Goal: Task Accomplishment & Management: Manage account settings

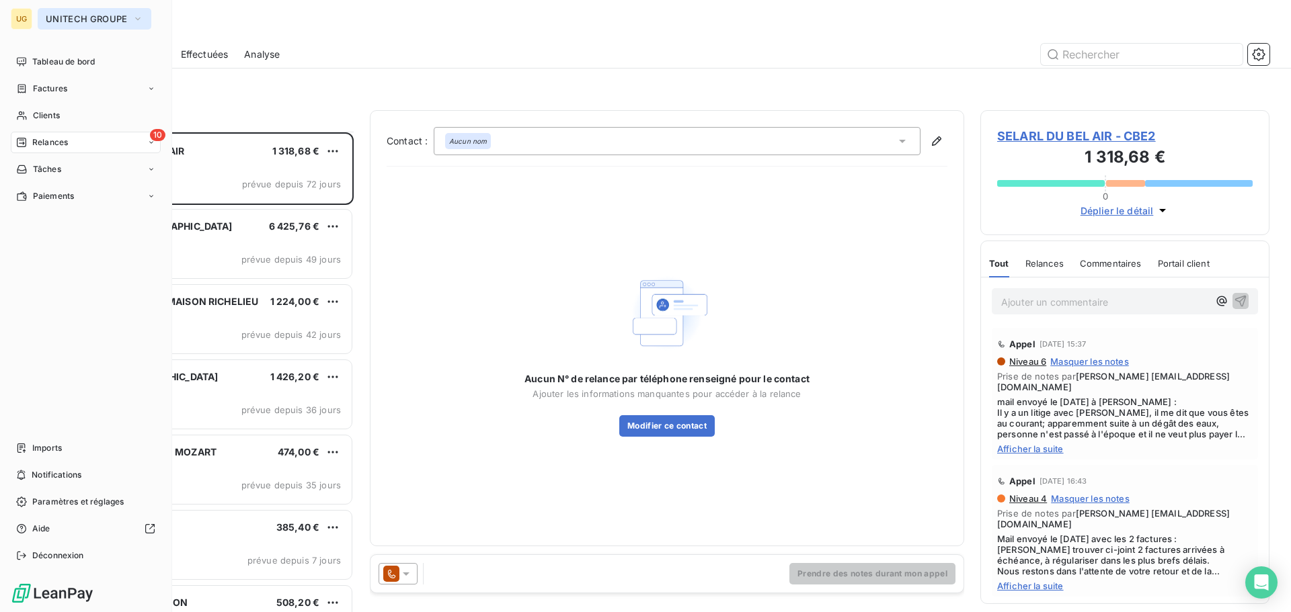
scroll to position [471, 279]
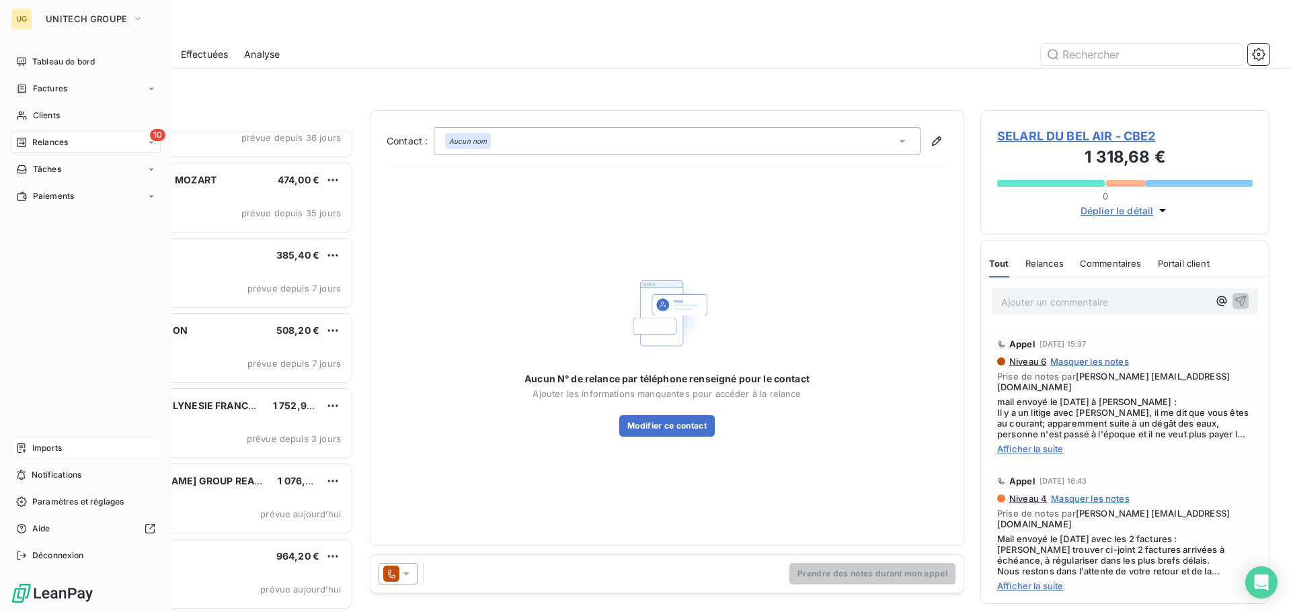
click at [61, 442] on div "Imports" at bounding box center [86, 449] width 150 height 22
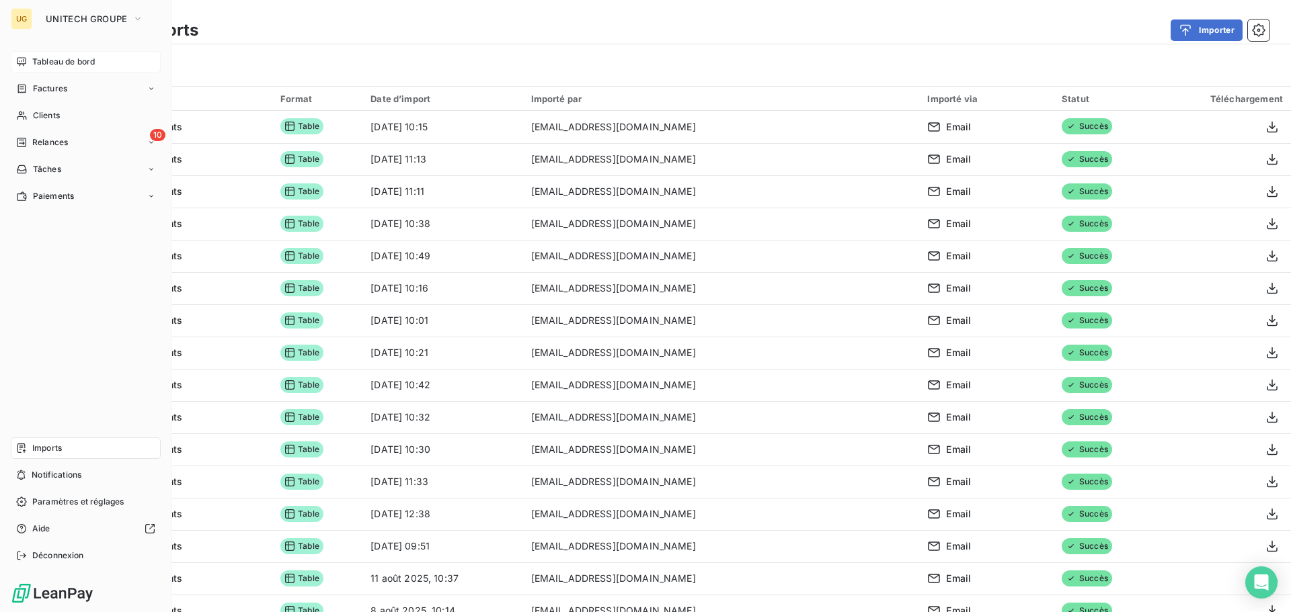
click at [51, 63] on span "Tableau de bord" at bounding box center [63, 62] width 63 height 12
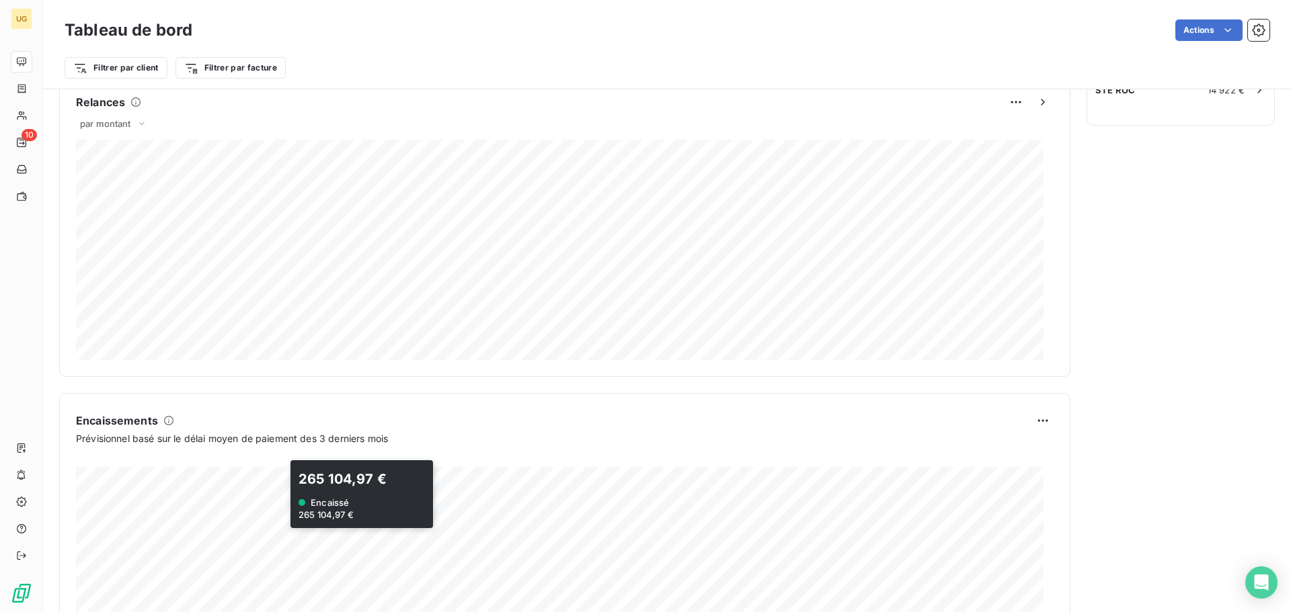
scroll to position [429, 0]
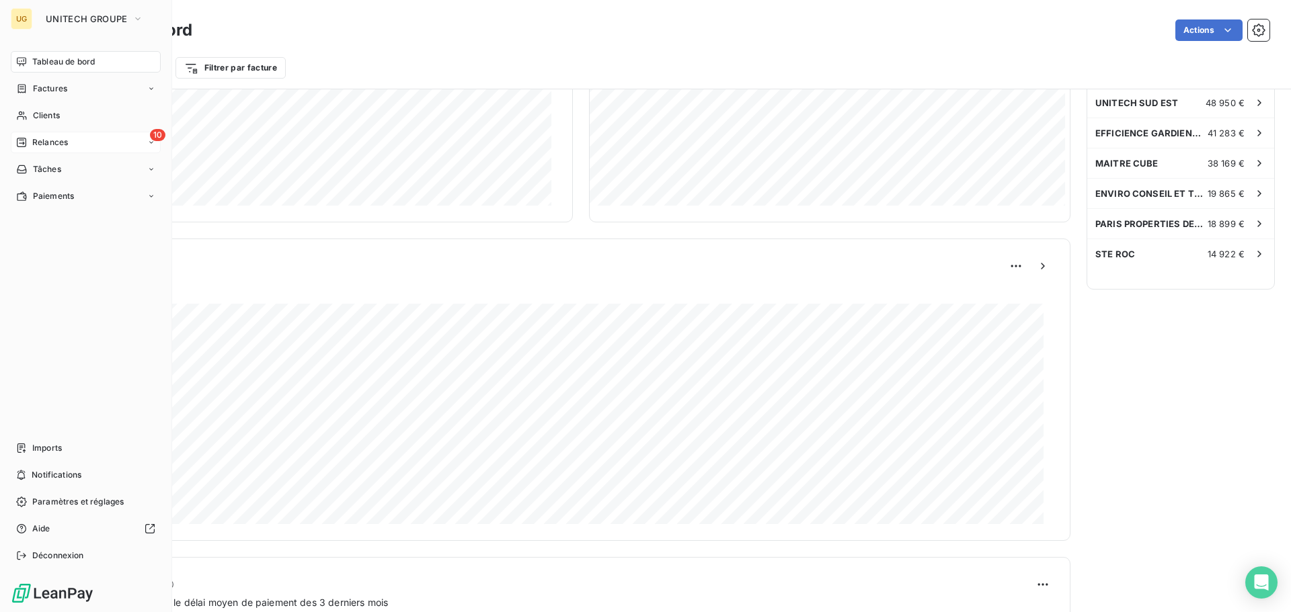
click at [36, 143] on span "Relances" at bounding box center [50, 142] width 36 height 12
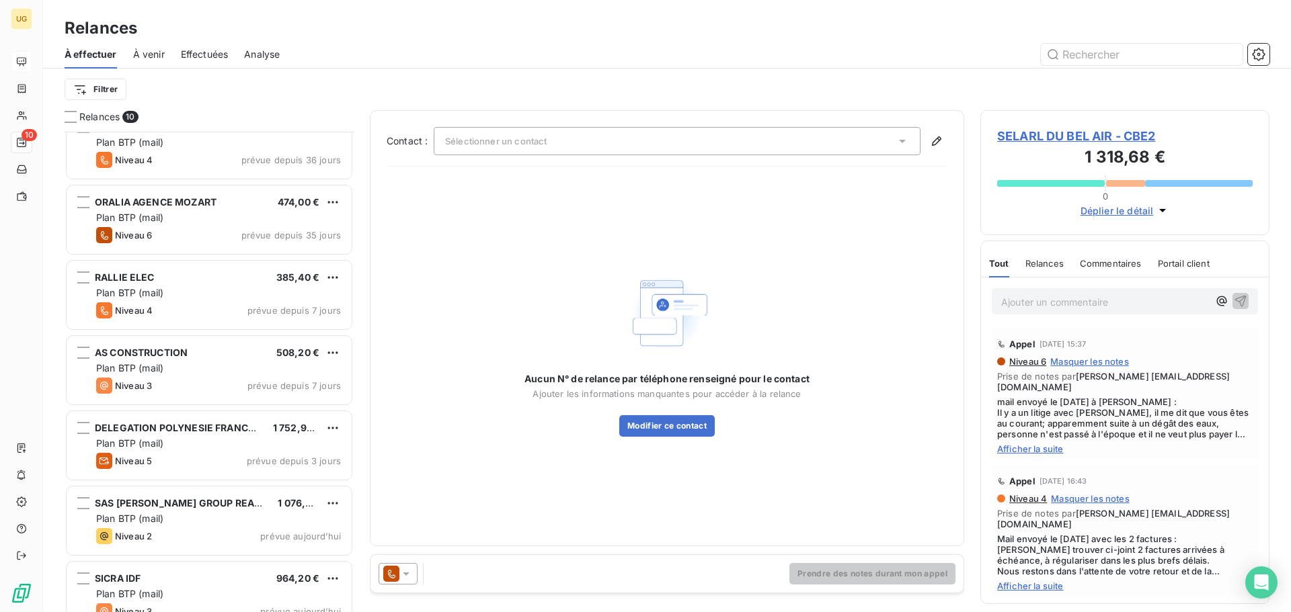
scroll to position [273, 0]
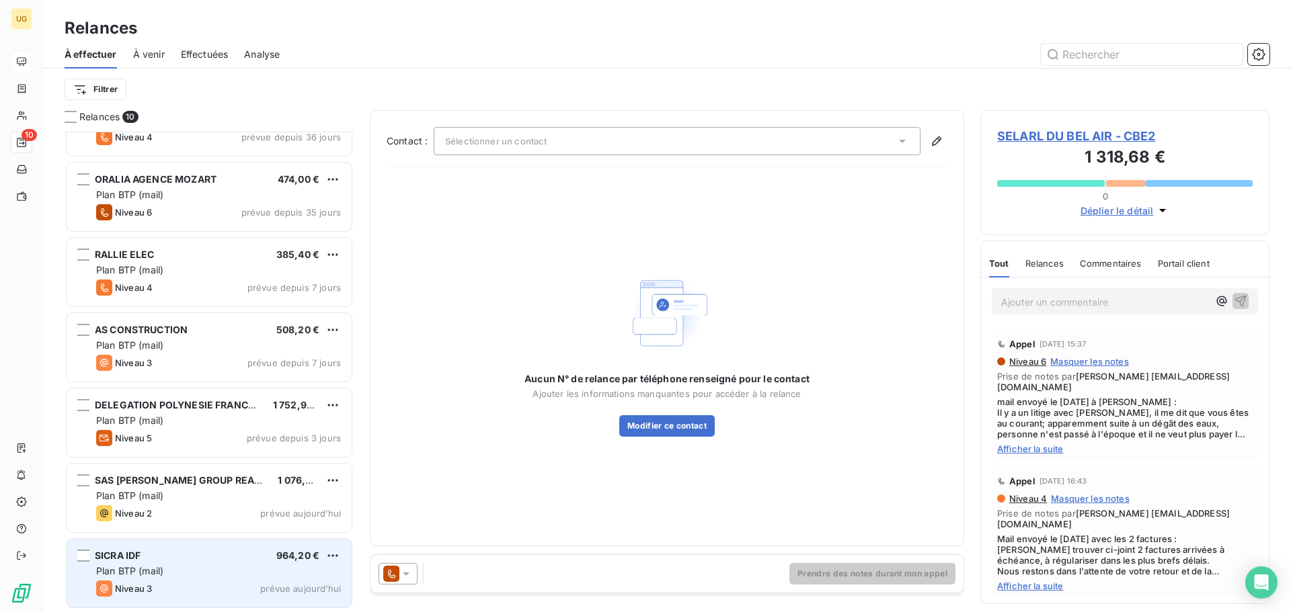
click at [232, 565] on div "Plan BTP (mail)" at bounding box center [218, 571] width 245 height 13
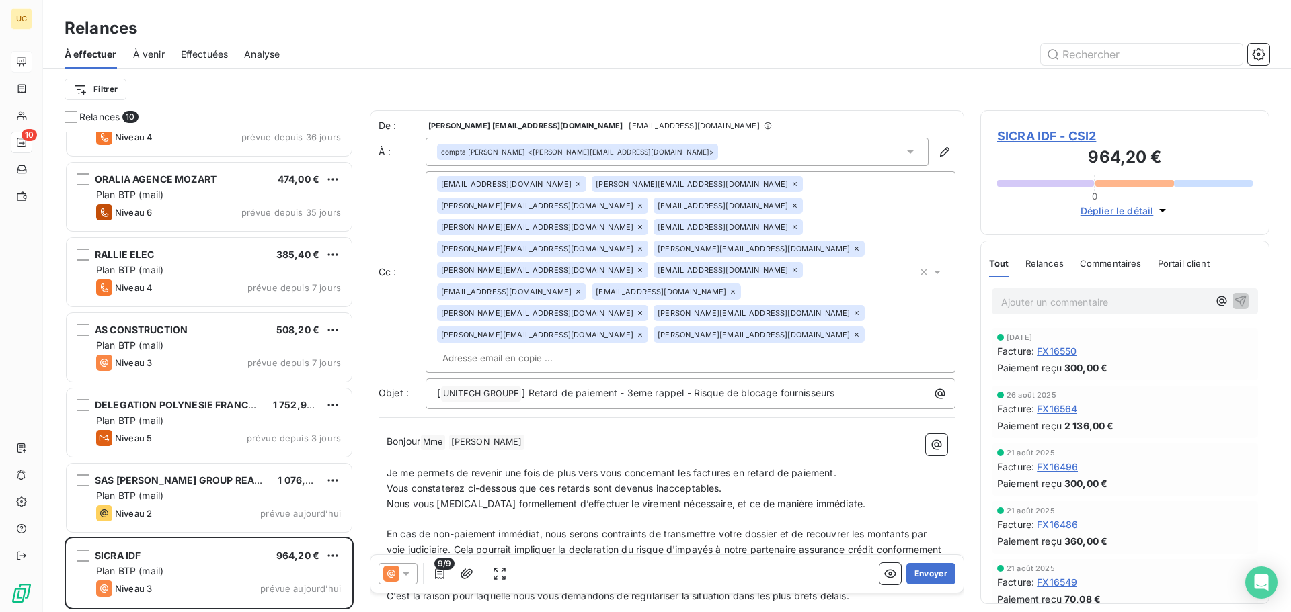
click at [410, 572] on icon at bounding box center [405, 573] width 13 height 13
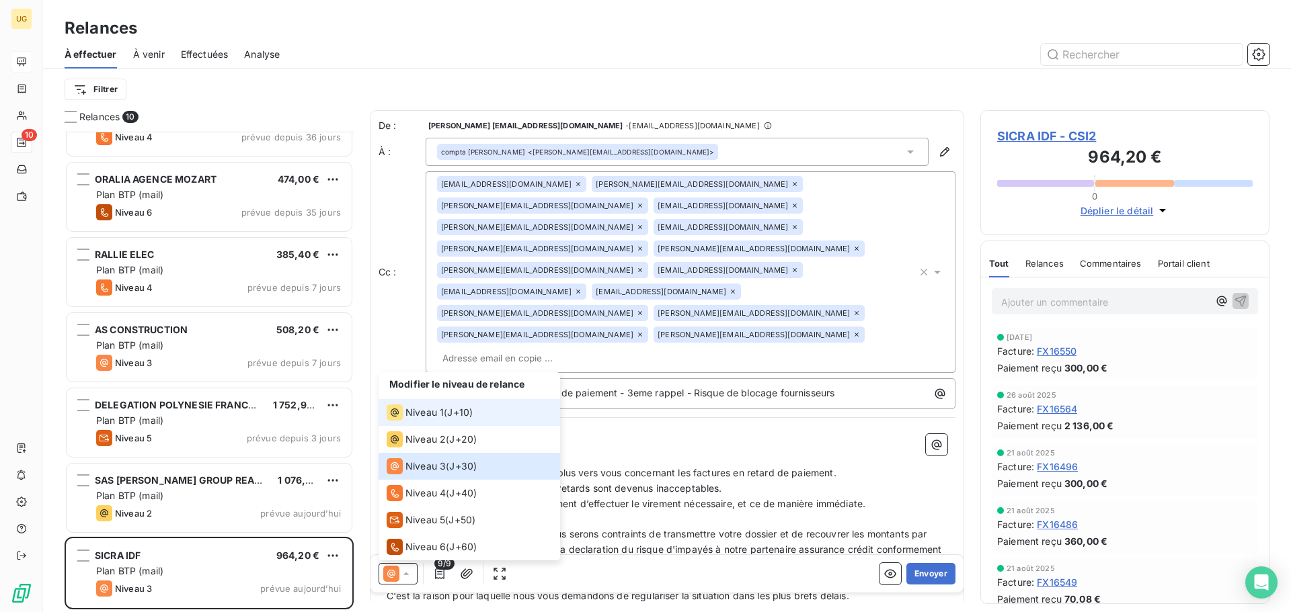
click at [420, 411] on span "Niveau 1" at bounding box center [424, 412] width 38 height 13
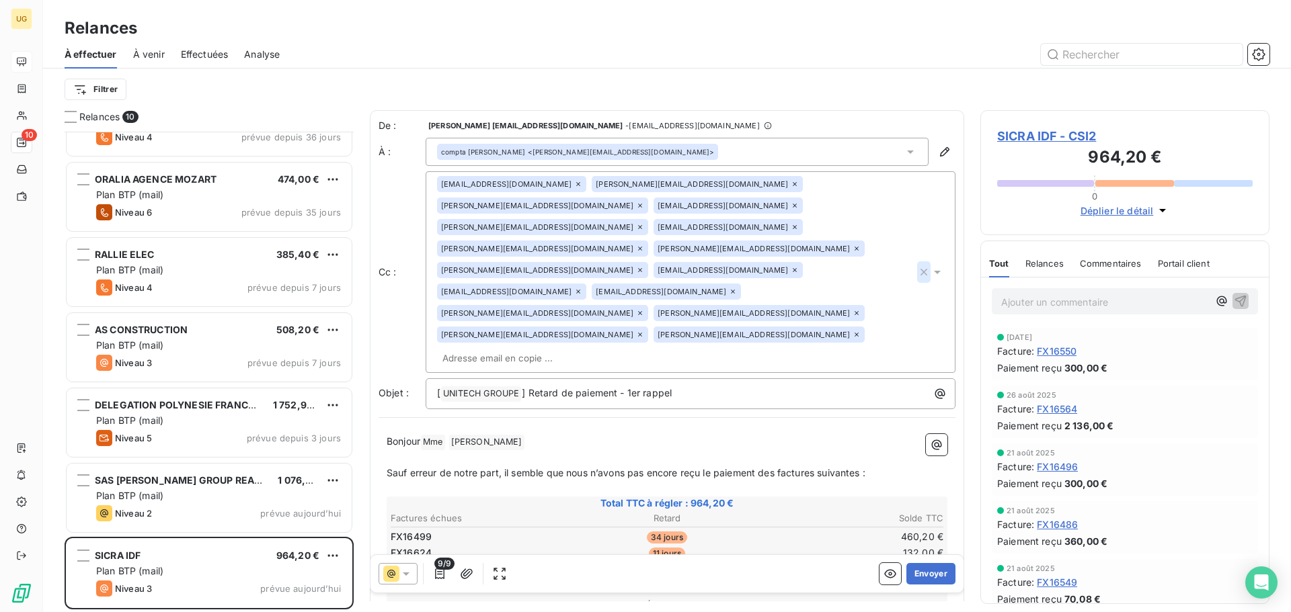
click at [920, 269] on icon "button" at bounding box center [923, 272] width 7 height 7
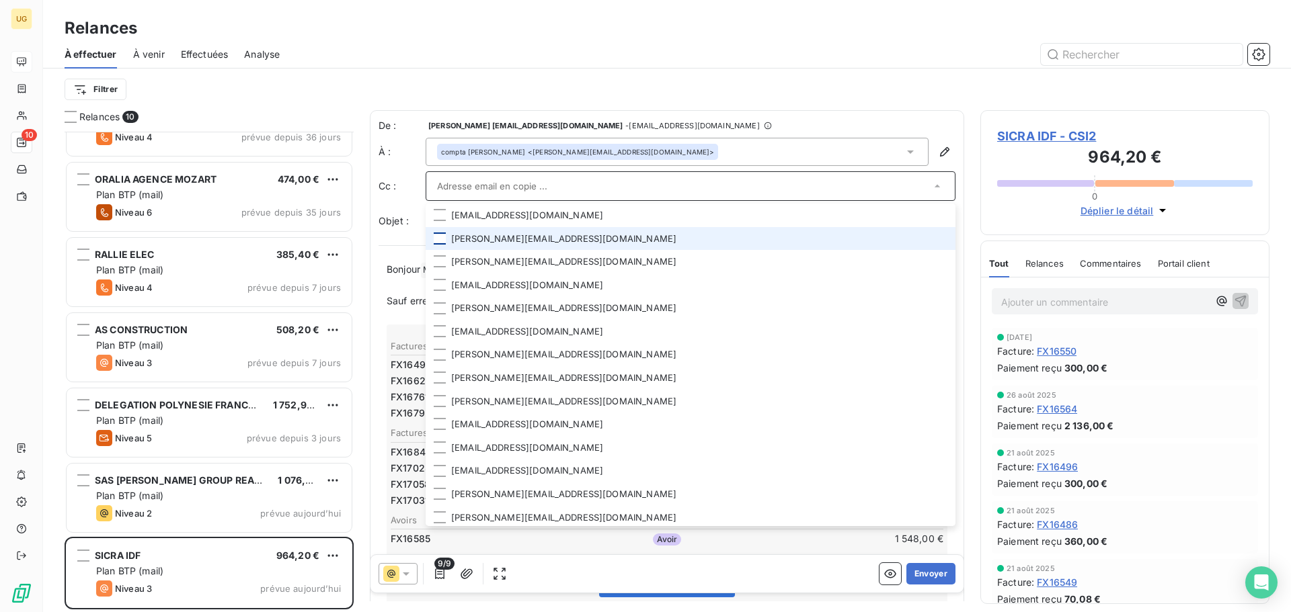
click at [440, 239] on div at bounding box center [440, 239] width 12 height 12
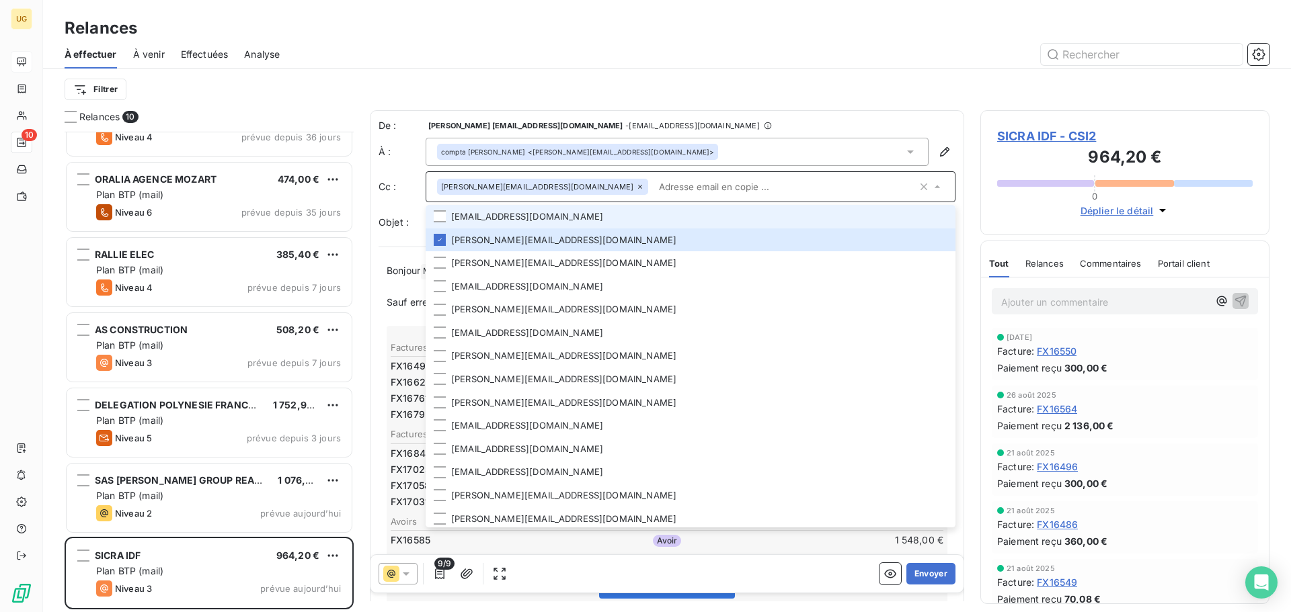
click at [440, 212] on div at bounding box center [440, 216] width 12 height 12
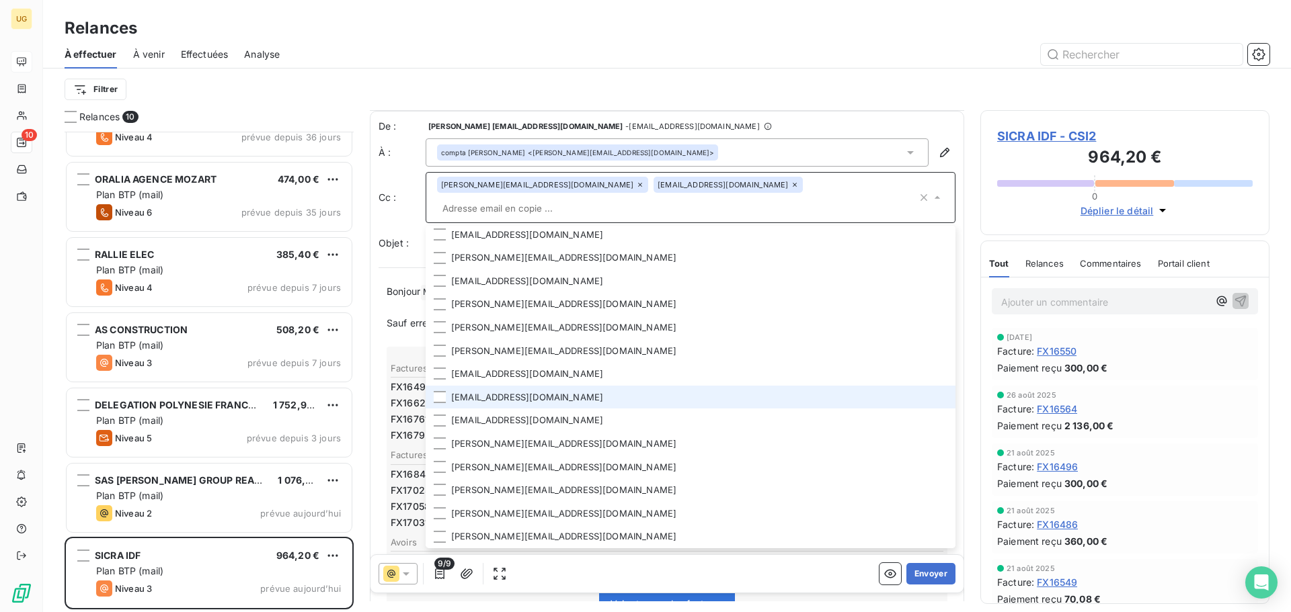
scroll to position [1, 0]
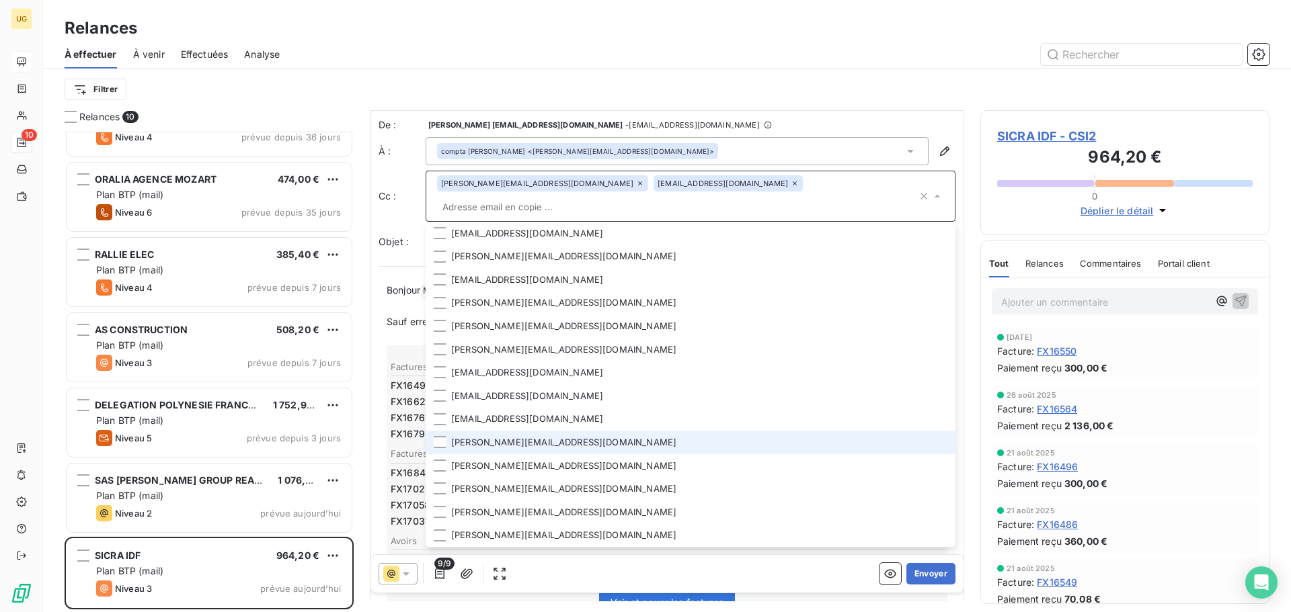
click at [437, 436] on li "[PERSON_NAME][EMAIL_ADDRESS][DOMAIN_NAME]" at bounding box center [691, 443] width 530 height 24
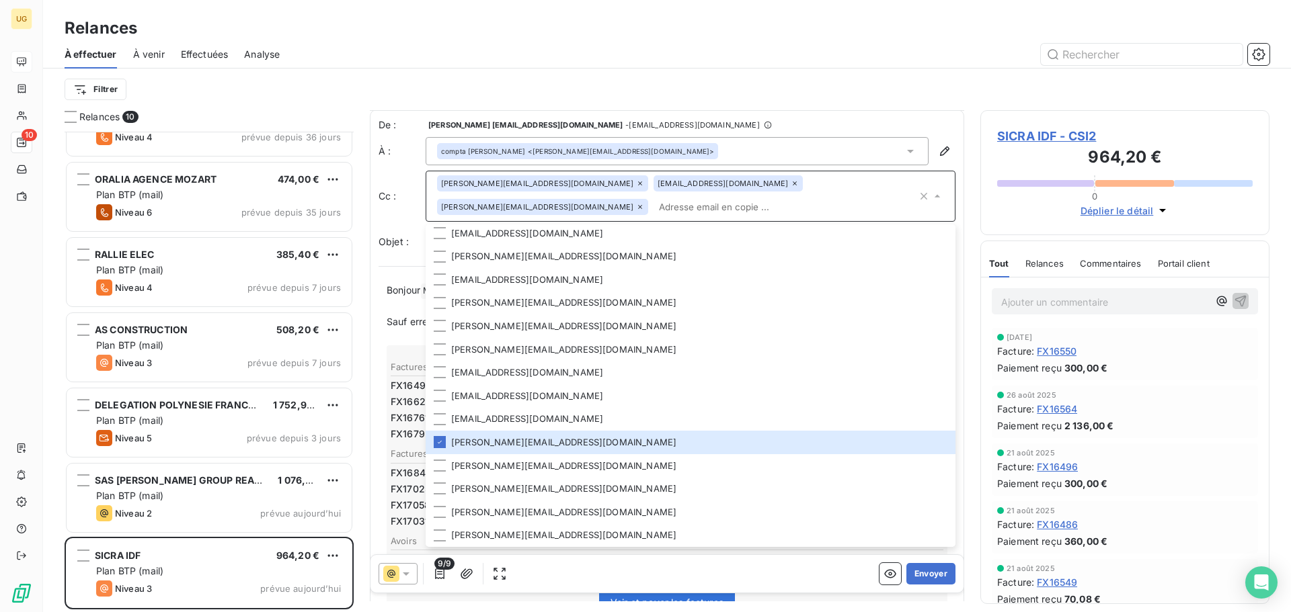
click at [771, 40] on div "À effectuer À venir Effectuées Analyse" at bounding box center [667, 54] width 1248 height 28
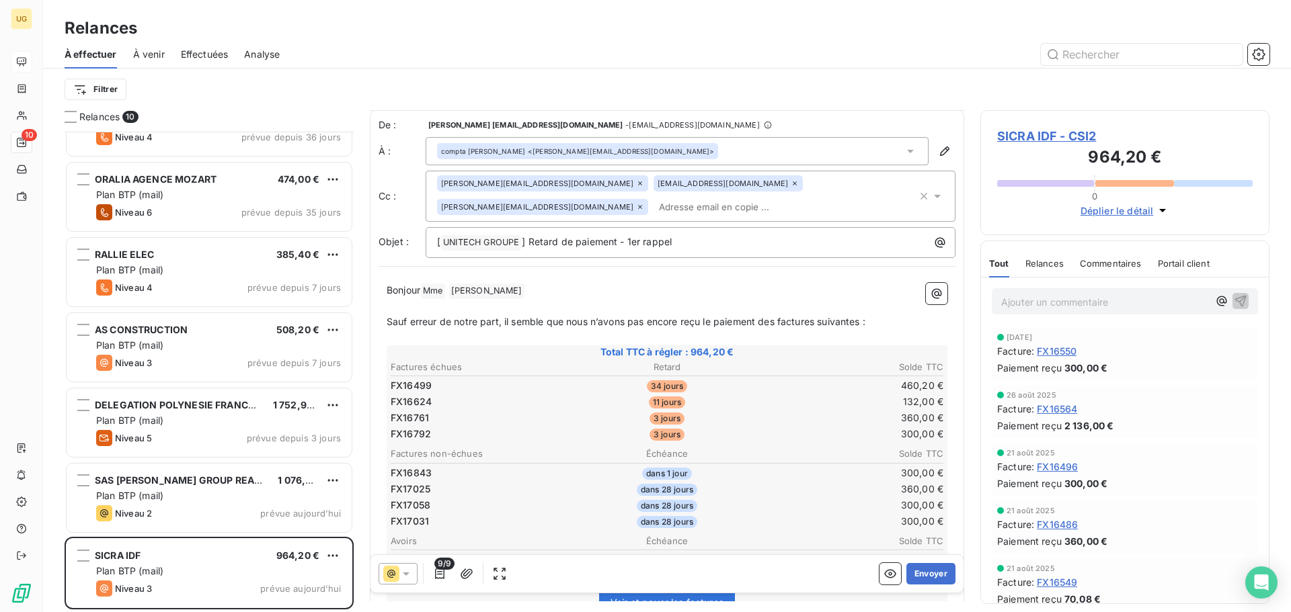
click at [653, 204] on input "text" at bounding box center [730, 207] width 155 height 20
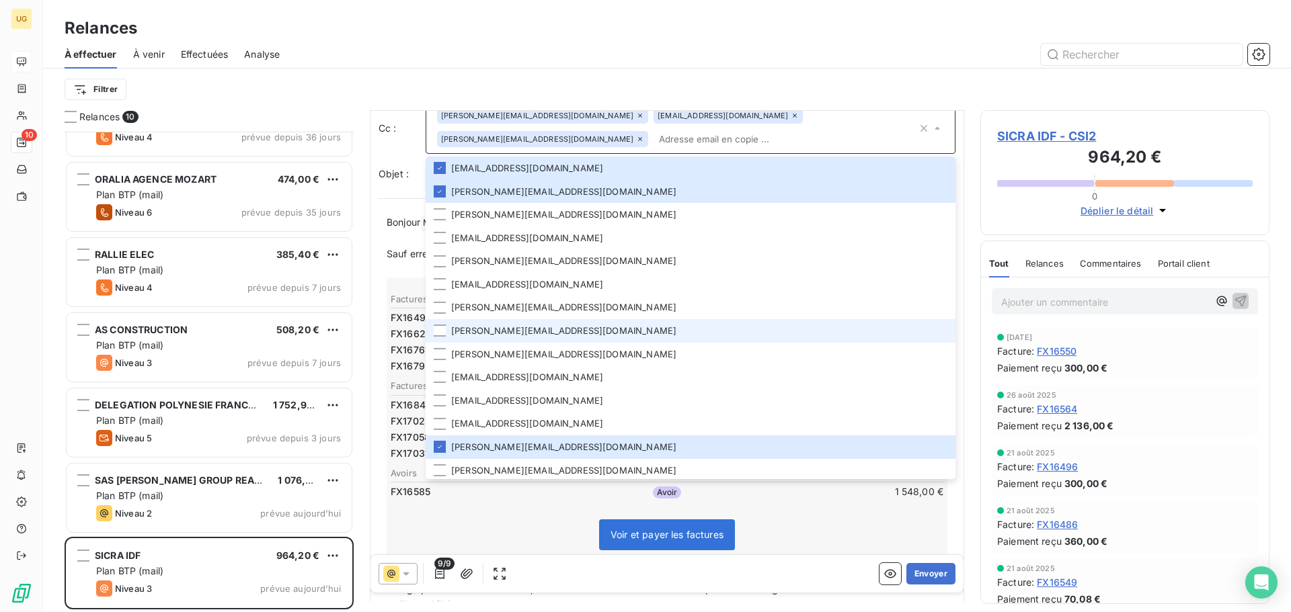
scroll to position [67, 0]
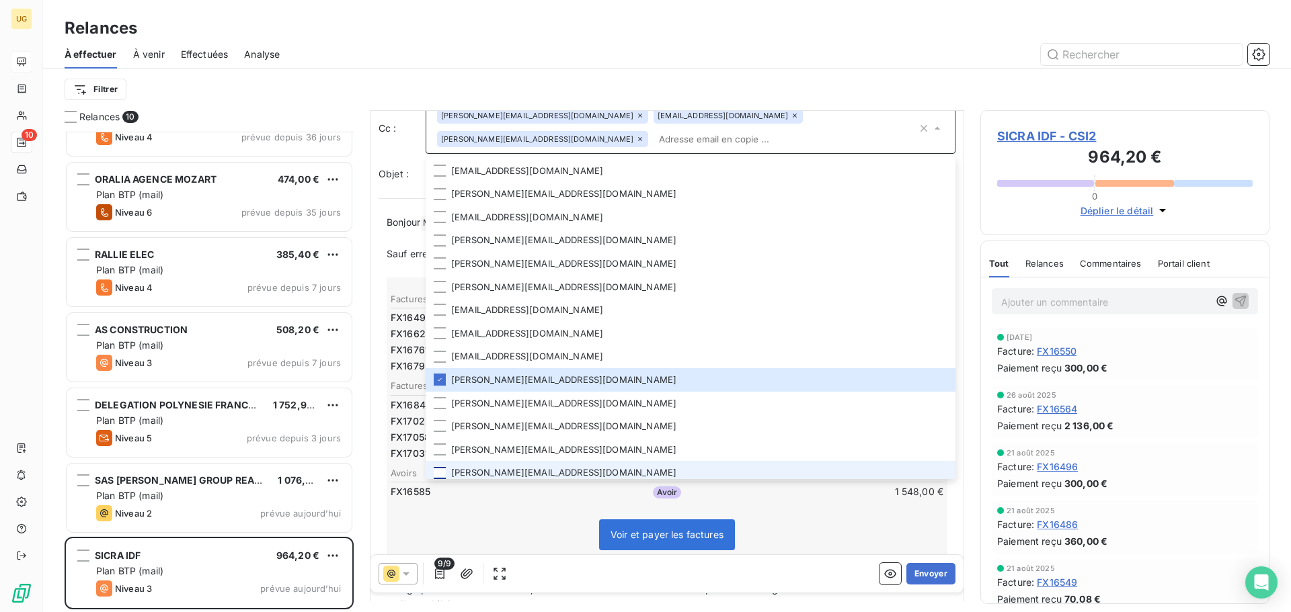
click at [439, 471] on div at bounding box center [440, 473] width 12 height 12
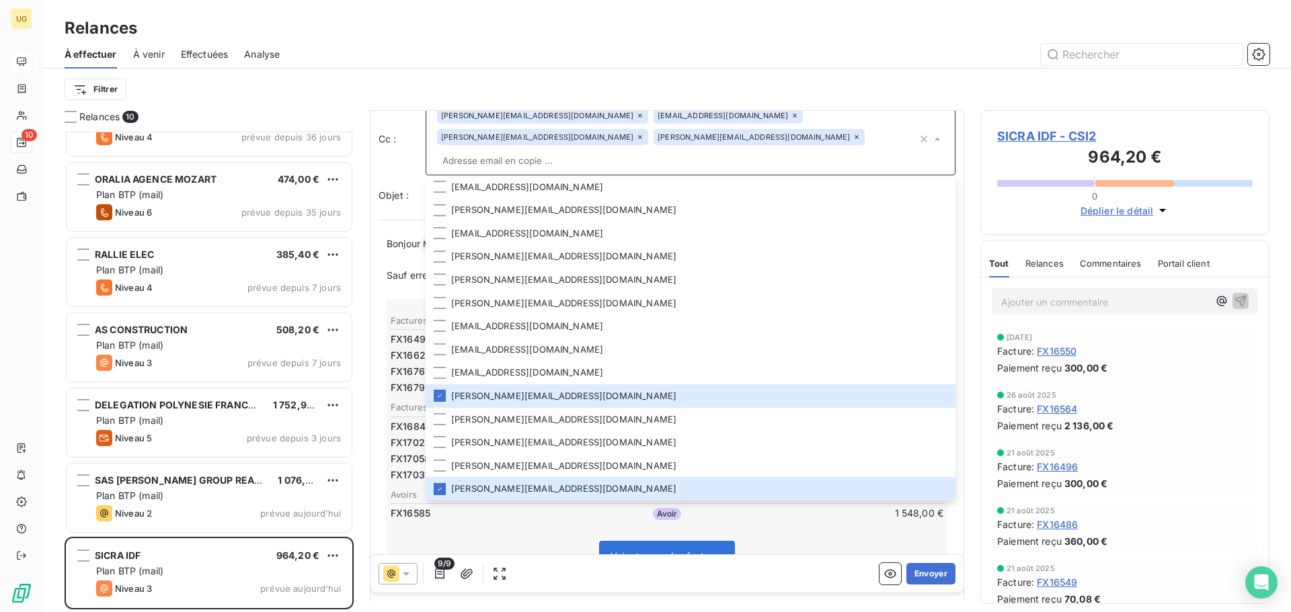
click at [854, 78] on div "Filtrer" at bounding box center [667, 90] width 1205 height 26
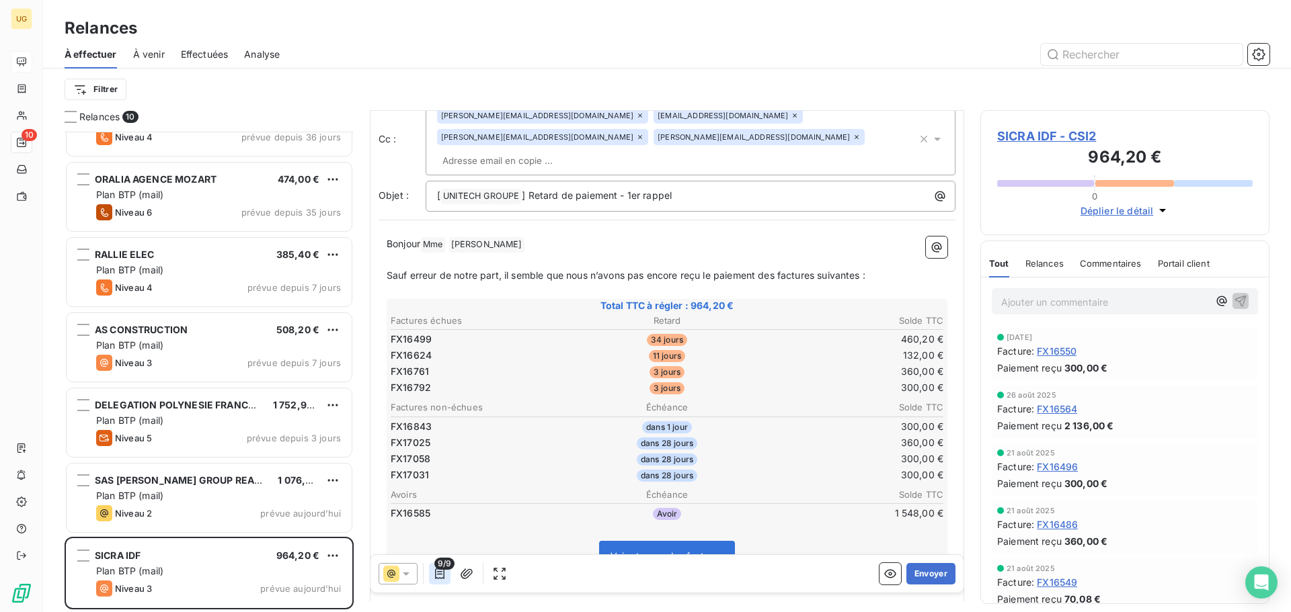
click at [440, 575] on icon "button" at bounding box center [439, 574] width 9 height 11
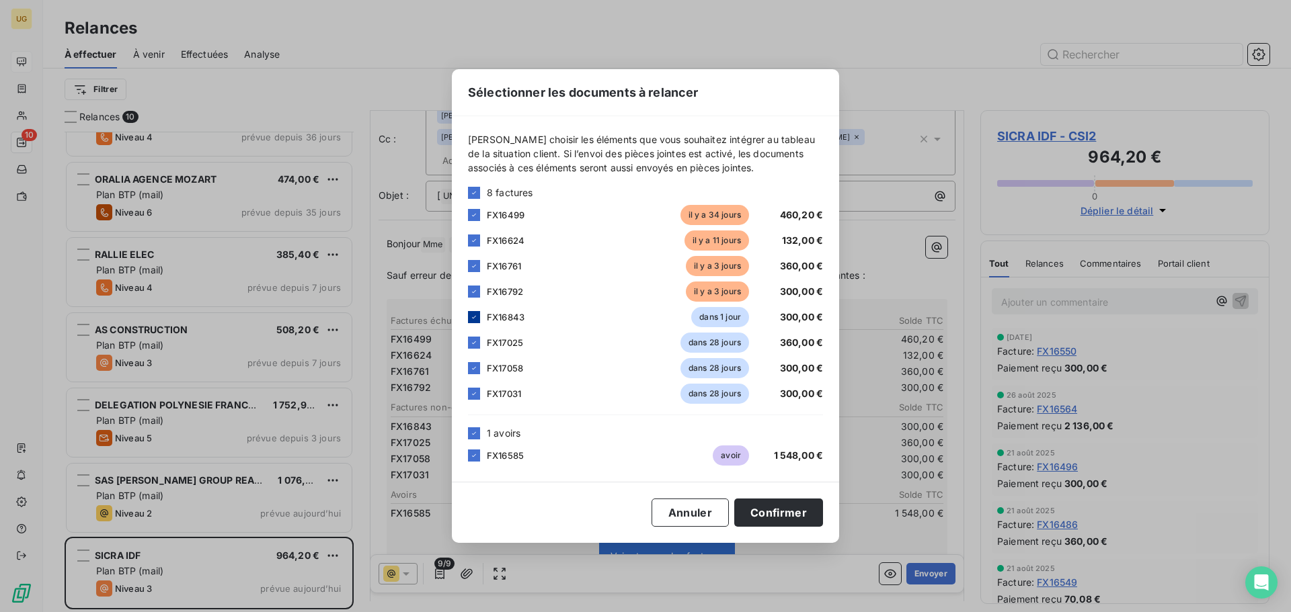
click at [469, 317] on div at bounding box center [474, 317] width 12 height 12
drag, startPoint x: 479, startPoint y: 338, endPoint x: 468, endPoint y: 364, distance: 29.2
click at [477, 340] on div at bounding box center [474, 343] width 12 height 12
drag, startPoint x: 471, startPoint y: 367, endPoint x: 478, endPoint y: 401, distance: 34.4
click at [471, 368] on icon at bounding box center [474, 368] width 8 height 8
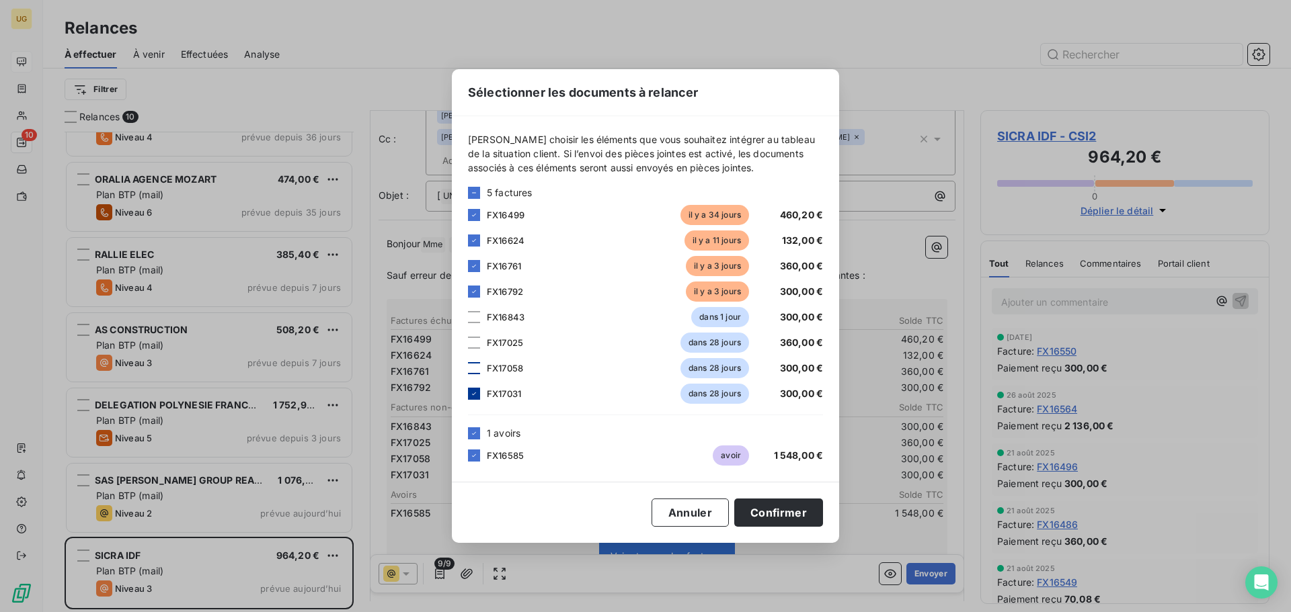
click at [472, 395] on icon at bounding box center [474, 394] width 8 height 8
click at [473, 430] on icon at bounding box center [474, 434] width 8 height 8
click at [799, 510] on button "Confirmer" at bounding box center [778, 513] width 89 height 28
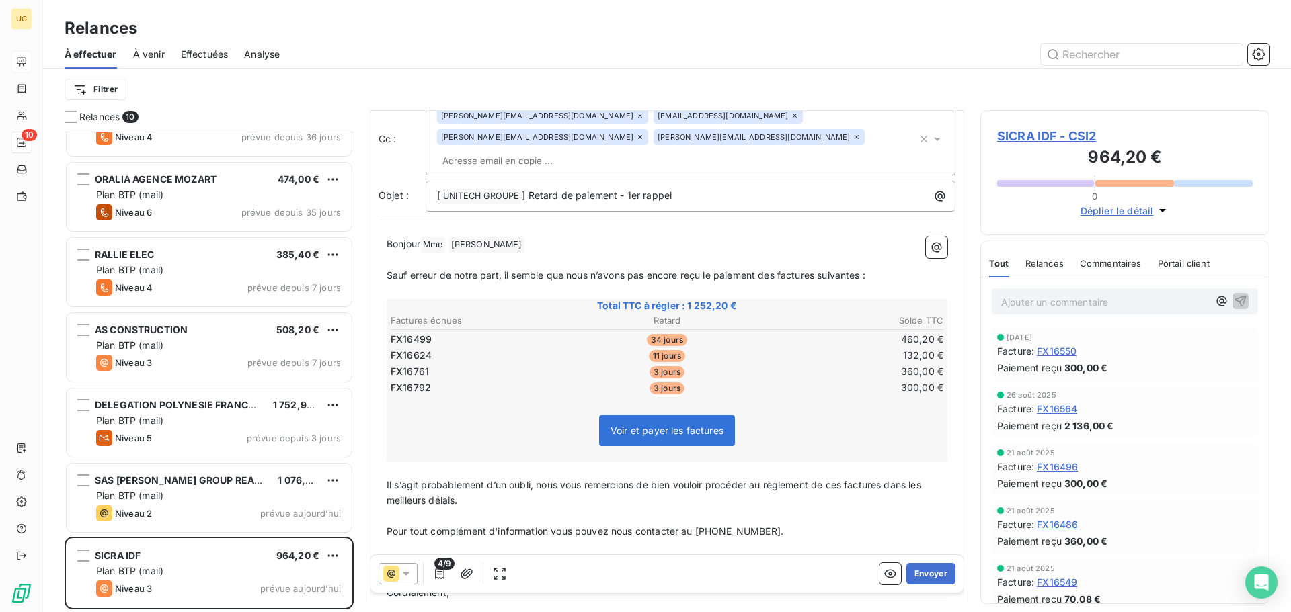
scroll to position [0, 0]
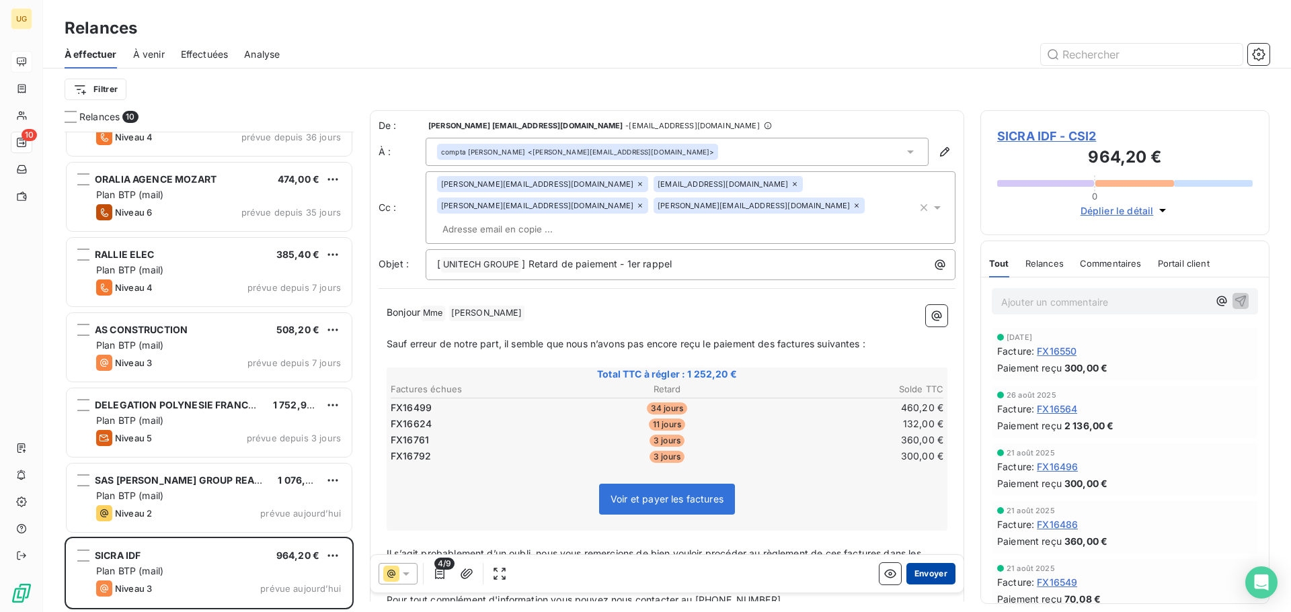
click at [922, 576] on button "Envoyer" at bounding box center [930, 574] width 49 height 22
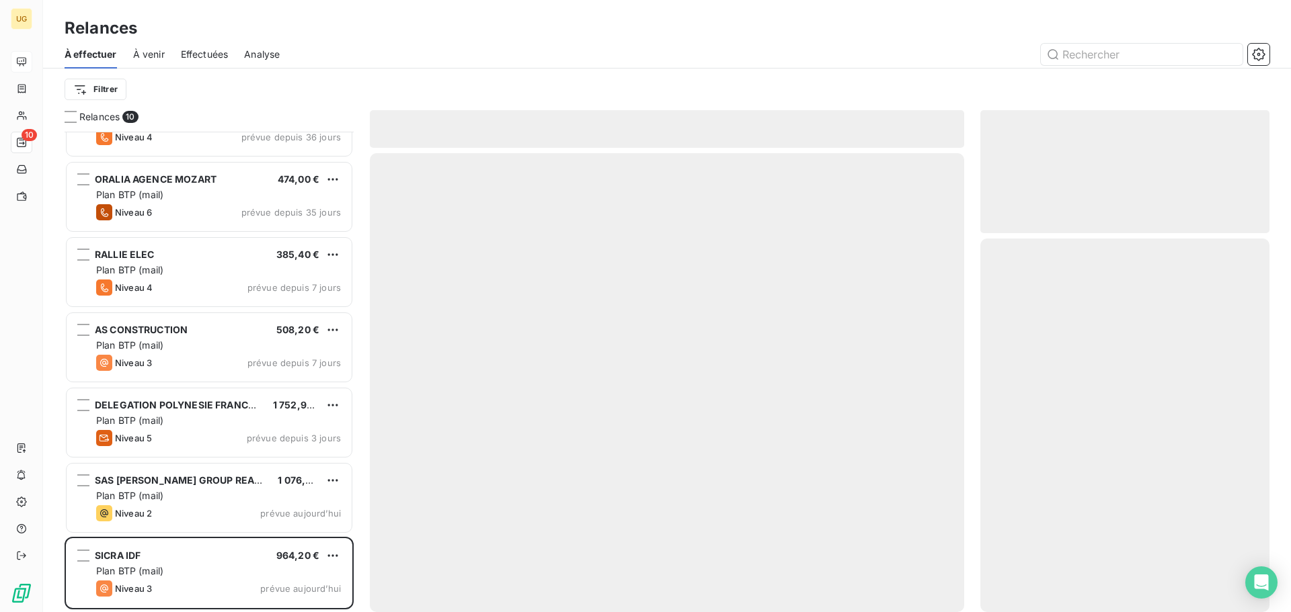
scroll to position [197, 0]
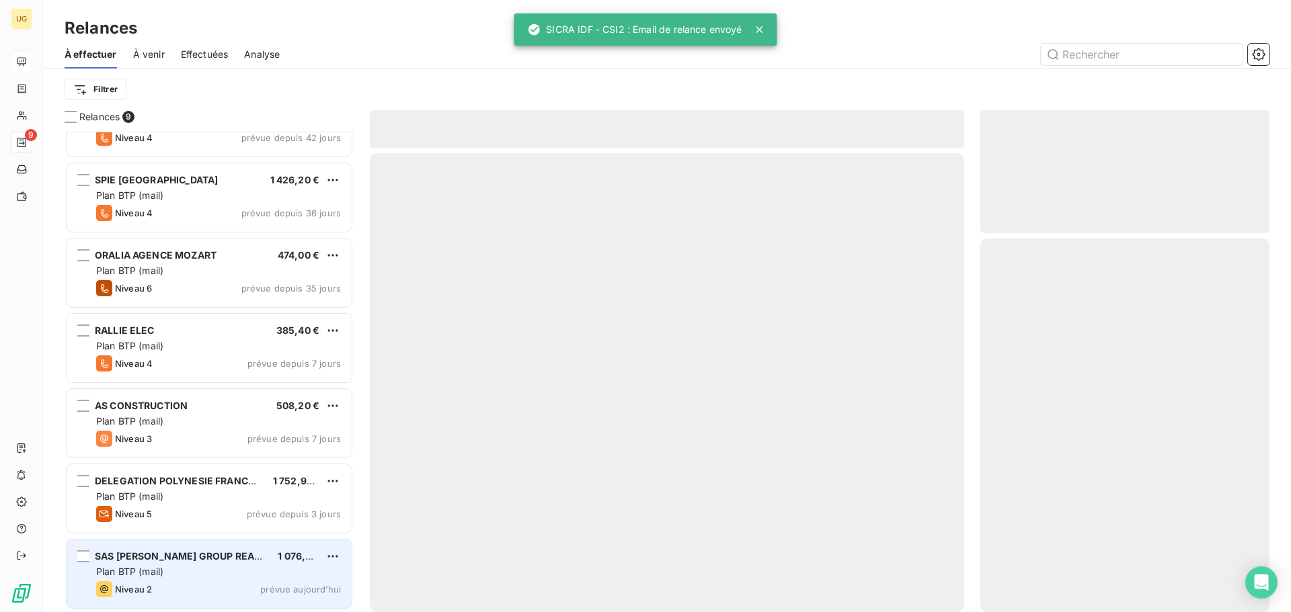
click at [226, 570] on div "Plan BTP (mail)" at bounding box center [218, 571] width 245 height 13
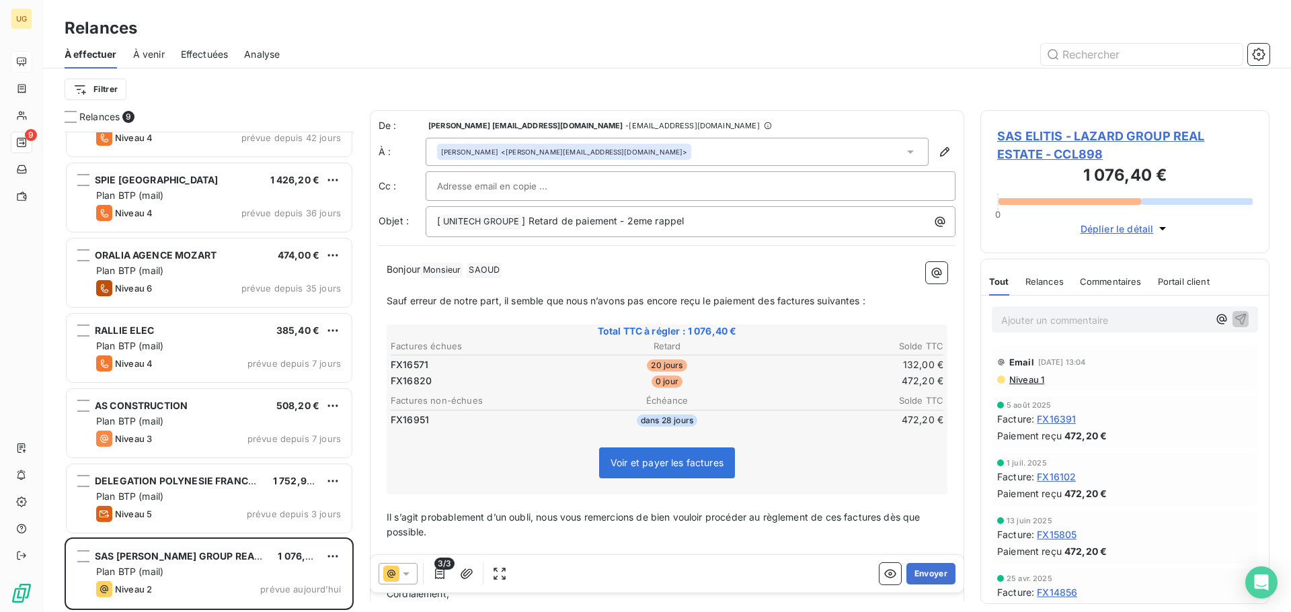
click at [477, 188] on input "text" at bounding box center [509, 186] width 145 height 20
click at [477, 188] on input "text" at bounding box center [690, 186] width 507 height 20
click at [444, 581] on button "button" at bounding box center [440, 574] width 22 height 22
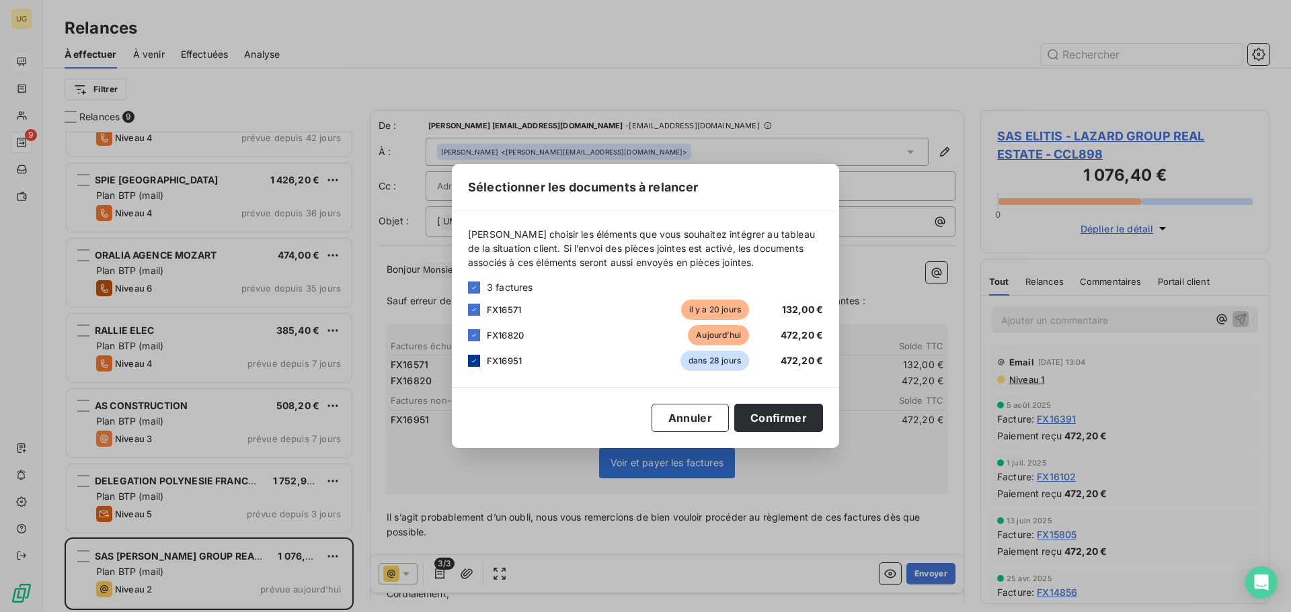
click at [473, 360] on icon at bounding box center [474, 361] width 8 height 8
click at [796, 422] on button "Confirmer" at bounding box center [778, 418] width 89 height 28
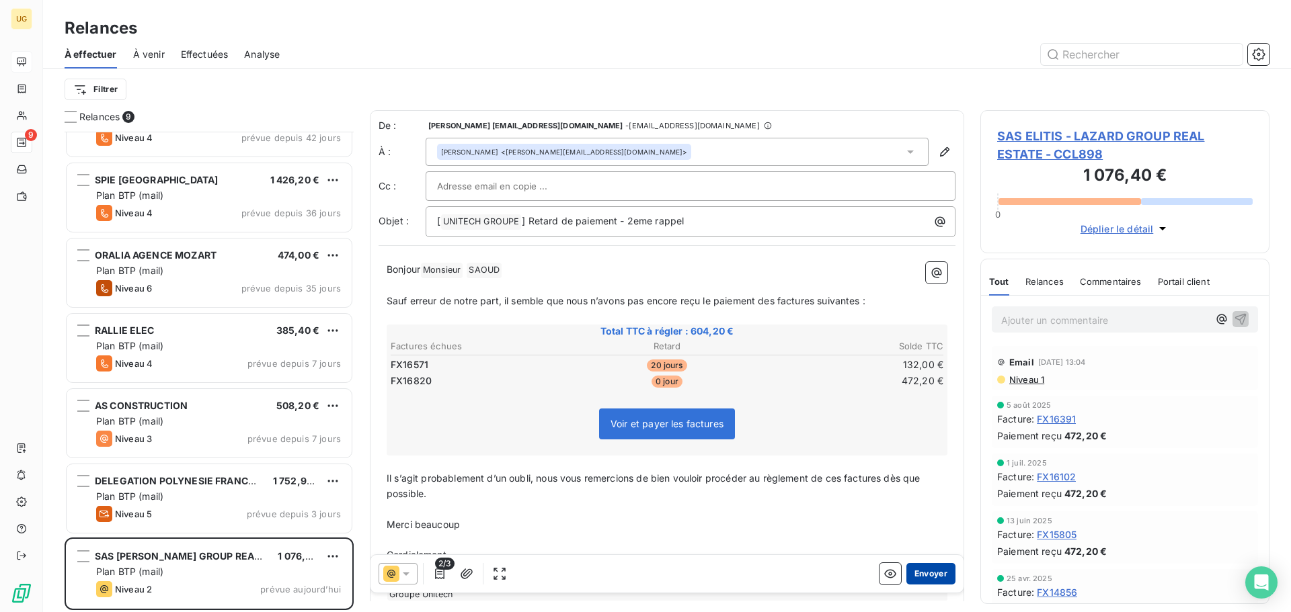
click at [925, 579] on button "Envoyer" at bounding box center [930, 574] width 49 height 22
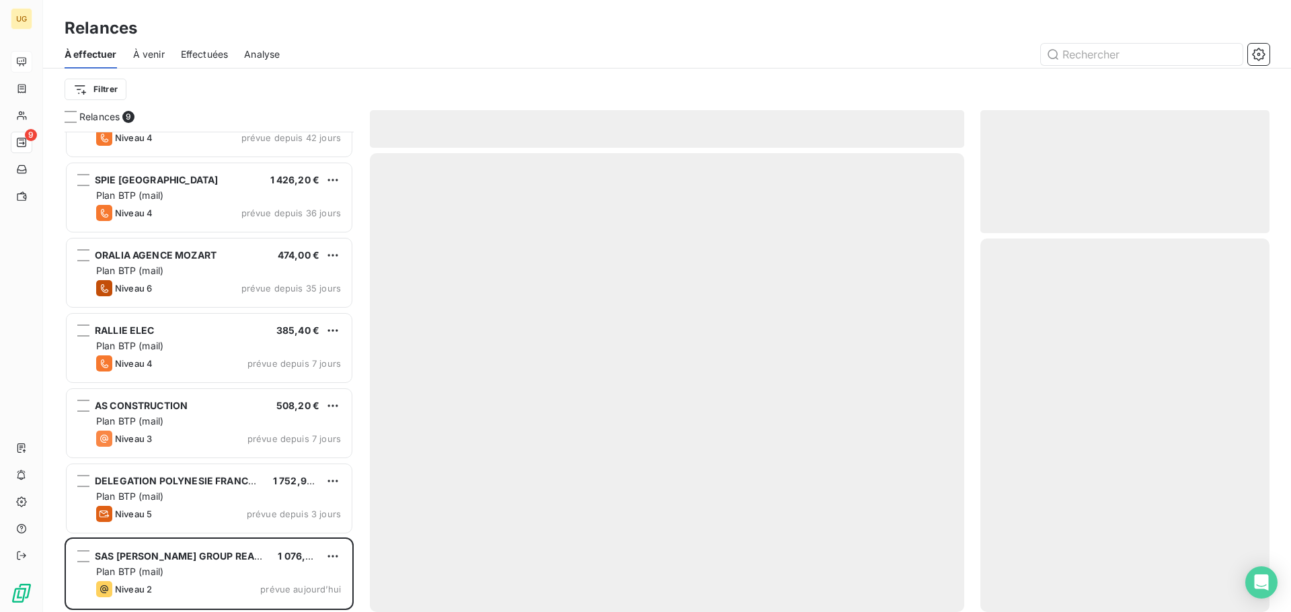
scroll to position [122, 0]
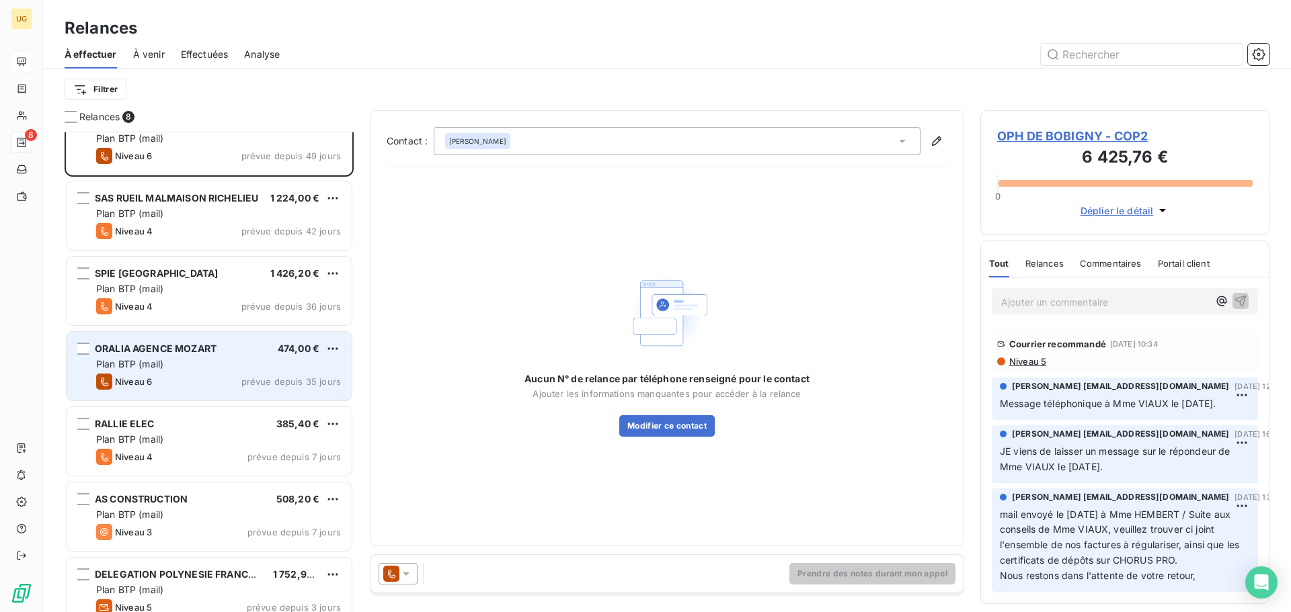
scroll to position [122, 0]
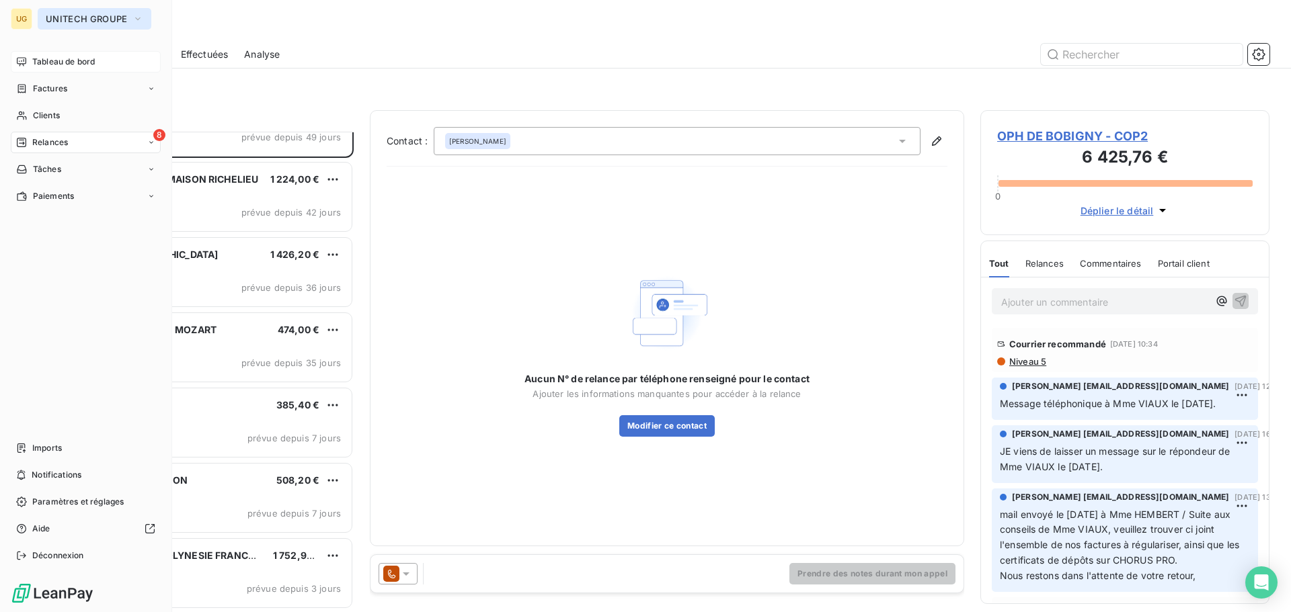
click at [63, 15] on span "UNITECH GROUPE" at bounding box center [86, 18] width 81 height 11
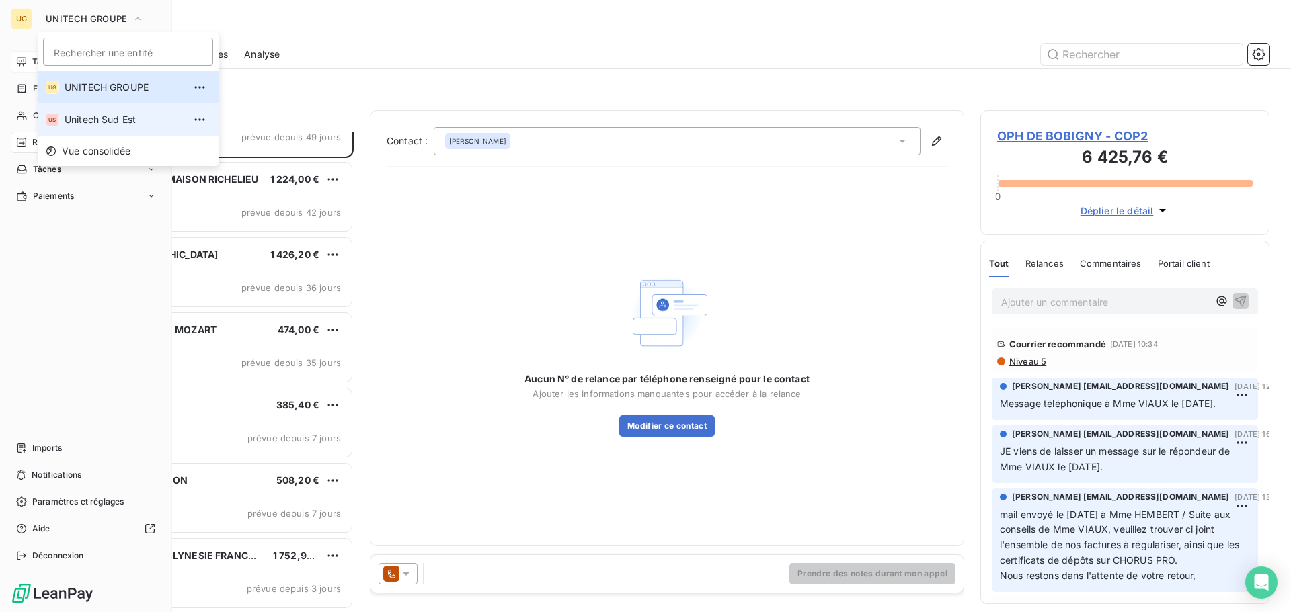
click at [91, 112] on li "US [GEOGRAPHIC_DATA]" at bounding box center [128, 120] width 181 height 32
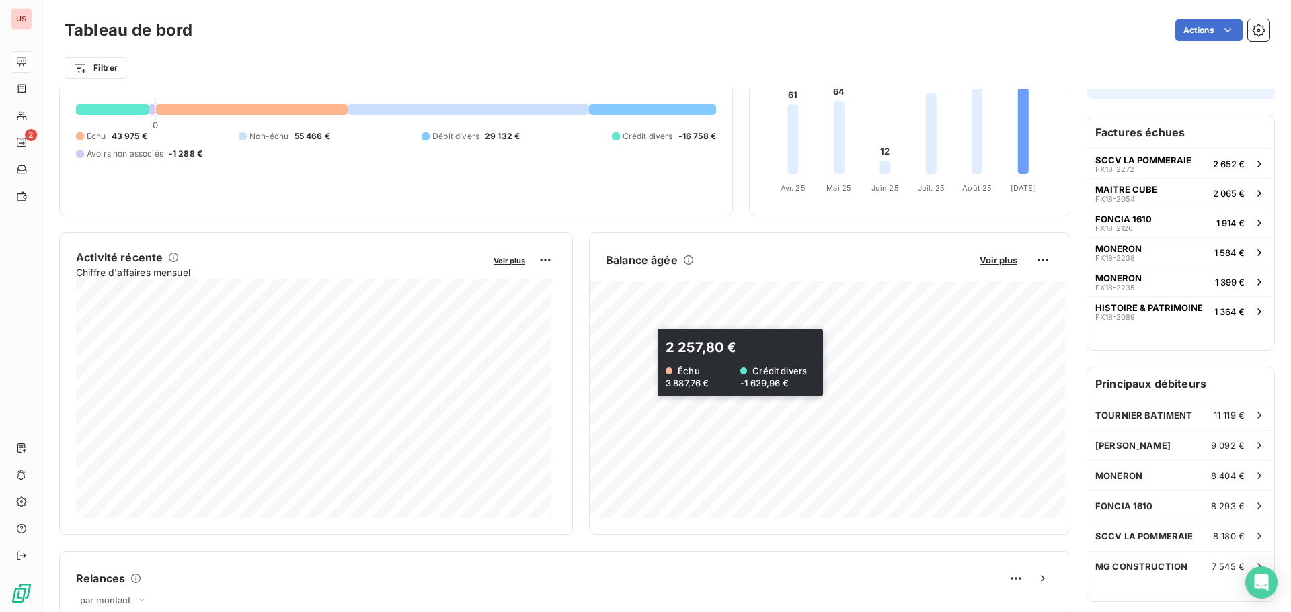
scroll to position [337, 0]
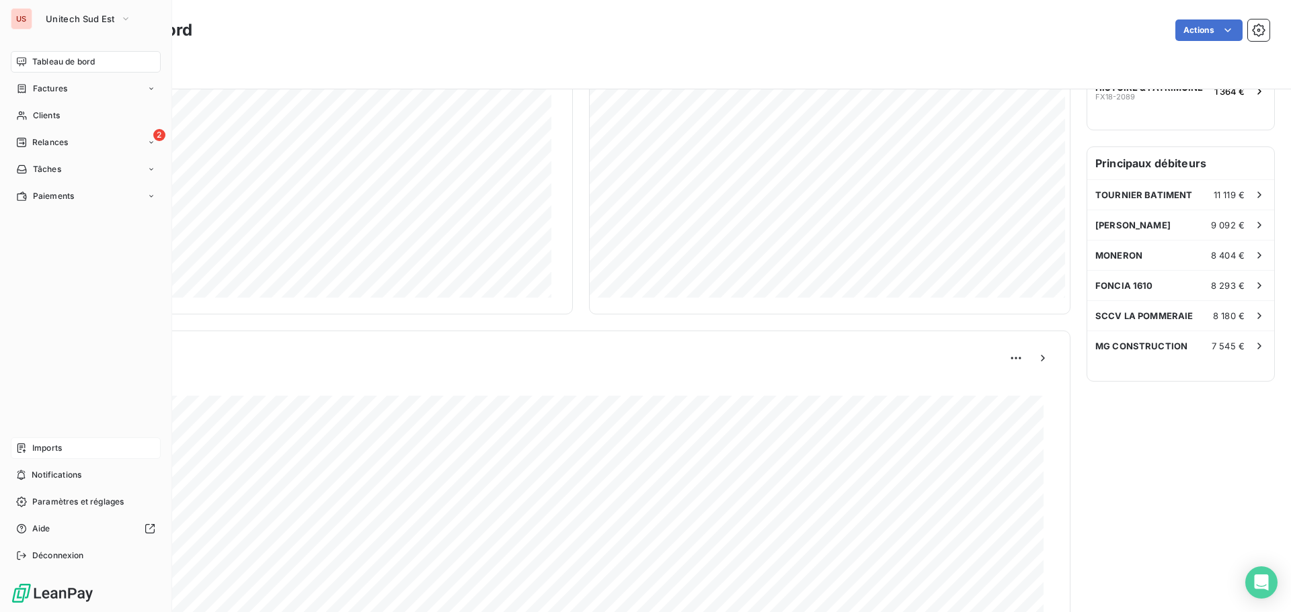
click at [34, 452] on span "Imports" at bounding box center [47, 448] width 30 height 12
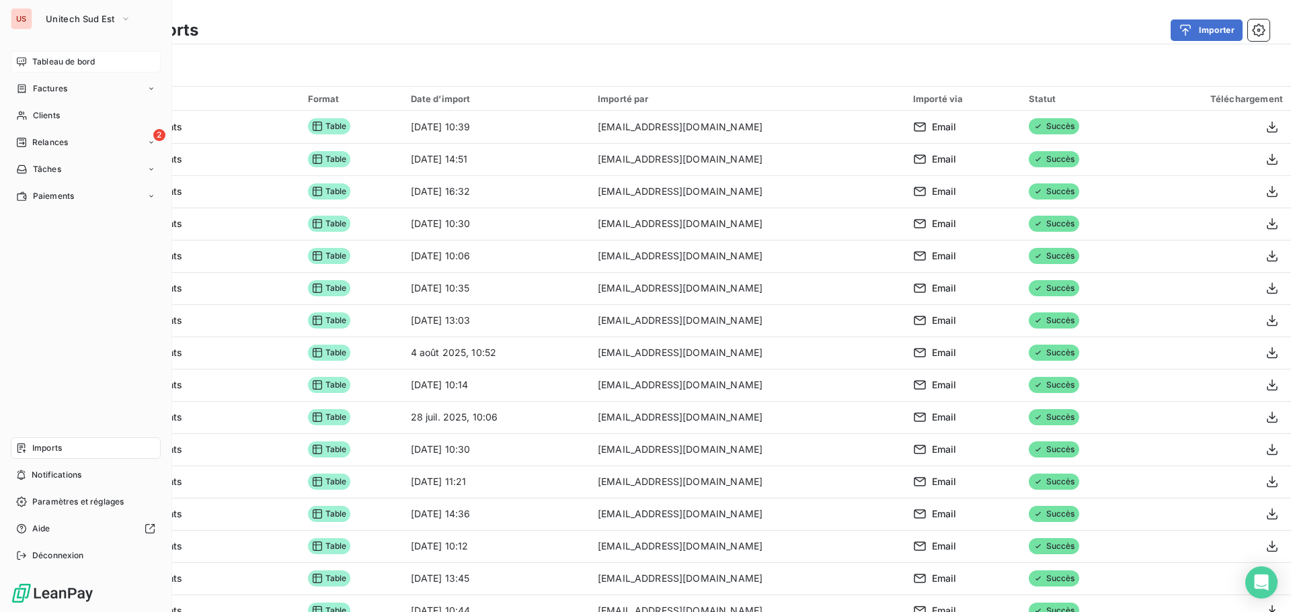
click at [86, 59] on span "Tableau de bord" at bounding box center [63, 62] width 63 height 12
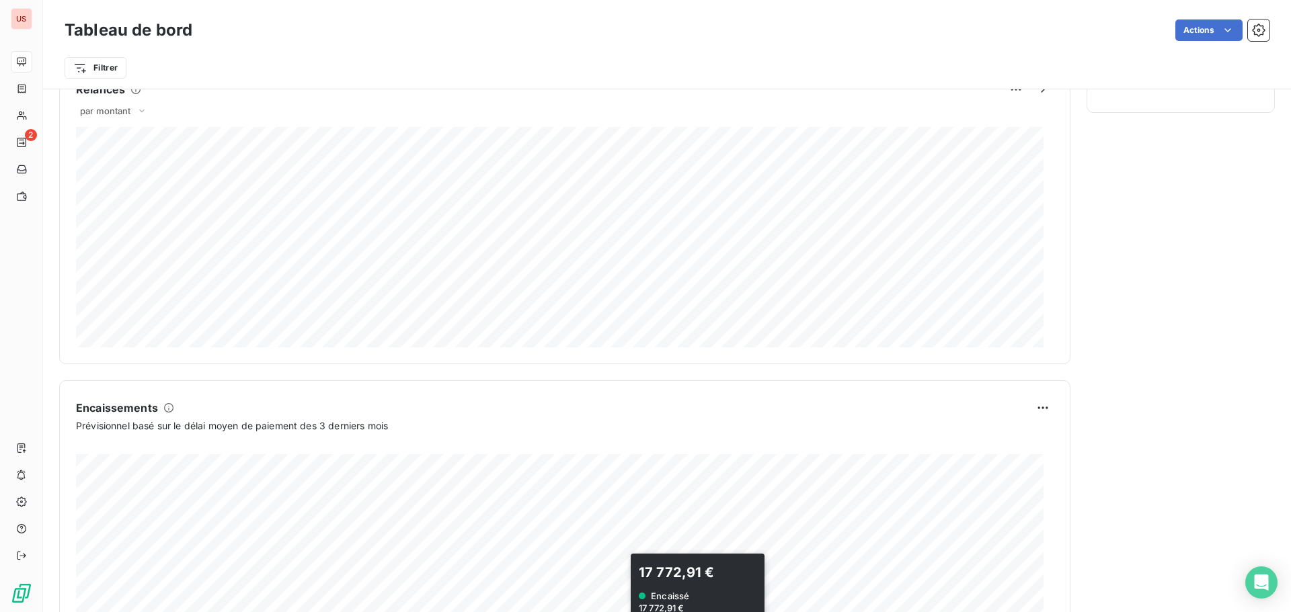
scroll to position [698, 0]
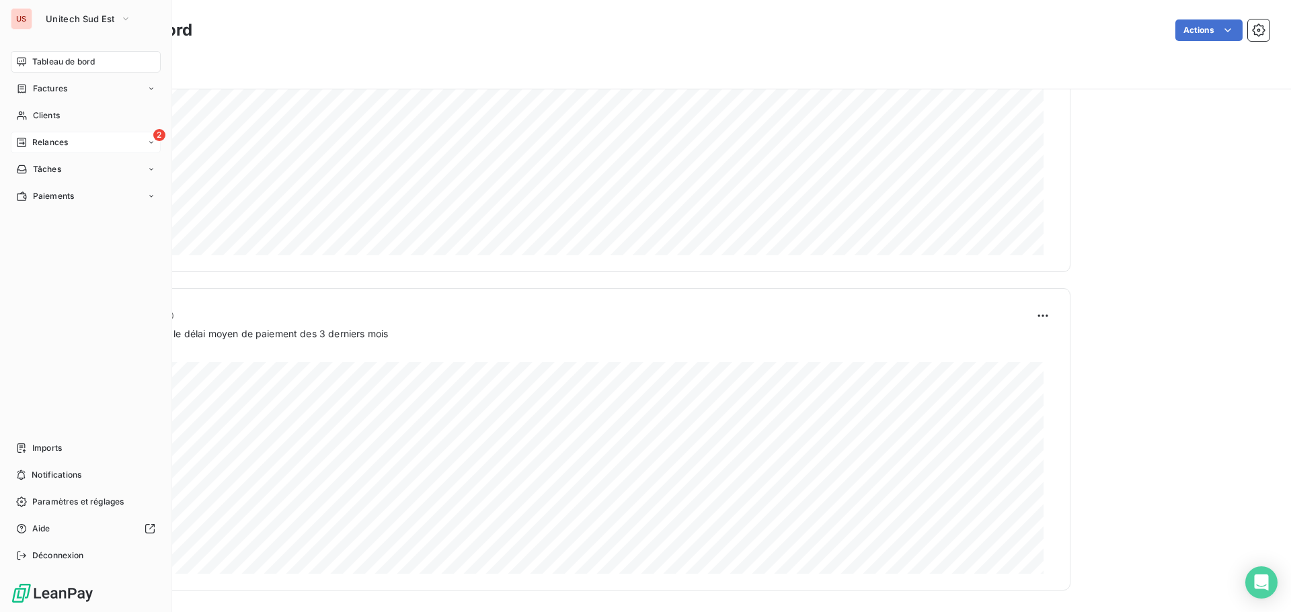
click at [71, 144] on div "2 Relances" at bounding box center [86, 143] width 150 height 22
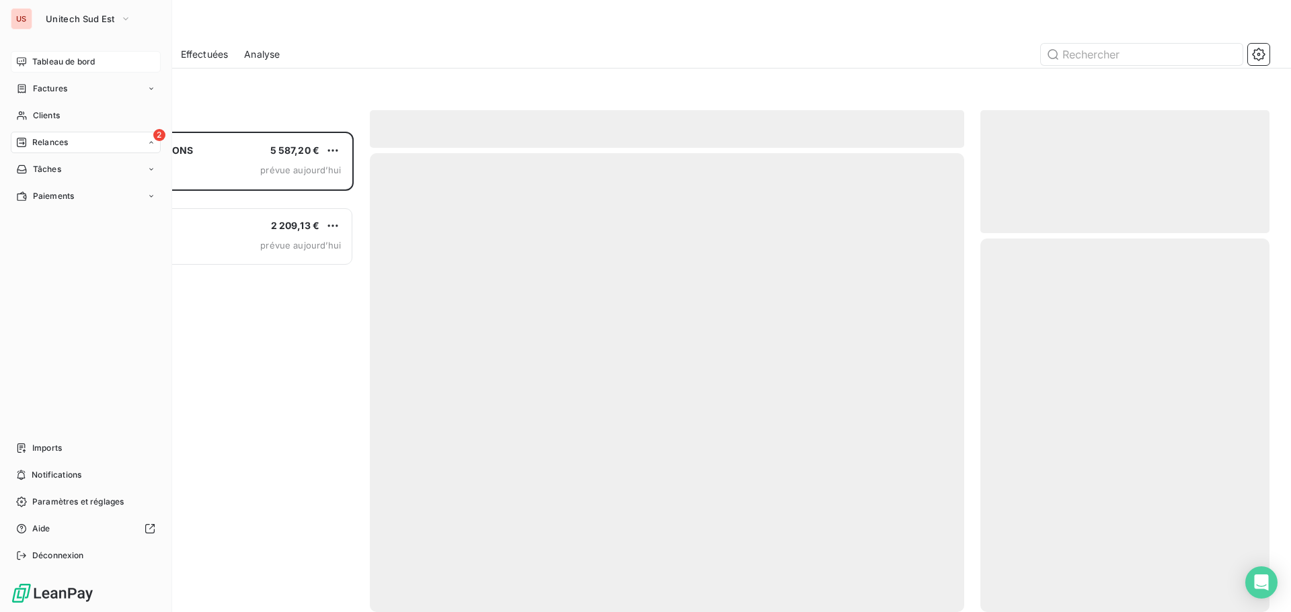
scroll to position [471, 279]
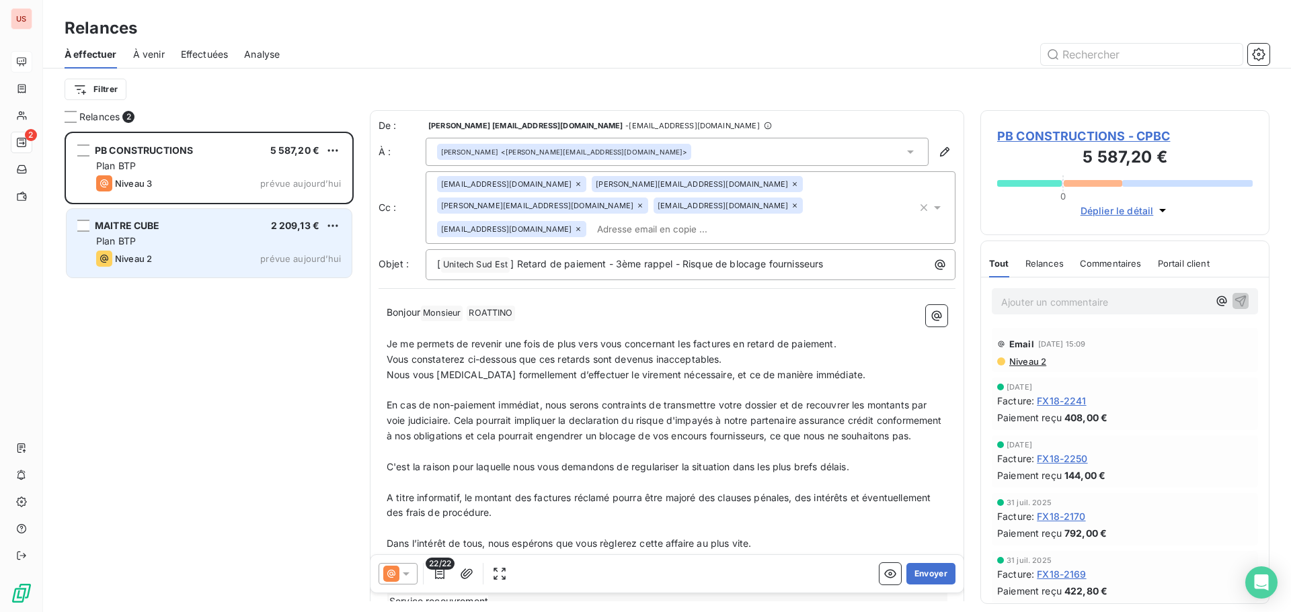
click at [175, 250] on div "MAITRE CUBE 2 209,13 € Plan BTP Niveau 2 prévue [DATE]" at bounding box center [209, 243] width 285 height 69
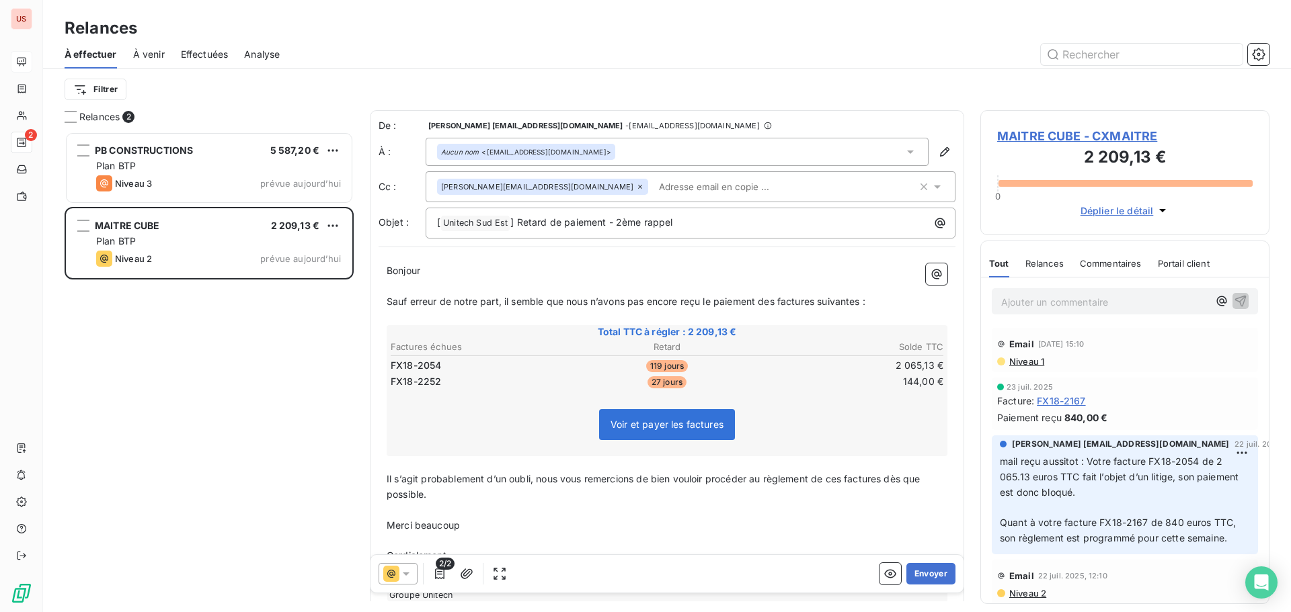
click at [409, 578] on icon at bounding box center [405, 573] width 13 height 13
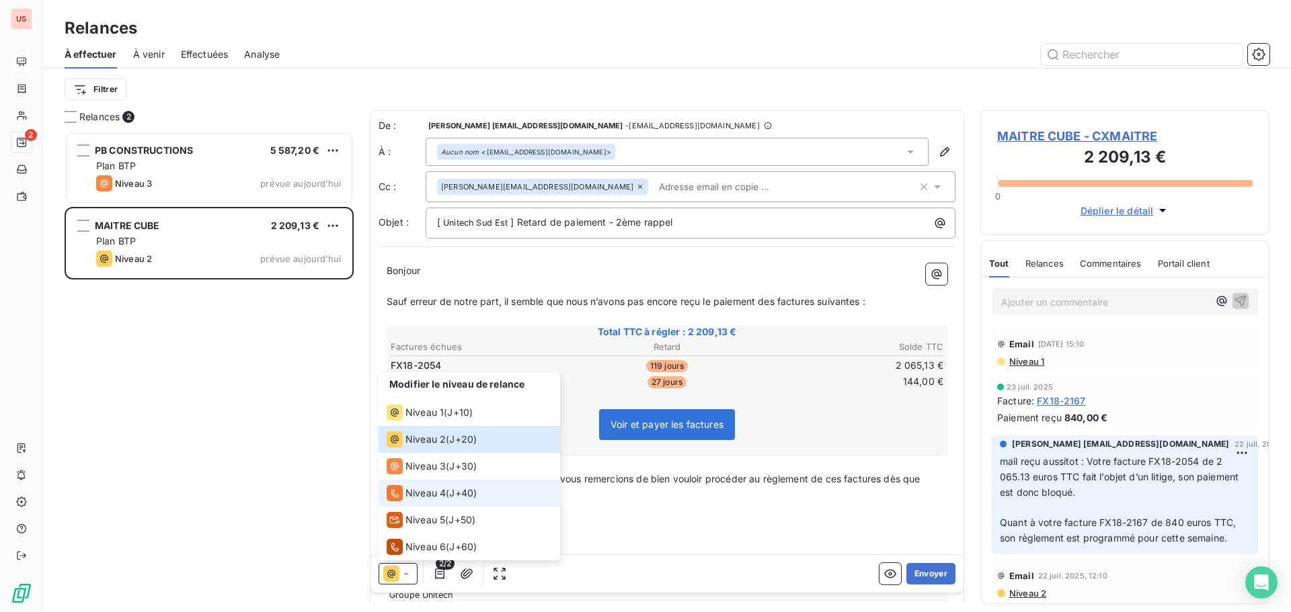
click at [420, 495] on span "Niveau 4" at bounding box center [425, 493] width 40 height 13
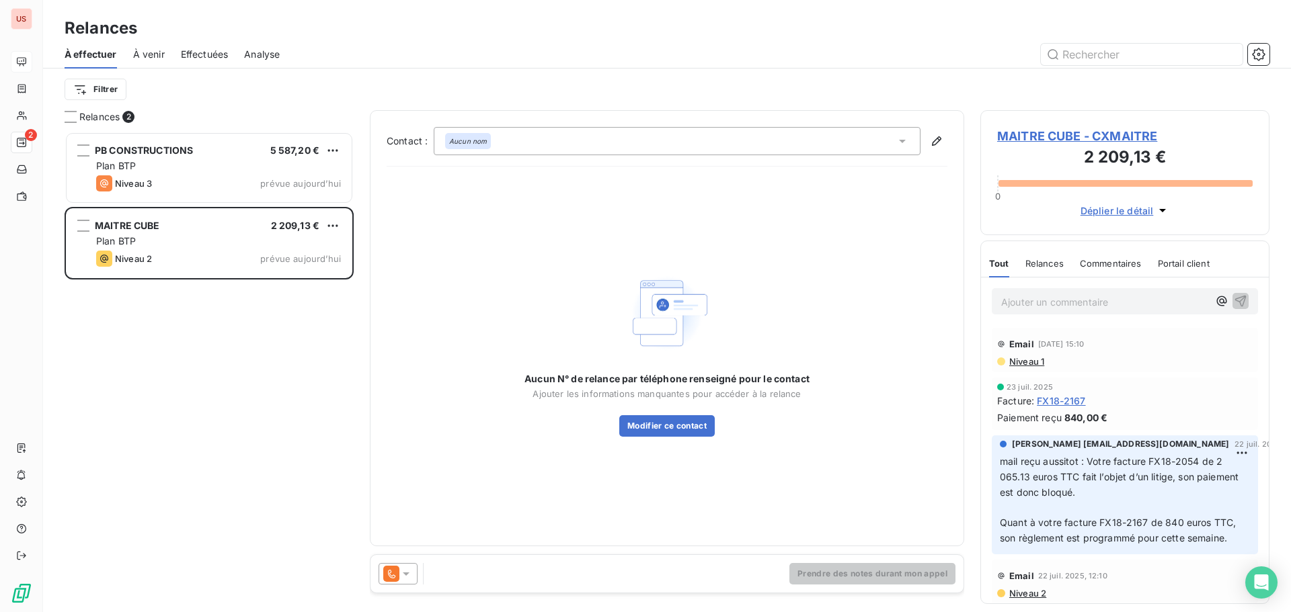
click at [502, 140] on div "Aucun nom" at bounding box center [677, 141] width 487 height 28
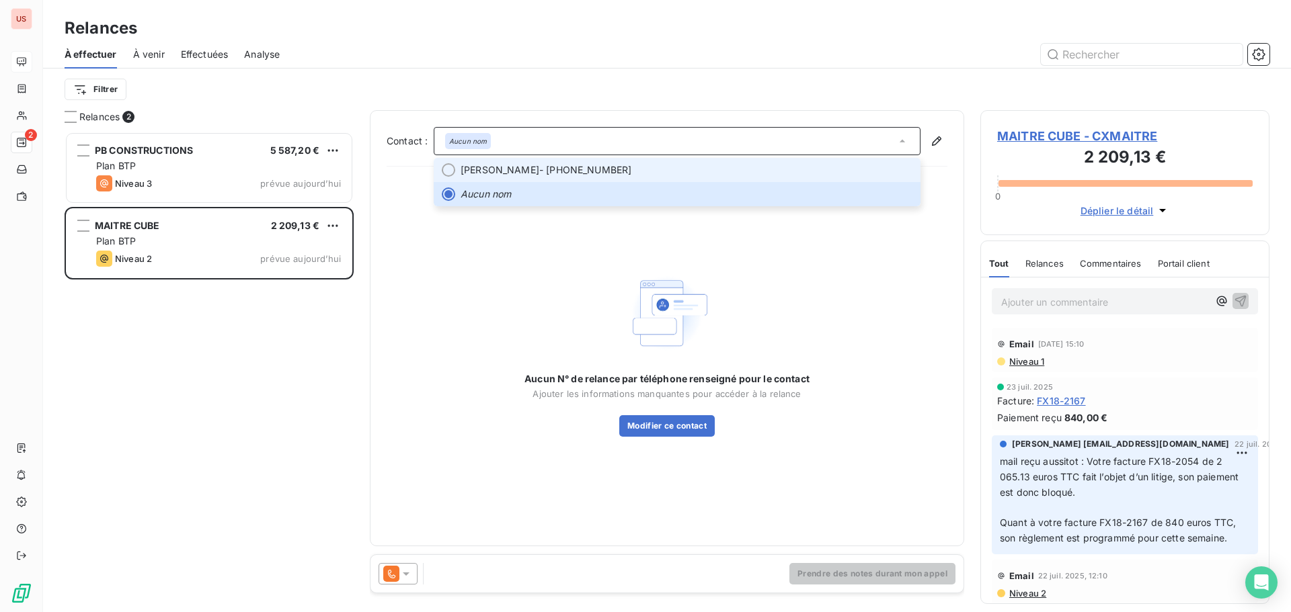
click at [510, 170] on span "[PERSON_NAME]" at bounding box center [500, 169] width 79 height 13
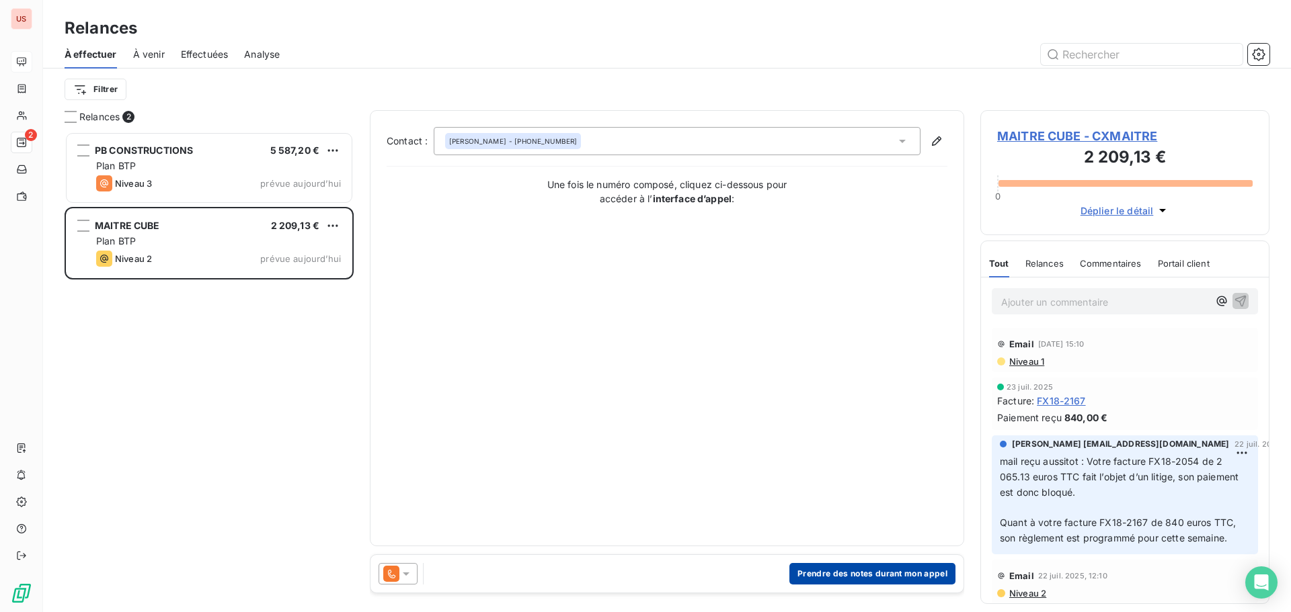
click at [815, 578] on button "Prendre des notes durant mon appel" at bounding box center [872, 574] width 166 height 22
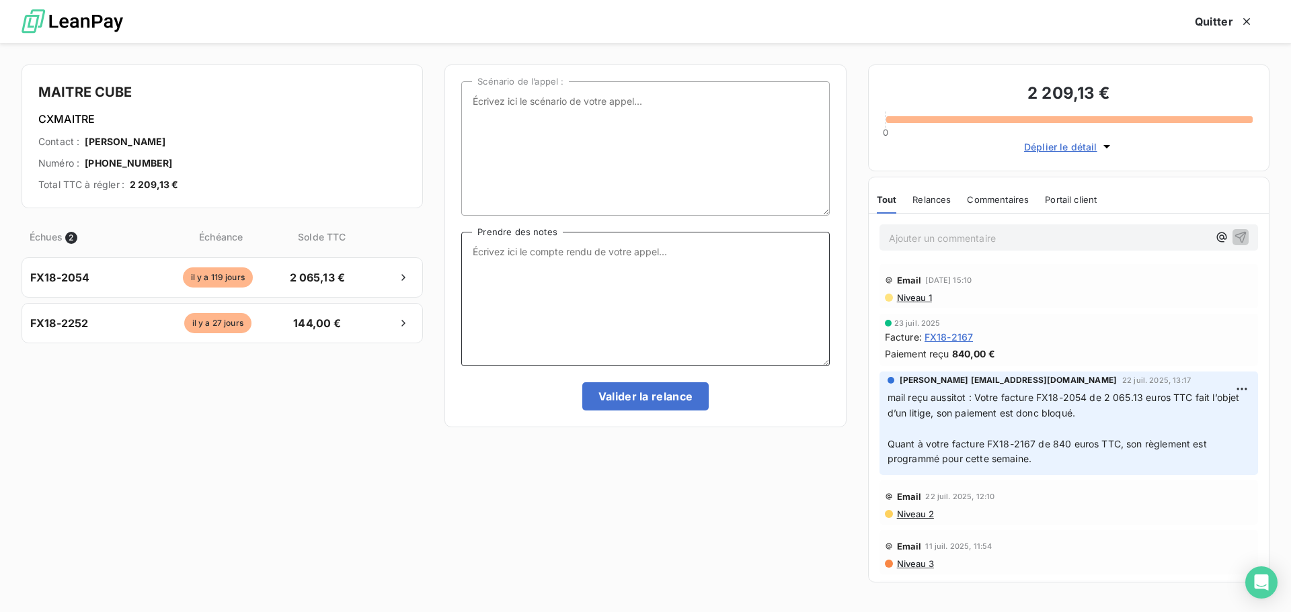
click at [524, 269] on textarea "Prendre des notes" at bounding box center [645, 299] width 368 height 134
type textarea "dossier en litige, vu avec [PERSON_NAME]"
click at [639, 403] on button "Valider la relance" at bounding box center [645, 397] width 127 height 28
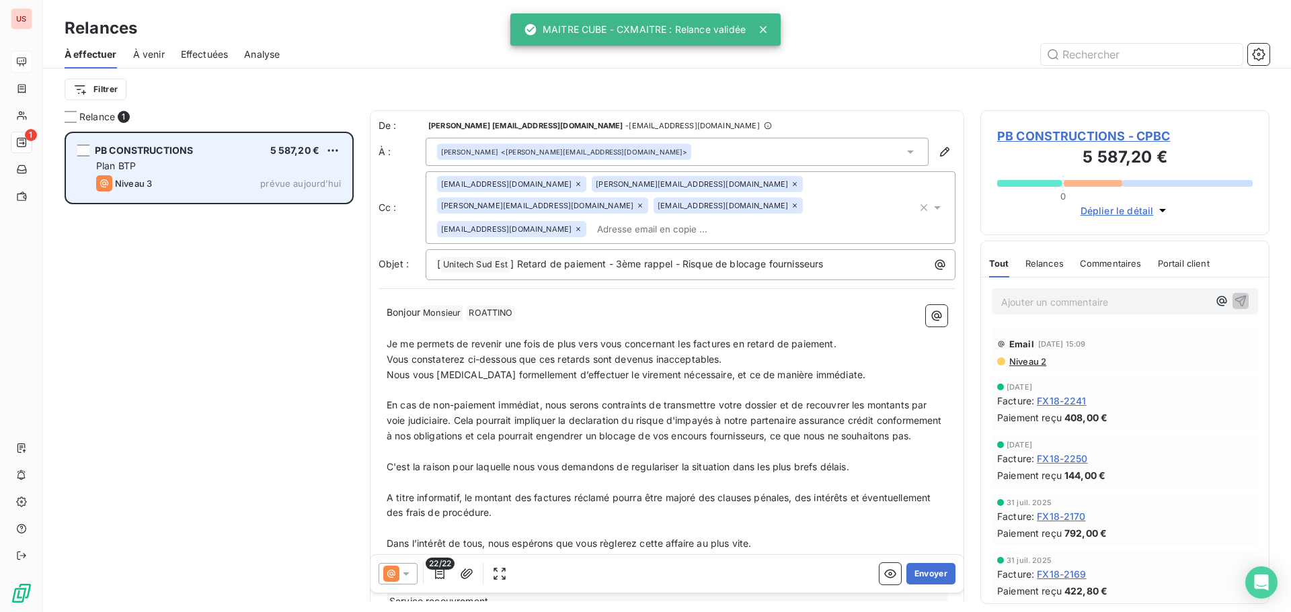
click at [203, 164] on div "Plan BTP" at bounding box center [218, 165] width 245 height 13
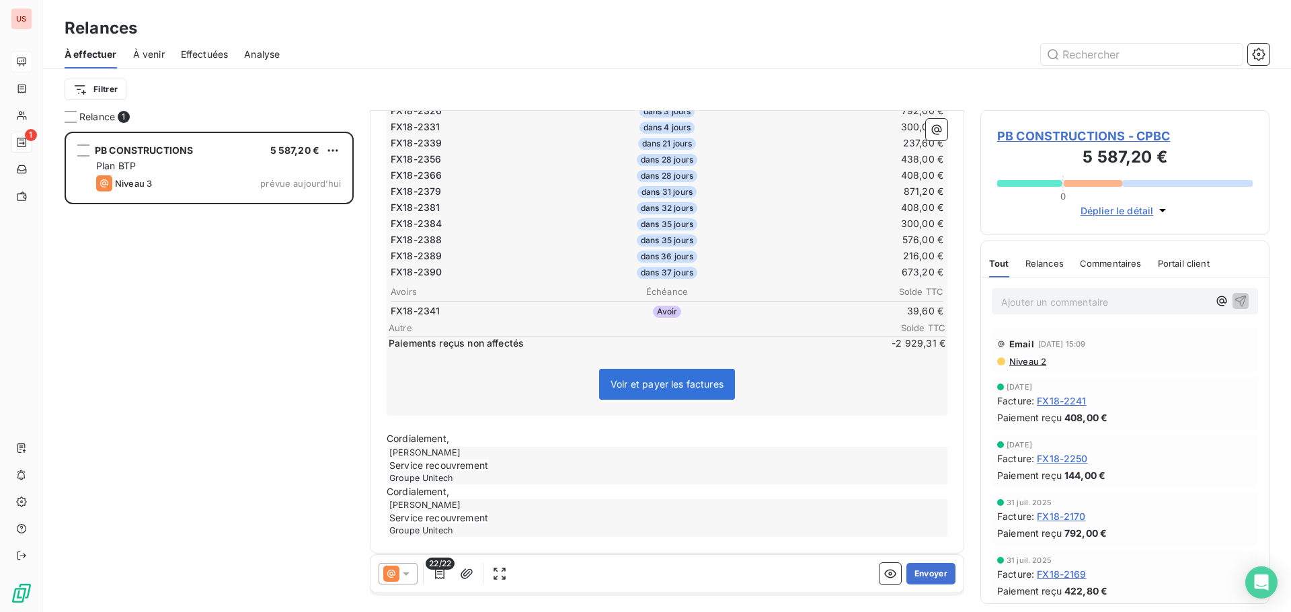
scroll to position [736, 0]
click at [439, 581] on button "button" at bounding box center [440, 574] width 22 height 22
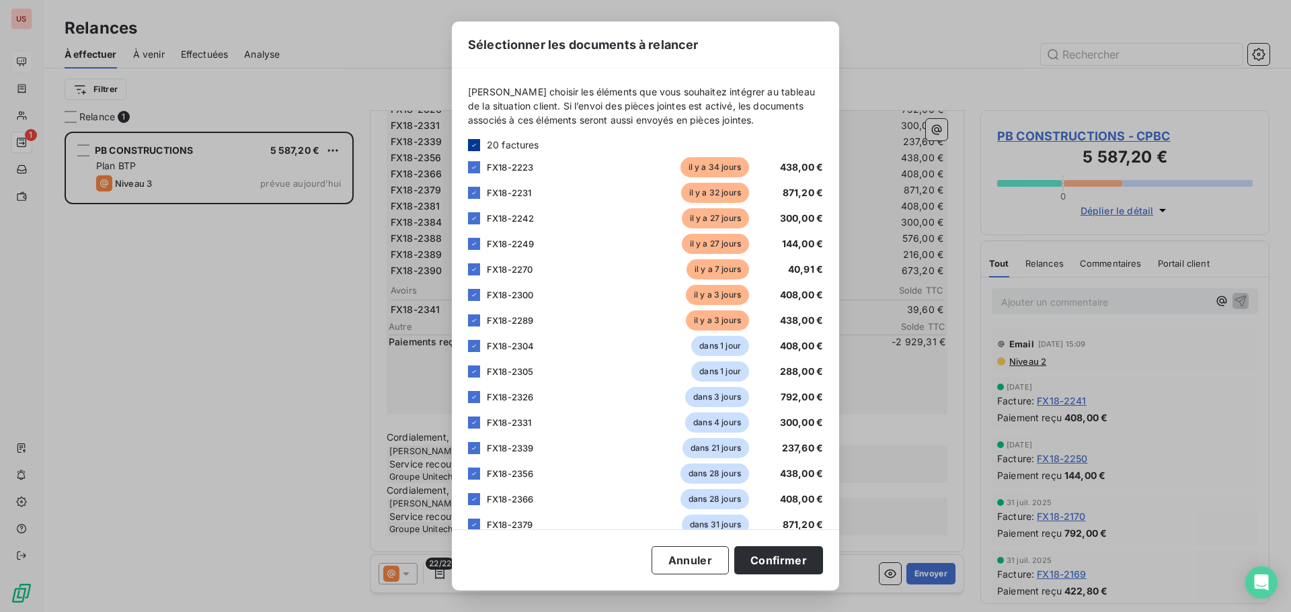
click at [475, 145] on icon at bounding box center [474, 144] width 4 height 3
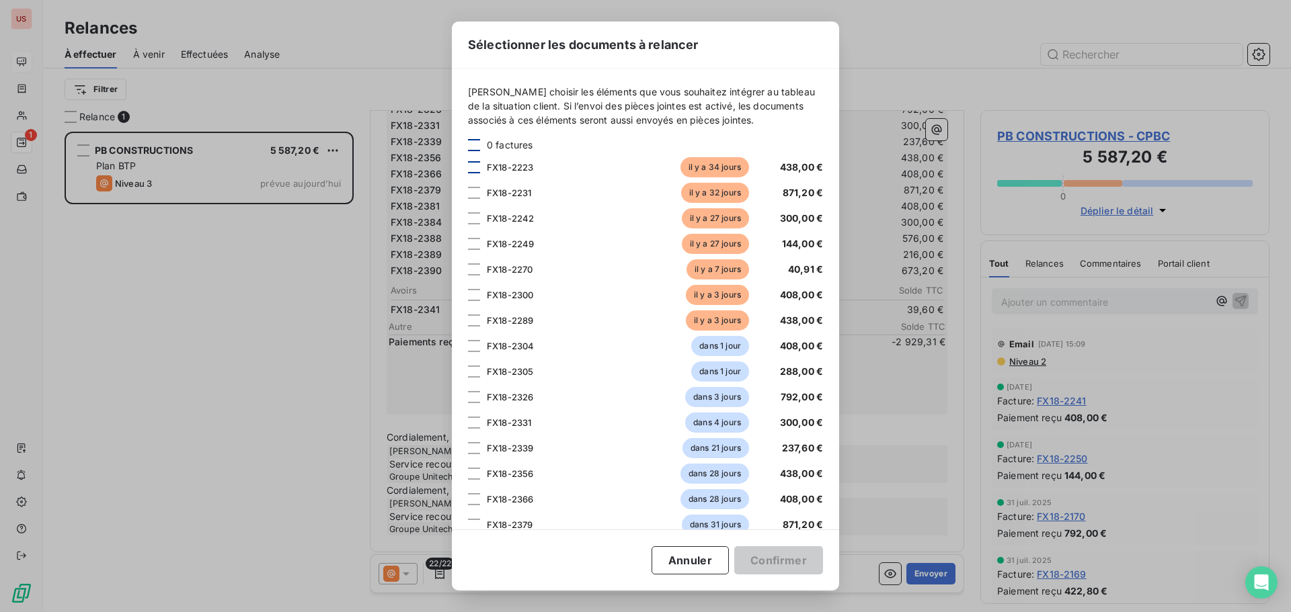
click at [477, 167] on div at bounding box center [474, 167] width 12 height 12
click at [476, 193] on div at bounding box center [474, 193] width 12 height 12
click at [472, 217] on div at bounding box center [474, 218] width 12 height 12
click at [476, 244] on div at bounding box center [474, 244] width 12 height 12
drag, startPoint x: 473, startPoint y: 268, endPoint x: 474, endPoint y: 290, distance: 22.2
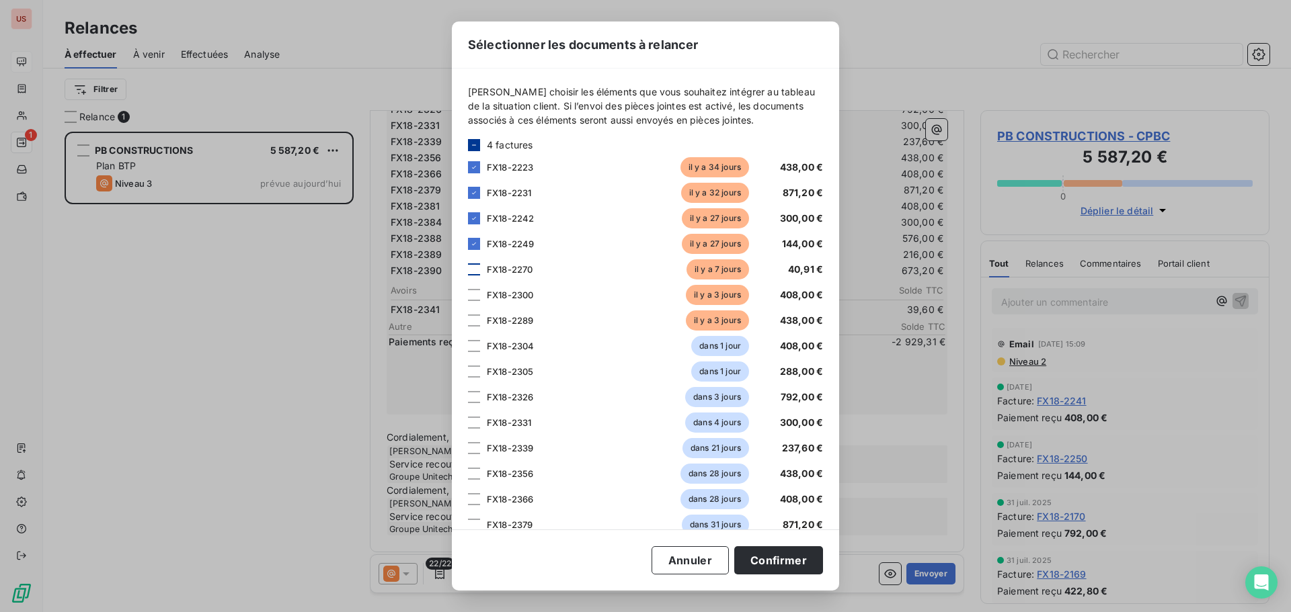
click at [474, 268] on div at bounding box center [474, 270] width 12 height 12
click at [475, 294] on div at bounding box center [474, 295] width 12 height 12
click at [478, 323] on div at bounding box center [474, 321] width 12 height 12
click at [793, 569] on button "Confirmer" at bounding box center [778, 561] width 89 height 28
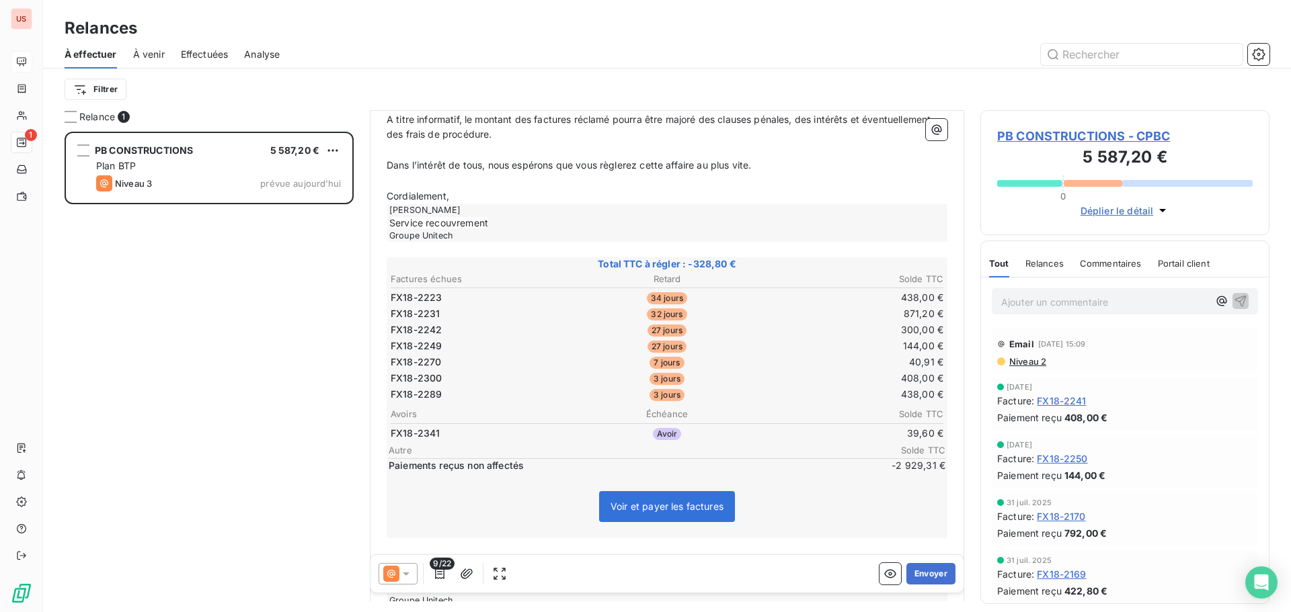
scroll to position [369, 0]
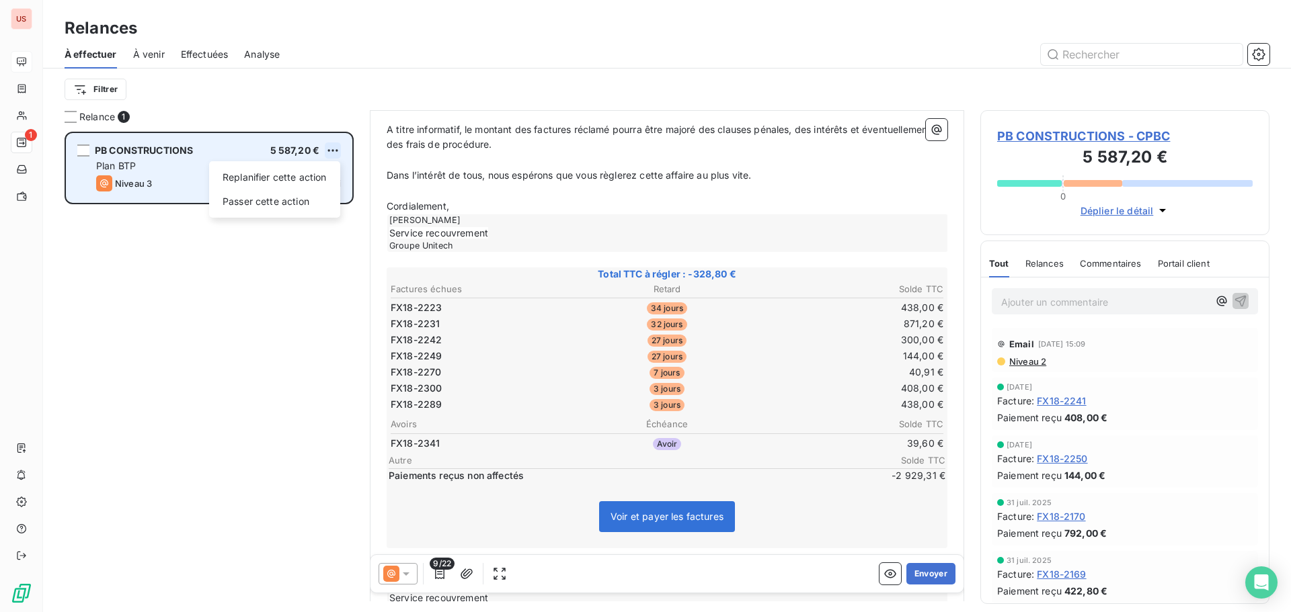
click at [339, 149] on html "US 1 Relances À effectuer À venir Effectuées Analyse Filtrer Relance 1 PB CONST…" at bounding box center [645, 306] width 1291 height 612
click at [277, 198] on div "Passer cette action" at bounding box center [274, 202] width 120 height 22
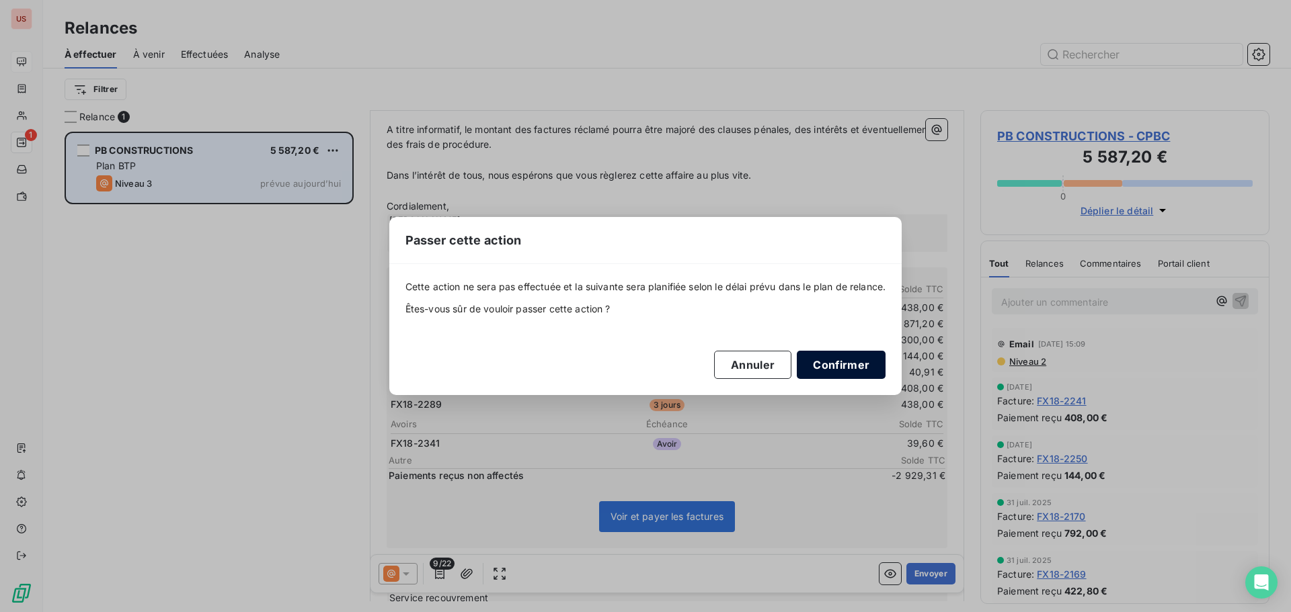
click at [841, 358] on button "Confirmer" at bounding box center [841, 365] width 89 height 28
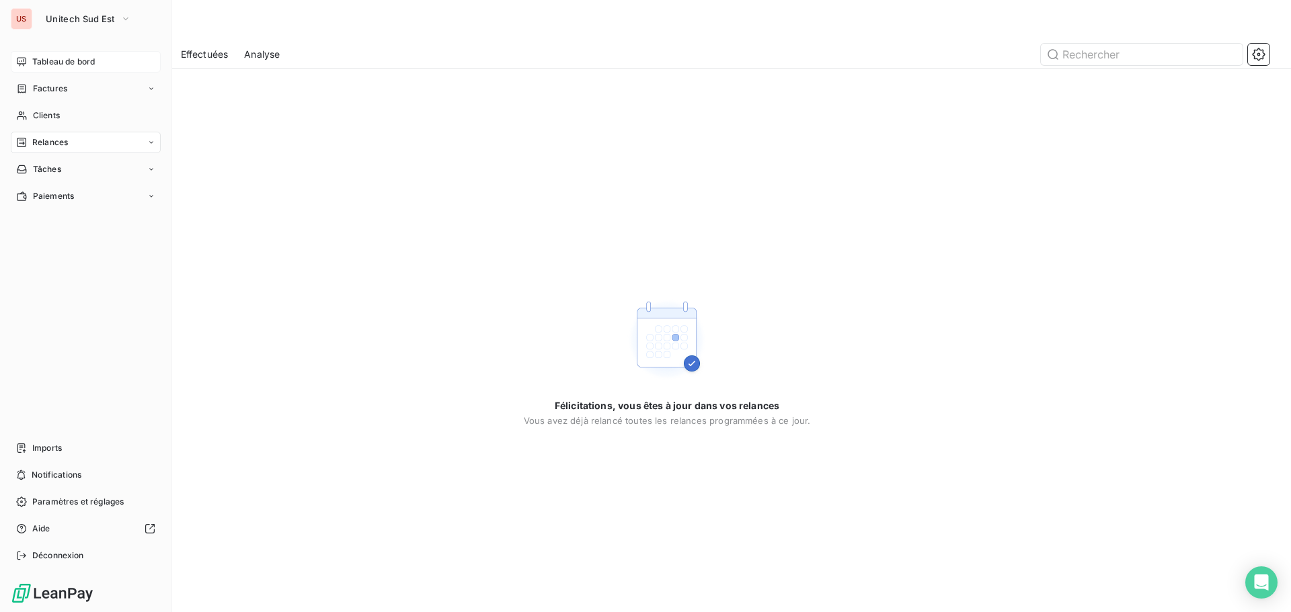
click at [37, 15] on div "US [GEOGRAPHIC_DATA]" at bounding box center [86, 19] width 150 height 22
click at [94, 19] on span "Unitech Sud Est" at bounding box center [80, 18] width 69 height 11
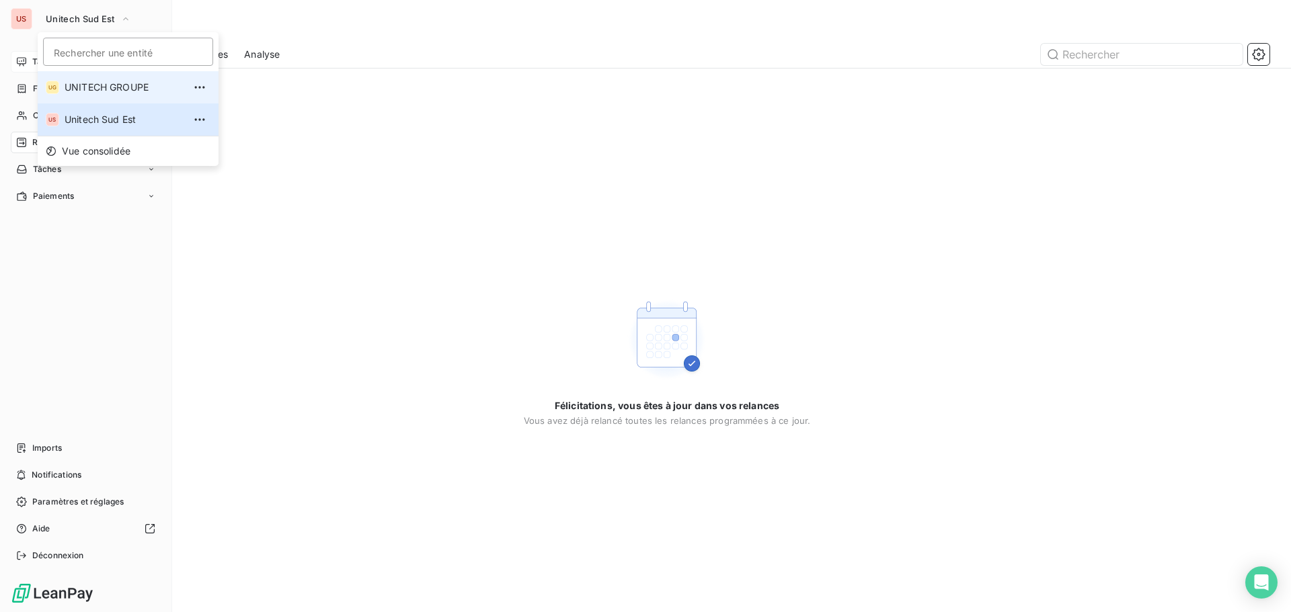
click at [117, 88] on span "UNITECH GROUPE" at bounding box center [124, 87] width 119 height 13
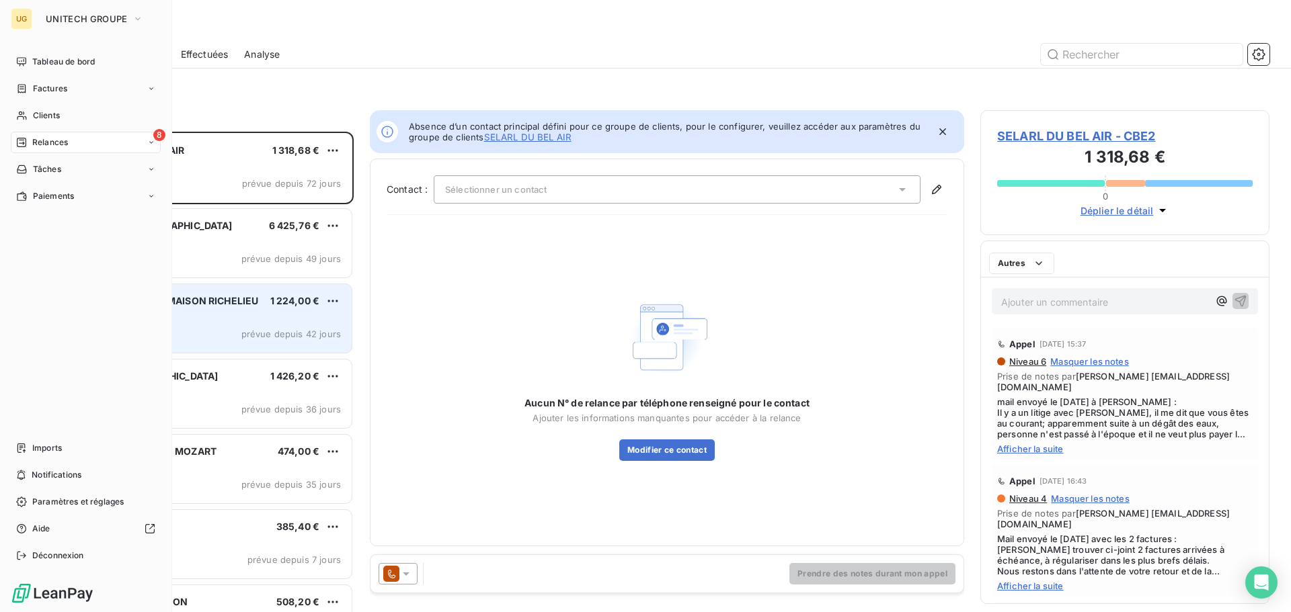
scroll to position [471, 279]
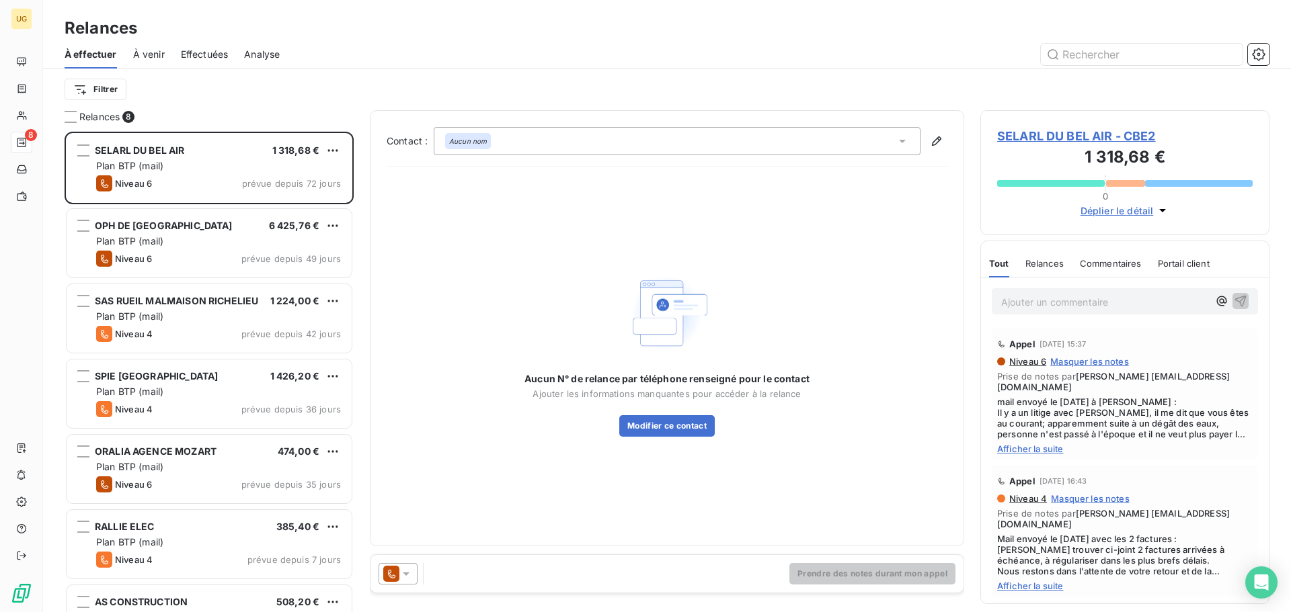
click at [148, 52] on span "À venir" at bounding box center [149, 54] width 32 height 13
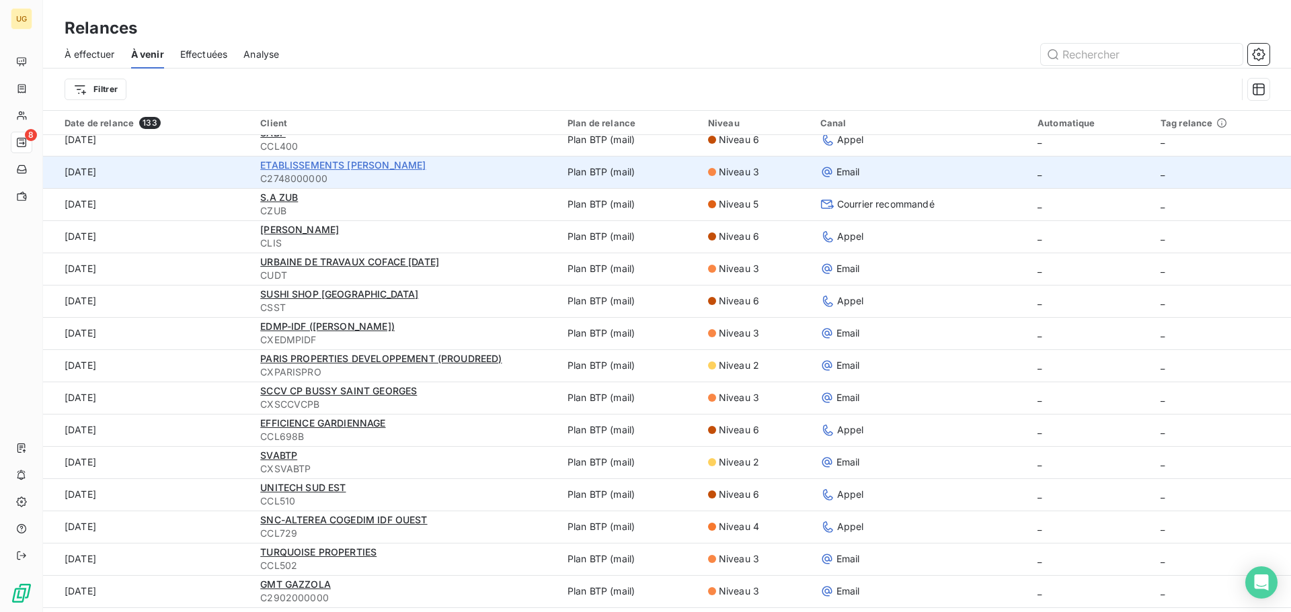
scroll to position [67, 0]
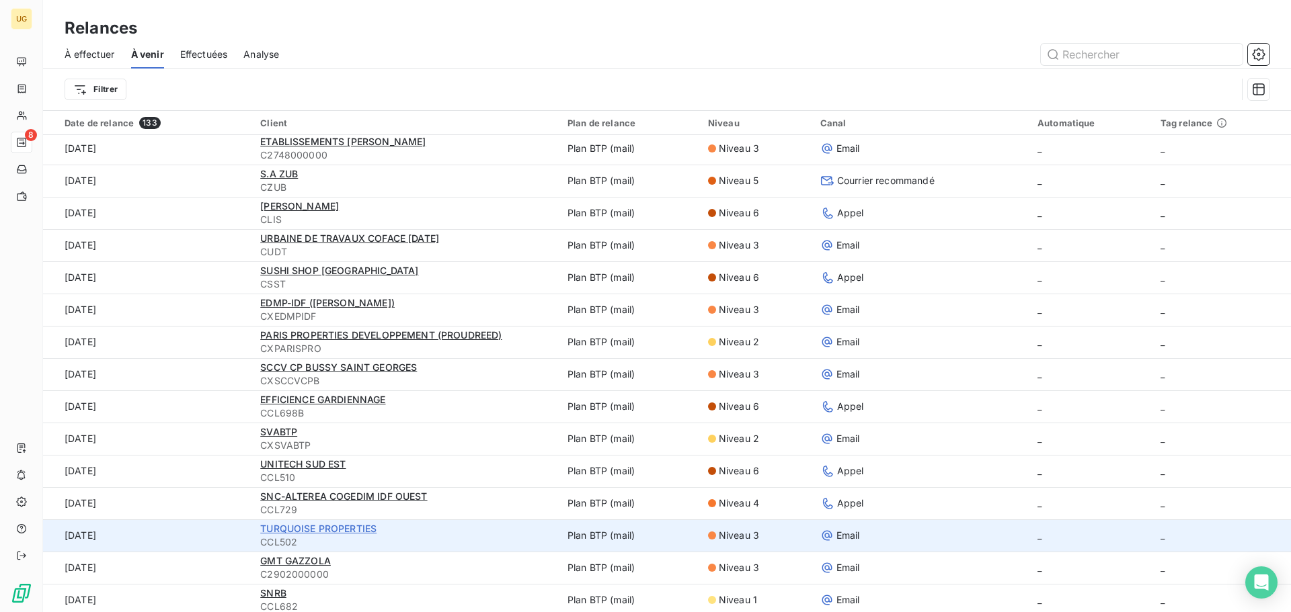
click at [351, 529] on span "TURQUOISE PROPERTIES" at bounding box center [318, 528] width 116 height 11
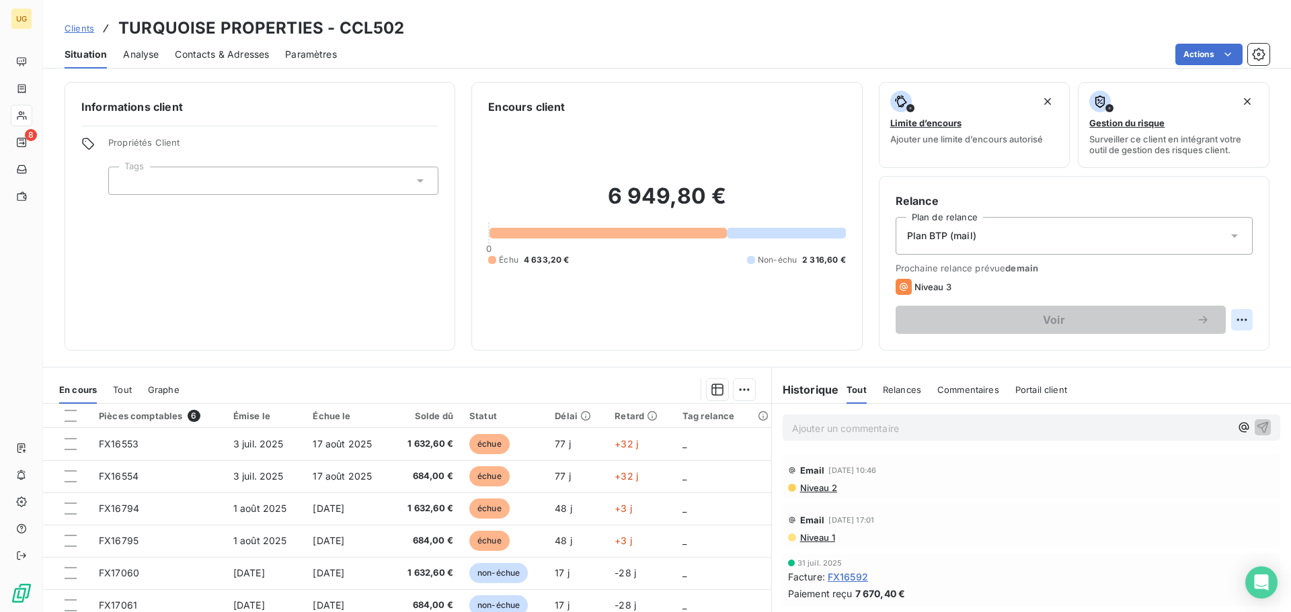
click at [1234, 317] on html "UG 8 Clients TURQUOISE PROPERTIES - CCL502 Situation Analyse Contacts & Adresse…" at bounding box center [645, 306] width 1291 height 612
click at [1189, 347] on div "Replanifier cette action" at bounding box center [1176, 350] width 120 height 22
select select "8"
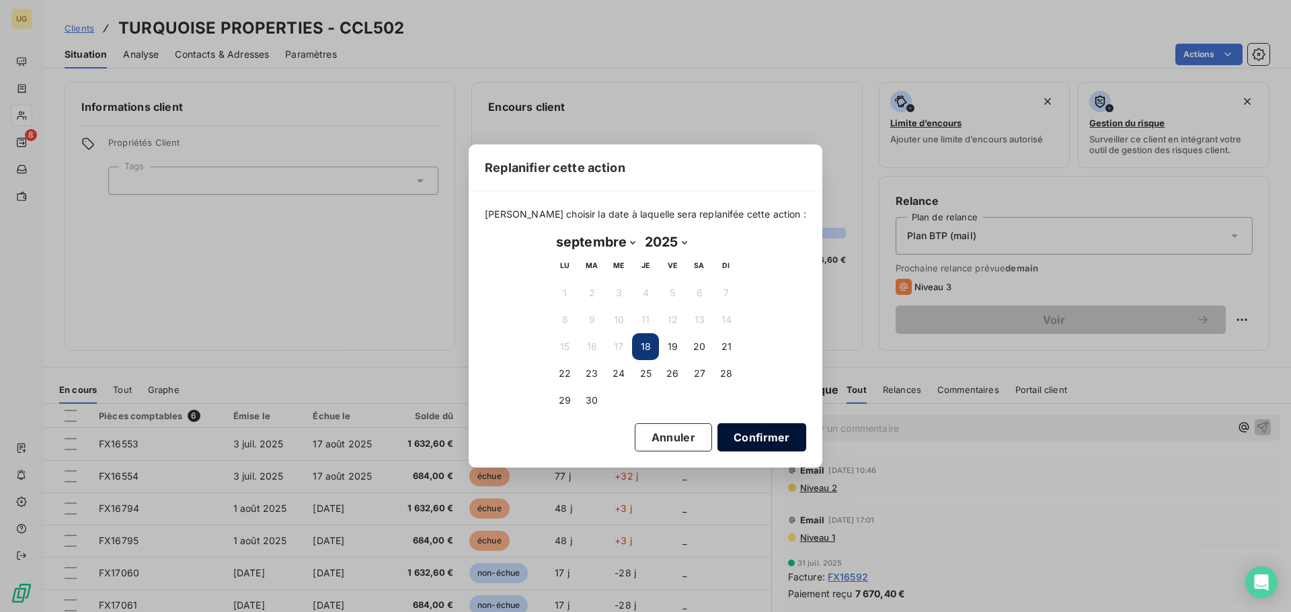
click at [717, 433] on button "Confirmer" at bounding box center [761, 438] width 89 height 28
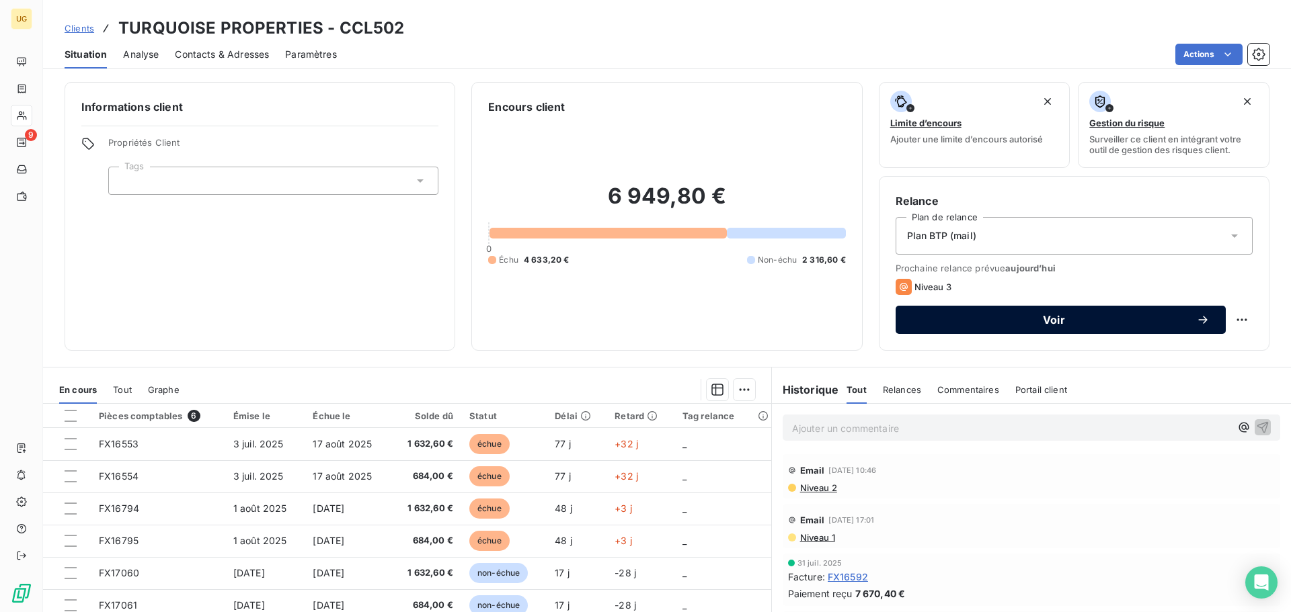
click at [1051, 325] on span "Voir" at bounding box center [1054, 320] width 284 height 11
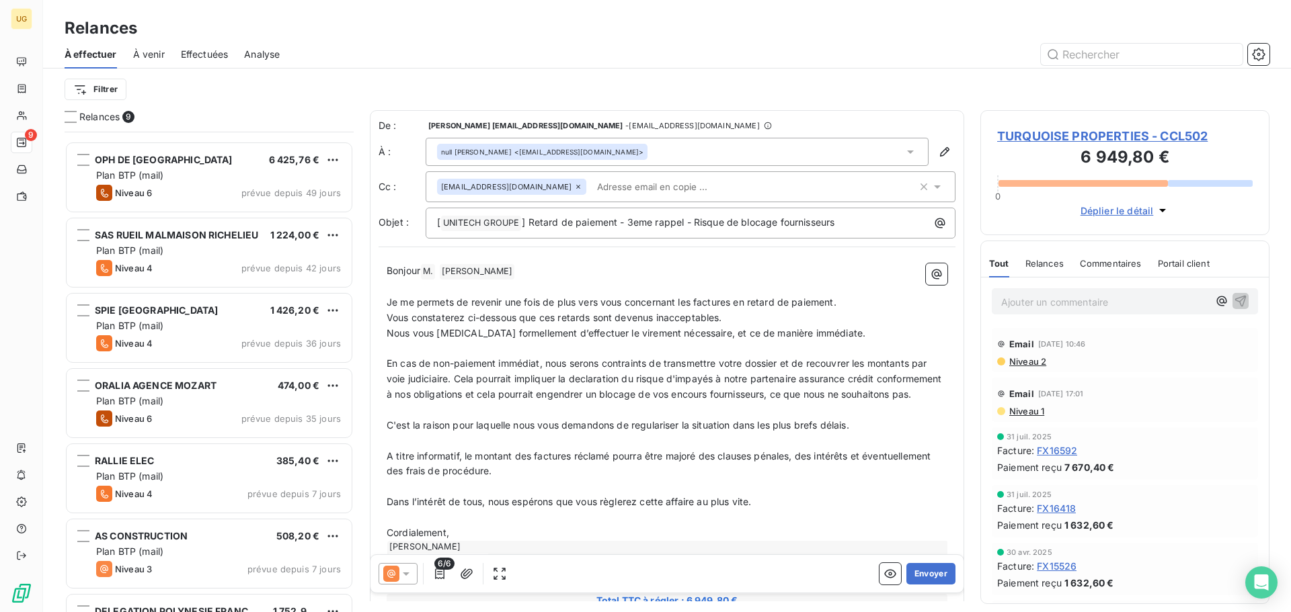
scroll to position [198, 0]
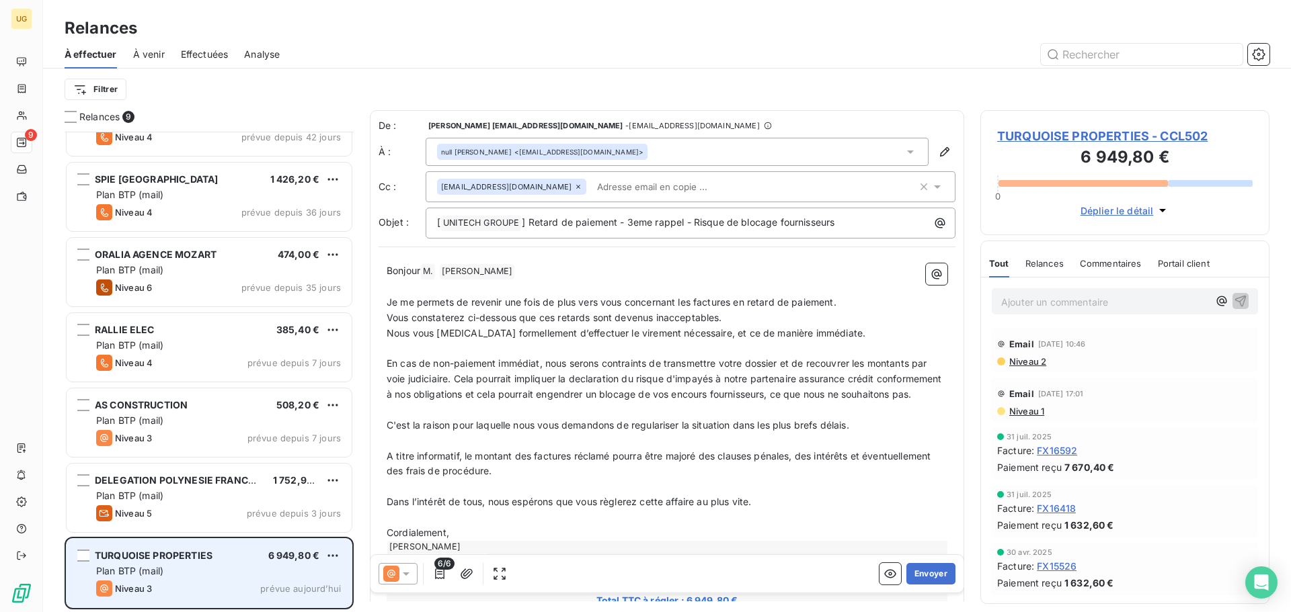
click at [272, 571] on div "Plan BTP (mail)" at bounding box center [218, 571] width 245 height 13
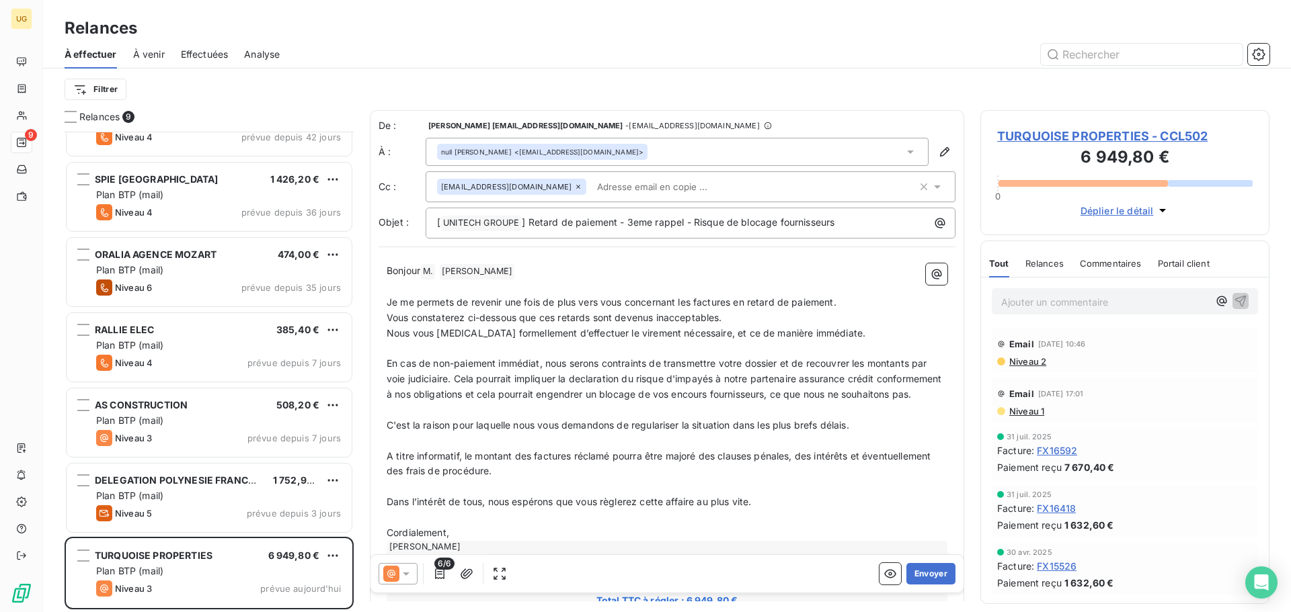
click at [904, 149] on icon at bounding box center [910, 151] width 13 height 13
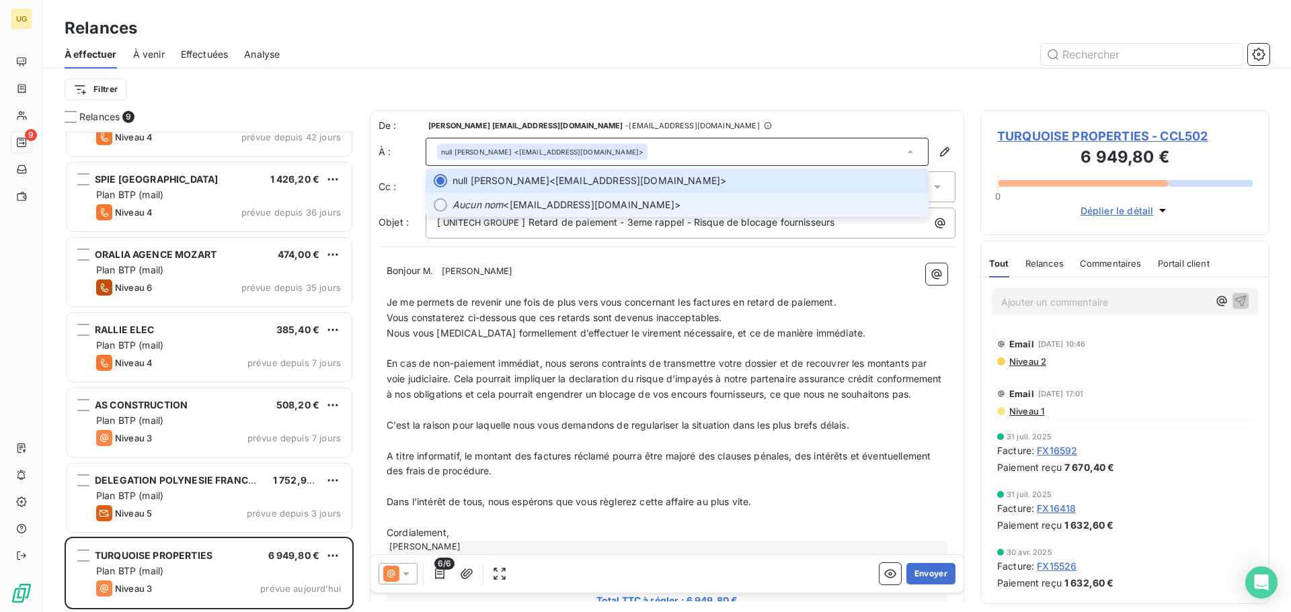
click at [486, 202] on em "Aucun nom" at bounding box center [477, 204] width 50 height 13
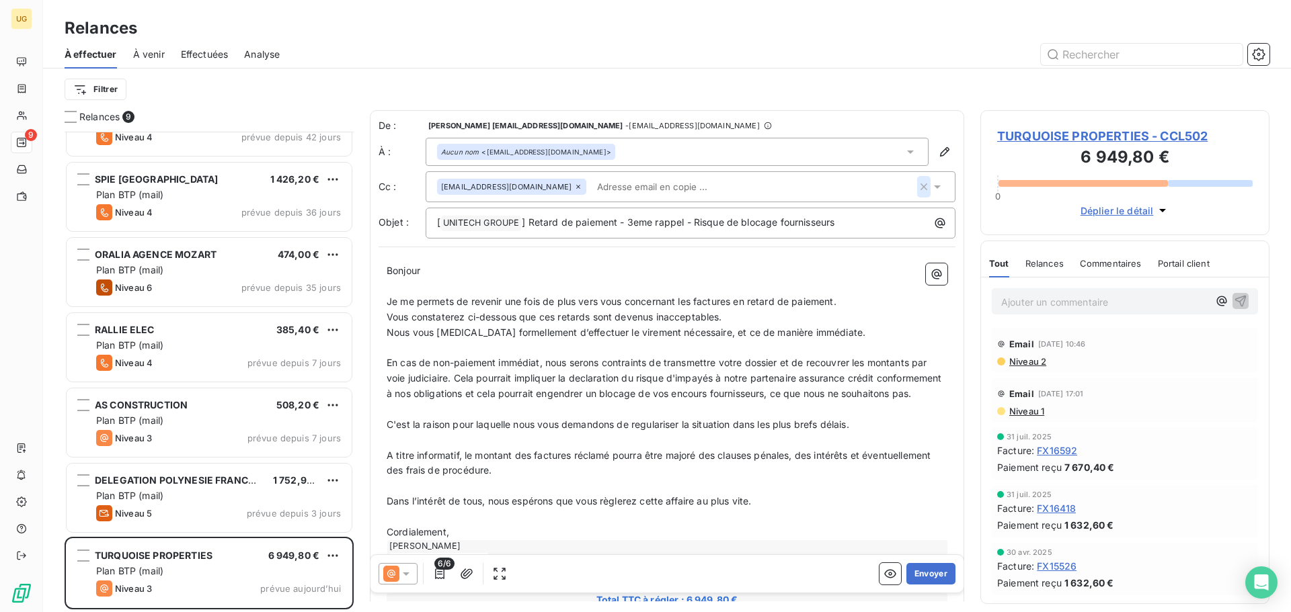
click at [917, 190] on icon "button" at bounding box center [923, 186] width 13 height 13
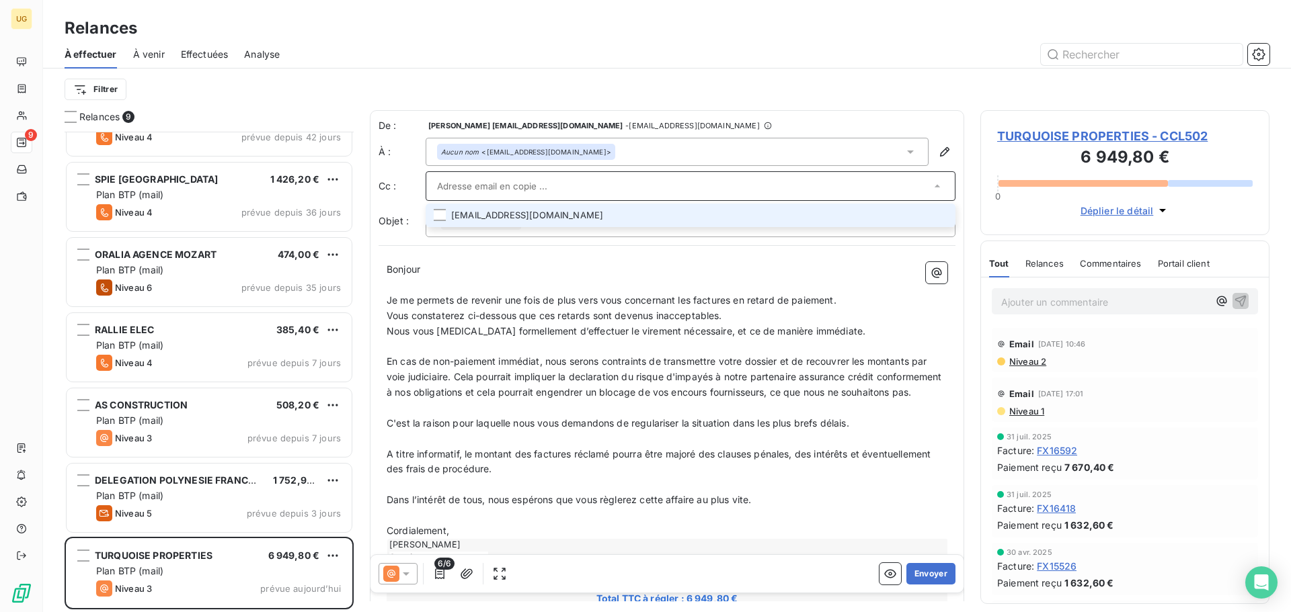
click at [816, 83] on div "Filtrer" at bounding box center [667, 90] width 1205 height 26
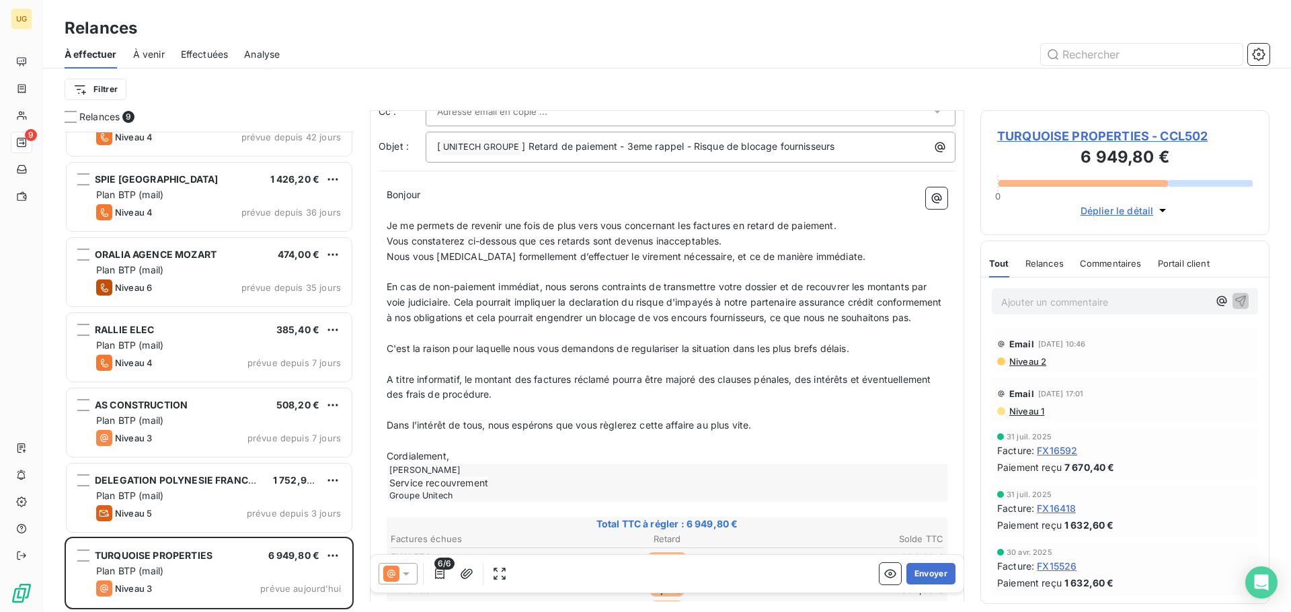
scroll to position [270, 0]
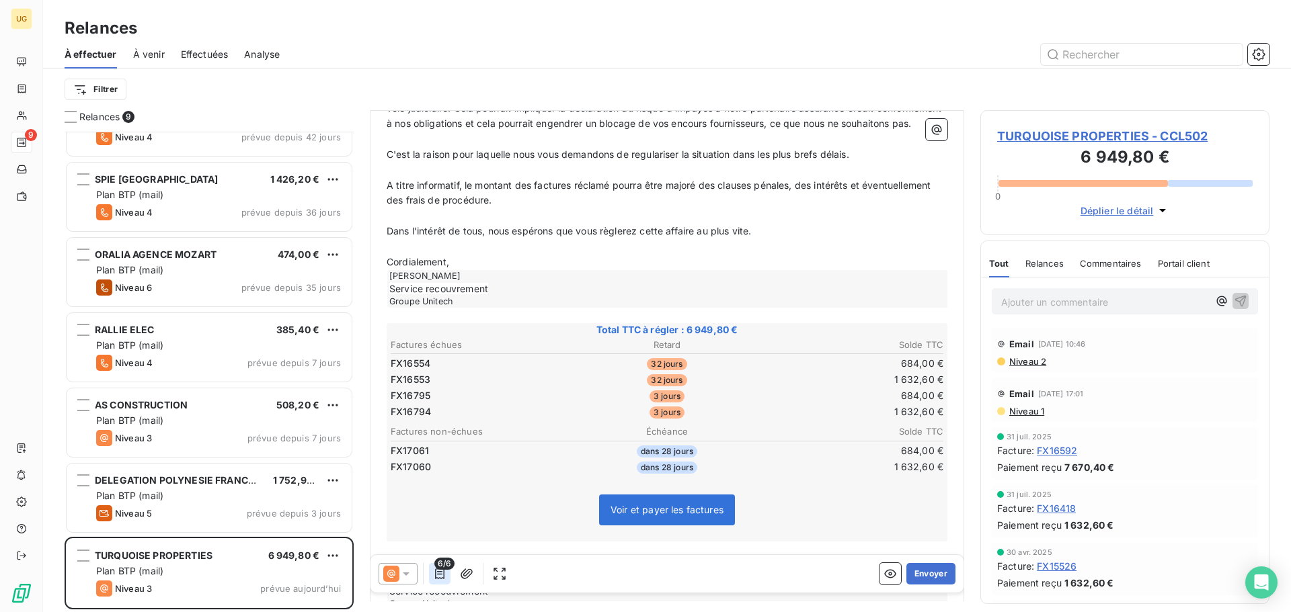
click at [442, 575] on icon "button" at bounding box center [439, 573] width 13 height 13
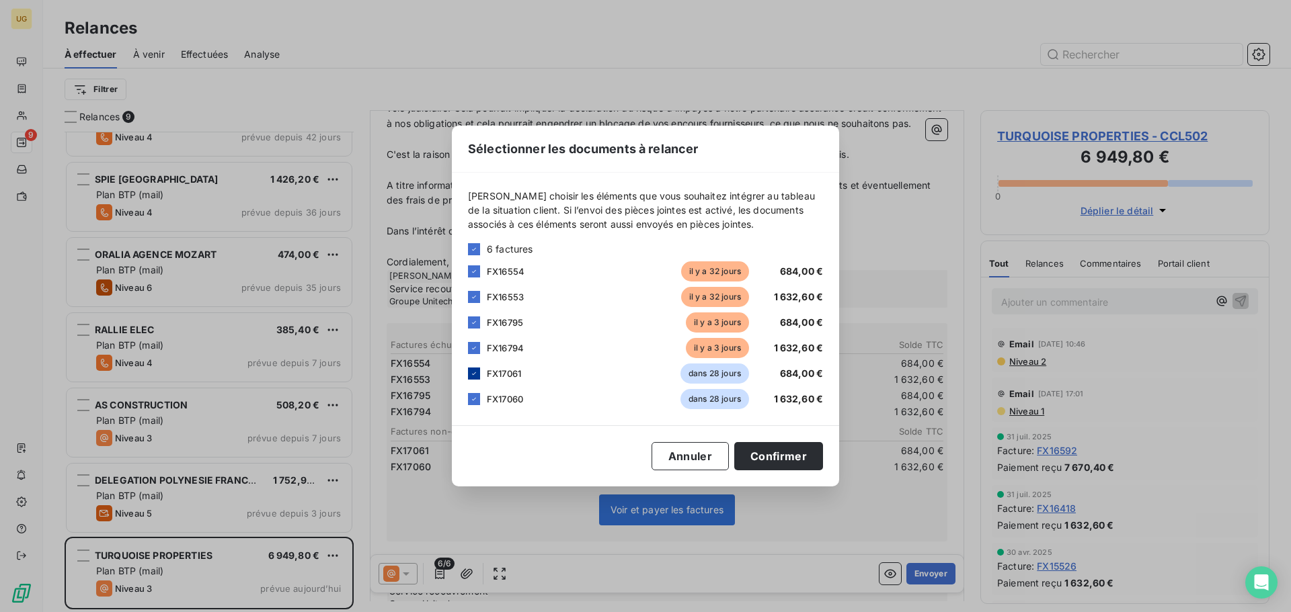
click at [477, 371] on icon at bounding box center [474, 374] width 8 height 8
click at [476, 396] on icon at bounding box center [474, 399] width 8 height 8
click at [771, 451] on button "Confirmer" at bounding box center [778, 456] width 89 height 28
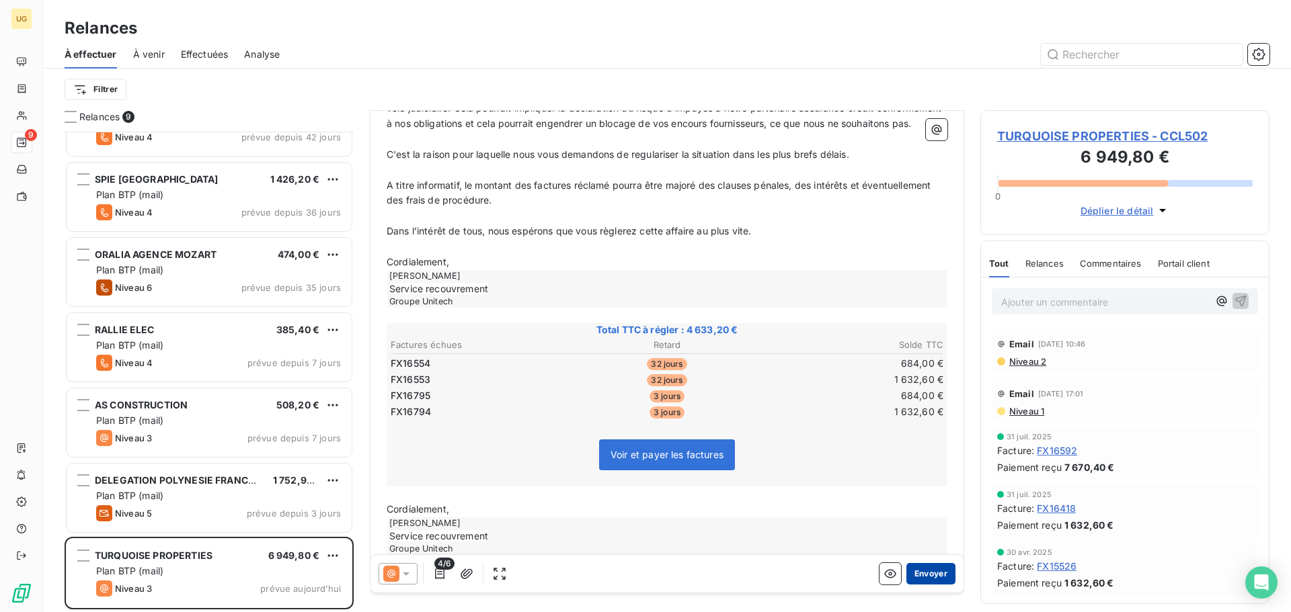
click at [922, 573] on button "Envoyer" at bounding box center [930, 574] width 49 height 22
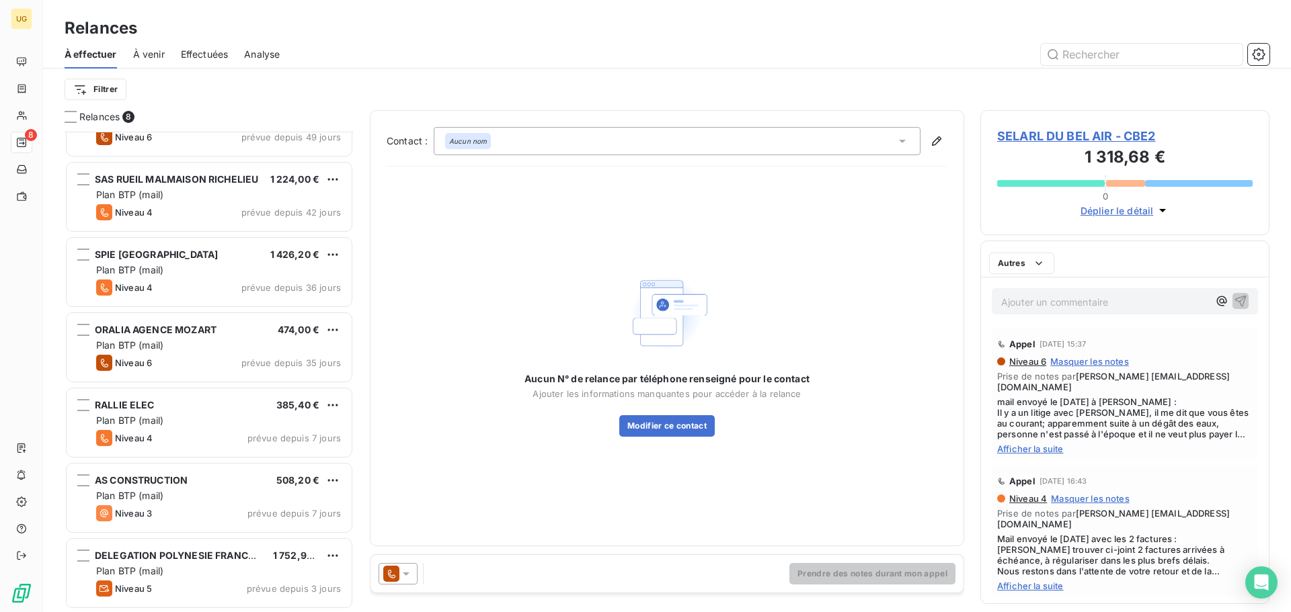
scroll to position [122, 0]
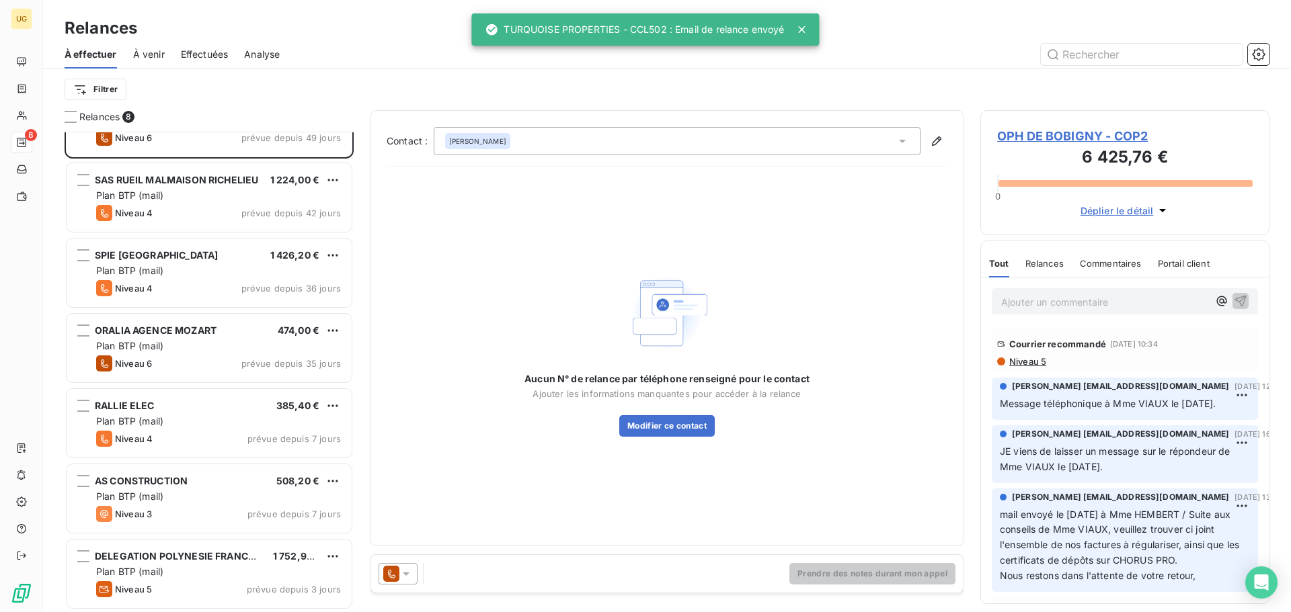
click at [145, 54] on span "À venir" at bounding box center [149, 54] width 32 height 13
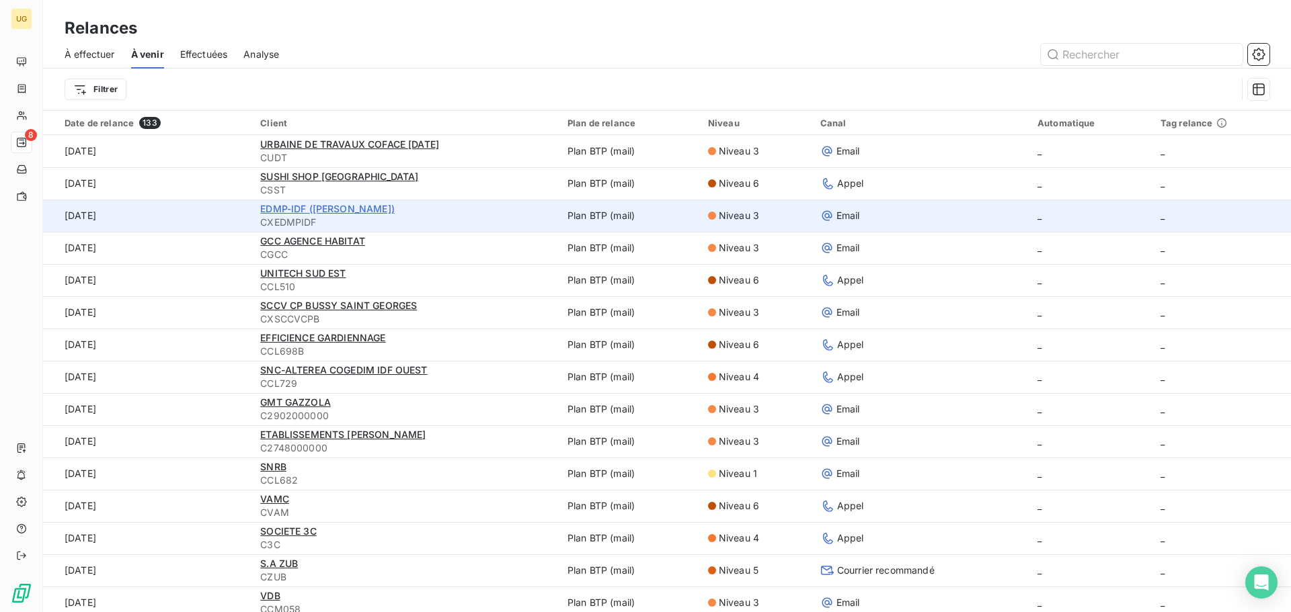
click at [366, 212] on span "EDMP-IDF ([PERSON_NAME])" at bounding box center [327, 208] width 134 height 11
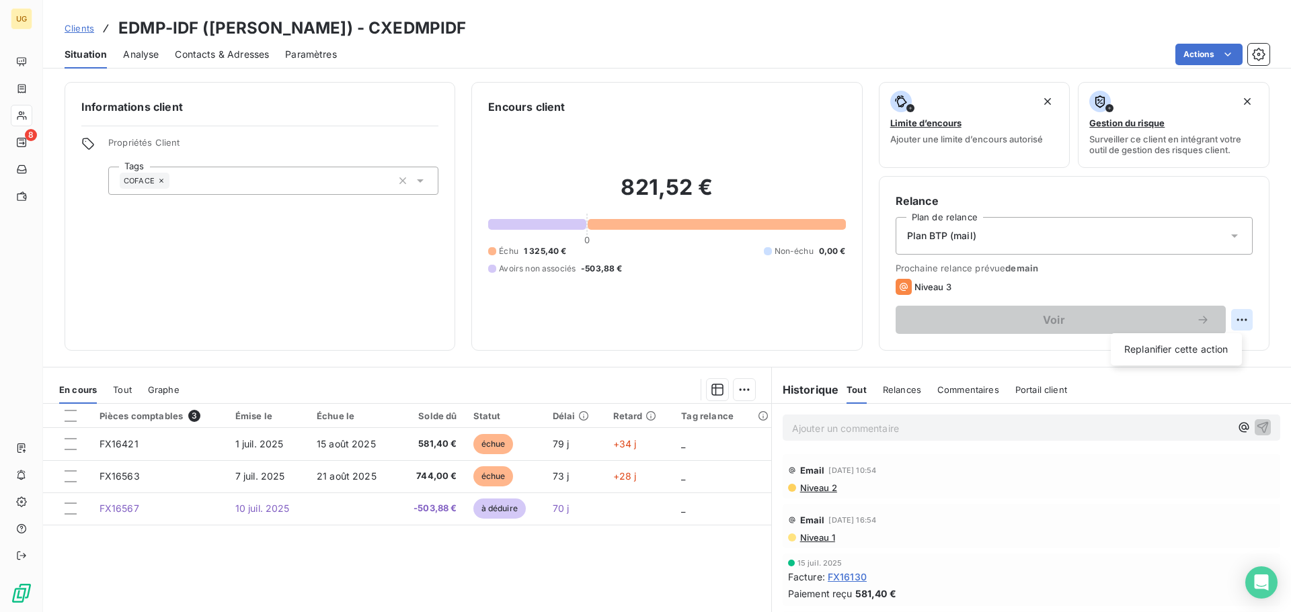
click at [1234, 323] on html "UG 8 Clients EDMP-IDF ([PERSON_NAME]) - CXEDMPIDF Situation Analyse Contacts & …" at bounding box center [645, 306] width 1291 height 612
click at [1179, 346] on div "Replanifier cette action" at bounding box center [1176, 350] width 120 height 22
select select "8"
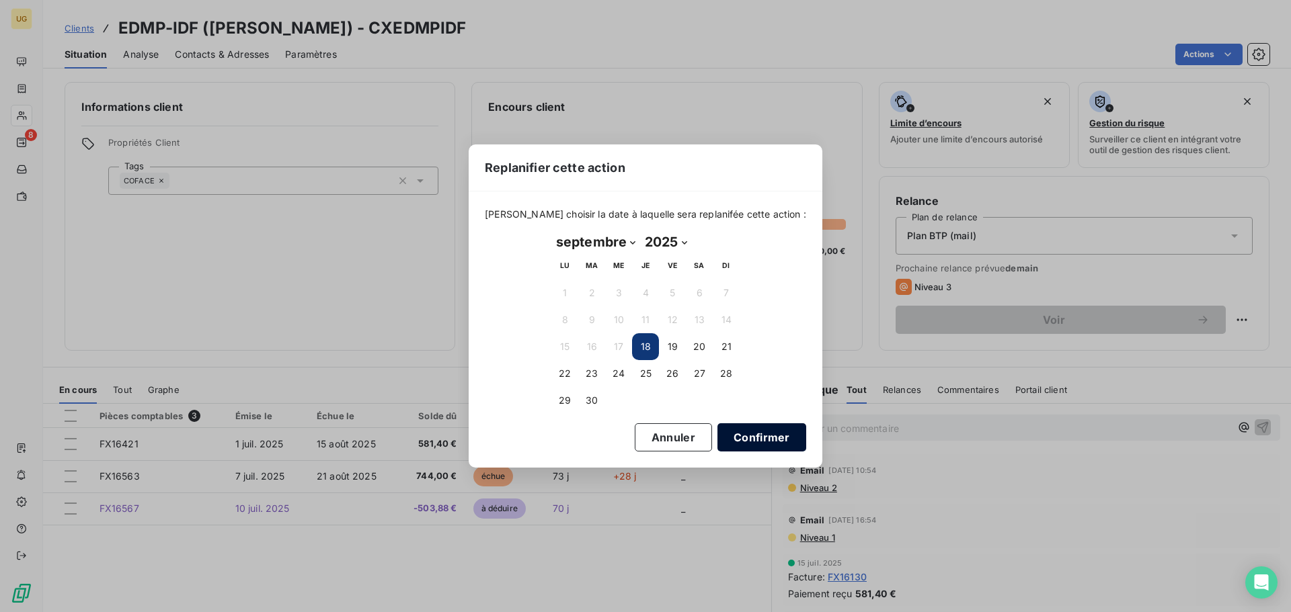
click at [725, 428] on button "Confirmer" at bounding box center [761, 438] width 89 height 28
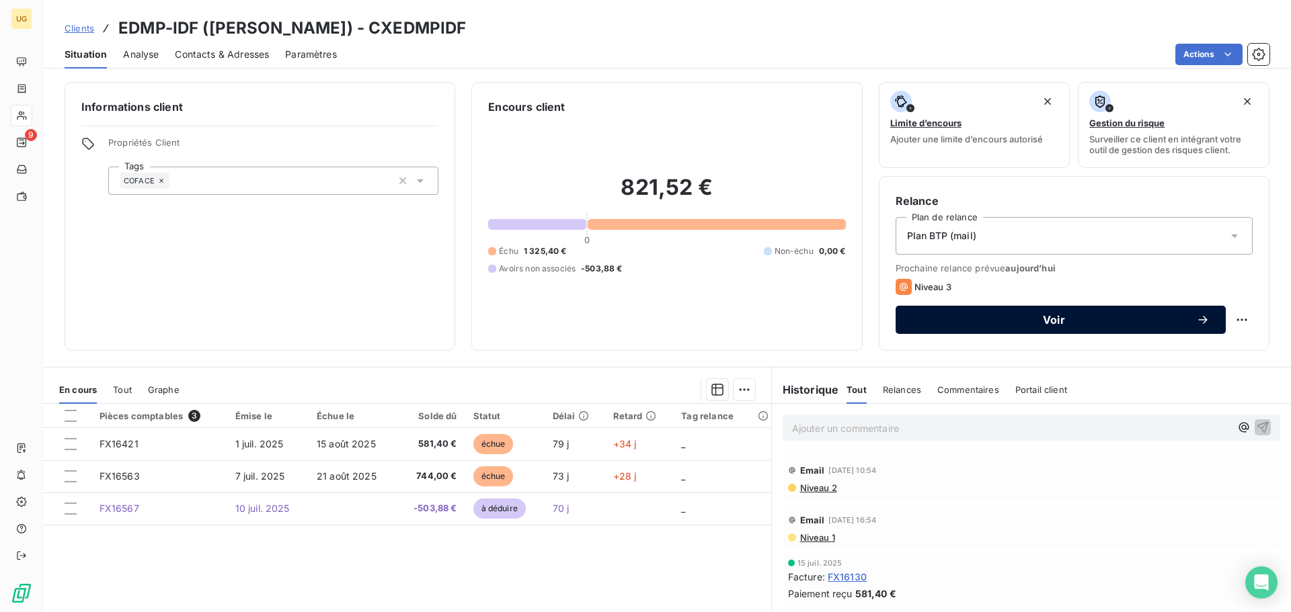
click at [1049, 320] on span "Voir" at bounding box center [1054, 320] width 284 height 11
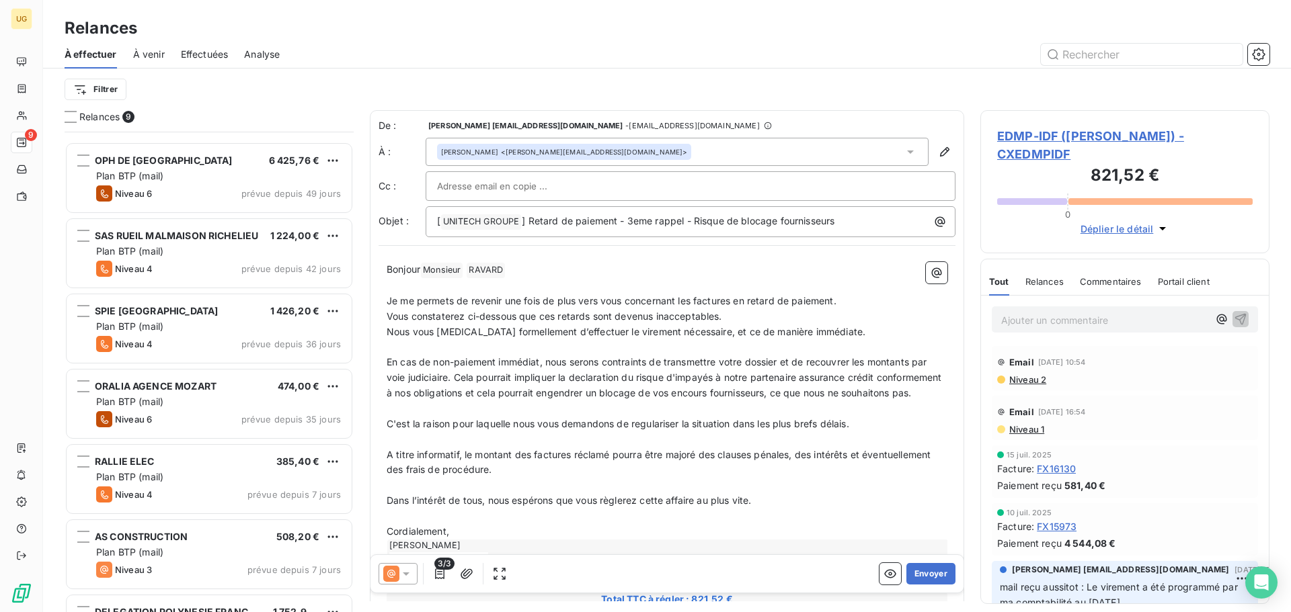
scroll to position [198, 0]
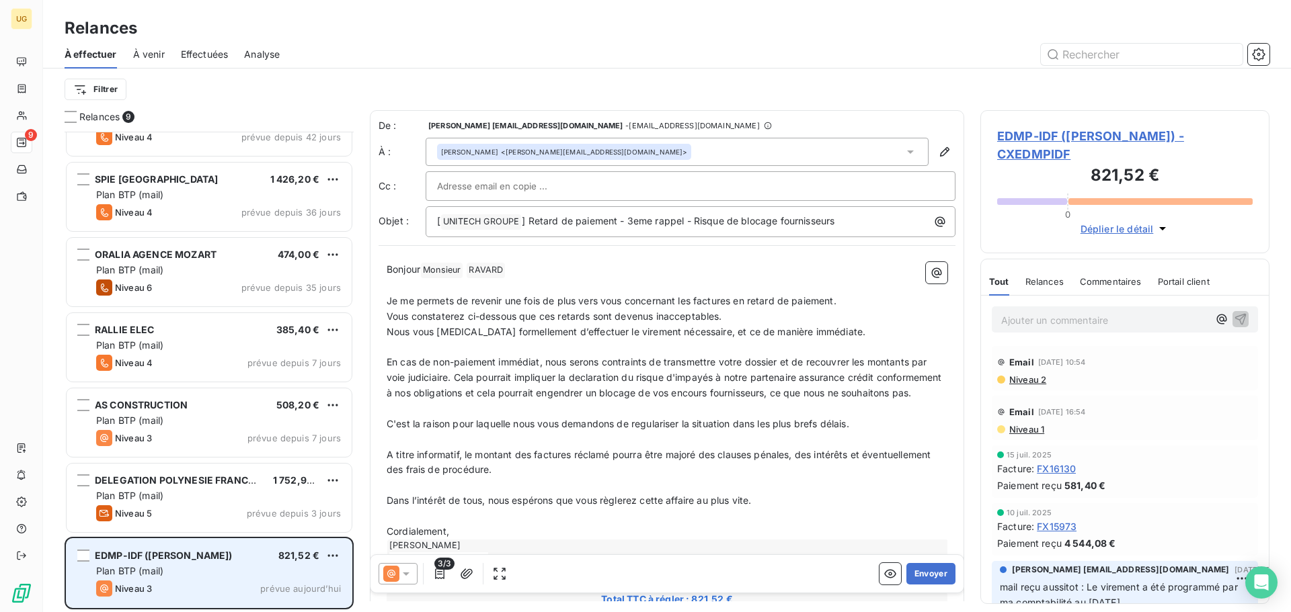
click at [243, 585] on div "Niveau 3 prévue aujourd’hui" at bounding box center [218, 589] width 245 height 16
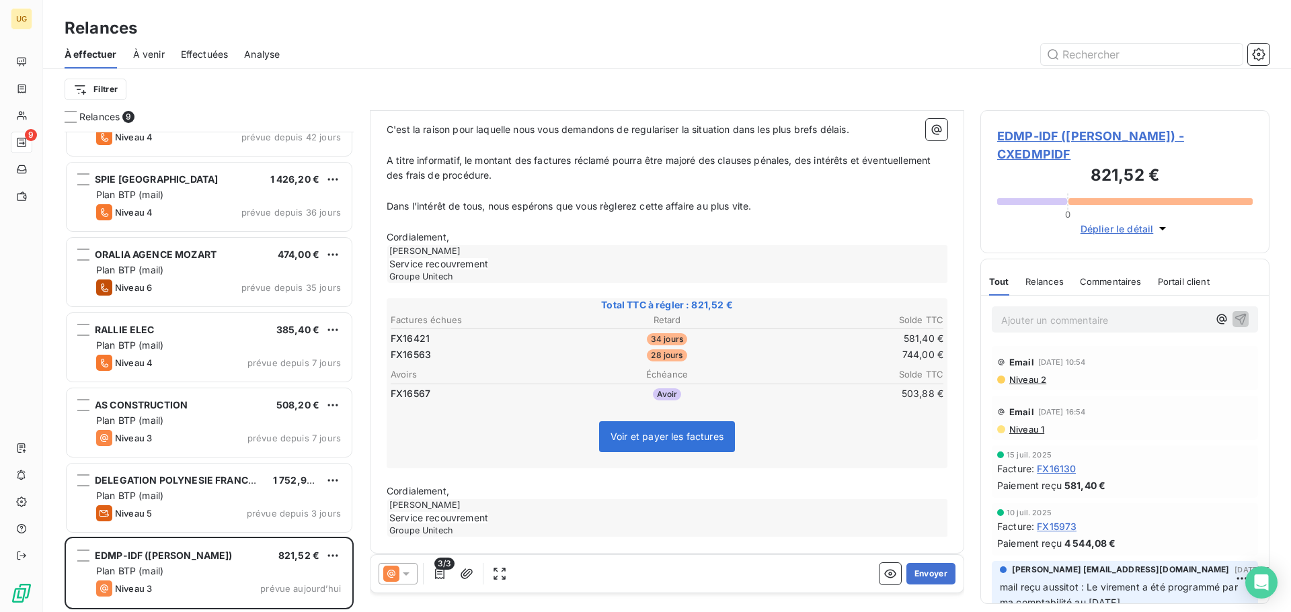
scroll to position [318, 0]
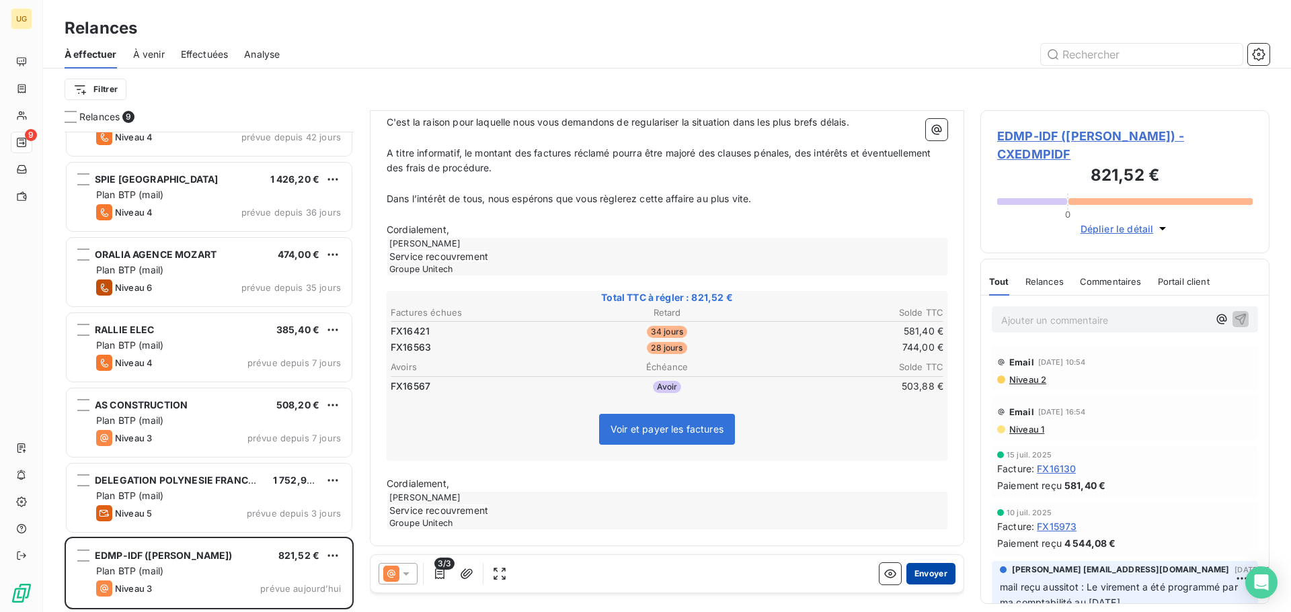
click at [933, 577] on button "Envoyer" at bounding box center [930, 574] width 49 height 22
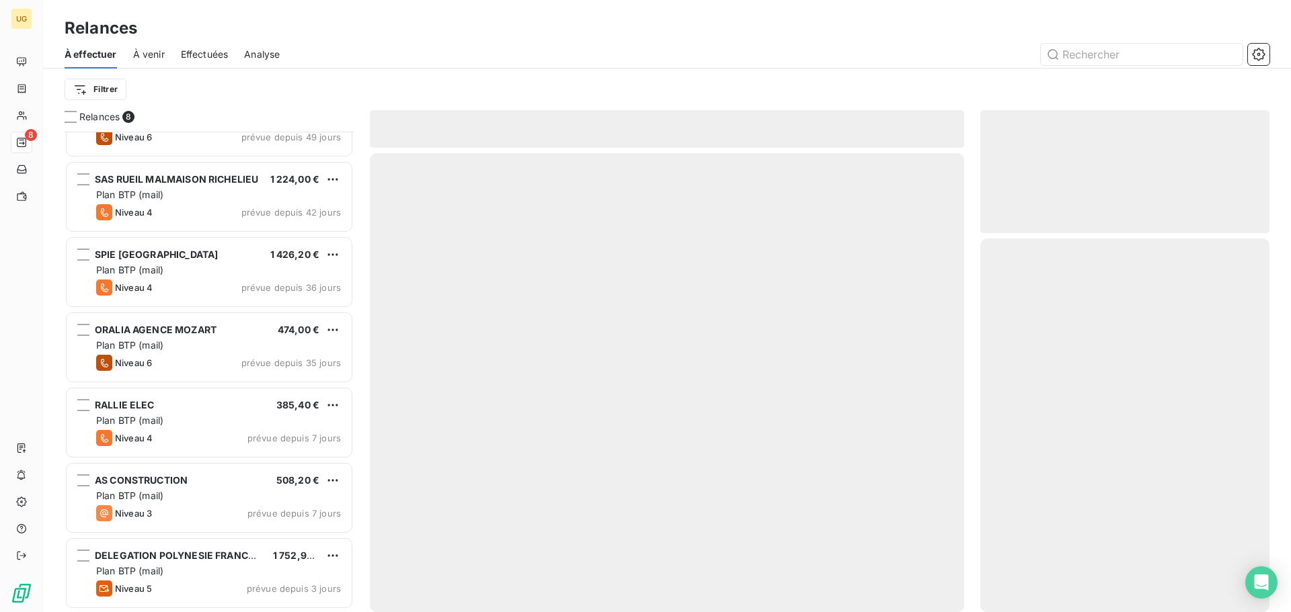
scroll to position [122, 0]
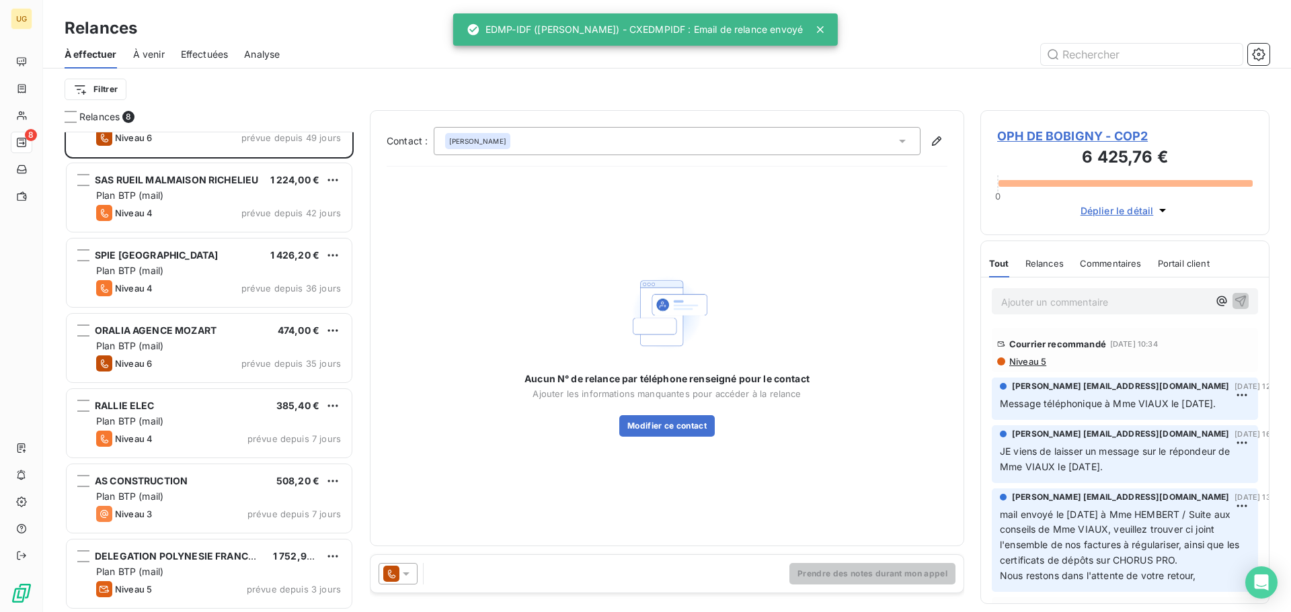
click at [152, 50] on span "À venir" at bounding box center [149, 54] width 32 height 13
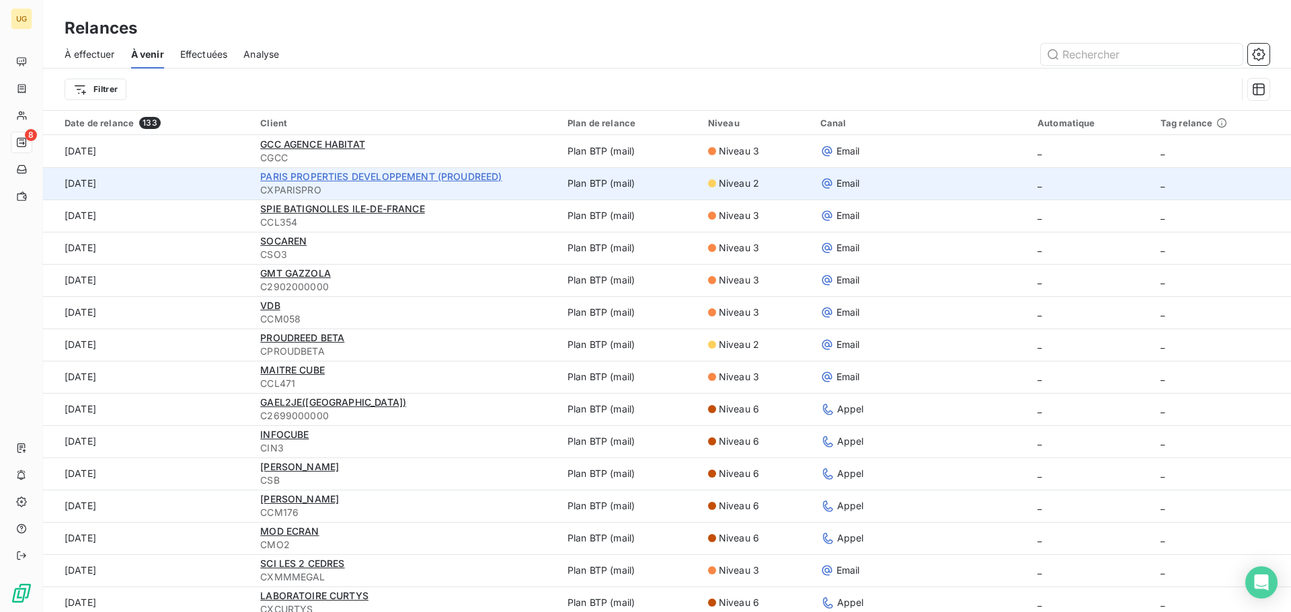
click at [393, 176] on span "PARIS PROPERTIES DEVELOPPEMENT (PROUDREED)" at bounding box center [380, 176] width 241 height 11
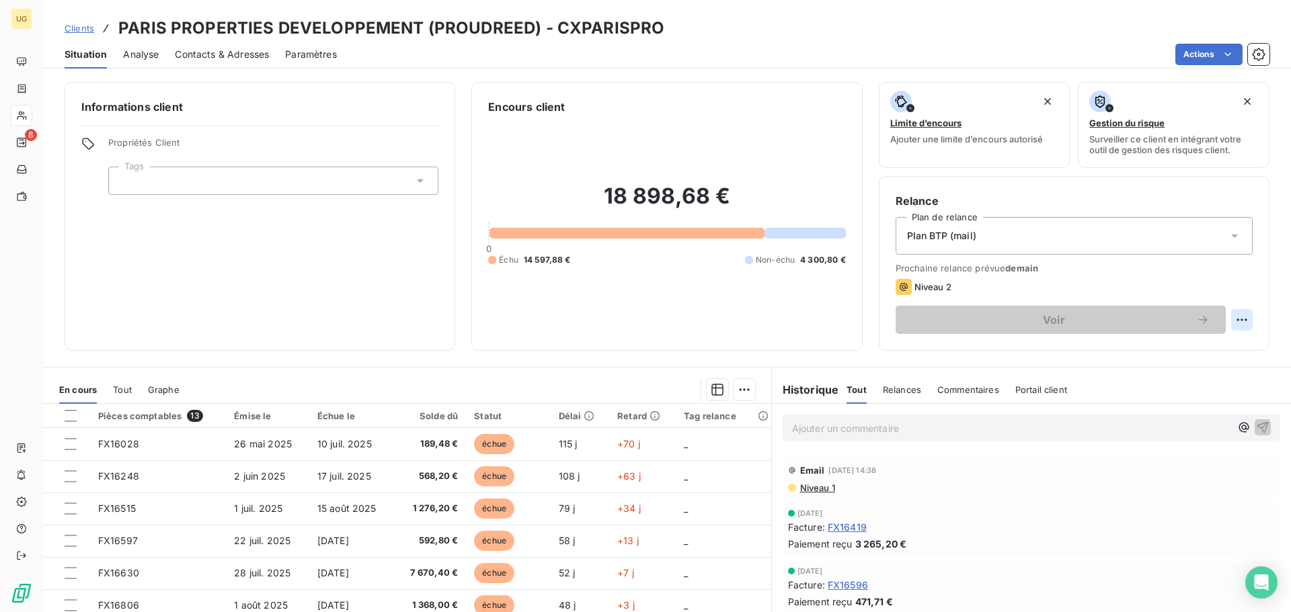
click at [1230, 321] on html "UG 8 Clients PARIS PROPERTIES DEVELOPPEMENT (PROUDREED) - CXPARISPRO Situation …" at bounding box center [645, 306] width 1291 height 612
click at [1177, 349] on div "Replanifier cette action" at bounding box center [1176, 350] width 120 height 22
select select "8"
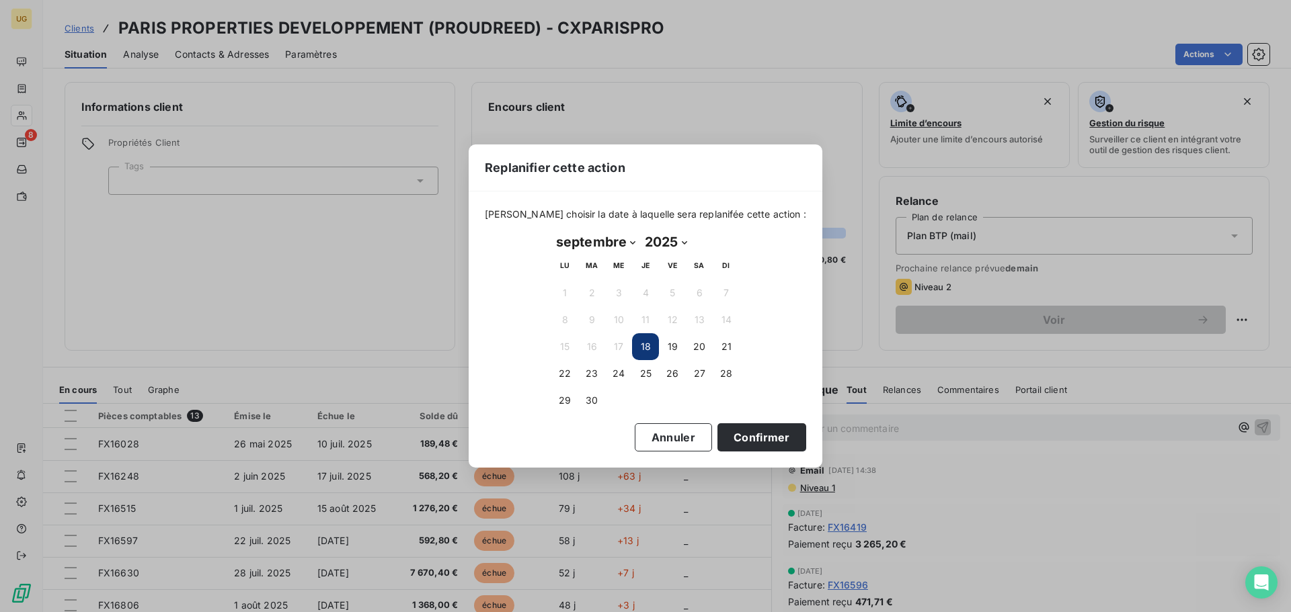
drag, startPoint x: 742, startPoint y: 437, endPoint x: 812, endPoint y: 434, distance: 70.0
click at [743, 437] on button "Confirmer" at bounding box center [761, 438] width 89 height 28
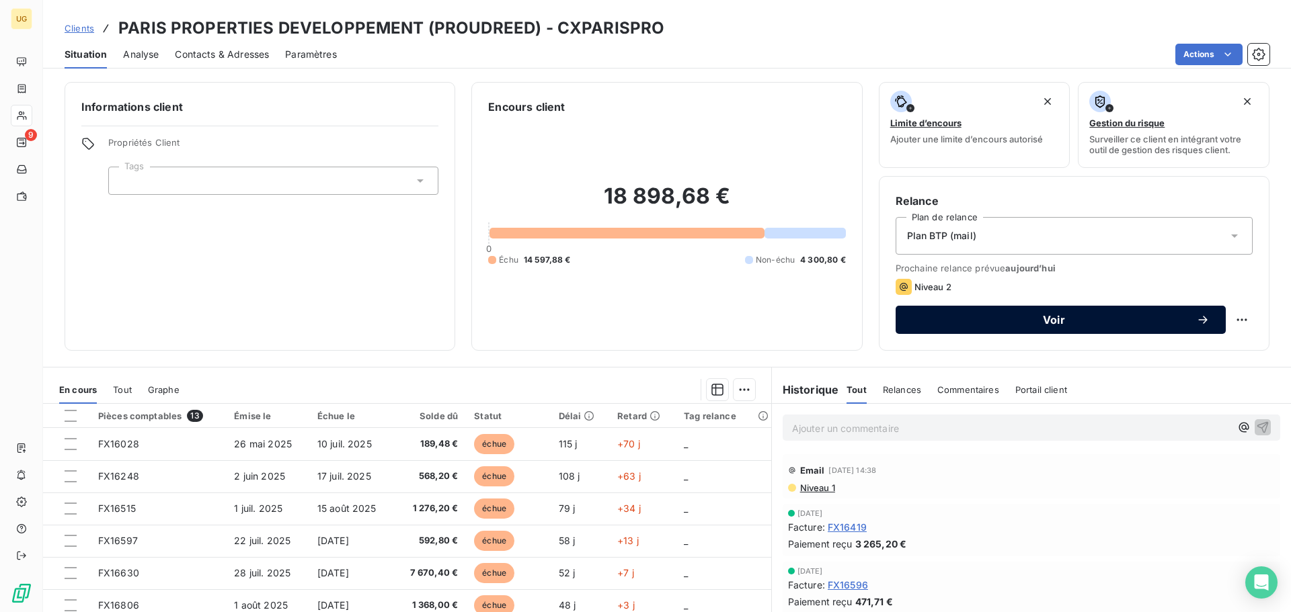
click at [1047, 318] on span "Voir" at bounding box center [1054, 320] width 284 height 11
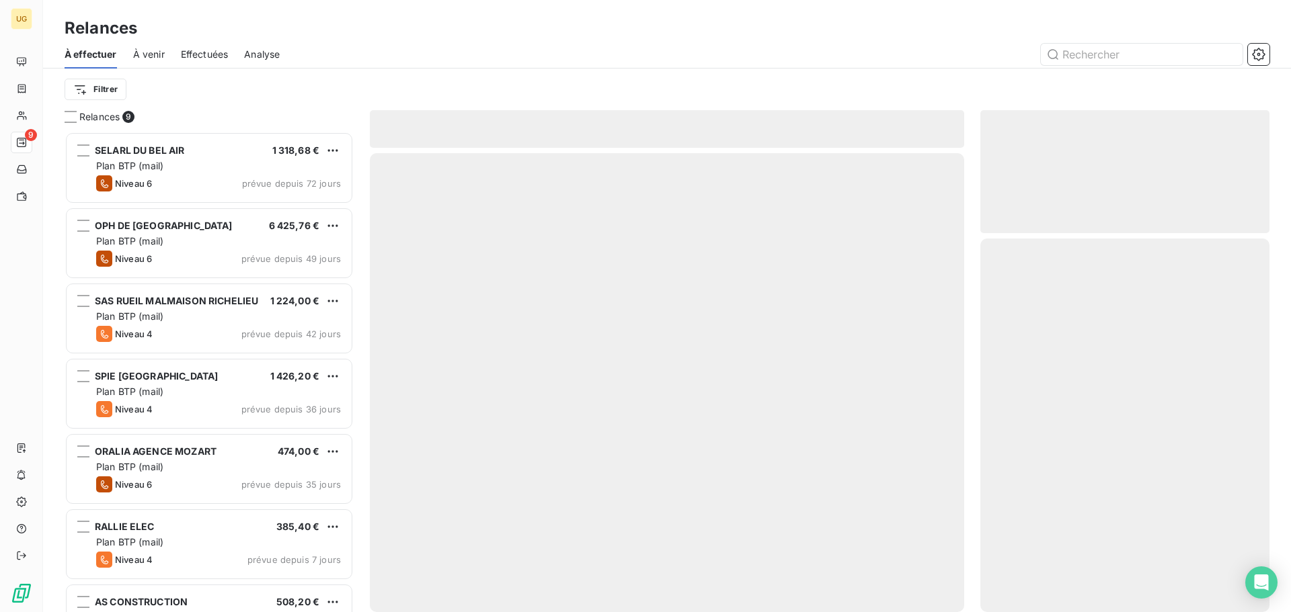
scroll to position [471, 279]
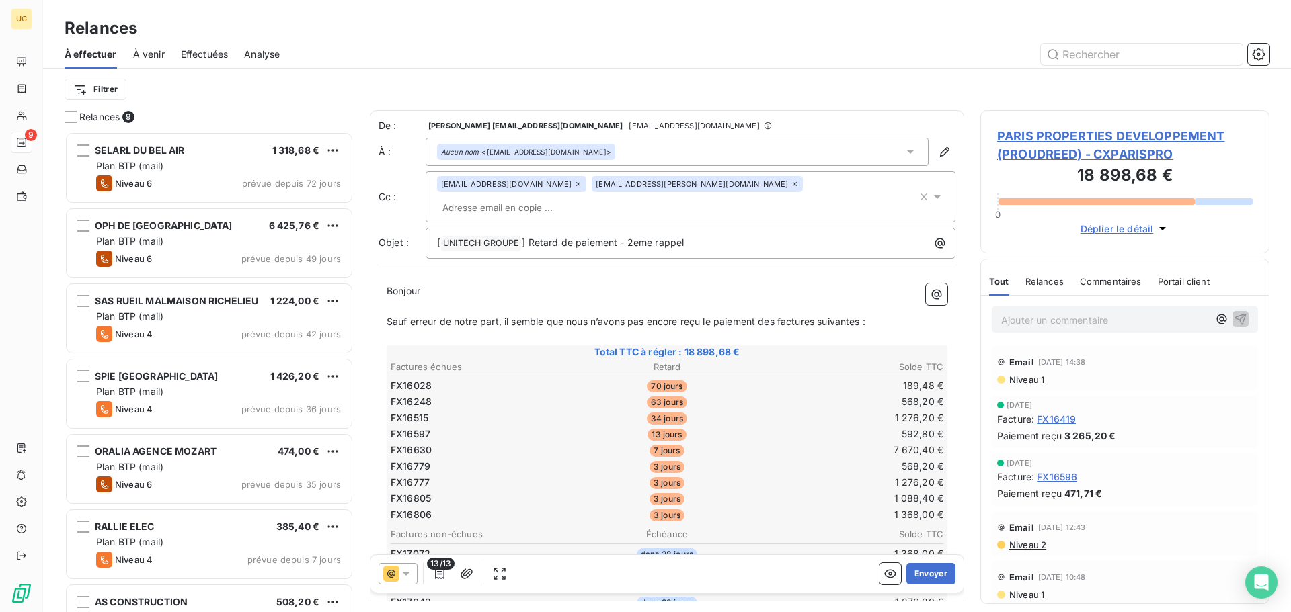
click at [574, 187] on icon at bounding box center [578, 184] width 8 height 8
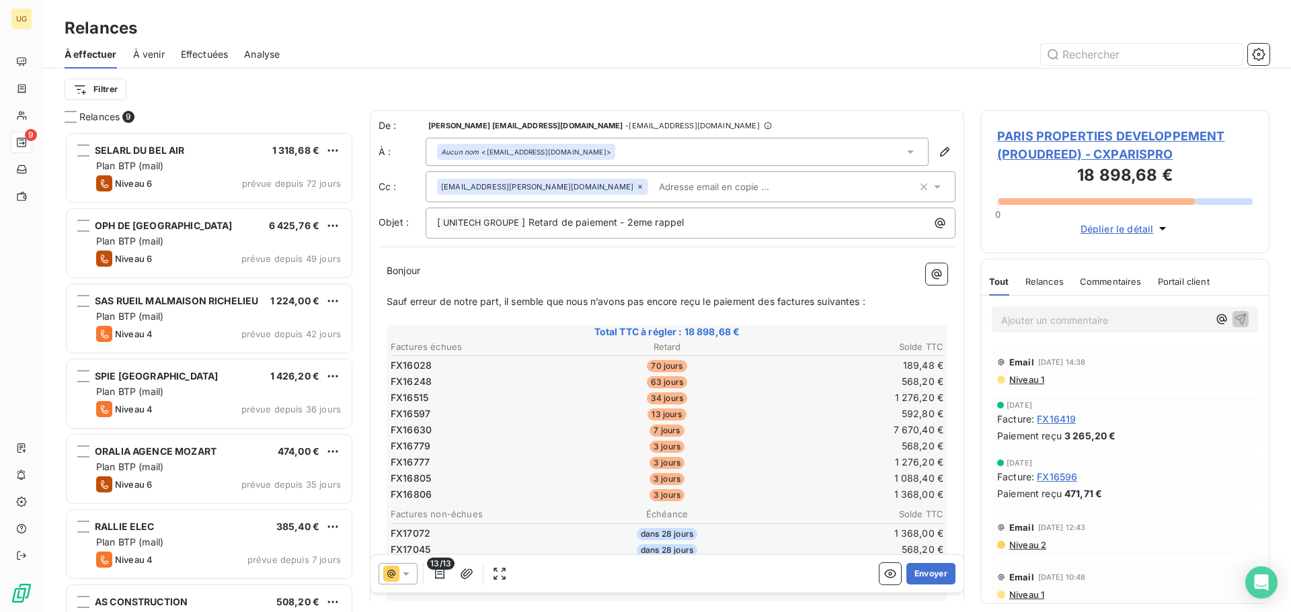
click at [594, 83] on div "Filtrer" at bounding box center [667, 90] width 1205 height 26
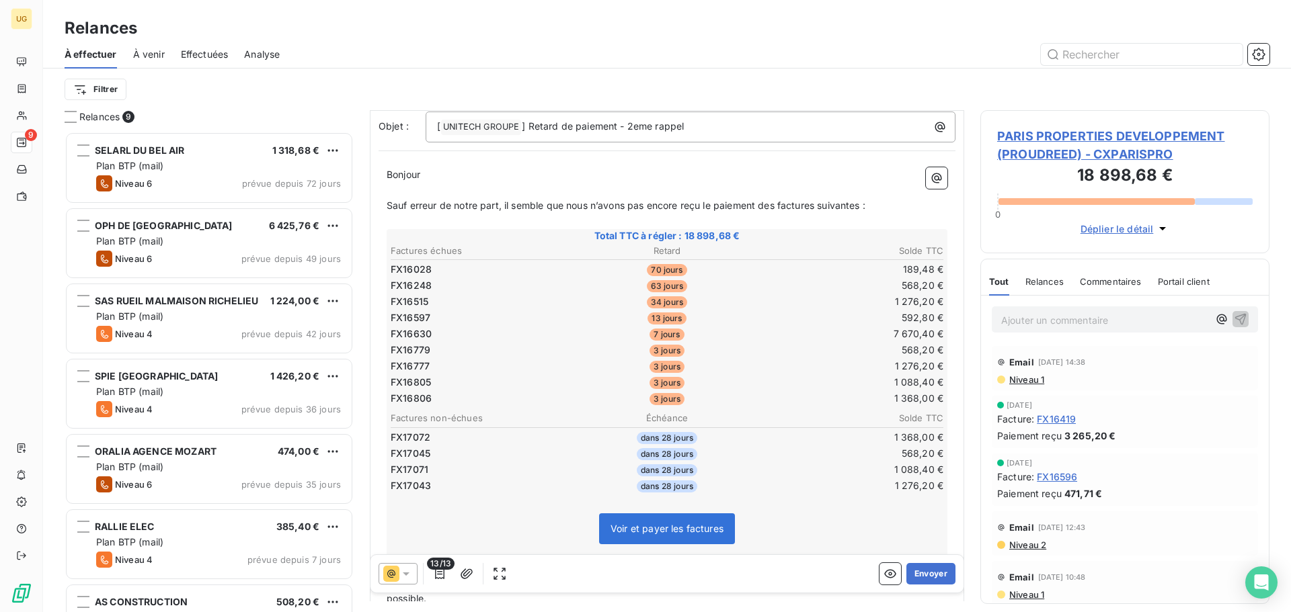
scroll to position [270, 0]
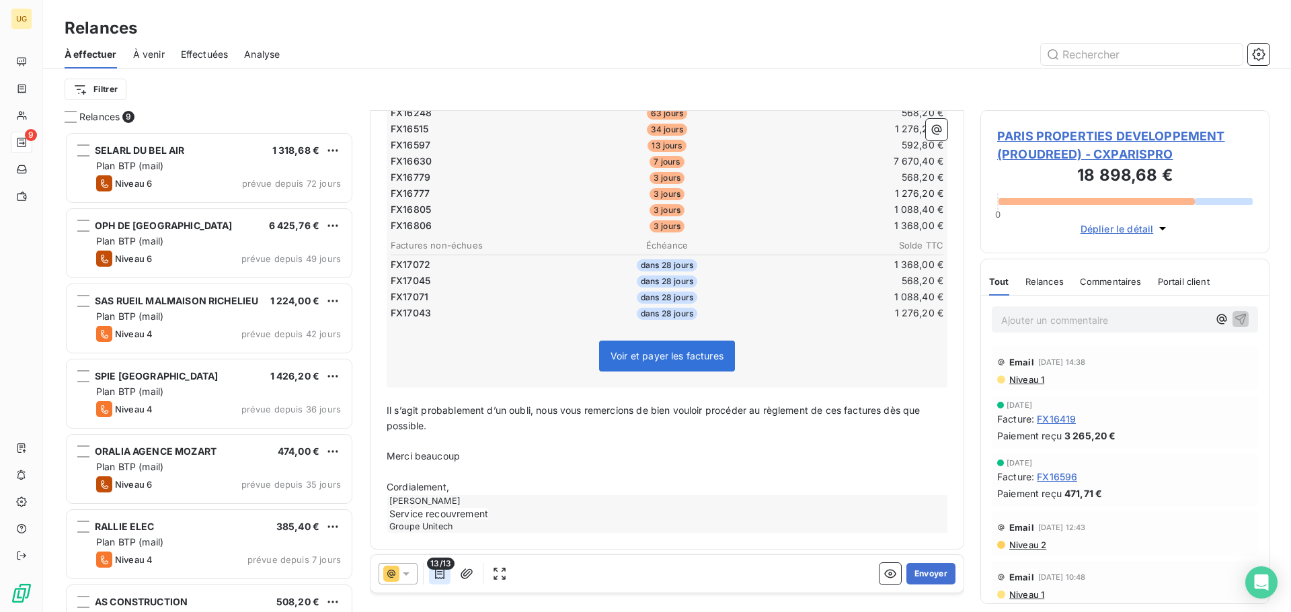
click at [444, 577] on icon "button" at bounding box center [439, 573] width 13 height 13
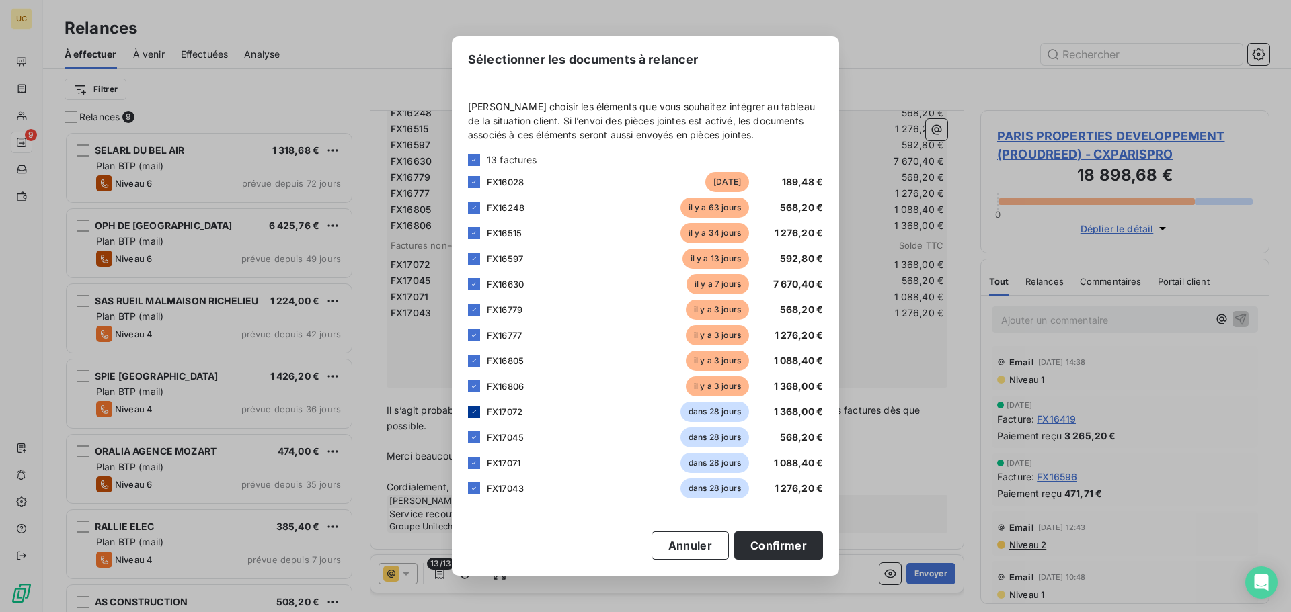
click at [474, 413] on icon at bounding box center [474, 412] width 8 height 8
click at [474, 434] on icon at bounding box center [474, 438] width 8 height 8
click at [474, 465] on icon at bounding box center [474, 463] width 8 height 8
click at [484, 490] on div "FX17043 dans 28 jours 1 276,20 €" at bounding box center [645, 489] width 355 height 20
click at [475, 490] on icon at bounding box center [474, 489] width 8 height 8
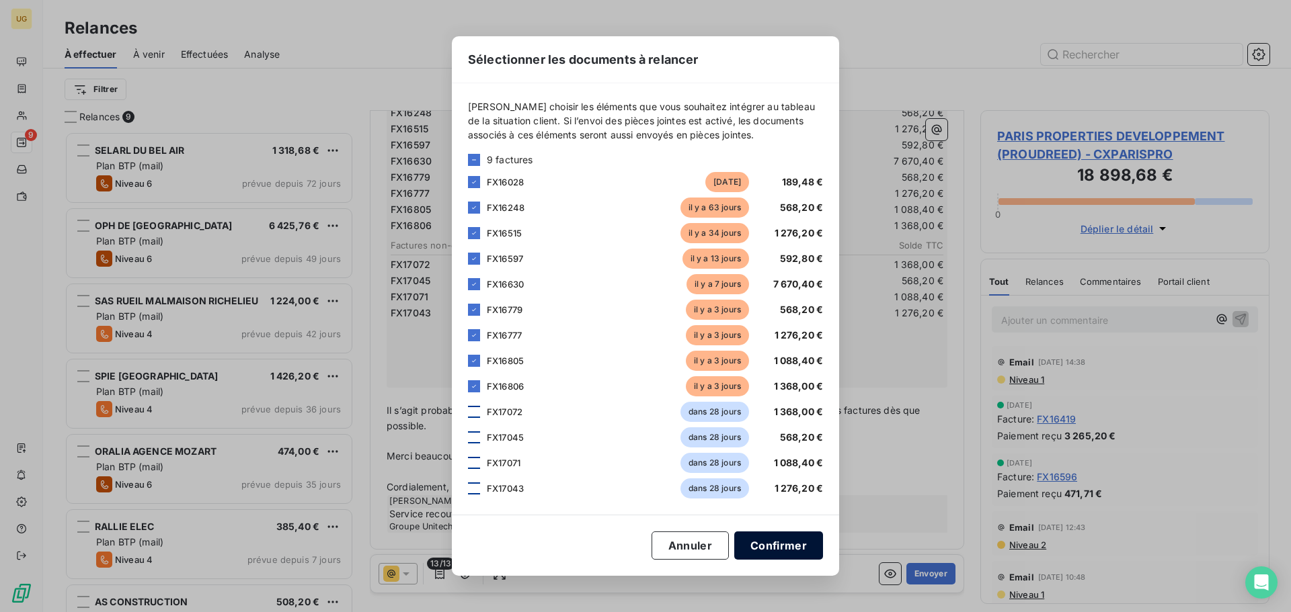
click at [748, 551] on button "Confirmer" at bounding box center [778, 546] width 89 height 28
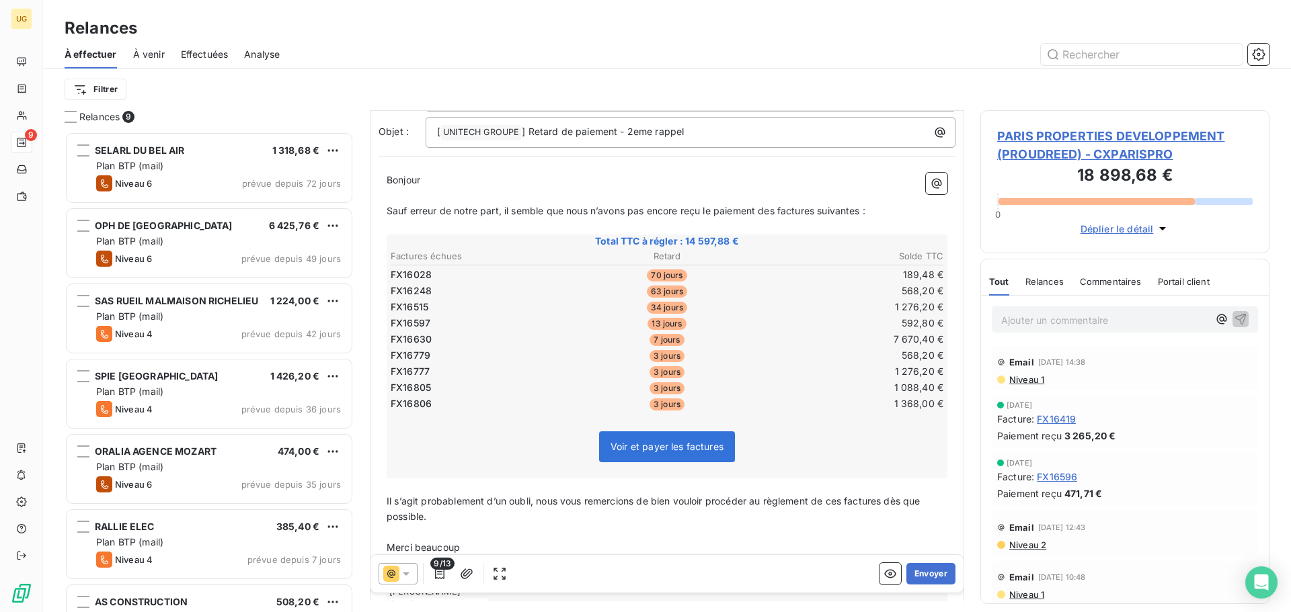
scroll to position [0, 0]
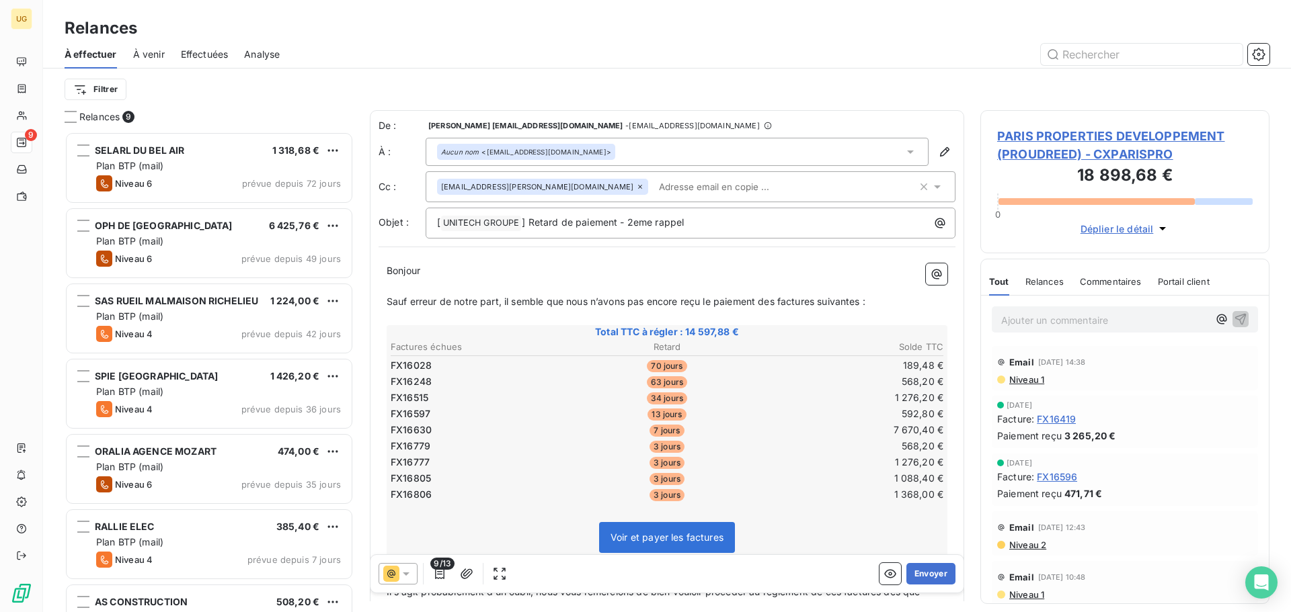
click at [653, 187] on input "text" at bounding box center [730, 187] width 155 height 20
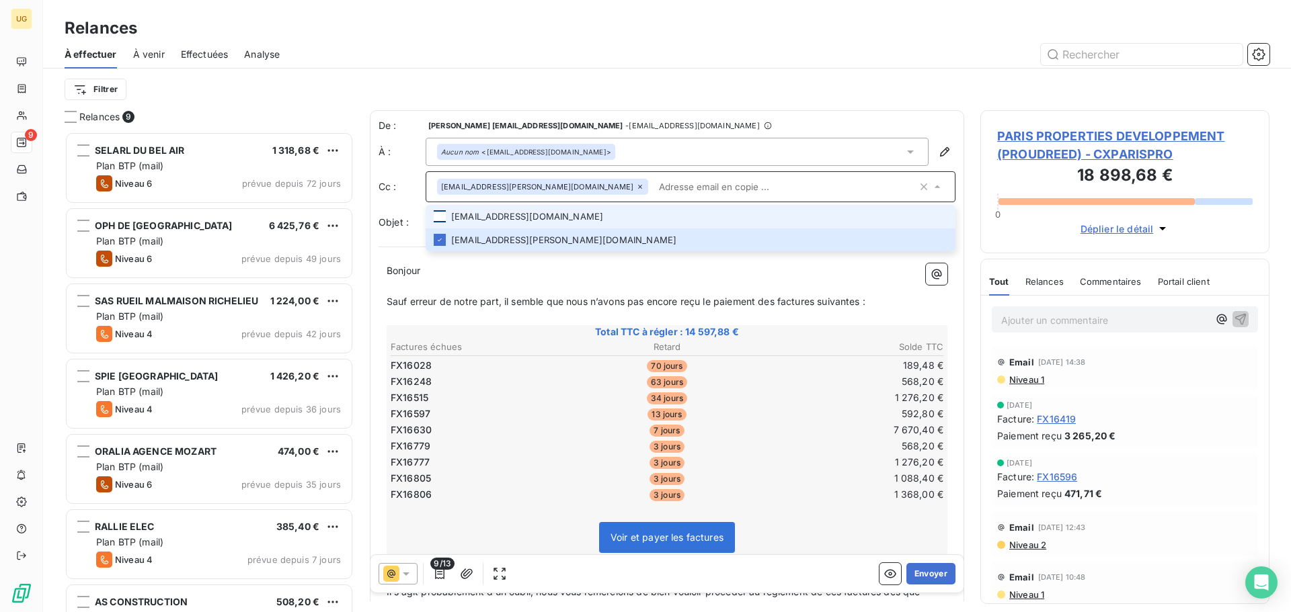
click at [438, 216] on div at bounding box center [440, 216] width 12 height 12
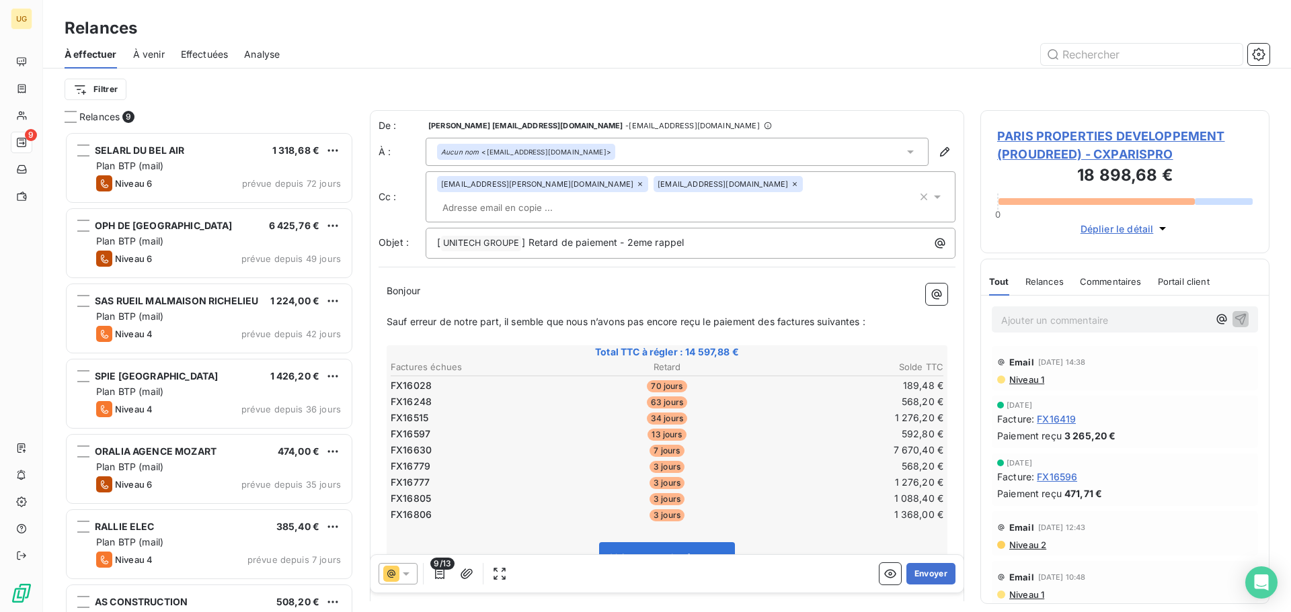
click at [567, 346] on span "Total TTC à régler : 14 597,88 €" at bounding box center [667, 352] width 557 height 13
click at [915, 573] on button "Envoyer" at bounding box center [930, 574] width 49 height 22
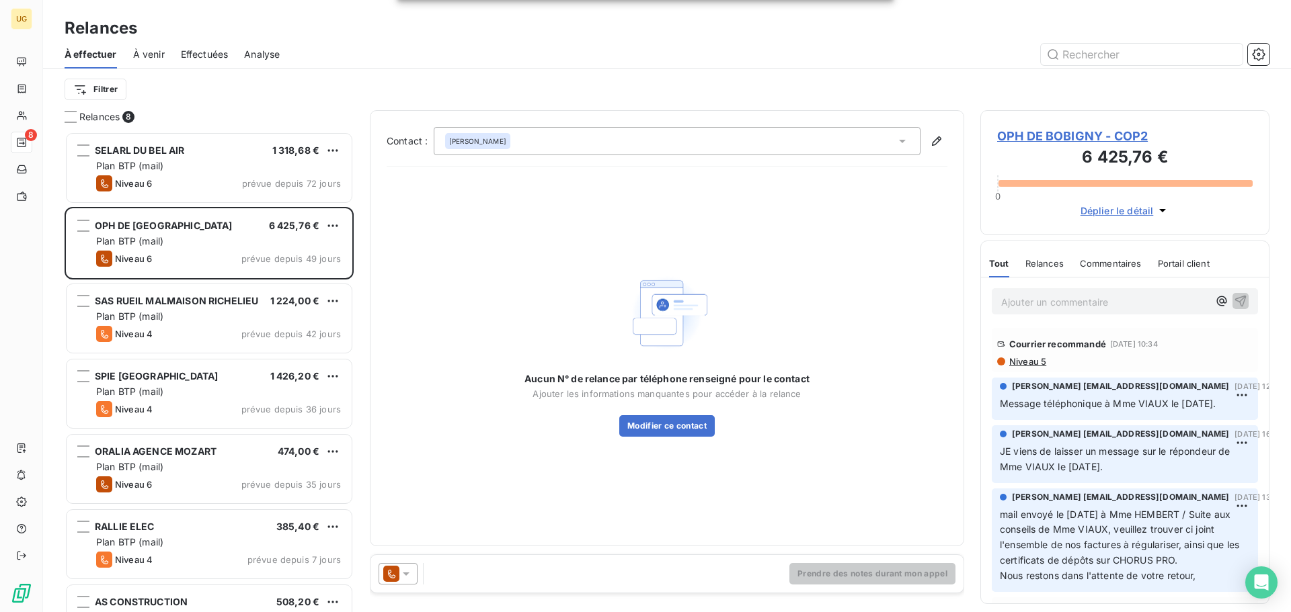
click at [158, 56] on span "À venir" at bounding box center [149, 54] width 32 height 13
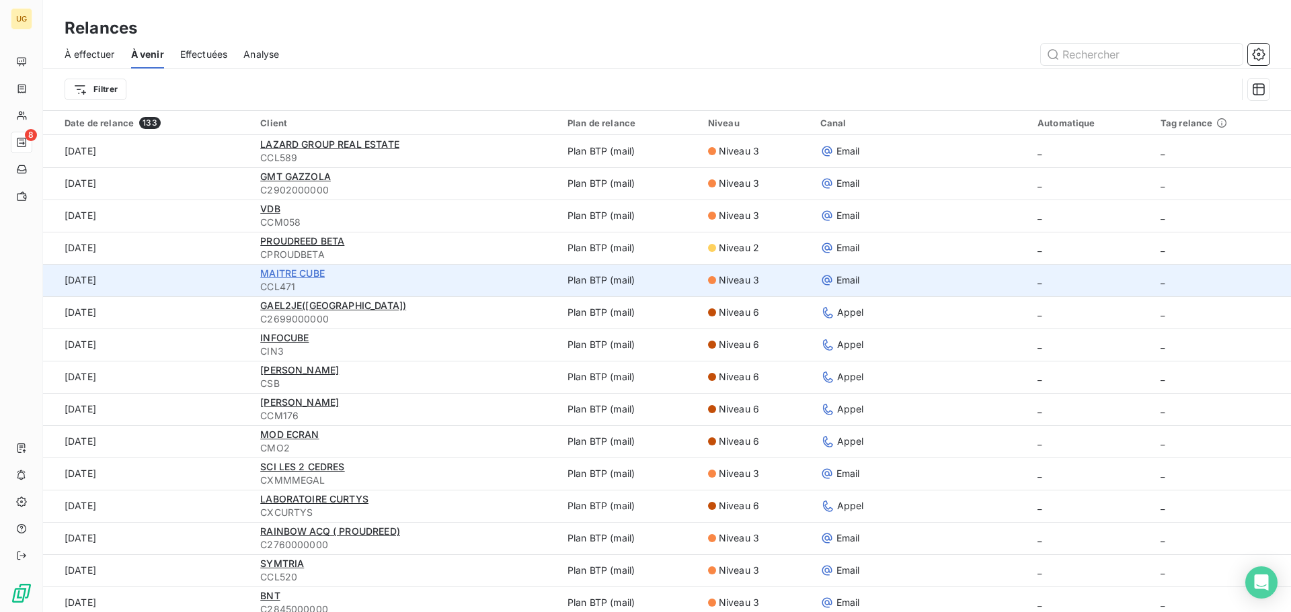
click at [300, 271] on span "MAITRE CUBE" at bounding box center [292, 273] width 65 height 11
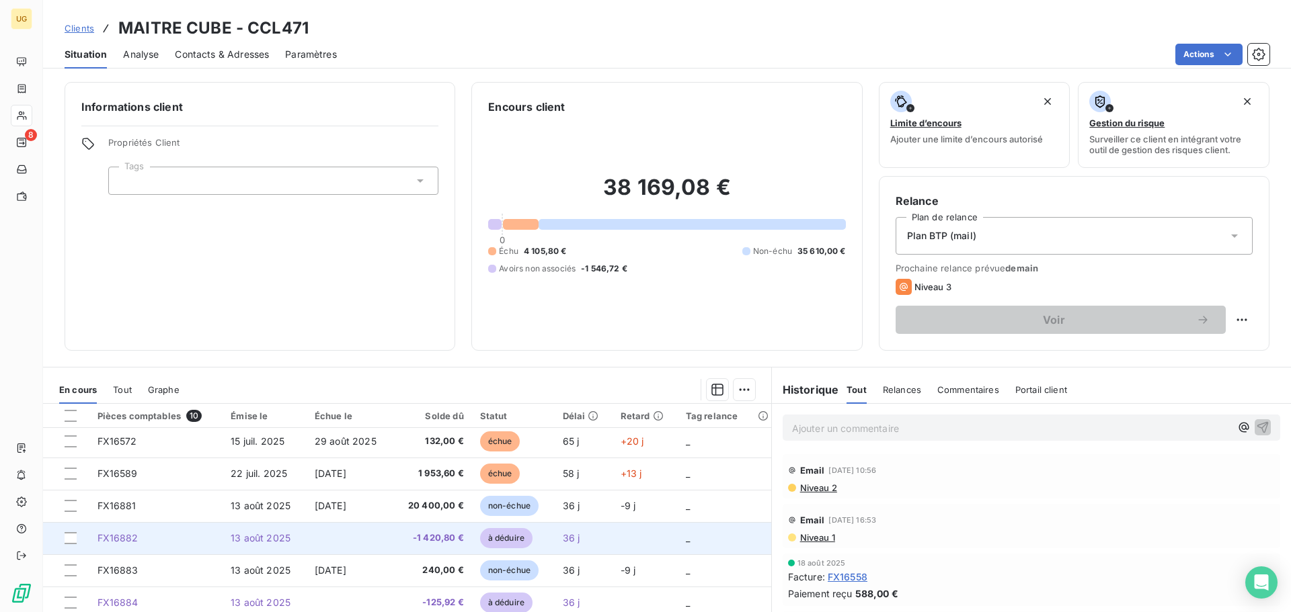
scroll to position [89, 0]
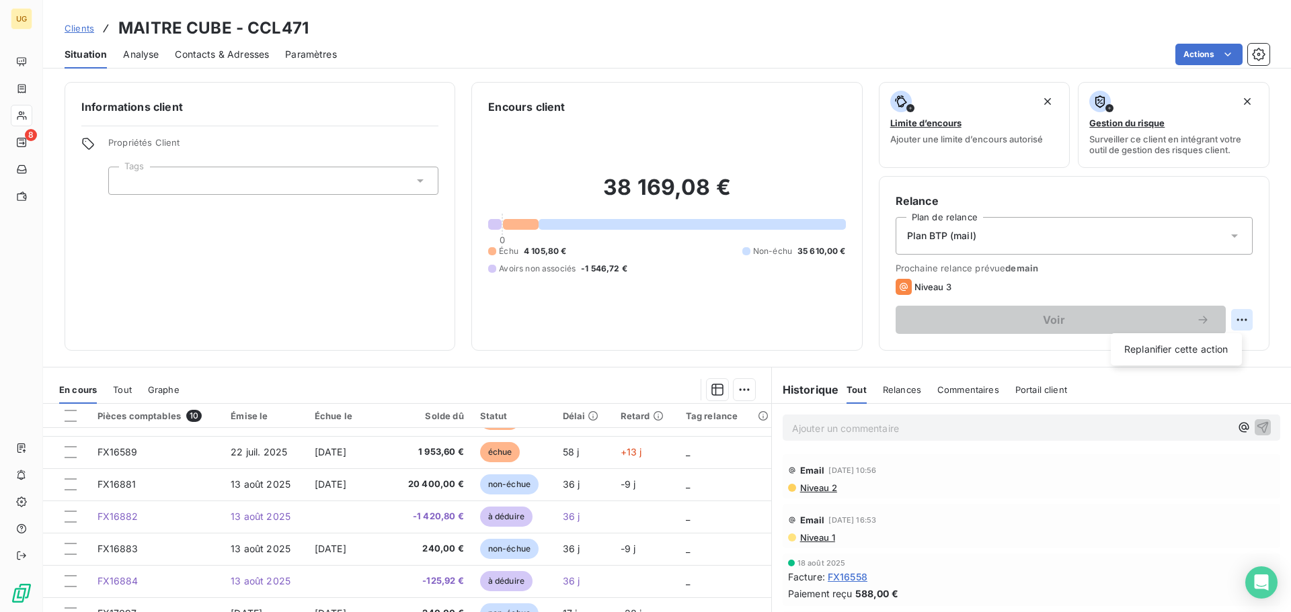
click at [1232, 319] on html "UG 8 Clients MAITRE CUBE - CCL471 Situation Analyse Contacts & Adresses Paramèt…" at bounding box center [645, 306] width 1291 height 612
click at [1189, 352] on div "Replanifier cette action" at bounding box center [1176, 350] width 120 height 22
select select "8"
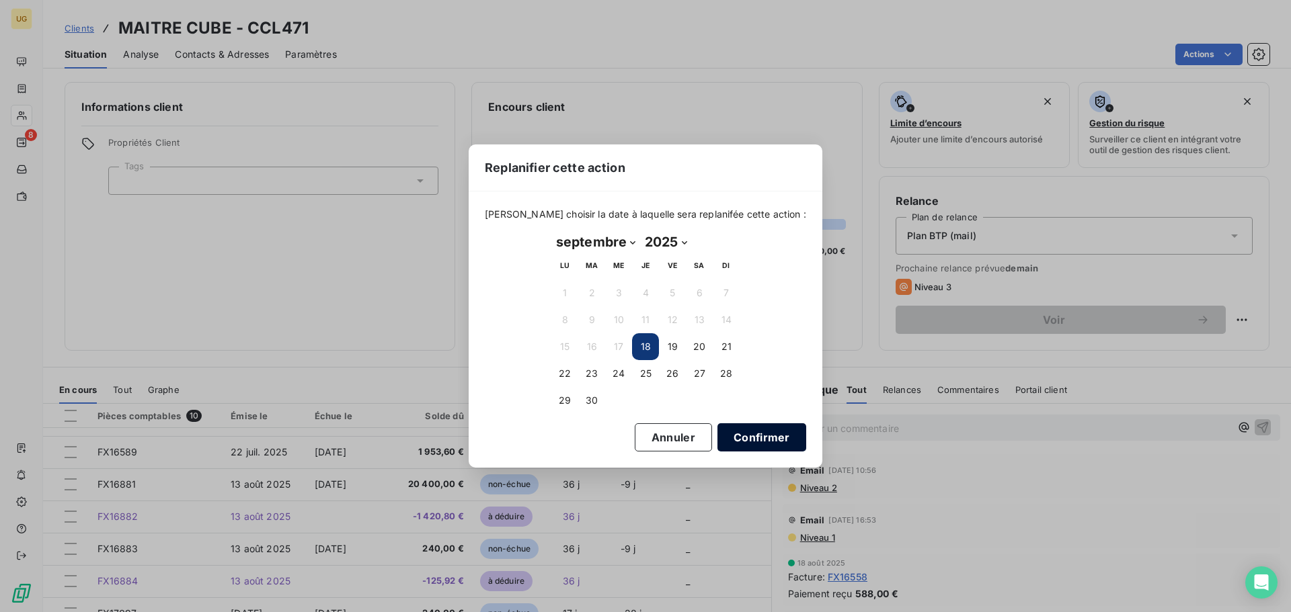
click at [717, 442] on button "Confirmer" at bounding box center [761, 438] width 89 height 28
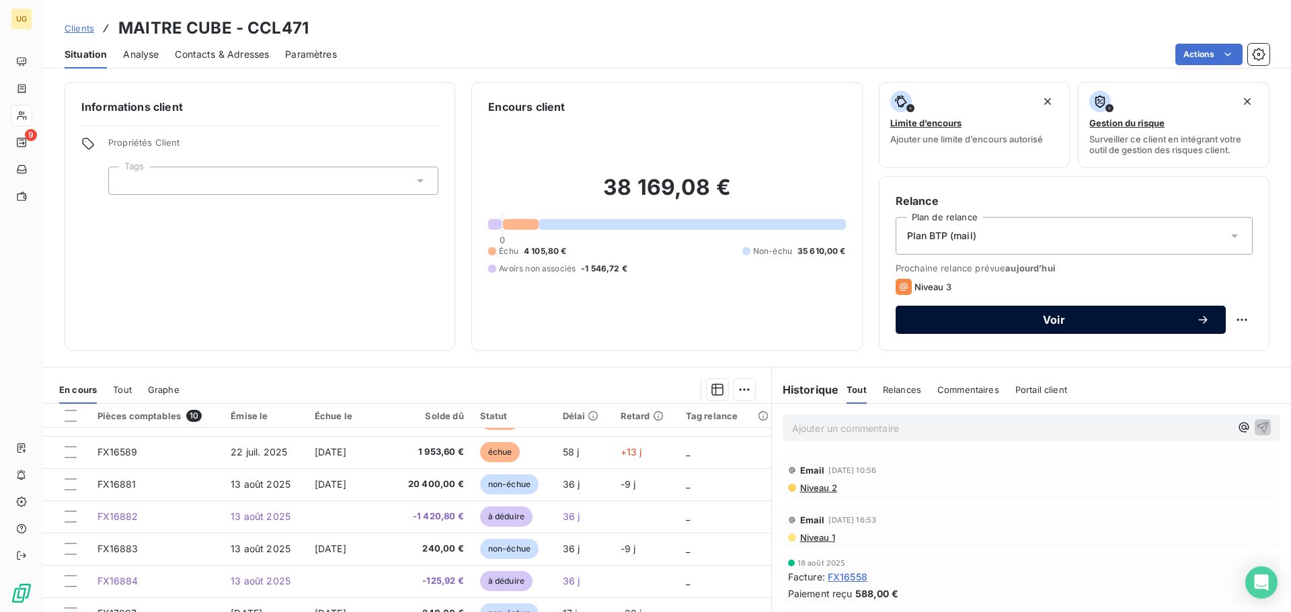
click at [1030, 313] on button "Voir" at bounding box center [1061, 320] width 330 height 28
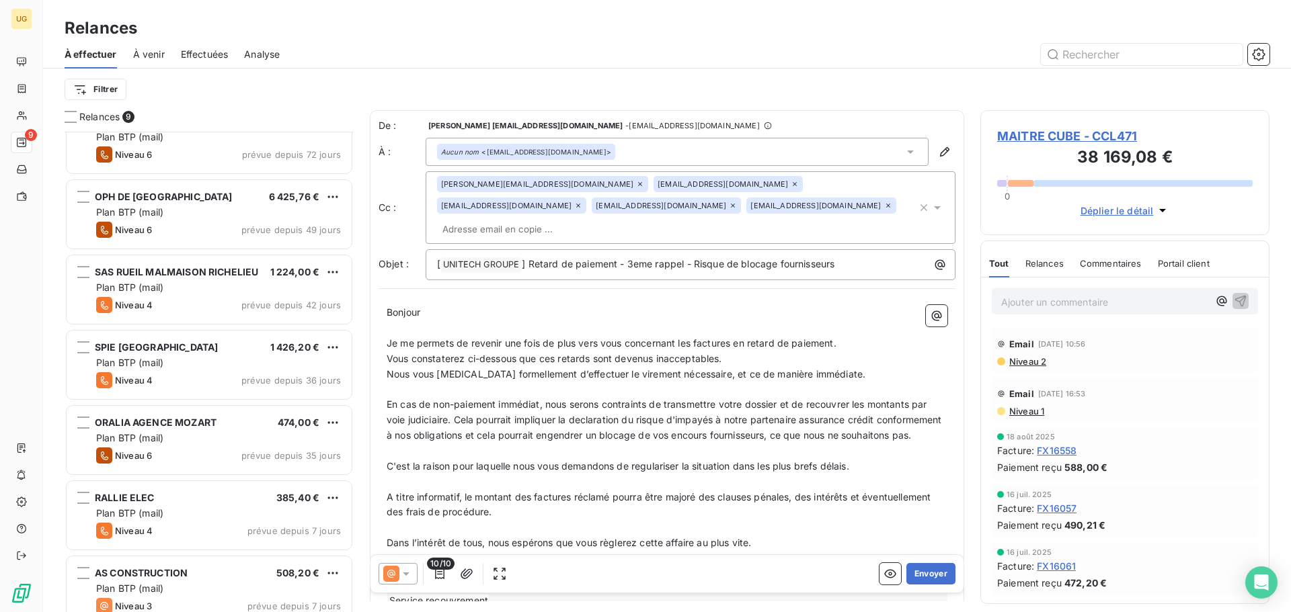
scroll to position [198, 0]
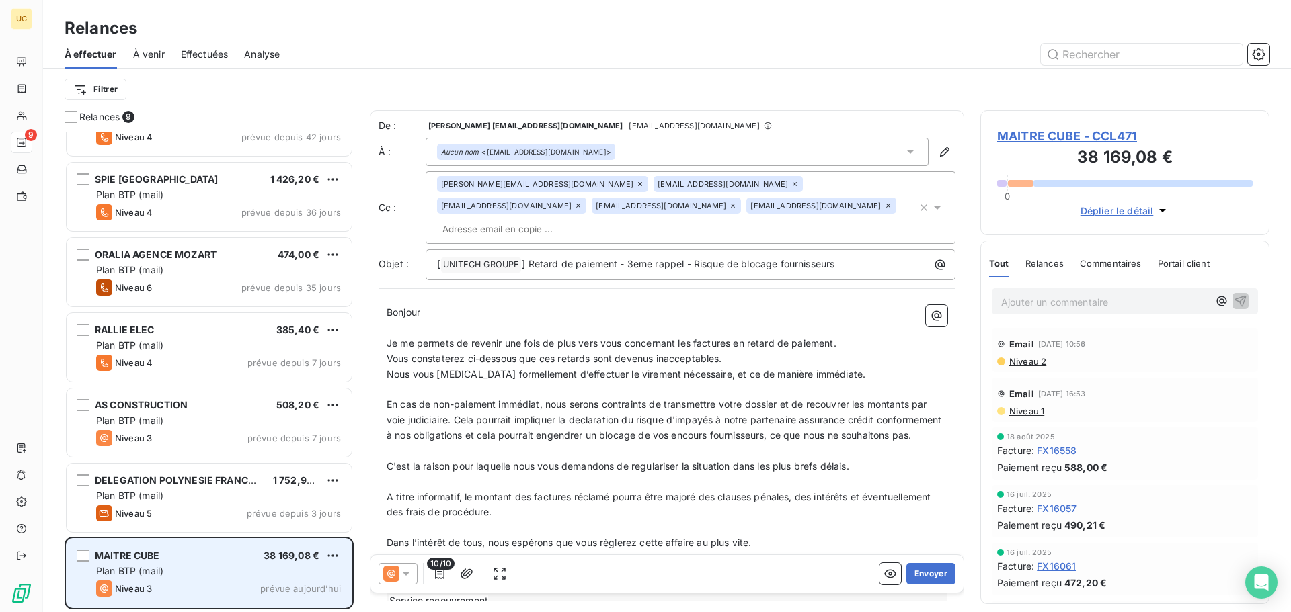
click at [223, 576] on div "Plan BTP (mail)" at bounding box center [218, 571] width 245 height 13
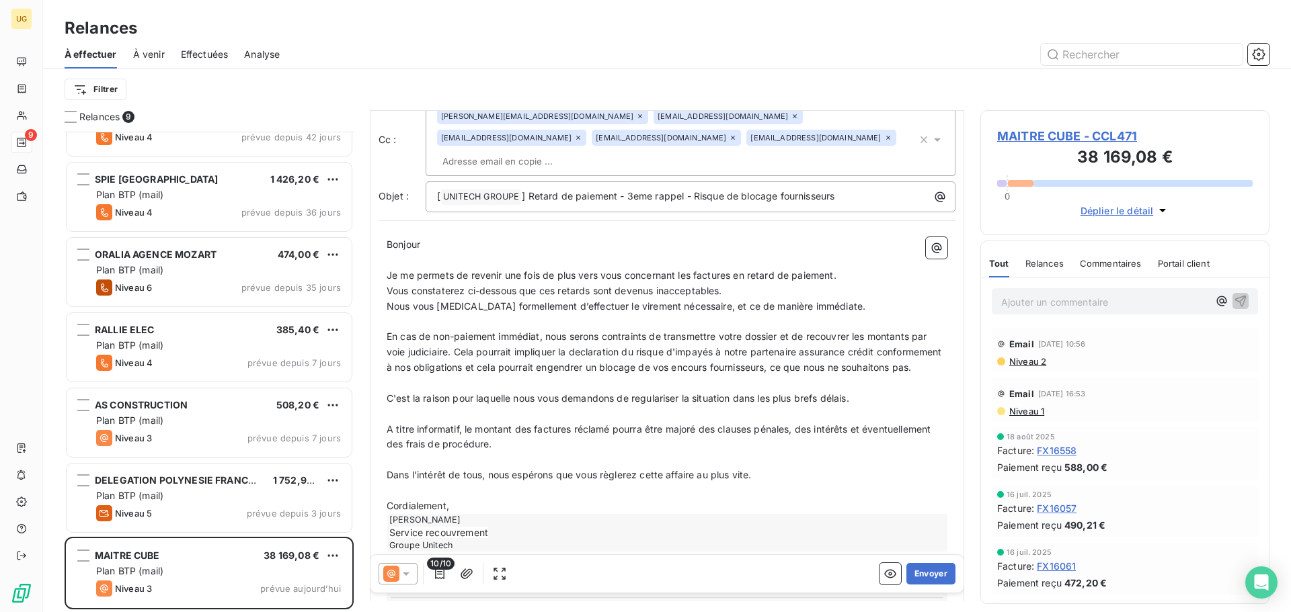
scroll to position [1, 0]
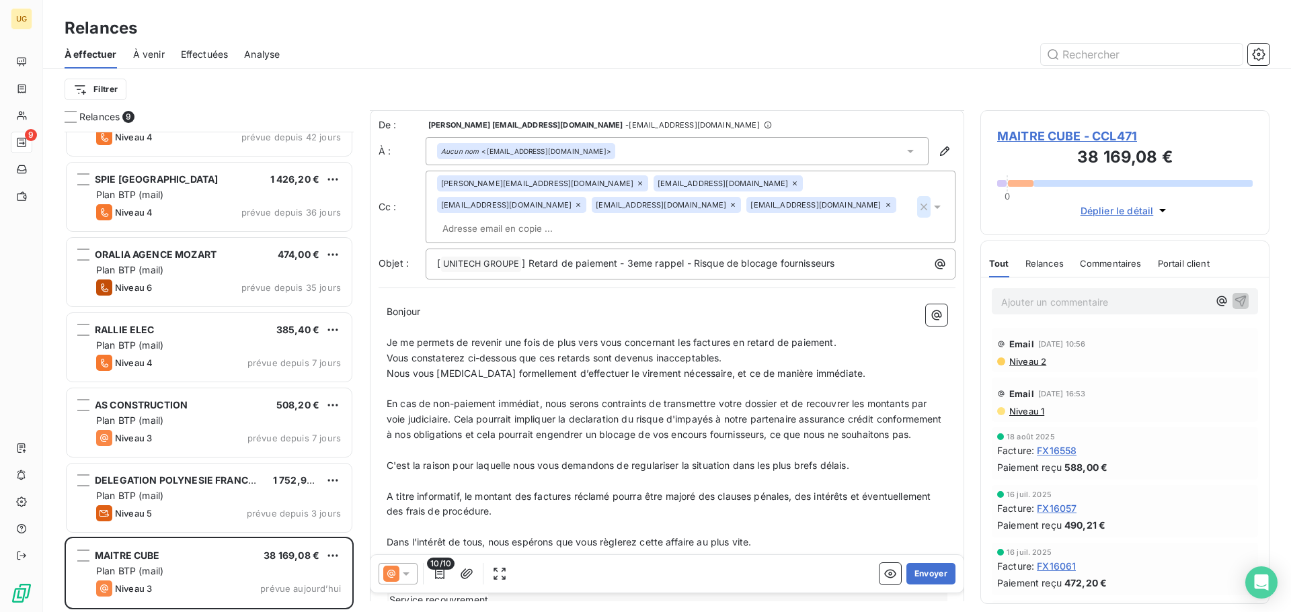
click at [920, 204] on icon "button" at bounding box center [923, 207] width 7 height 7
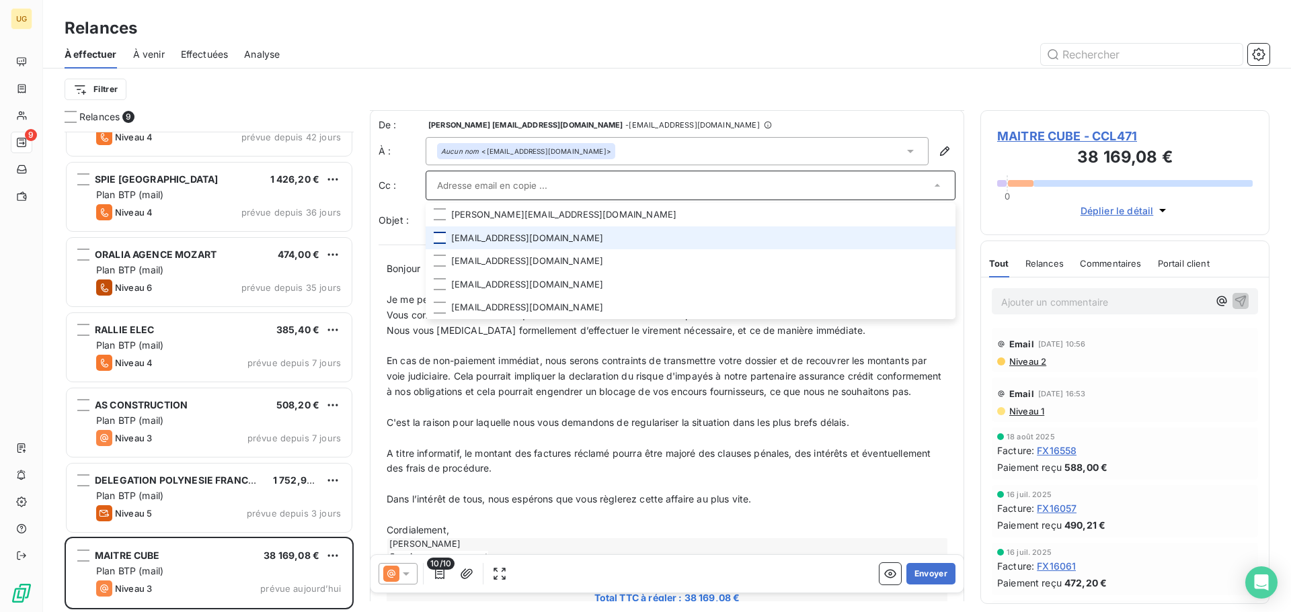
click at [442, 237] on div at bounding box center [440, 238] width 12 height 12
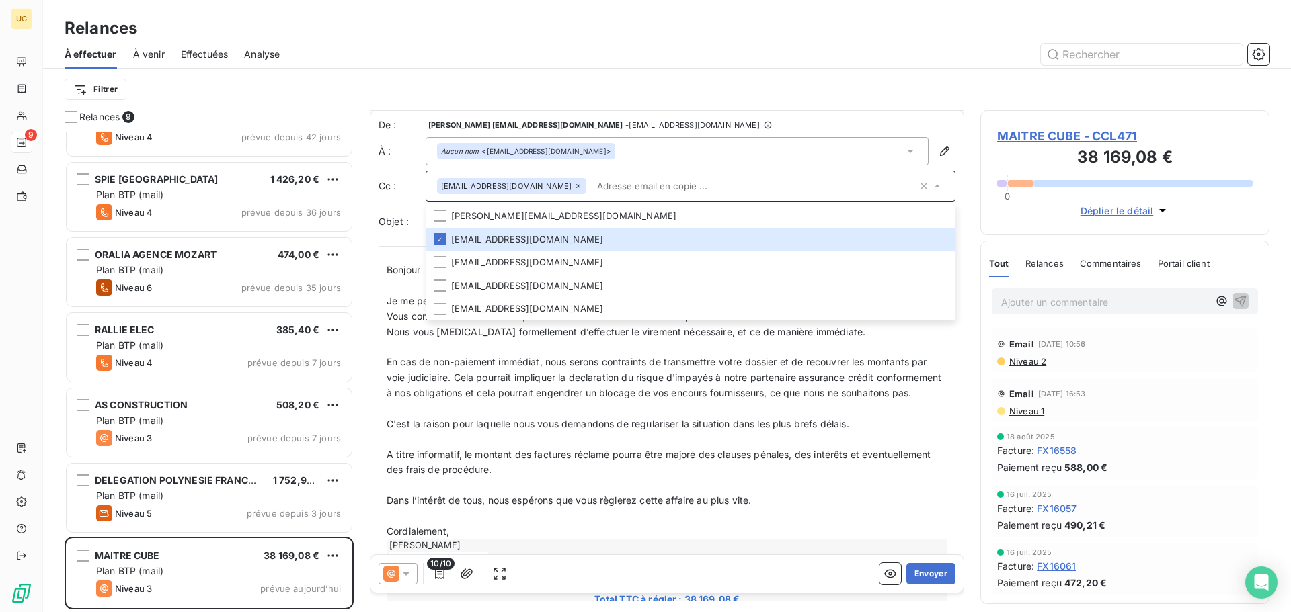
click at [734, 114] on div "De : [PERSON_NAME] [PERSON_NAME][EMAIL_ADDRESS][DOMAIN_NAME] - [EMAIL_ADDRESS][…" at bounding box center [667, 547] width 594 height 874
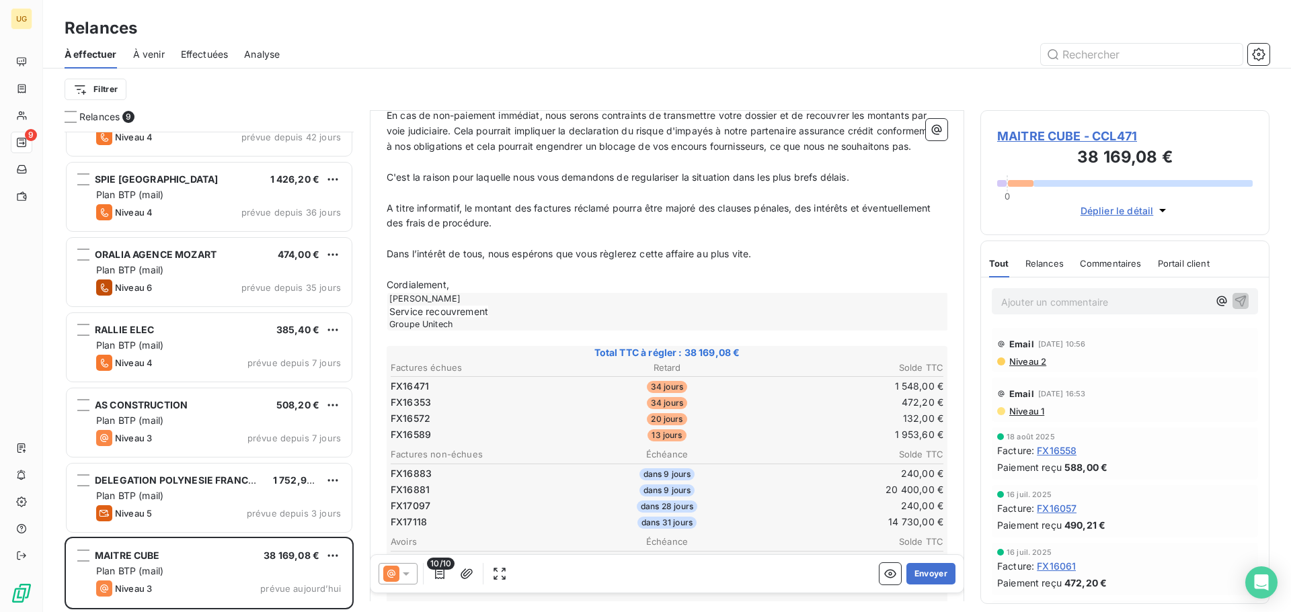
scroll to position [270, 0]
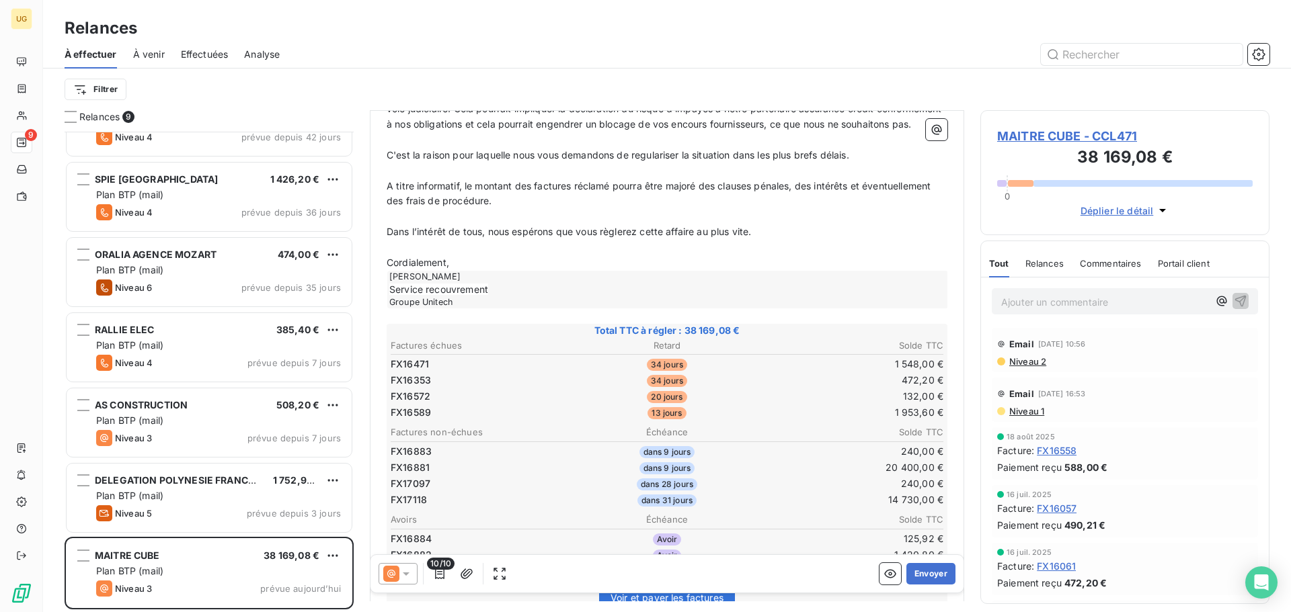
click at [409, 573] on icon at bounding box center [406, 574] width 7 height 3
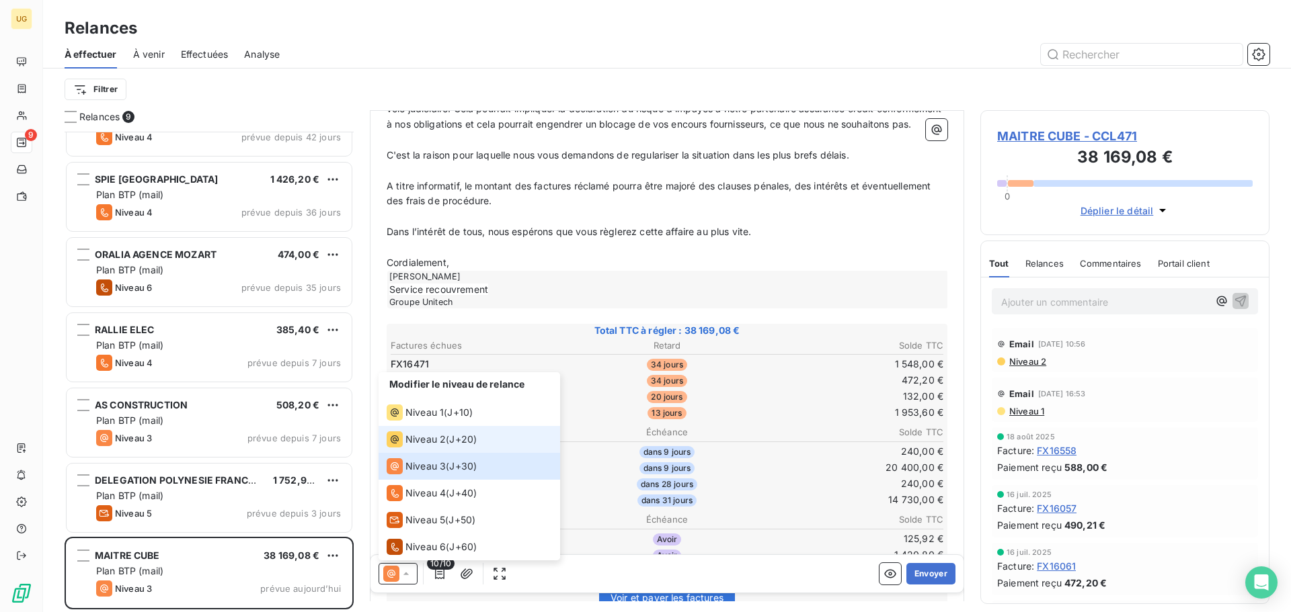
click at [440, 435] on span "Niveau 2" at bounding box center [425, 439] width 40 height 13
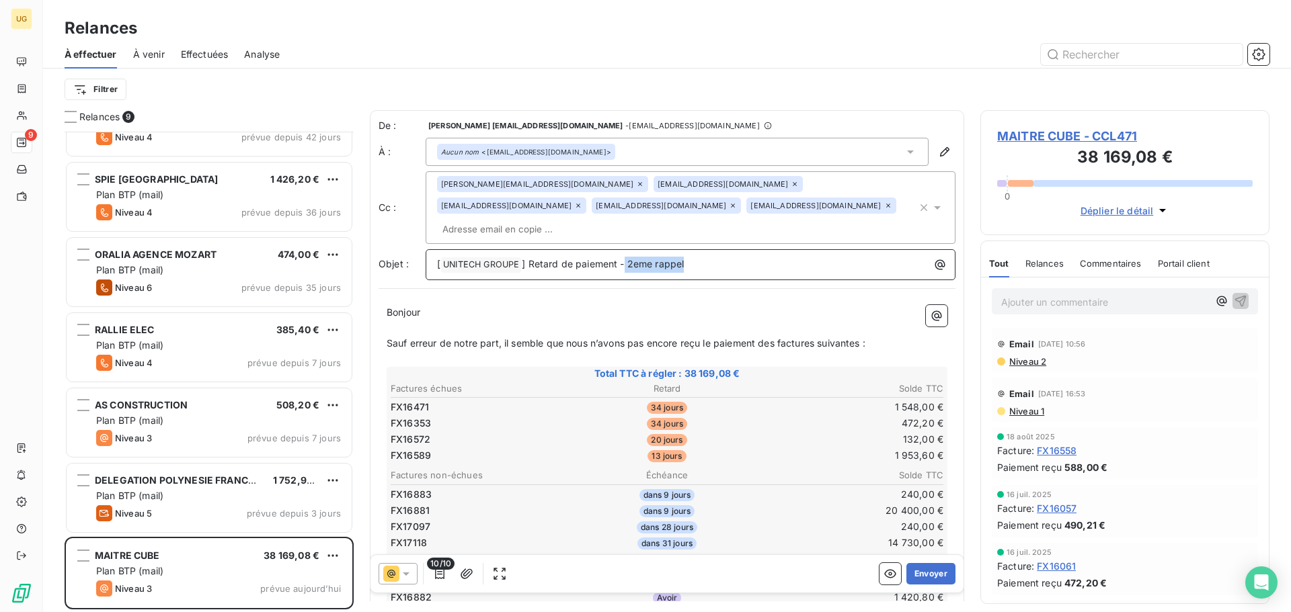
drag, startPoint x: 625, startPoint y: 246, endPoint x: 729, endPoint y: 247, distance: 104.2
click at [729, 257] on p "[ UNITECH GROUPE ﻿ ] Retard de paiement - 2eme rappel" at bounding box center [694, 265] width 514 height 16
click at [884, 208] on icon at bounding box center [888, 206] width 8 height 8
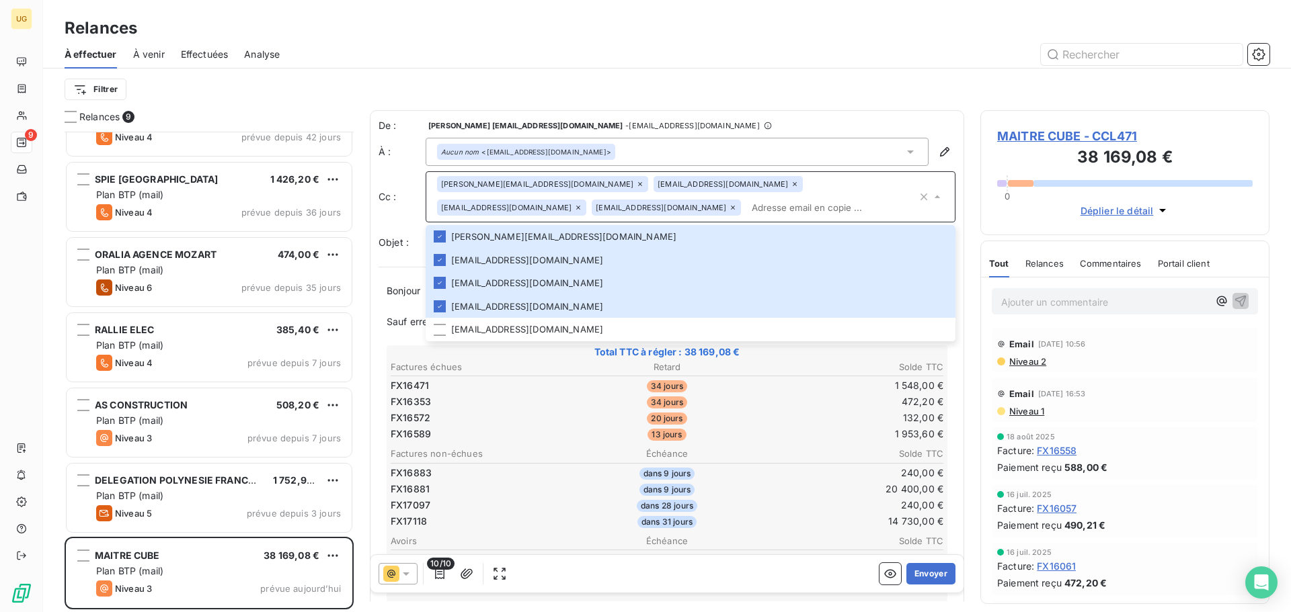
click at [725, 65] on div "À effectuer À venir Effectuées Analyse" at bounding box center [667, 54] width 1248 height 28
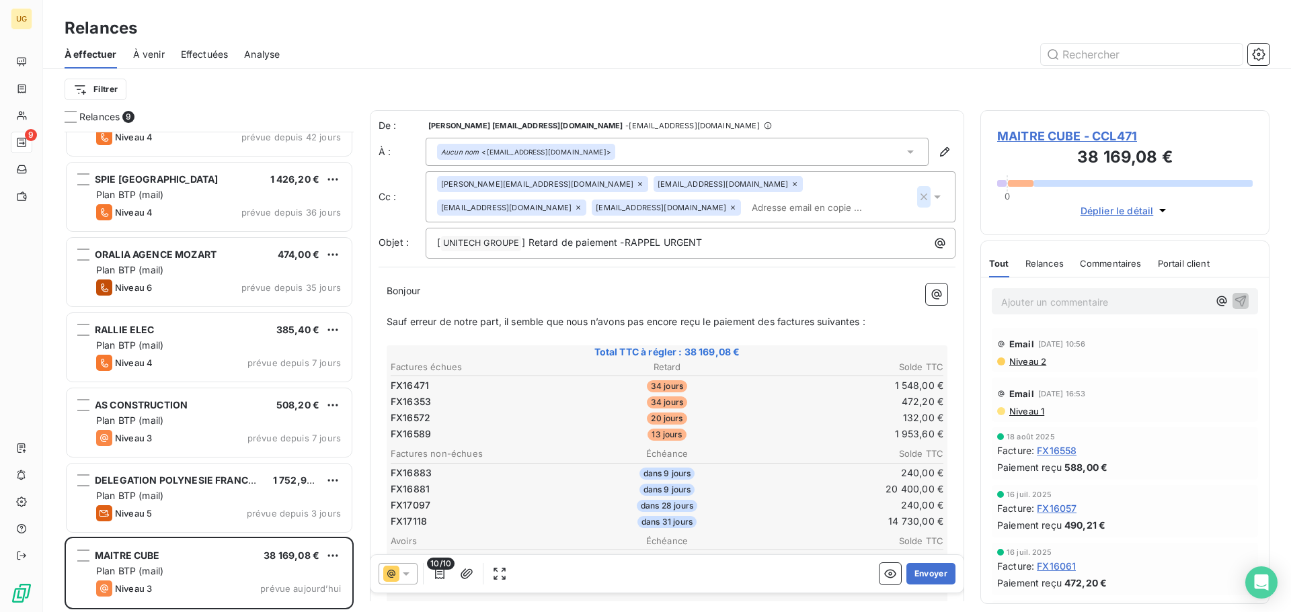
click at [920, 199] on icon "button" at bounding box center [923, 197] width 7 height 7
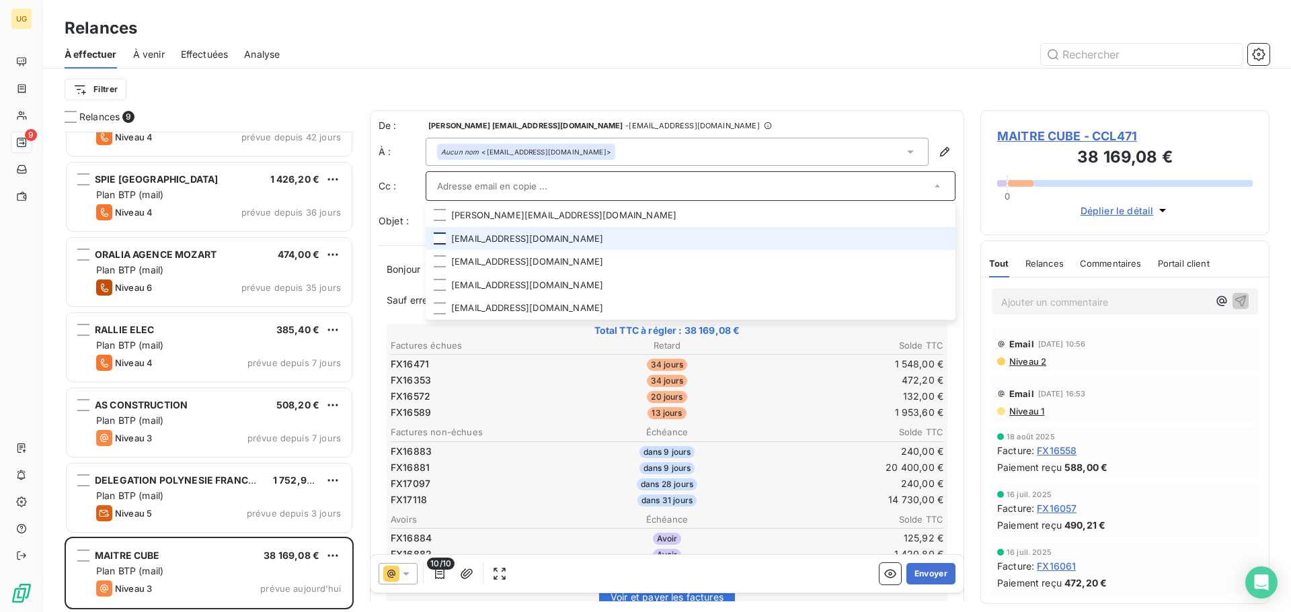
click at [438, 238] on div at bounding box center [440, 239] width 12 height 12
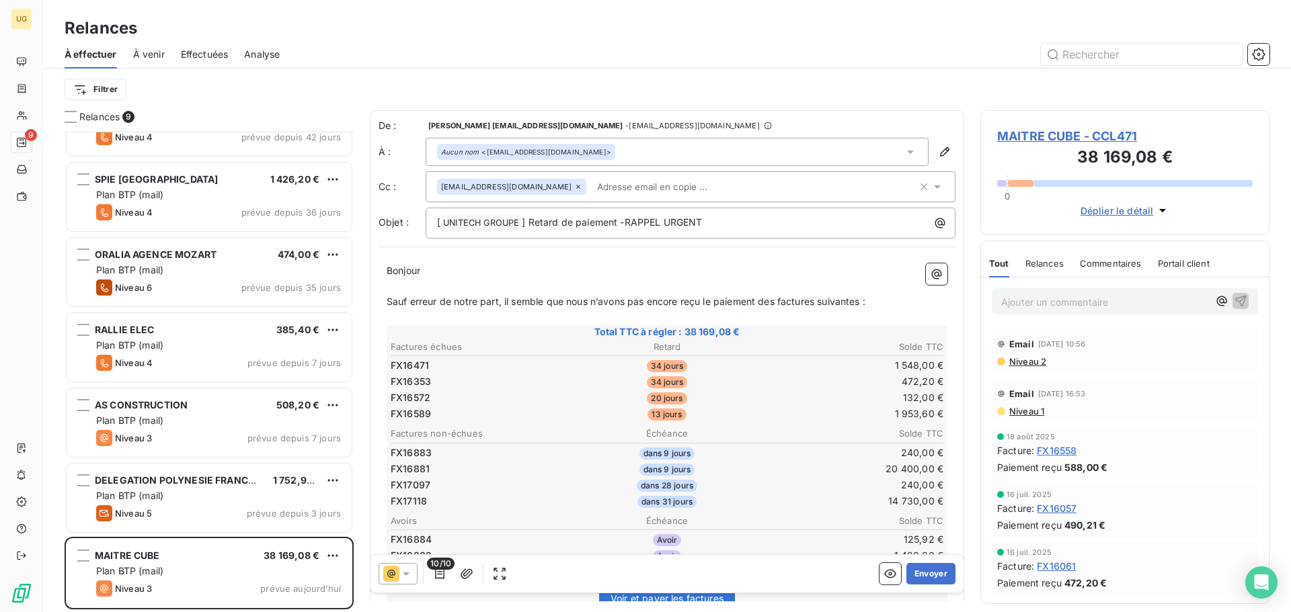
click at [704, 106] on div "Filtrer" at bounding box center [667, 90] width 1205 height 42
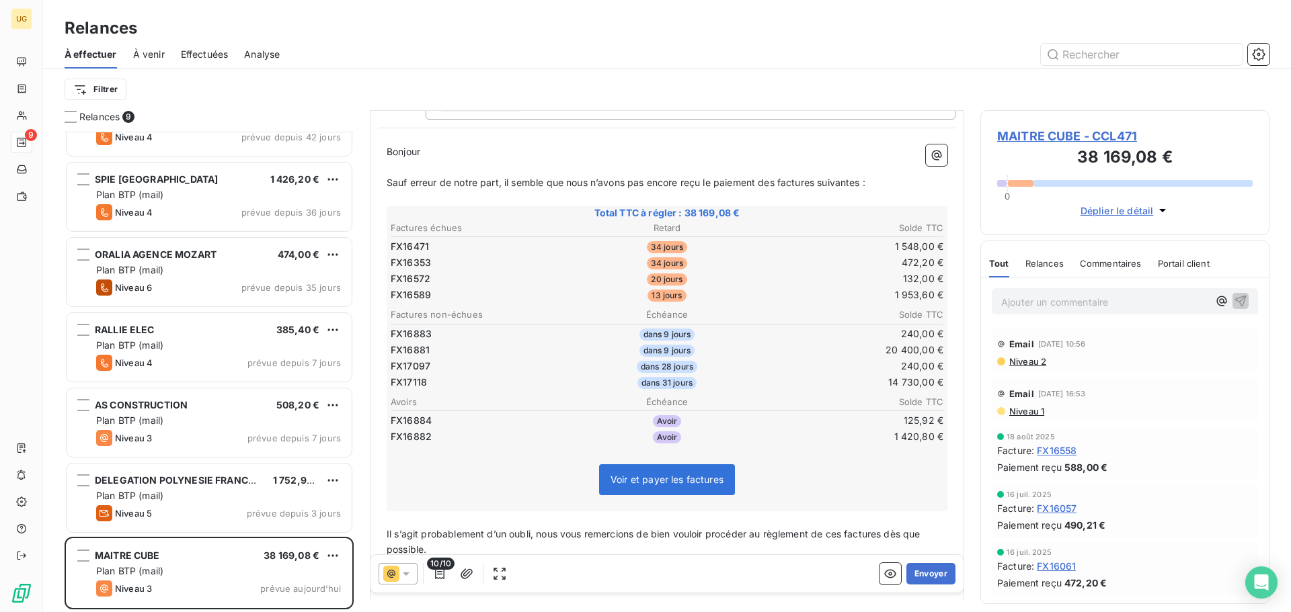
scroll to position [136, 0]
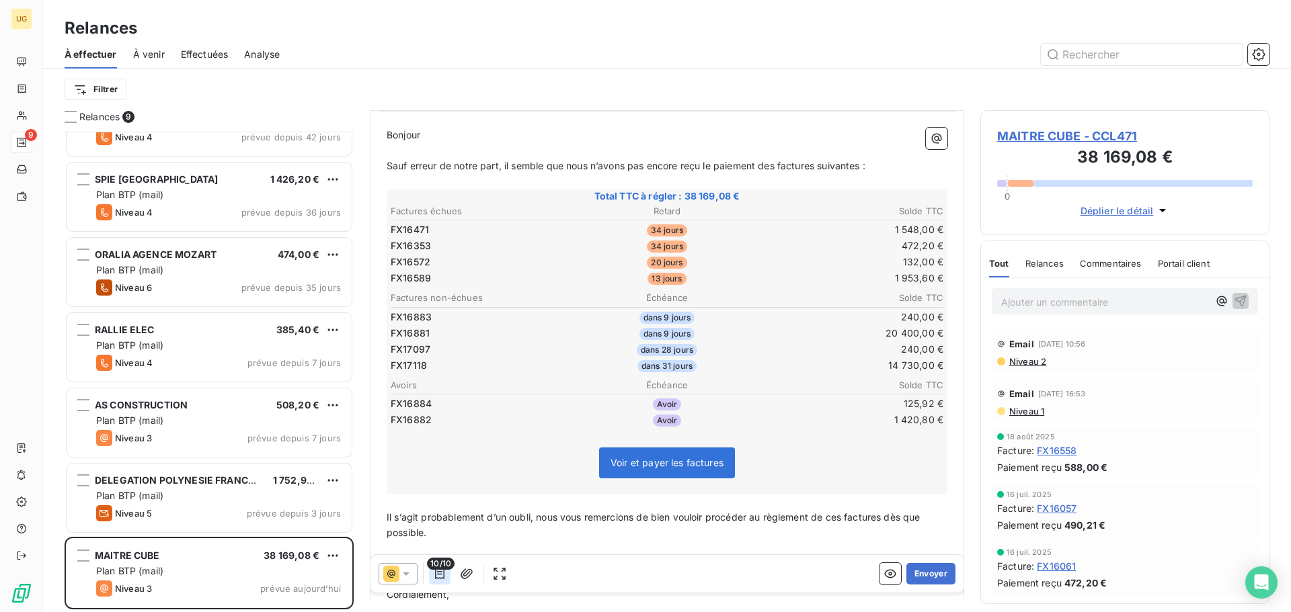
click at [444, 576] on icon "button" at bounding box center [439, 573] width 13 height 13
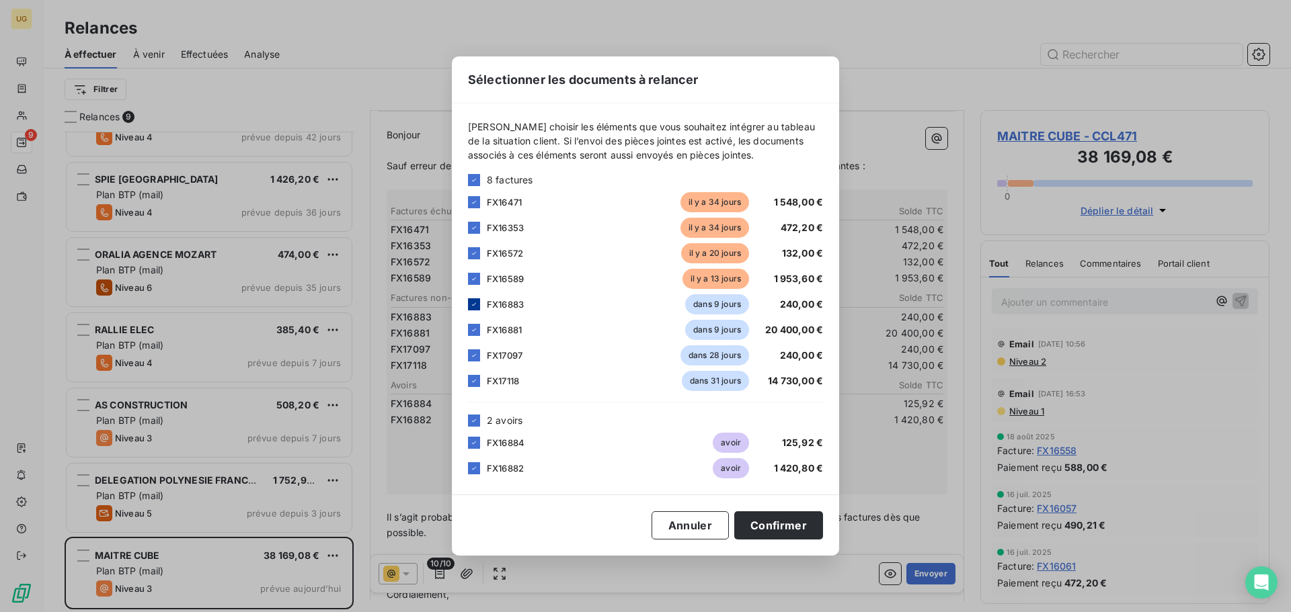
click at [472, 305] on icon at bounding box center [474, 305] width 8 height 8
click at [475, 333] on icon at bounding box center [474, 330] width 8 height 8
click at [476, 354] on icon at bounding box center [474, 356] width 8 height 8
click at [476, 383] on icon at bounding box center [474, 381] width 8 height 8
click at [809, 537] on button "Confirmer" at bounding box center [778, 526] width 89 height 28
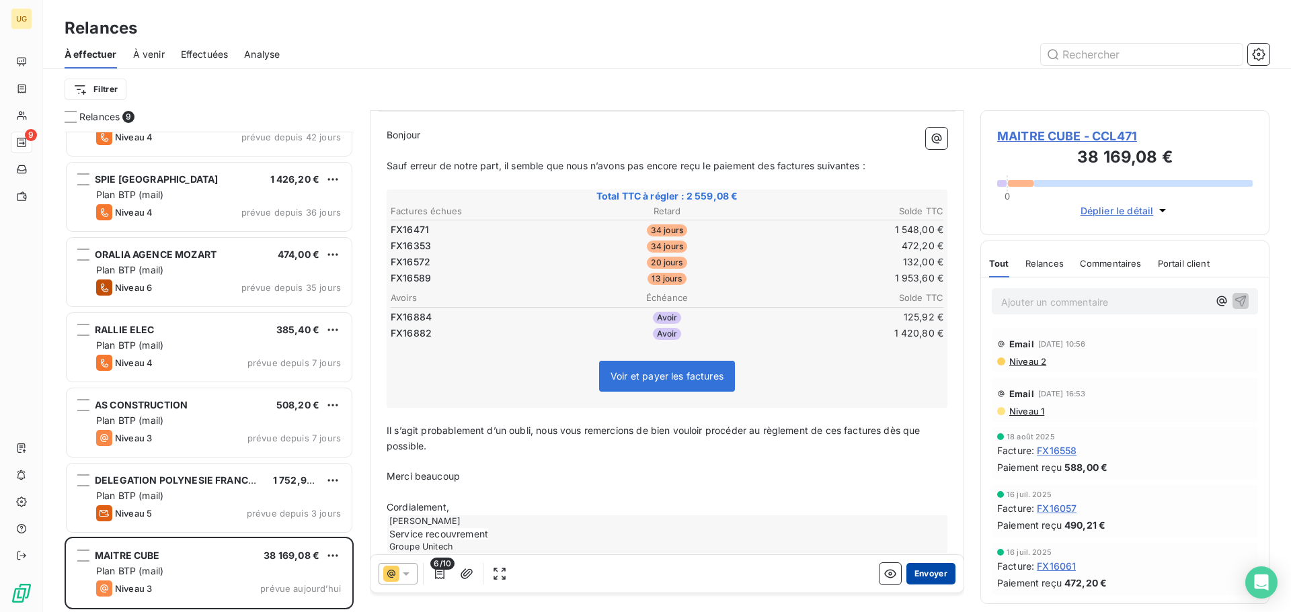
click at [916, 576] on button "Envoyer" at bounding box center [930, 574] width 49 height 22
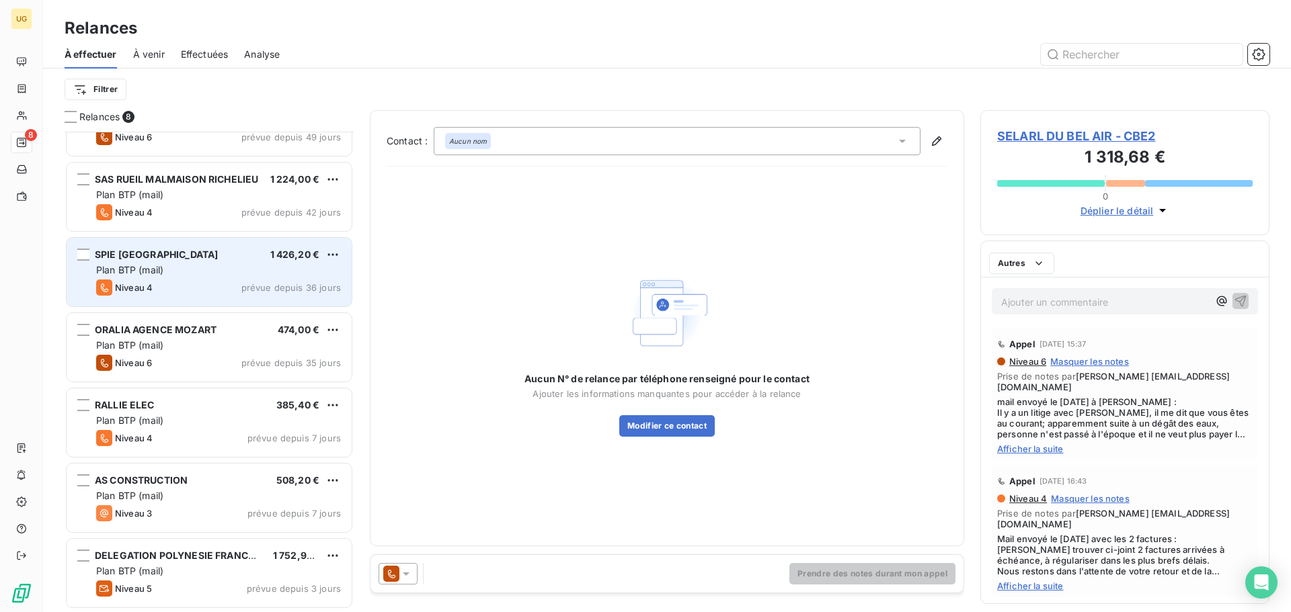
scroll to position [122, 0]
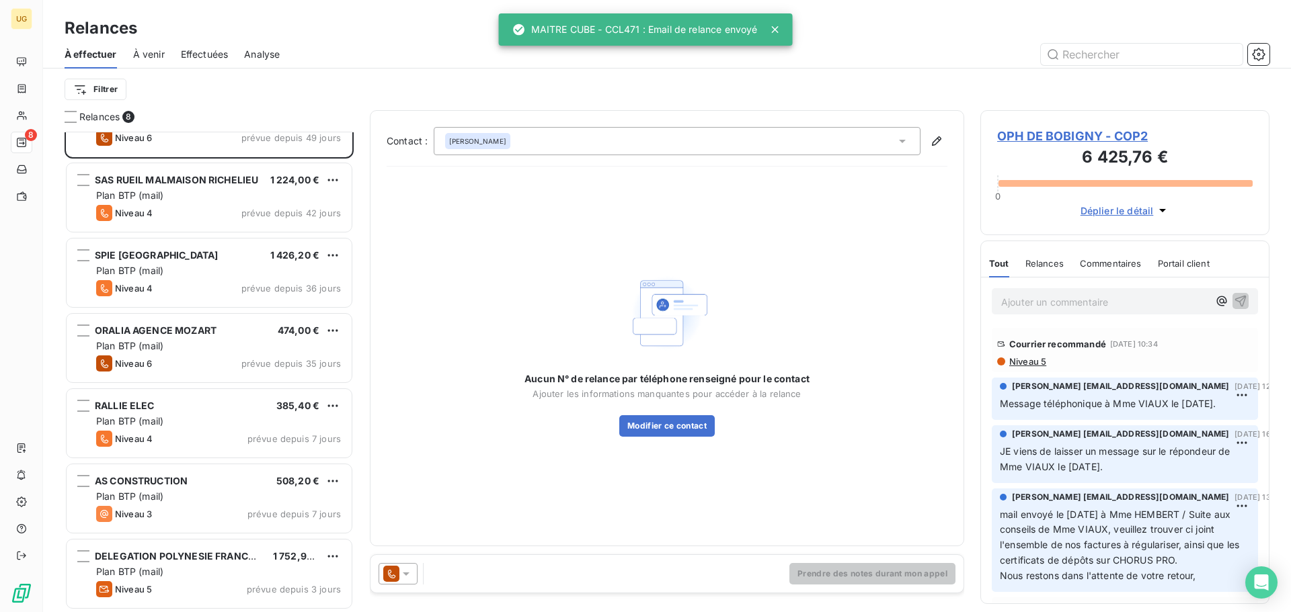
click at [157, 58] on span "À venir" at bounding box center [149, 54] width 32 height 13
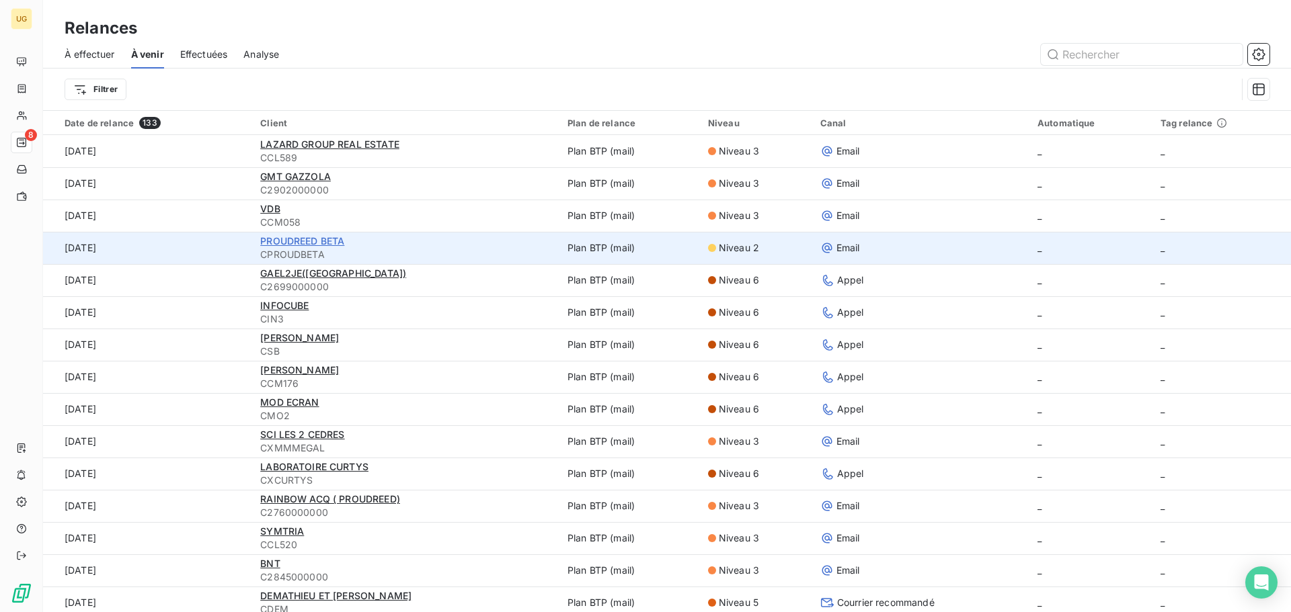
click at [298, 245] on span "PROUDREED BETA" at bounding box center [302, 240] width 84 height 11
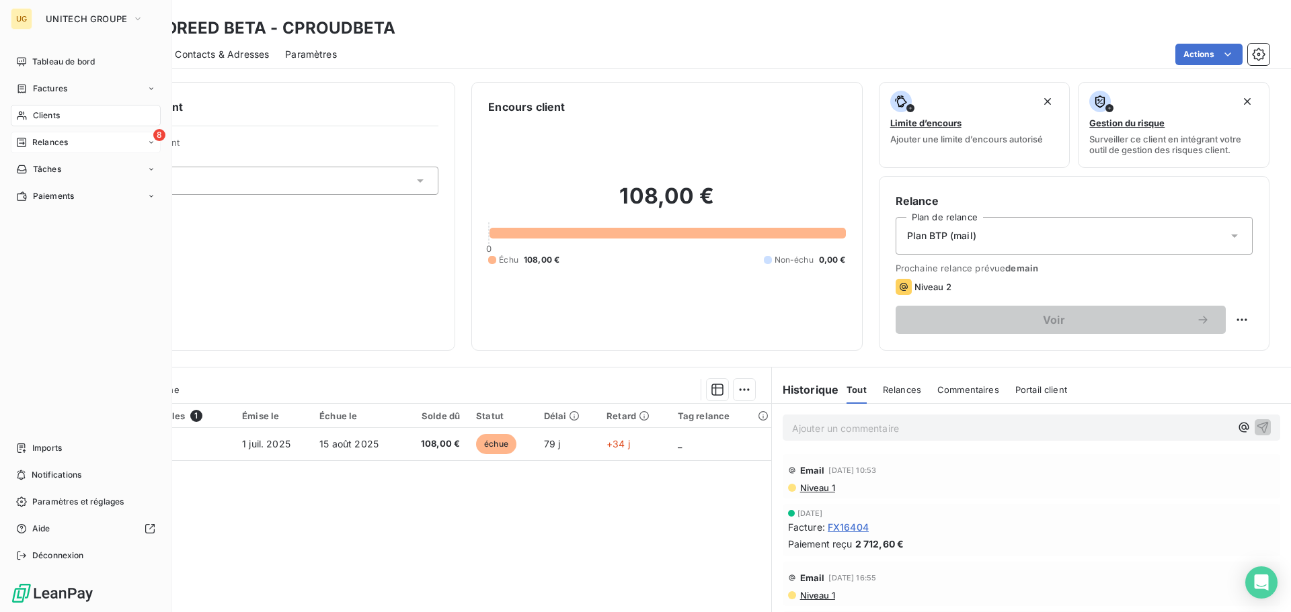
click at [38, 141] on span "Relances" at bounding box center [50, 142] width 36 height 12
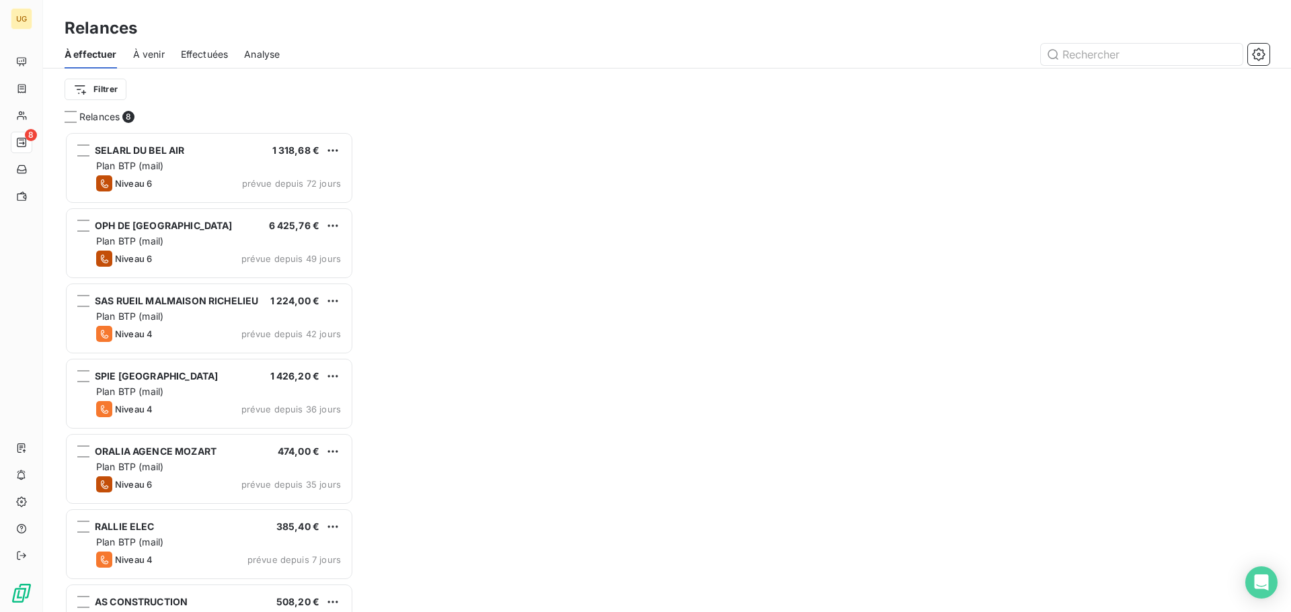
scroll to position [471, 279]
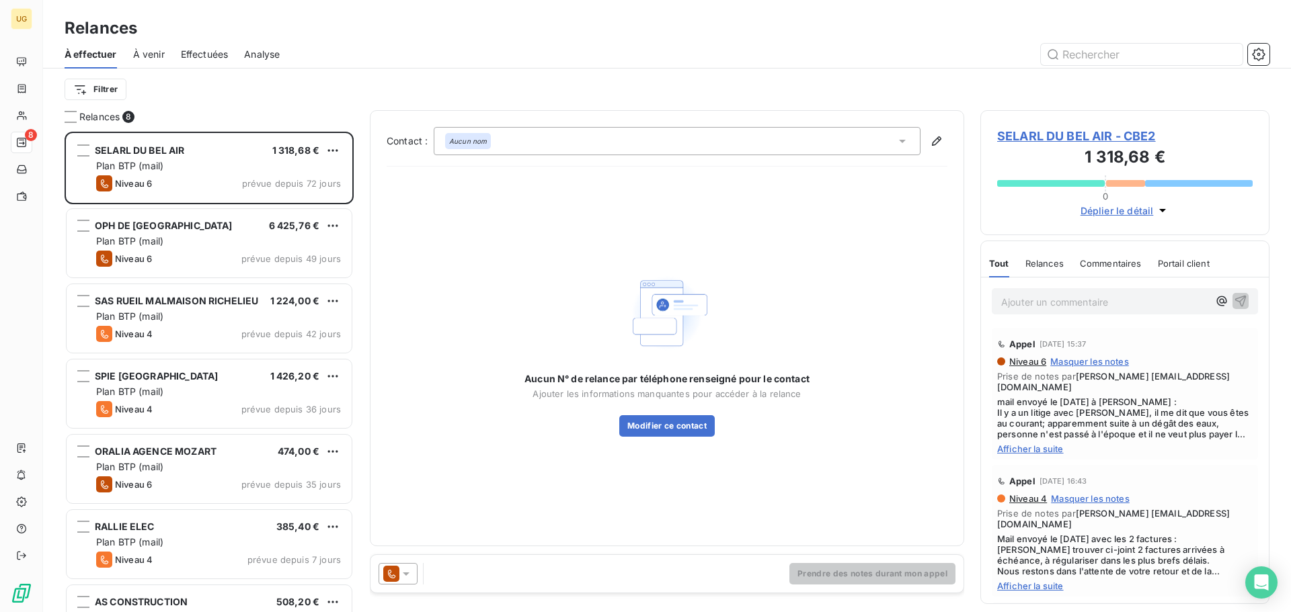
click at [147, 57] on span "À venir" at bounding box center [149, 54] width 32 height 13
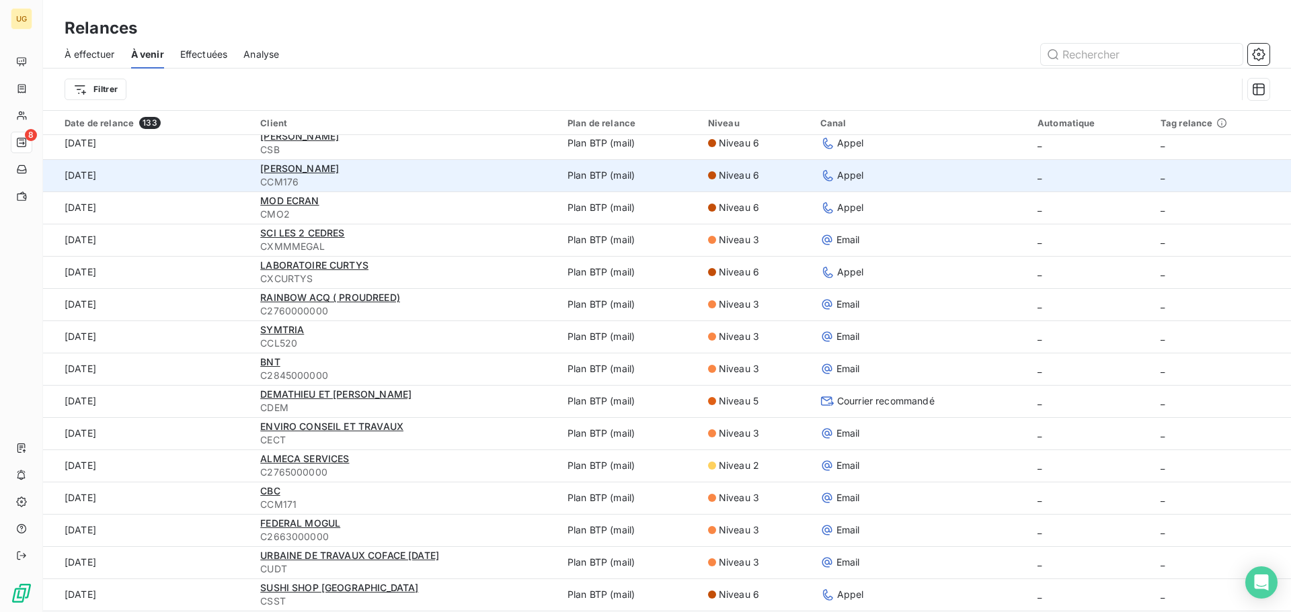
scroll to position [269, 0]
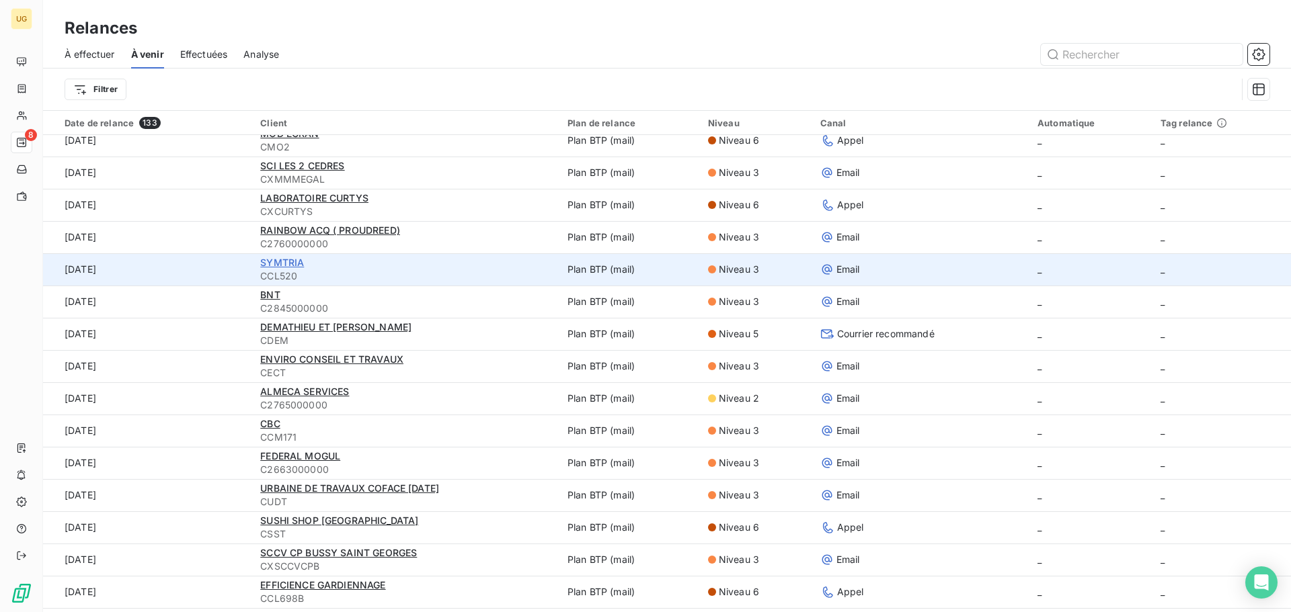
click at [286, 262] on span "SYMTRIA" at bounding box center [282, 262] width 44 height 11
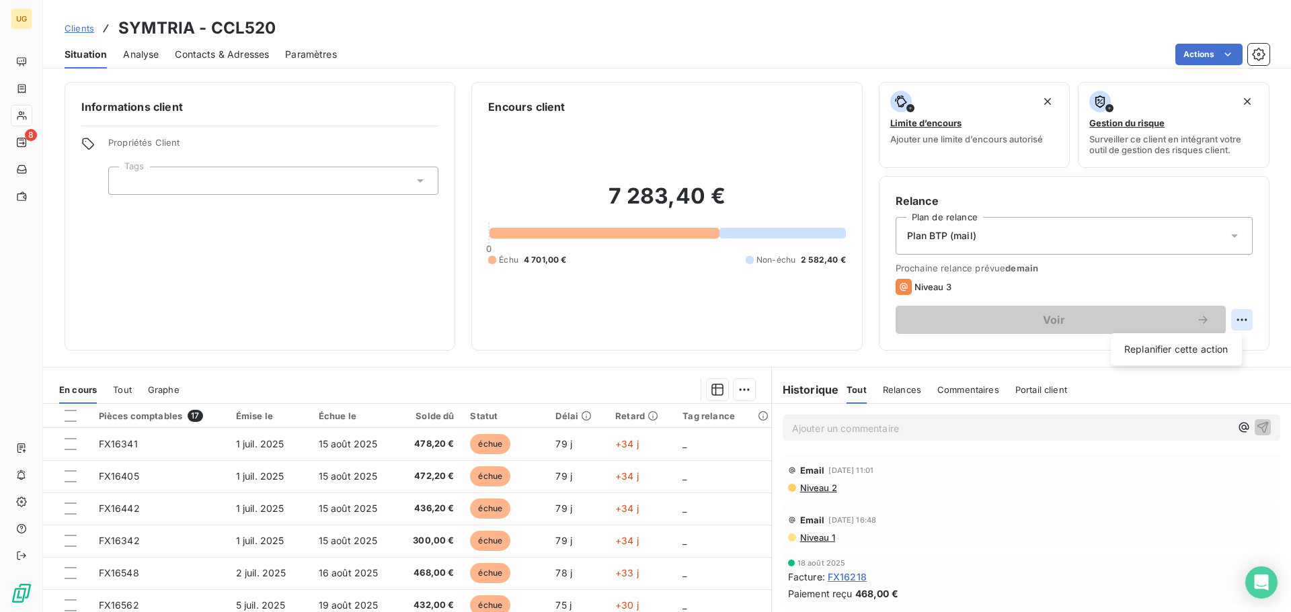
click at [1233, 318] on html "UG 8 Clients SYMTRIA - CCL520 Situation Analyse Contacts & Adresses Paramètres …" at bounding box center [645, 306] width 1291 height 612
click at [1156, 354] on div "Replanifier cette action" at bounding box center [1176, 350] width 120 height 22
select select "8"
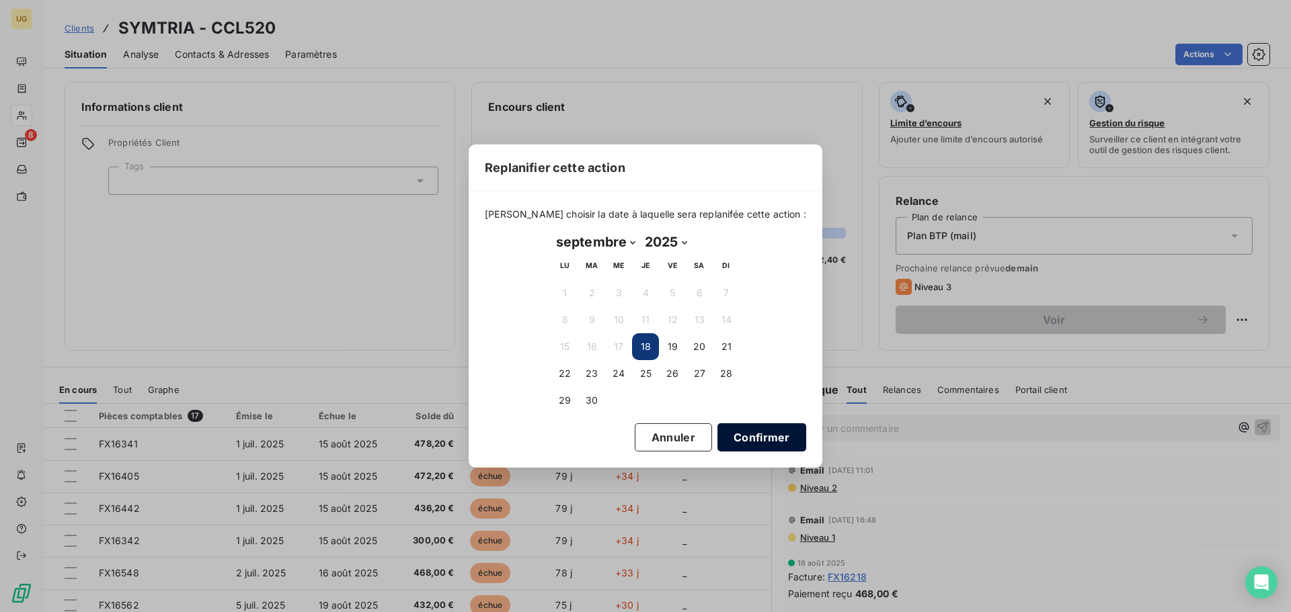
click at [752, 440] on button "Confirmer" at bounding box center [761, 438] width 89 height 28
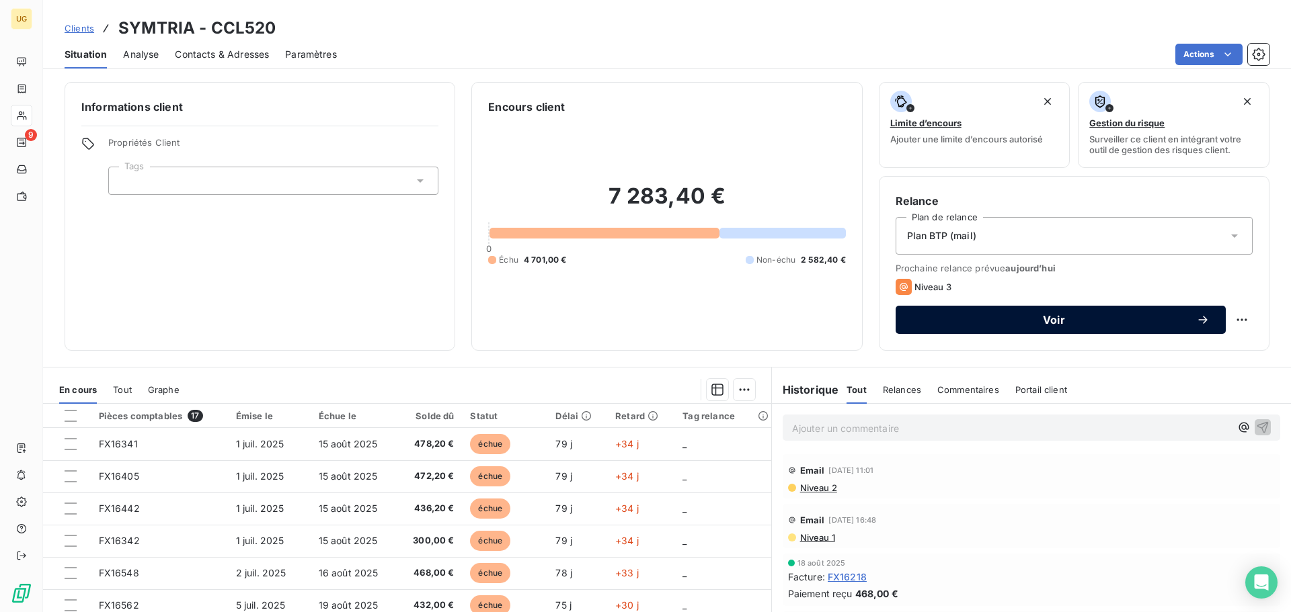
click at [1054, 321] on span "Voir" at bounding box center [1054, 320] width 284 height 11
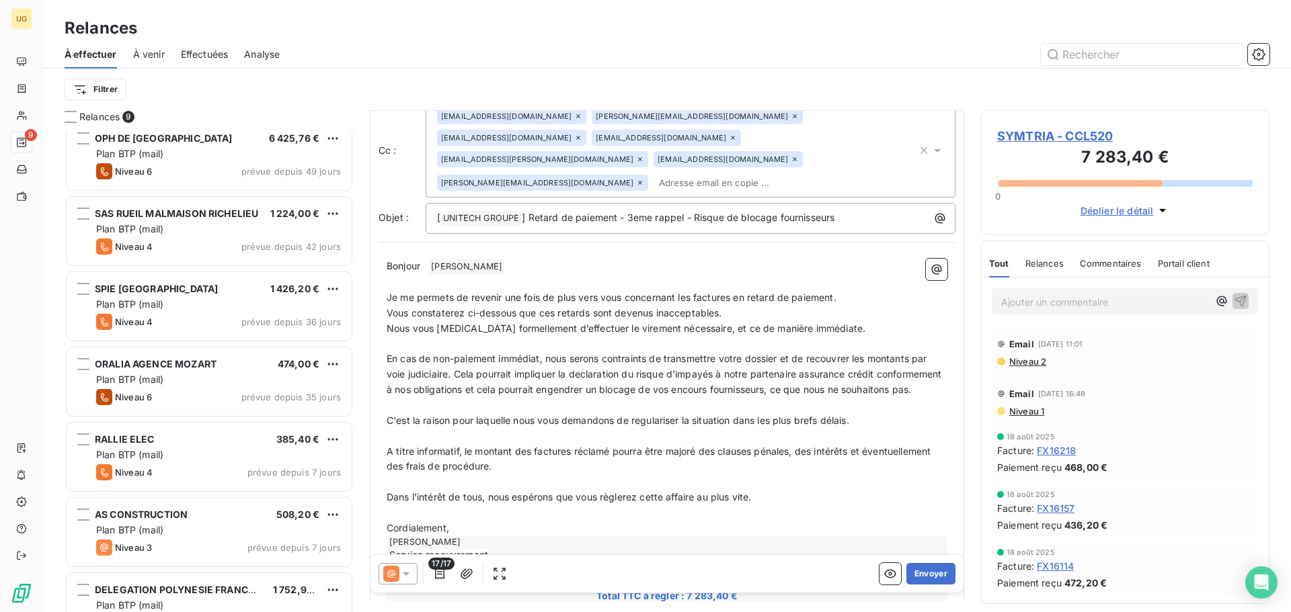
scroll to position [198, 0]
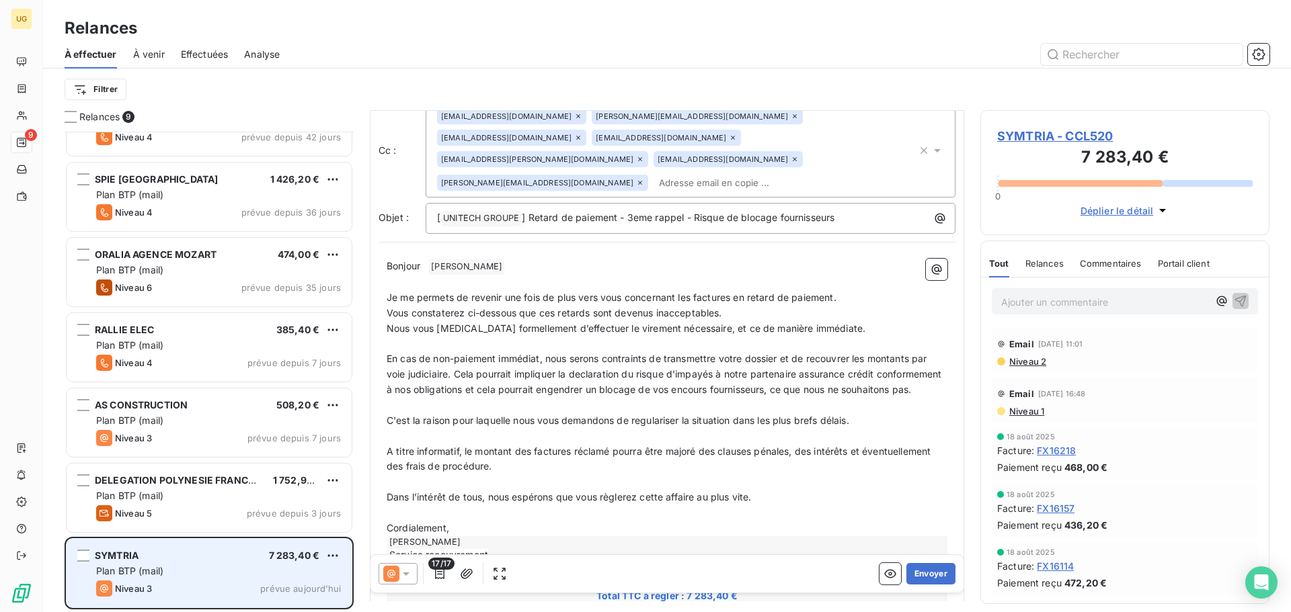
click at [190, 579] on div "SYMTRIA 7 283,40 € Plan BTP (mail) Niveau 3 prévue [DATE]" at bounding box center [209, 573] width 285 height 69
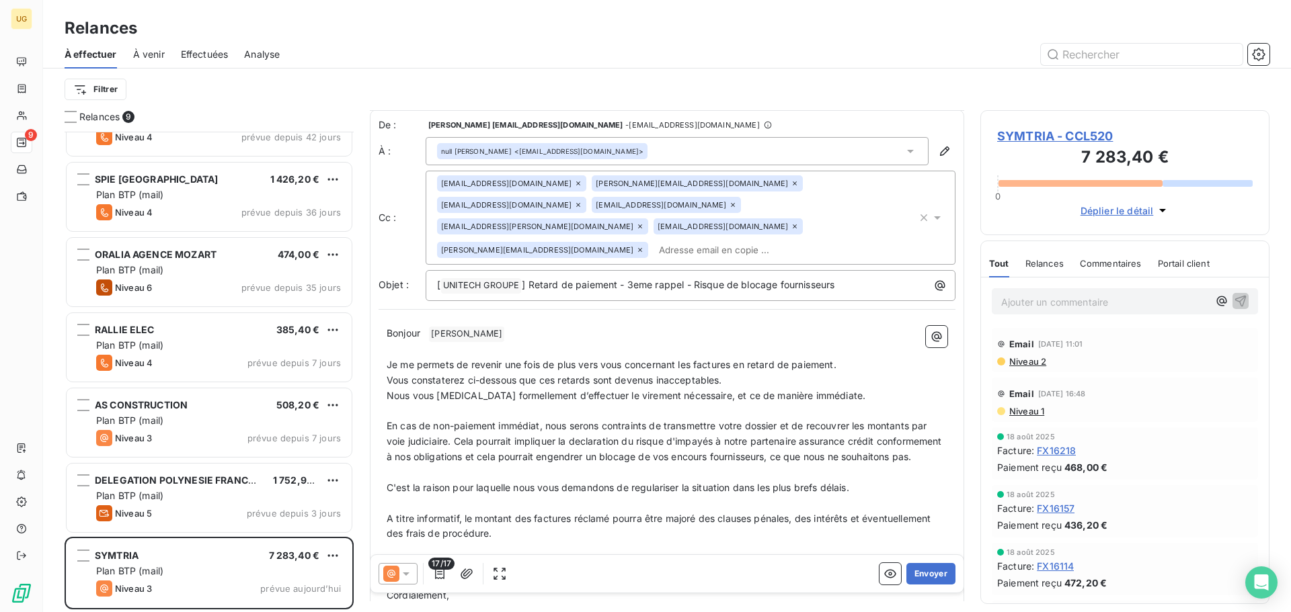
scroll to position [0, 0]
click at [917, 212] on icon "button" at bounding box center [923, 218] width 13 height 13
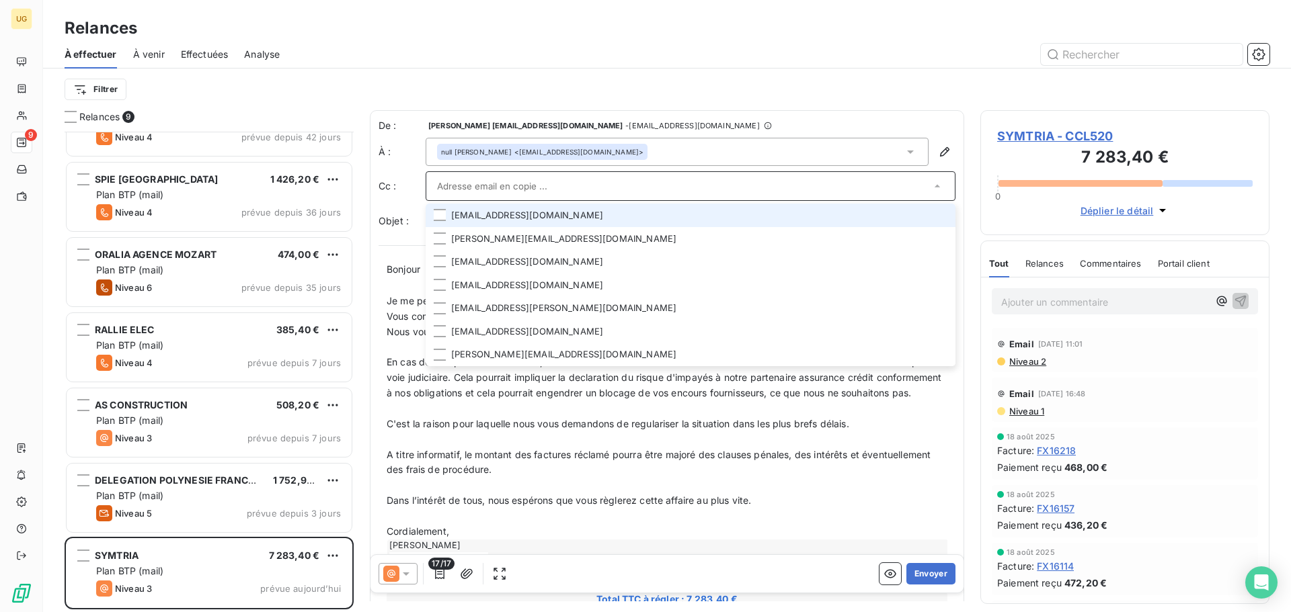
click at [738, 92] on div "Filtrer" at bounding box center [667, 90] width 1205 height 26
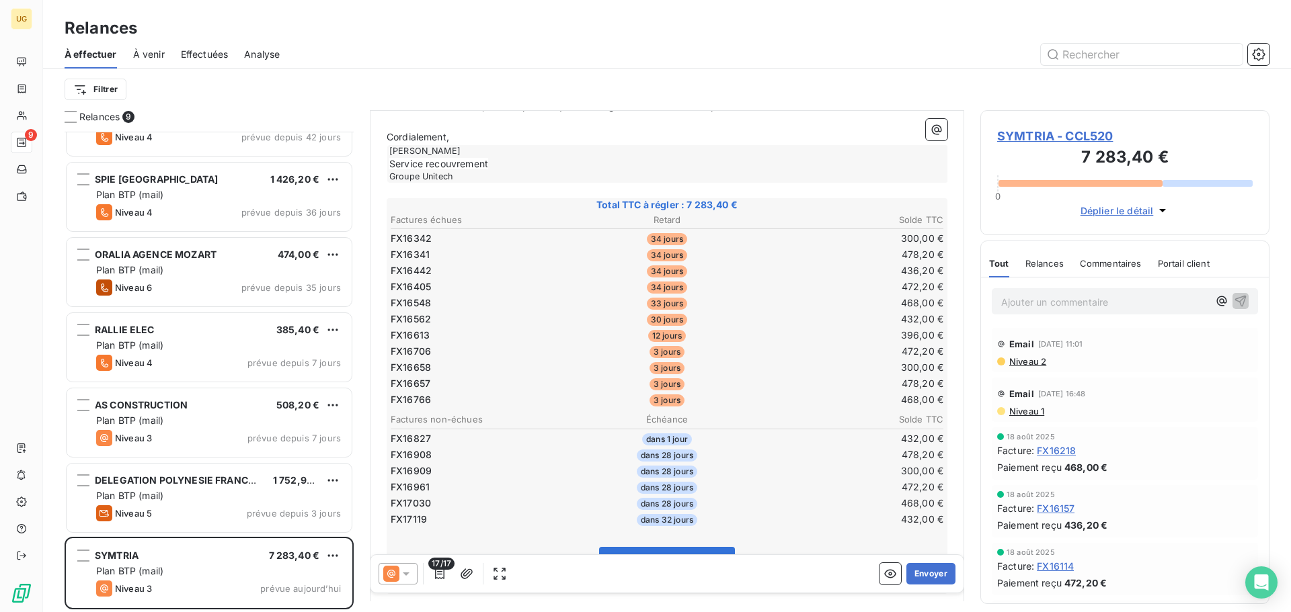
scroll to position [471, 0]
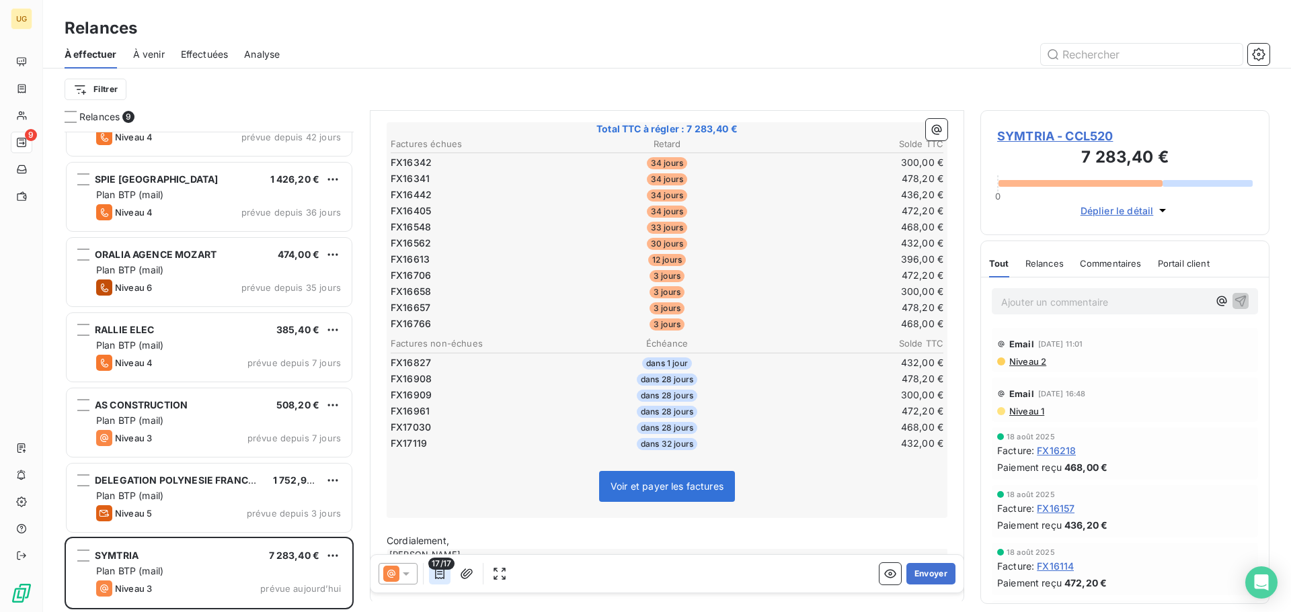
click at [446, 579] on button "button" at bounding box center [440, 574] width 22 height 22
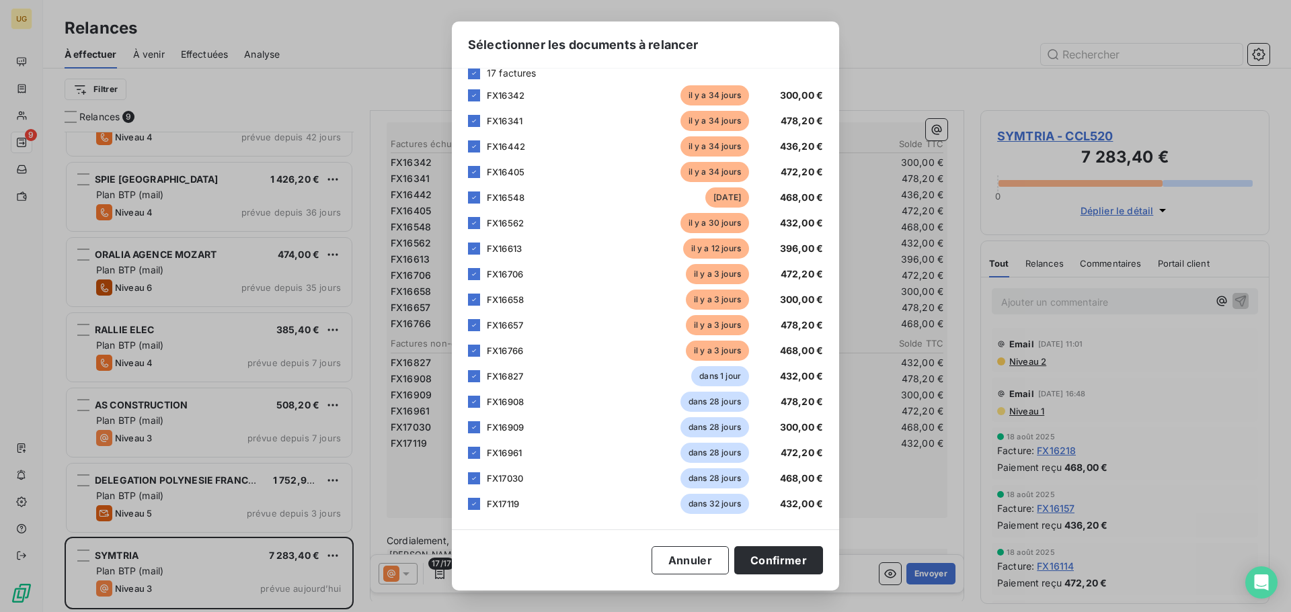
scroll to position [73, 0]
click at [472, 379] on icon at bounding box center [474, 376] width 8 height 8
drag, startPoint x: 474, startPoint y: 399, endPoint x: 474, endPoint y: 423, distance: 23.5
click at [474, 401] on icon at bounding box center [474, 401] width 8 height 8
click at [474, 424] on icon at bounding box center [474, 427] width 8 height 8
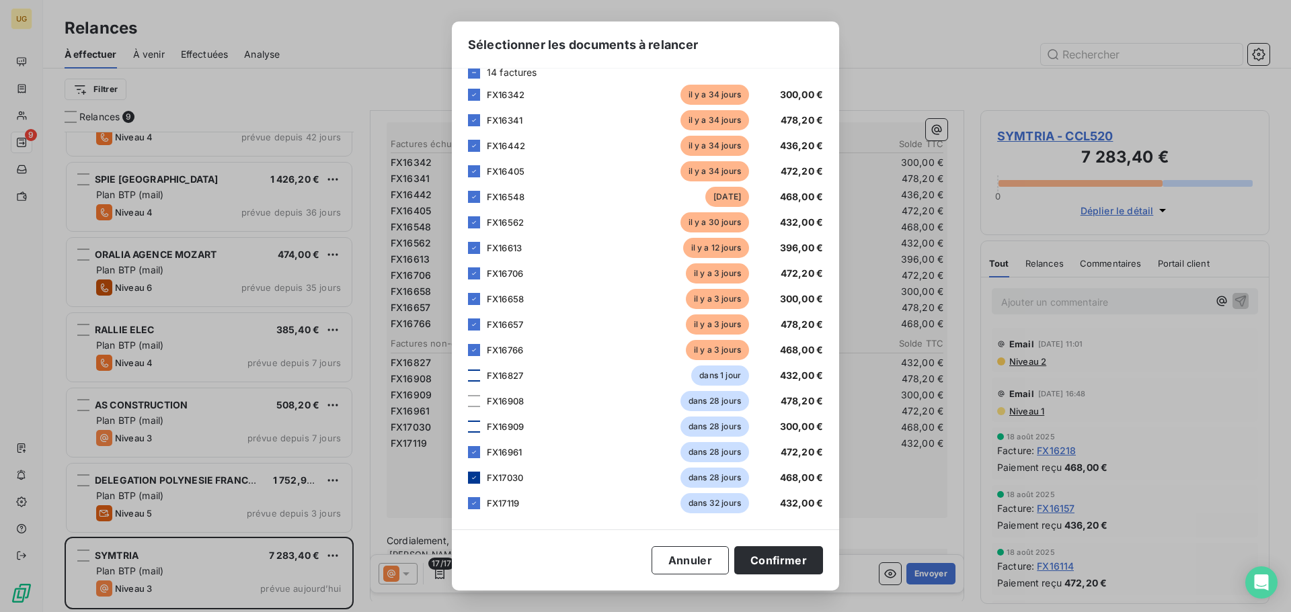
drag, startPoint x: 477, startPoint y: 452, endPoint x: 476, endPoint y: 474, distance: 22.2
click at [477, 457] on div at bounding box center [474, 452] width 12 height 12
click at [476, 475] on icon at bounding box center [474, 478] width 8 height 8
click at [477, 504] on icon at bounding box center [474, 504] width 8 height 8
click at [772, 555] on button "Confirmer" at bounding box center [778, 561] width 89 height 28
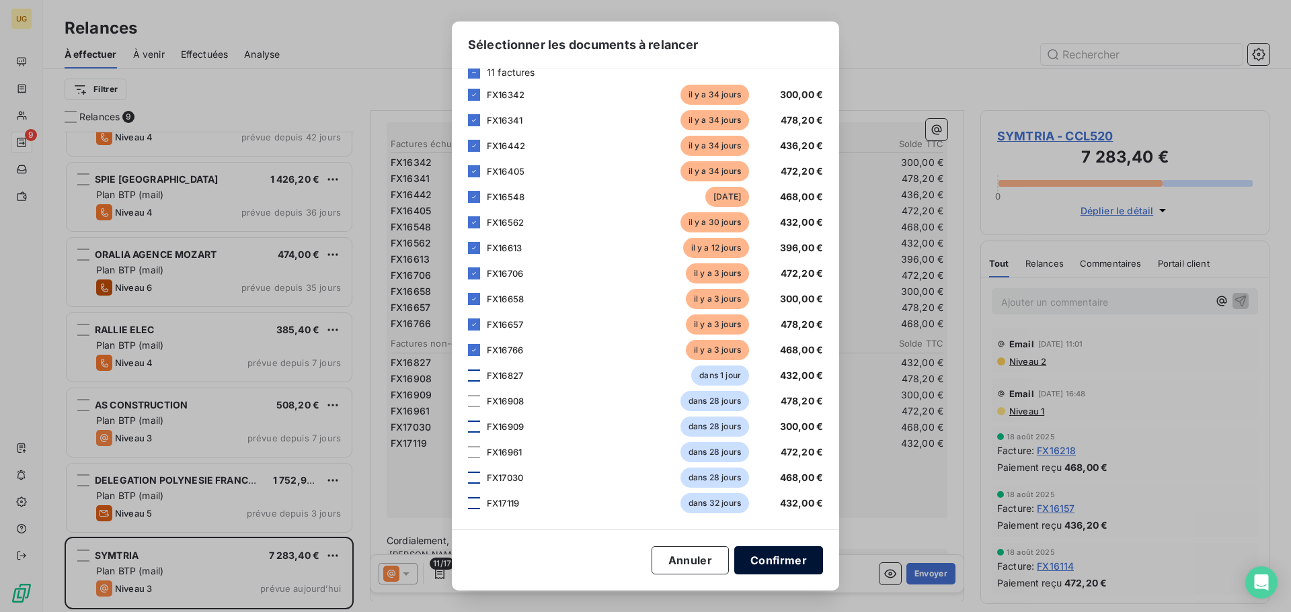
scroll to position [424, 0]
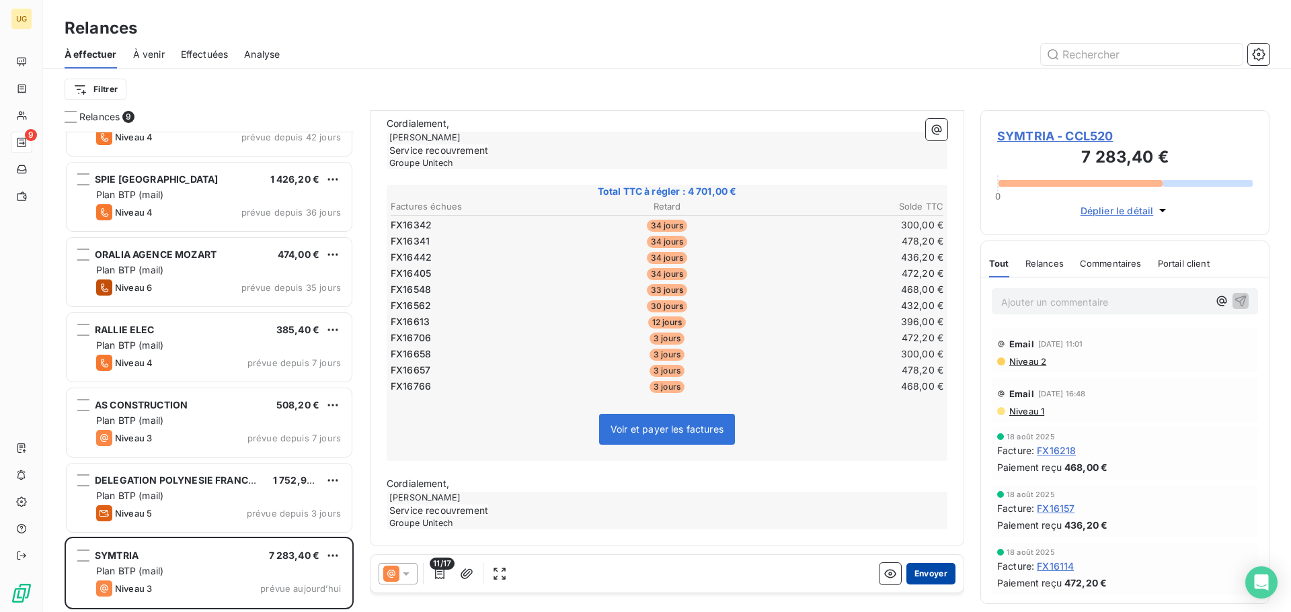
click at [913, 576] on button "Envoyer" at bounding box center [930, 574] width 49 height 22
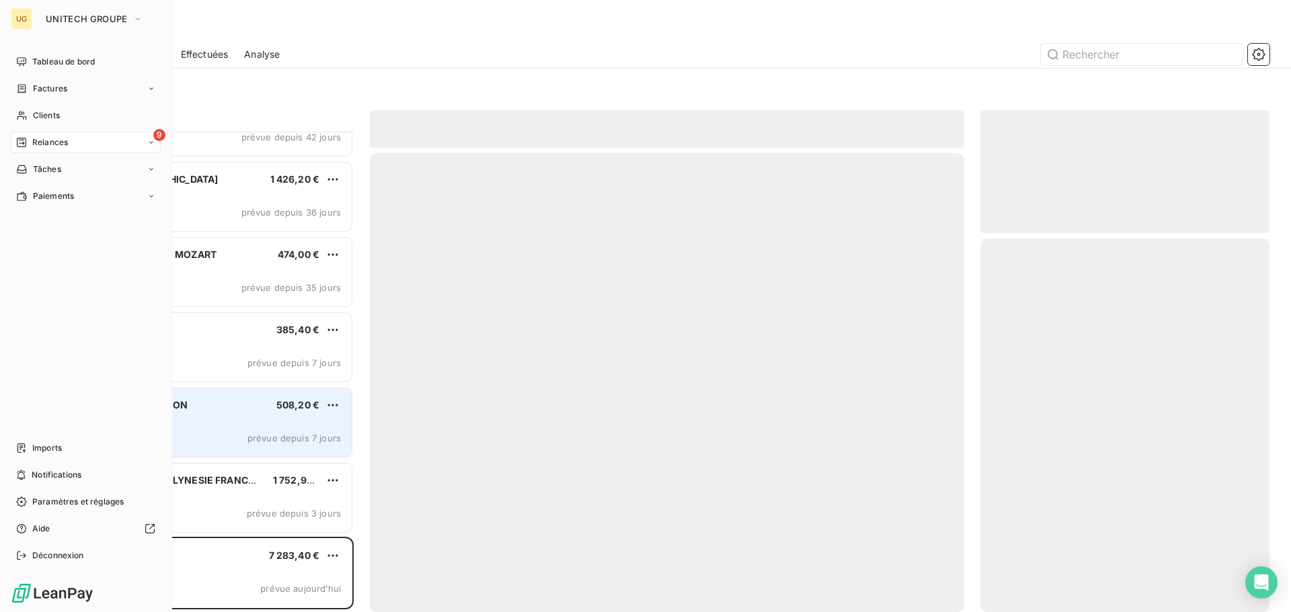
scroll to position [122, 0]
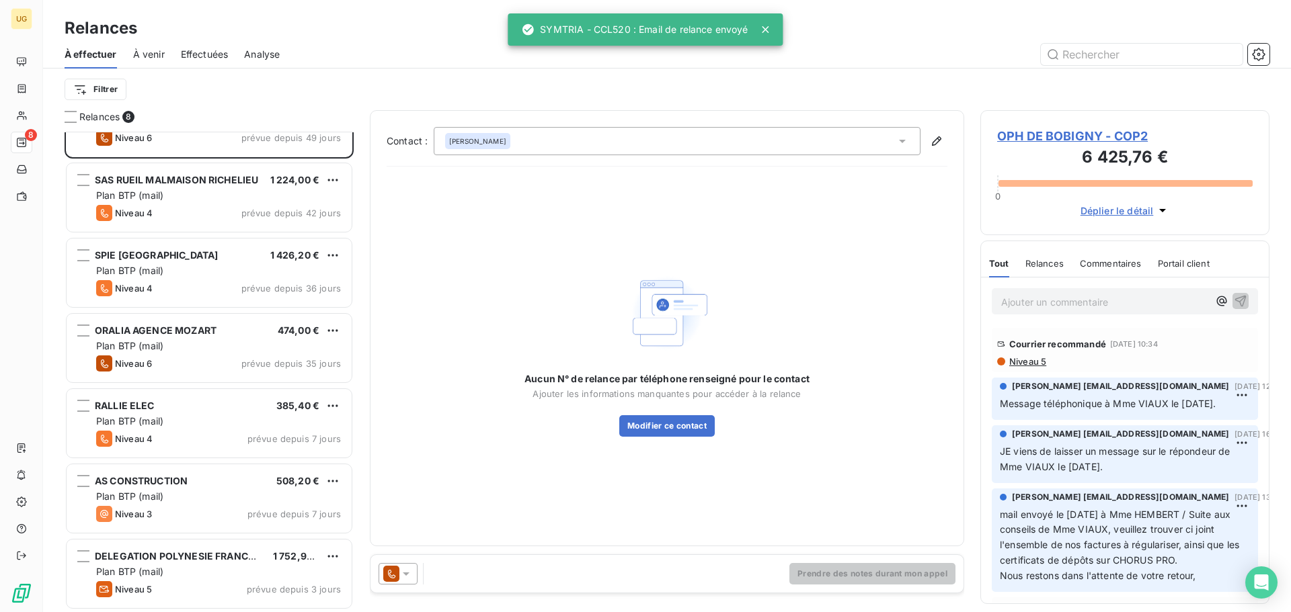
click at [149, 57] on span "À venir" at bounding box center [149, 54] width 32 height 13
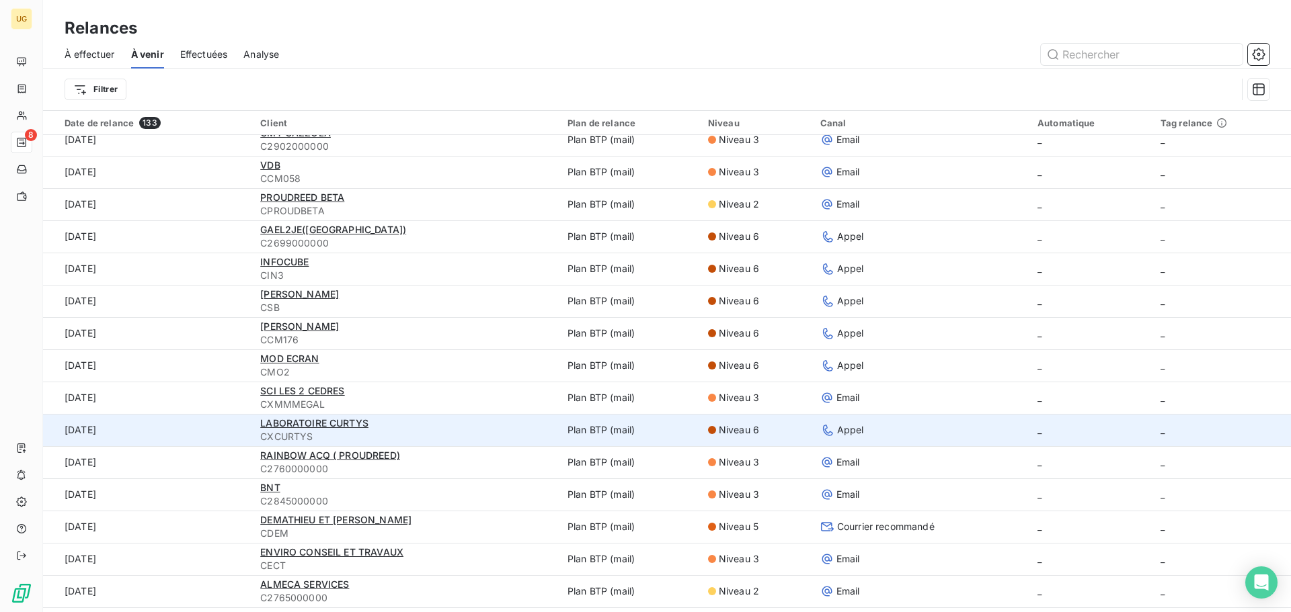
scroll to position [67, 0]
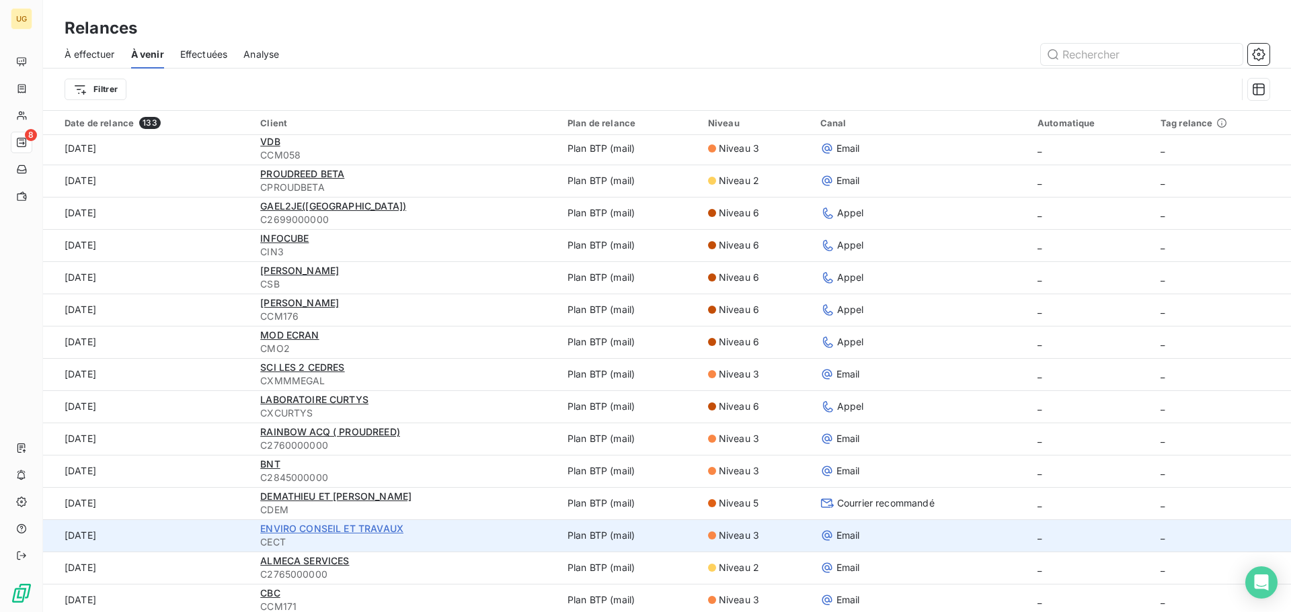
click at [320, 528] on span "ENVIRO CONSEIL ET TRAVAUX" at bounding box center [331, 528] width 143 height 11
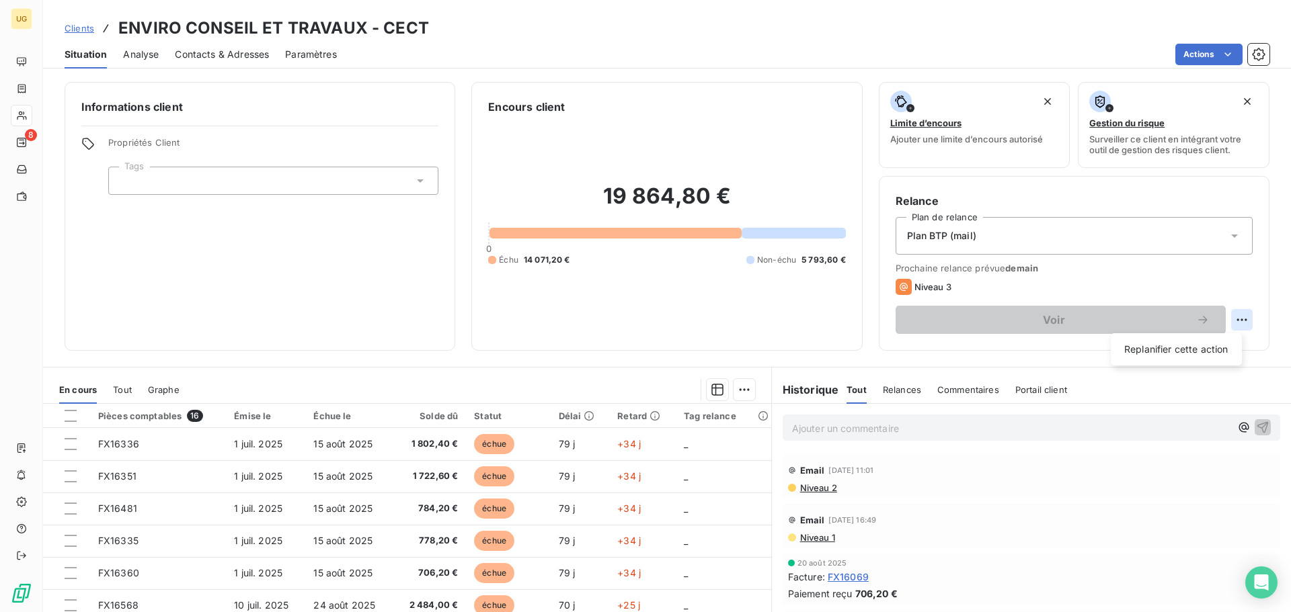
click at [1237, 323] on html "UG 8 Clients ENVIRO CONSEIL ET TRAVAUX - CECT Situation Analyse Contacts & Adre…" at bounding box center [645, 306] width 1291 height 612
click at [1208, 349] on div "Replanifier cette action" at bounding box center [1176, 350] width 120 height 22
select select "8"
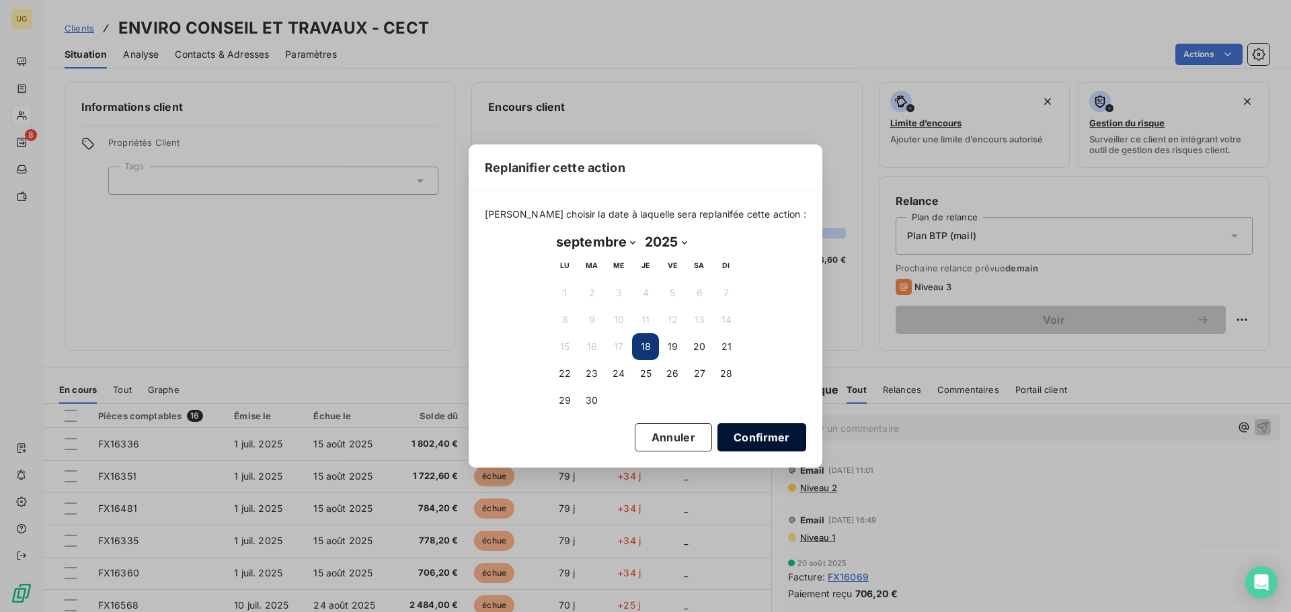
click at [717, 441] on button "Confirmer" at bounding box center [761, 438] width 89 height 28
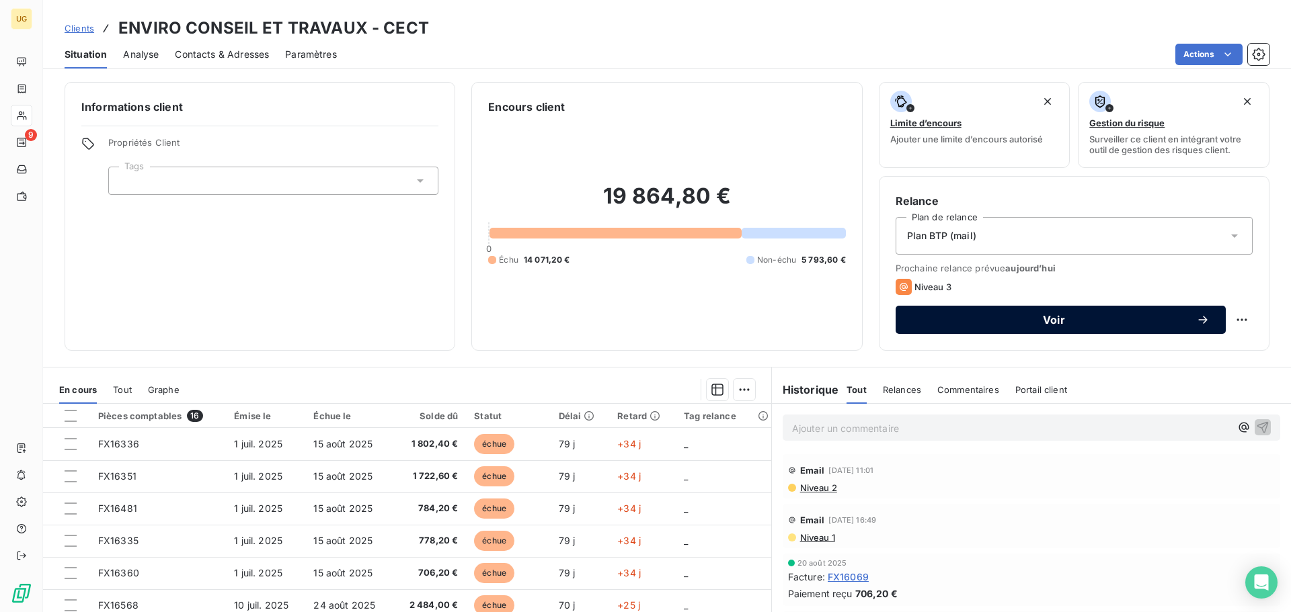
click at [1027, 322] on span "Voir" at bounding box center [1054, 320] width 284 height 11
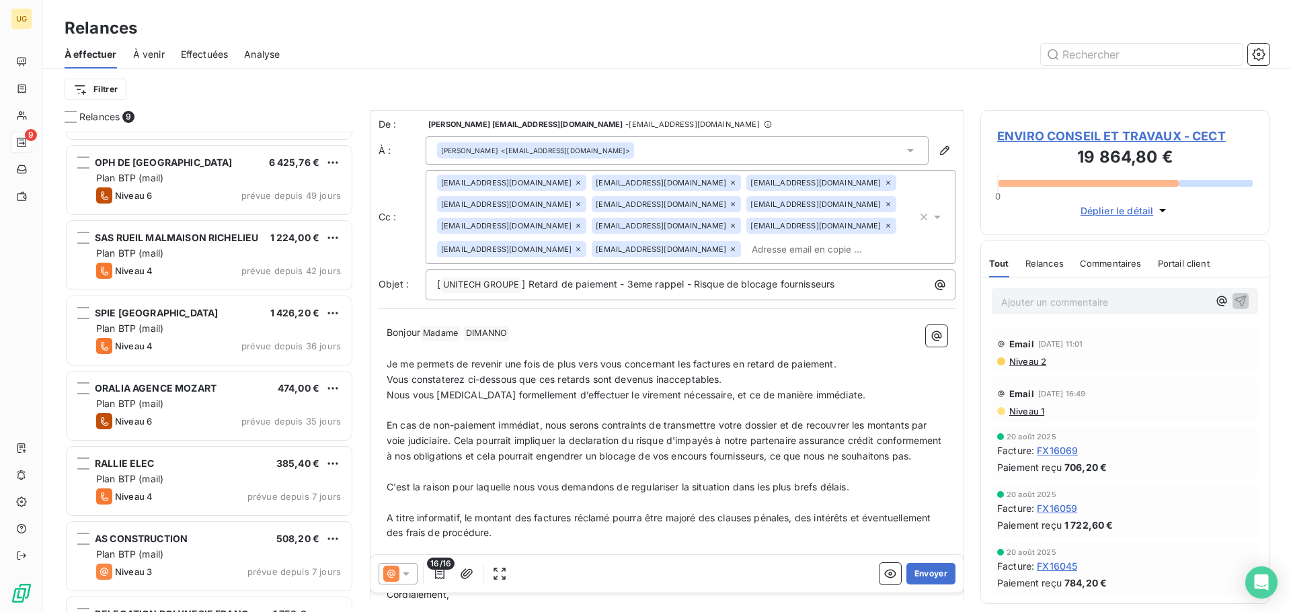
scroll to position [198, 0]
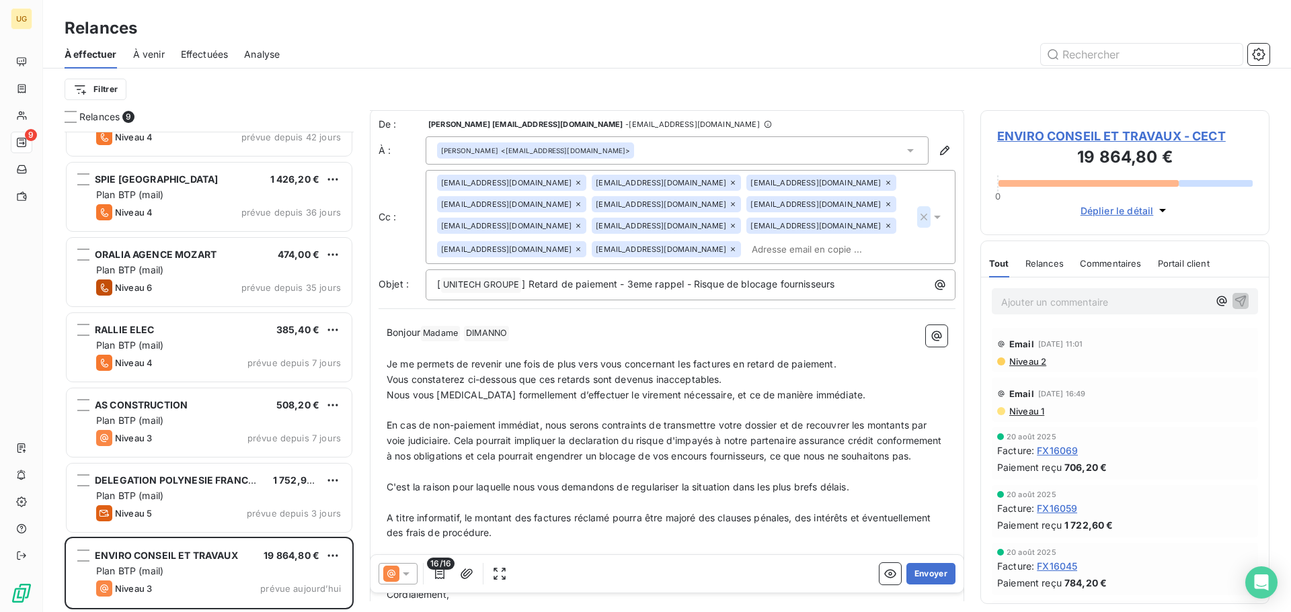
click at [917, 219] on icon "button" at bounding box center [923, 216] width 13 height 13
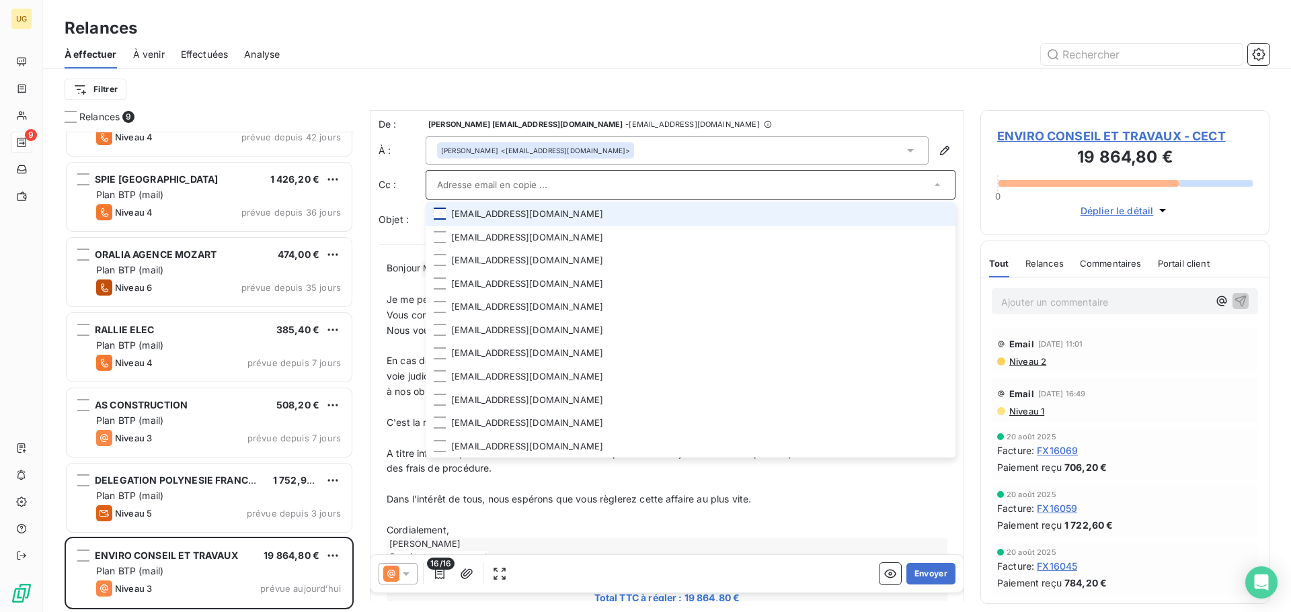
click at [442, 213] on div at bounding box center [440, 214] width 12 height 12
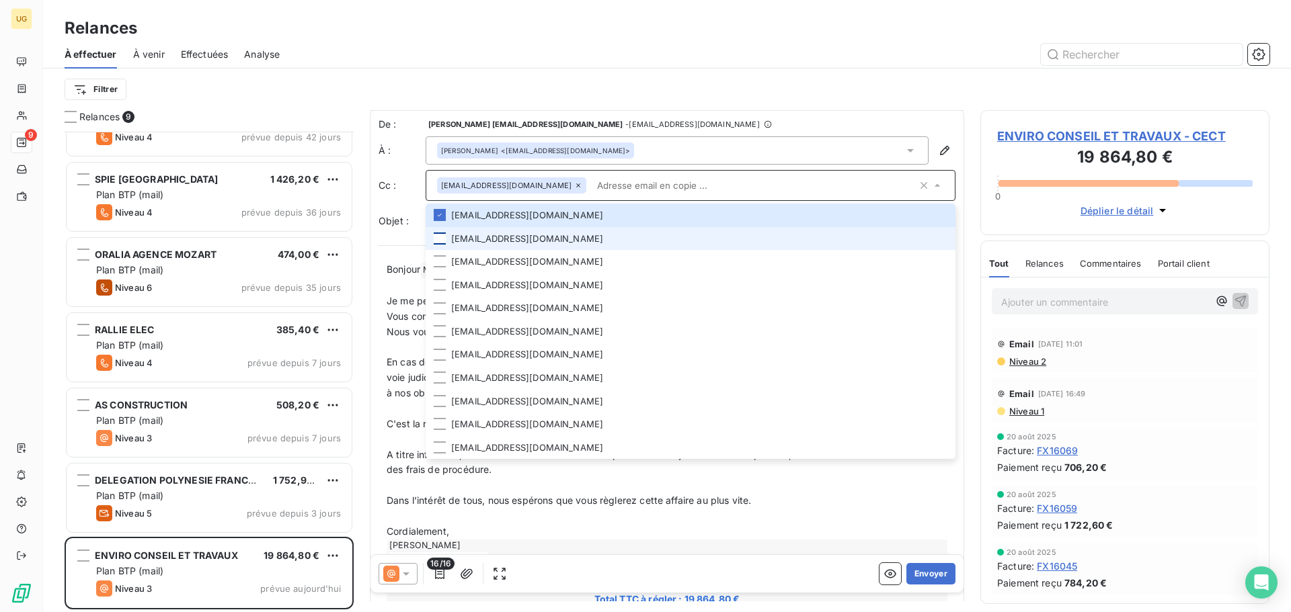
click at [444, 237] on div at bounding box center [440, 239] width 12 height 12
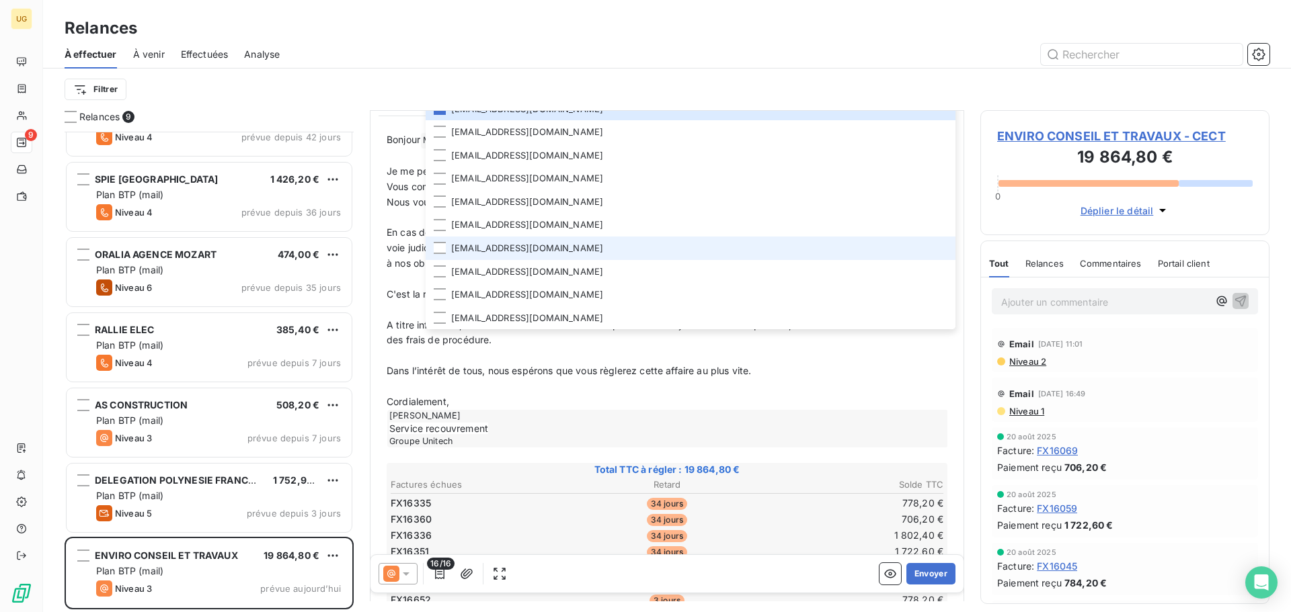
scroll to position [136, 0]
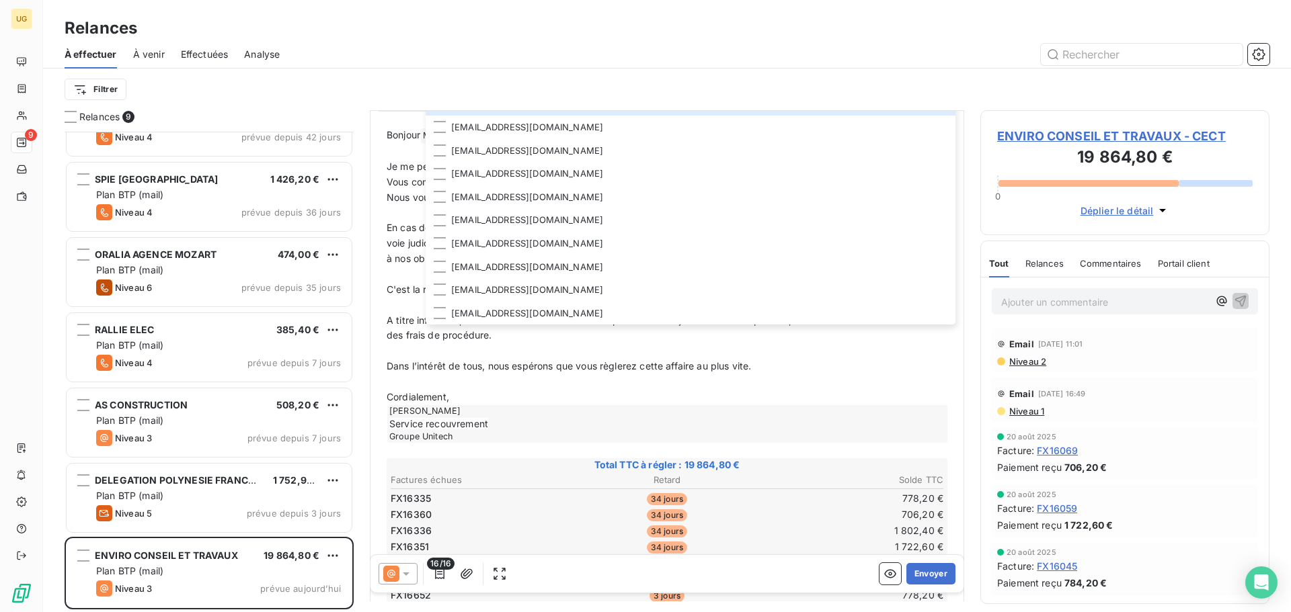
click at [795, 77] on div "Filtrer" at bounding box center [667, 90] width 1205 height 26
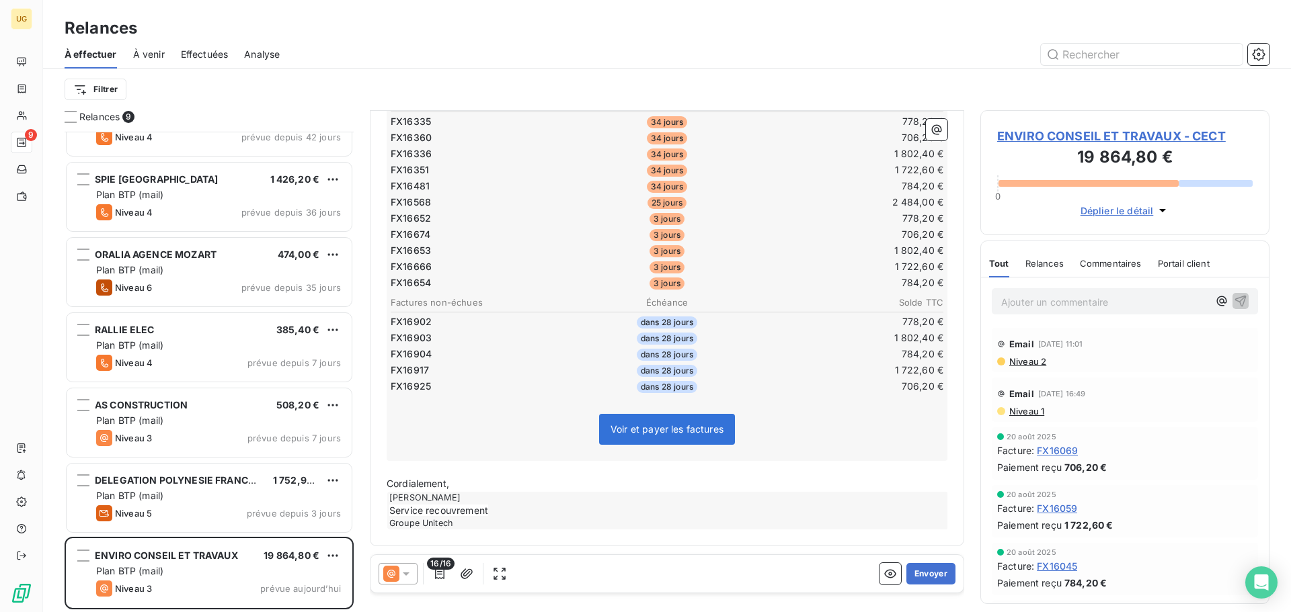
scroll to position [529, 0]
click at [444, 578] on icon "button" at bounding box center [439, 574] width 9 height 11
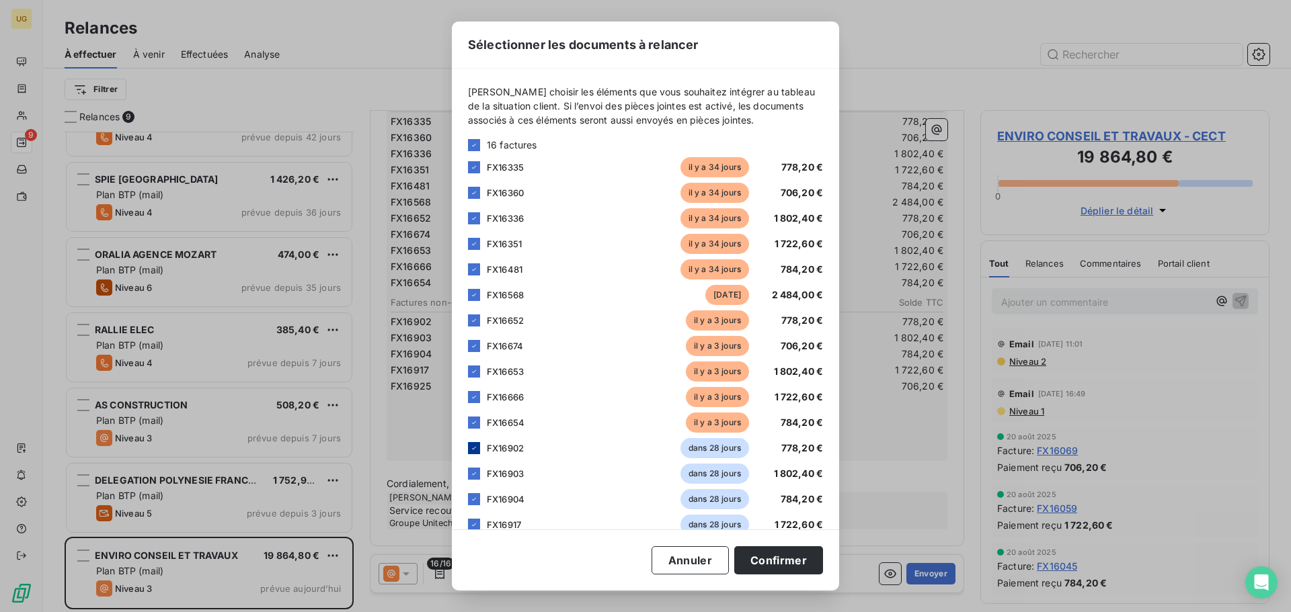
click at [477, 448] on icon at bounding box center [474, 448] width 8 height 8
click at [474, 471] on icon at bounding box center [474, 474] width 8 height 8
click at [475, 500] on icon at bounding box center [474, 500] width 8 height 8
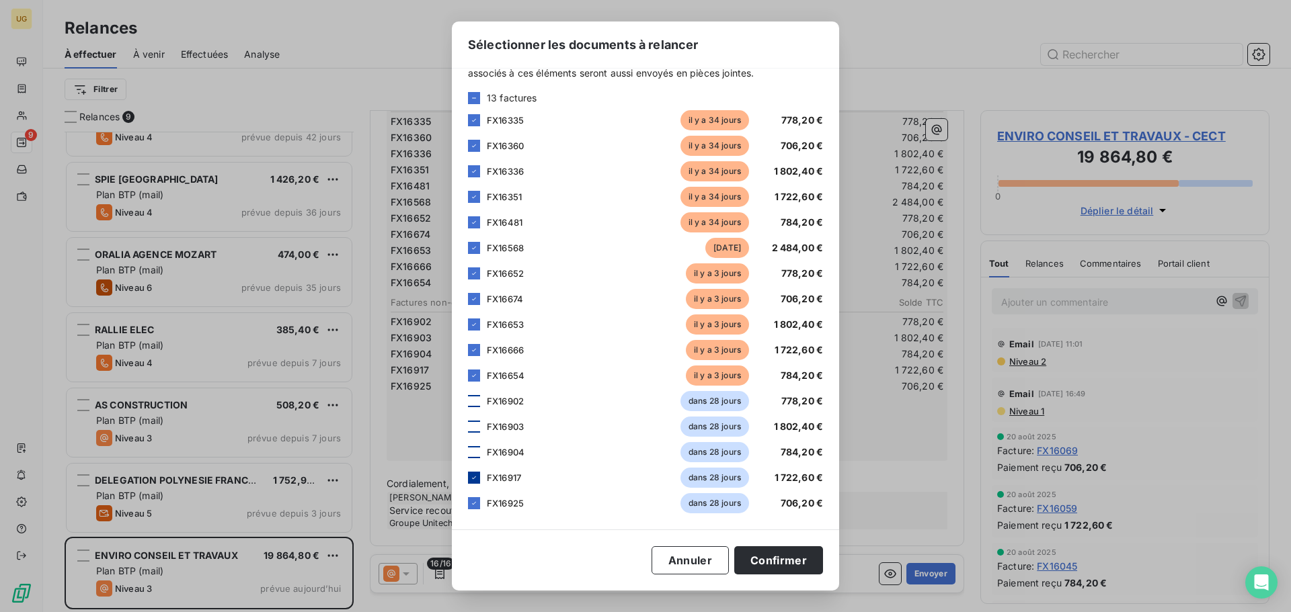
click at [475, 481] on icon at bounding box center [474, 478] width 8 height 8
click at [475, 500] on icon at bounding box center [474, 504] width 8 height 8
click at [787, 563] on button "Confirmer" at bounding box center [778, 561] width 89 height 28
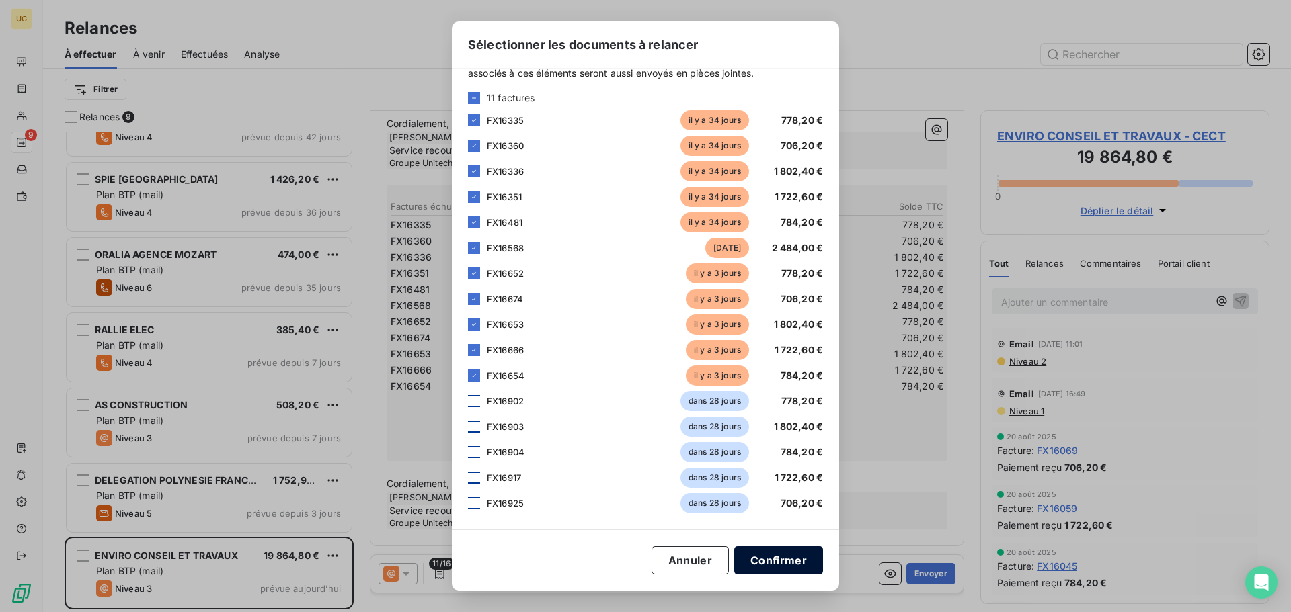
scroll to position [426, 0]
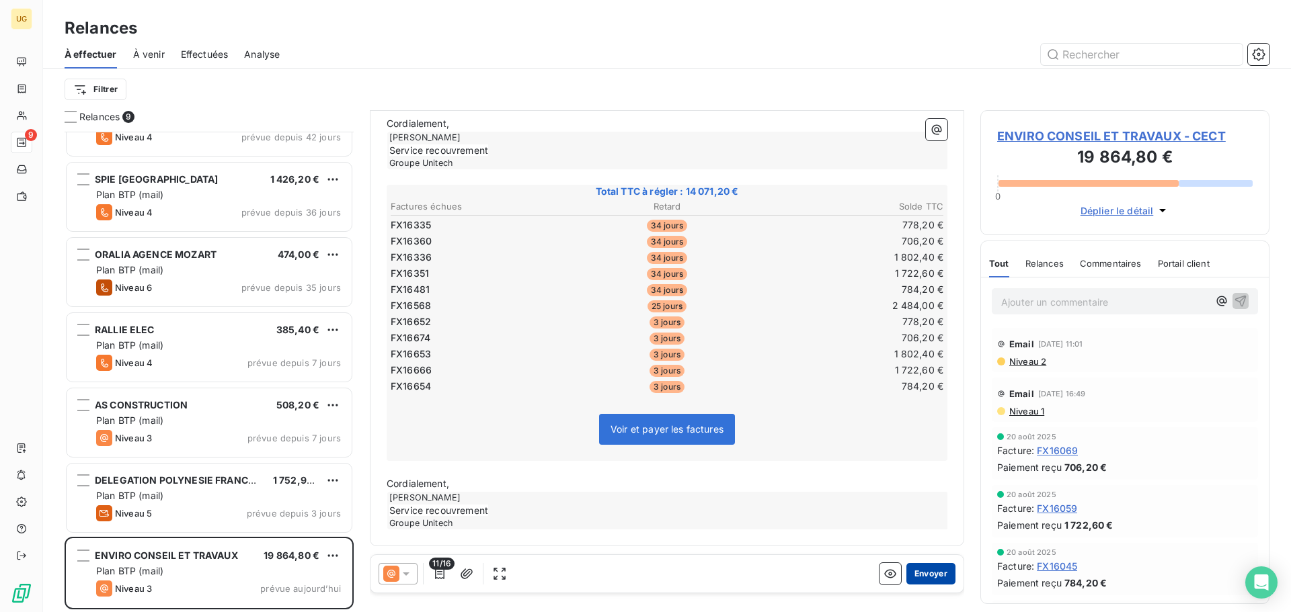
click at [931, 578] on button "Envoyer" at bounding box center [930, 574] width 49 height 22
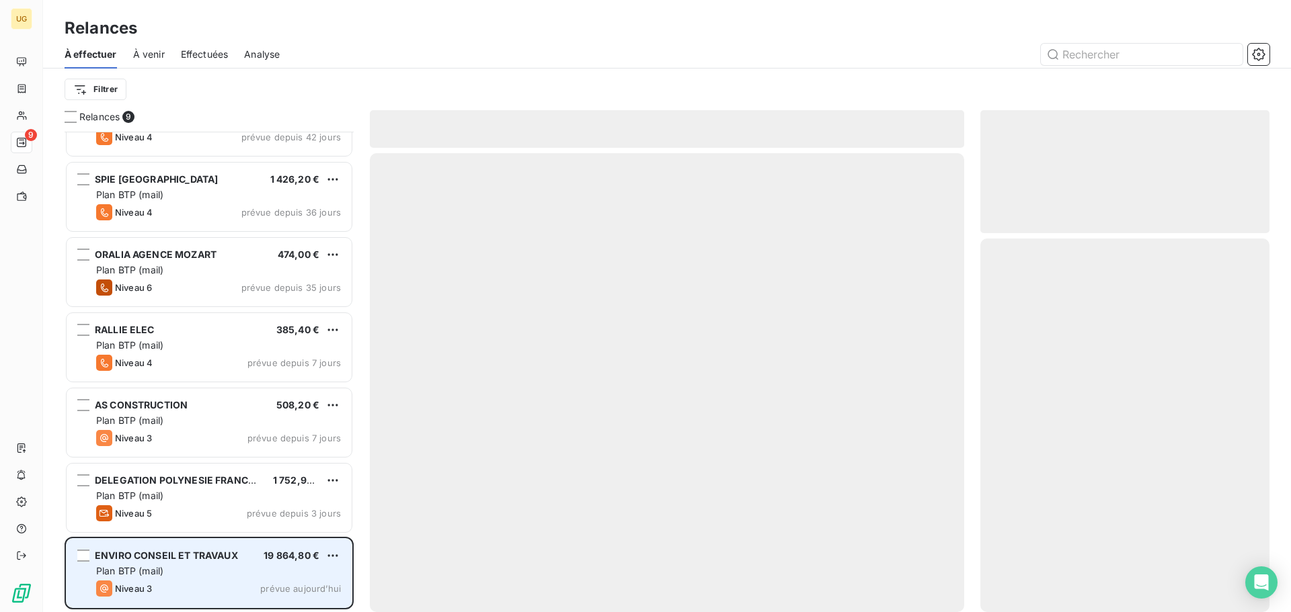
scroll to position [122, 0]
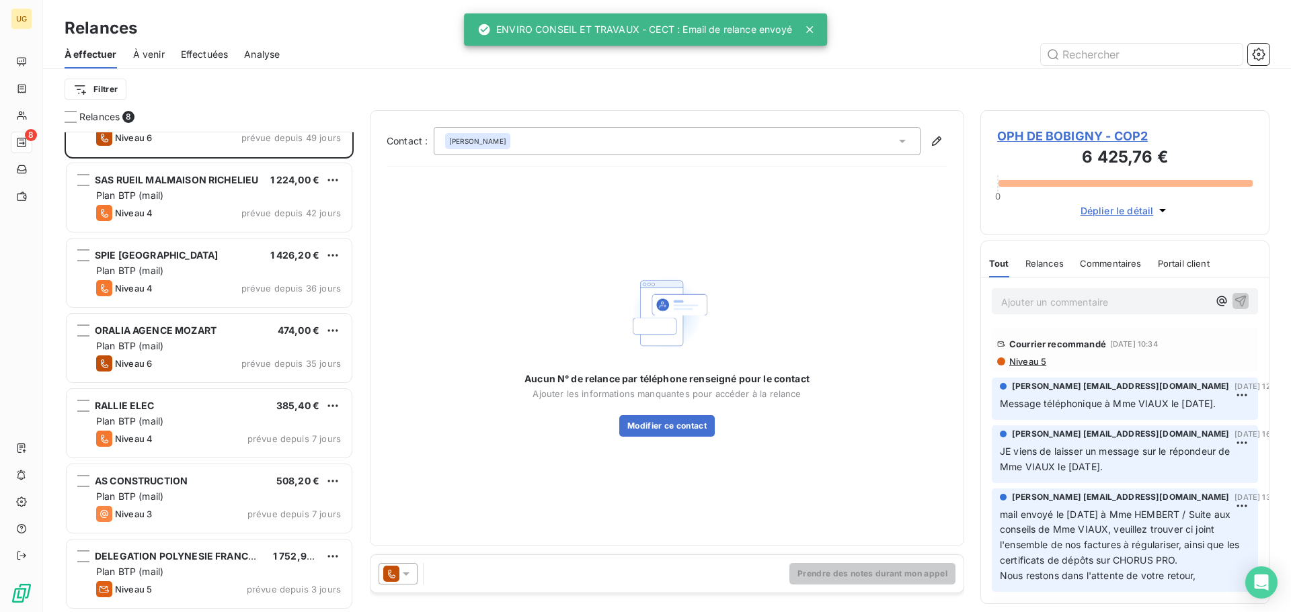
click at [153, 56] on span "À venir" at bounding box center [149, 54] width 32 height 13
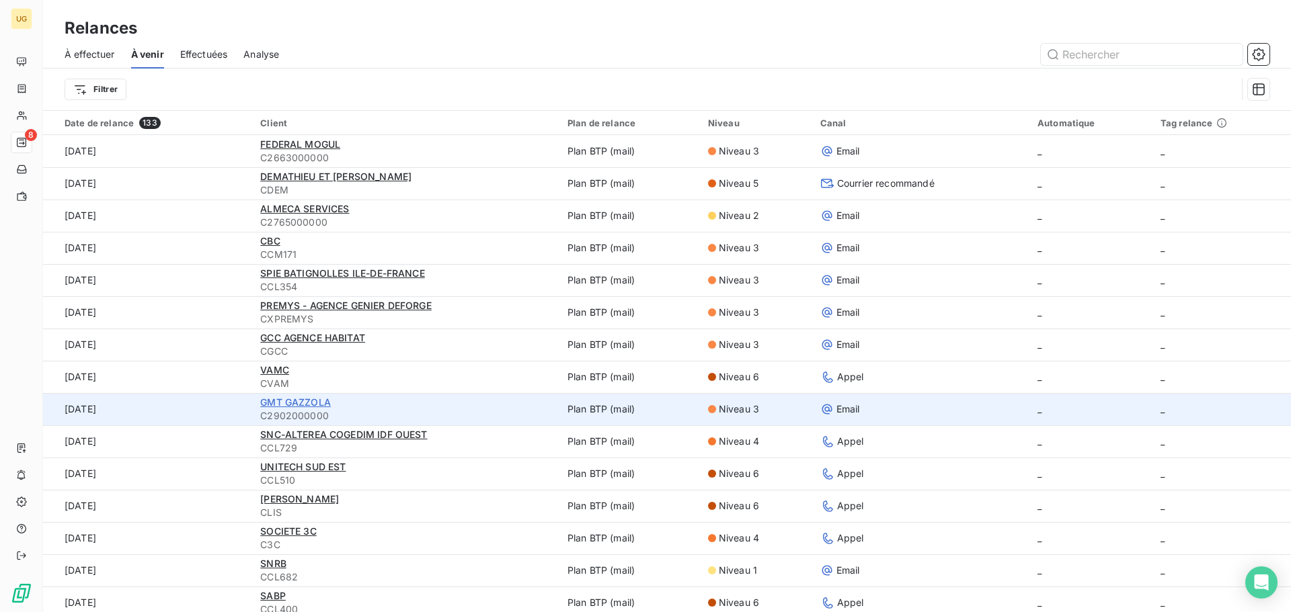
click at [308, 403] on span "GMT GAZZOLA" at bounding box center [295, 402] width 71 height 11
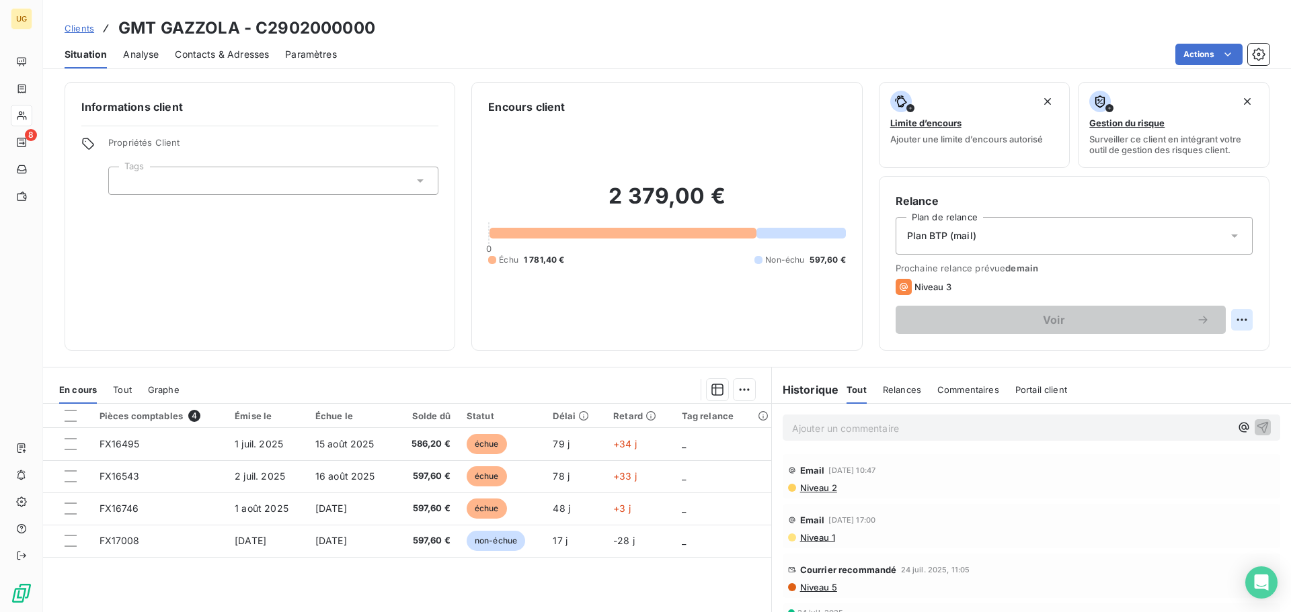
click at [1229, 323] on html "UG 8 Clients GMT GAZZOLA - C2902000000 Situation Analyse Contacts & Adresses Pa…" at bounding box center [645, 306] width 1291 height 612
click at [1167, 350] on div "Replanifier cette action" at bounding box center [1176, 350] width 120 height 22
select select "8"
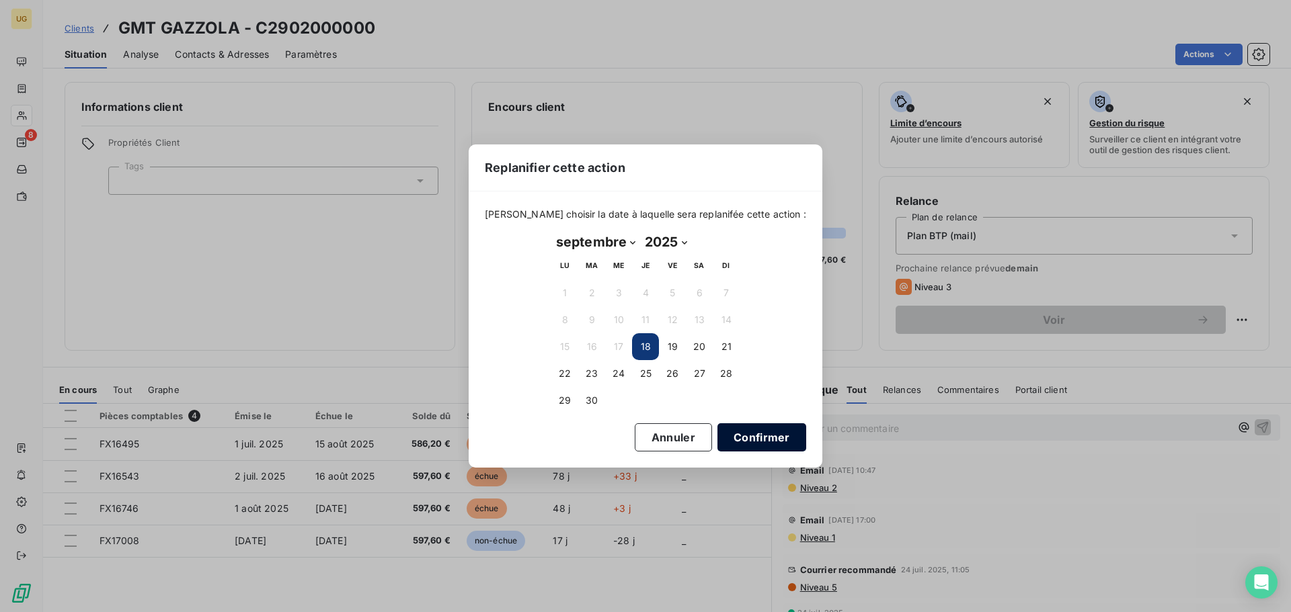
click at [728, 435] on button "Confirmer" at bounding box center [761, 438] width 89 height 28
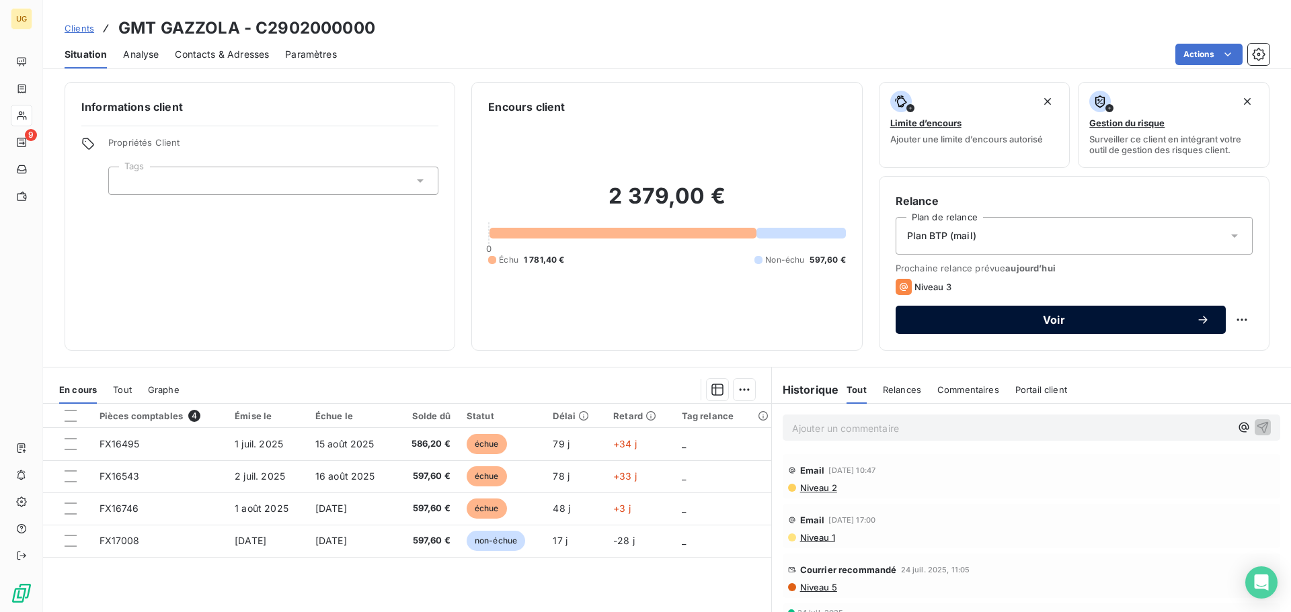
click at [1050, 315] on span "Voir" at bounding box center [1054, 320] width 284 height 11
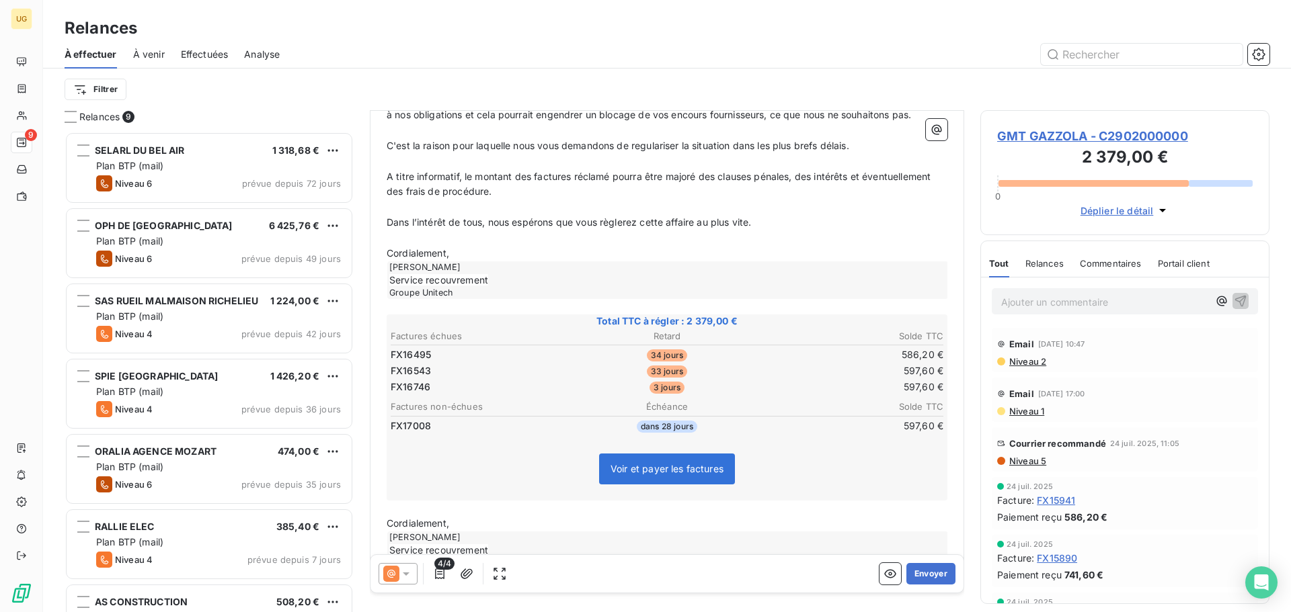
scroll to position [335, 0]
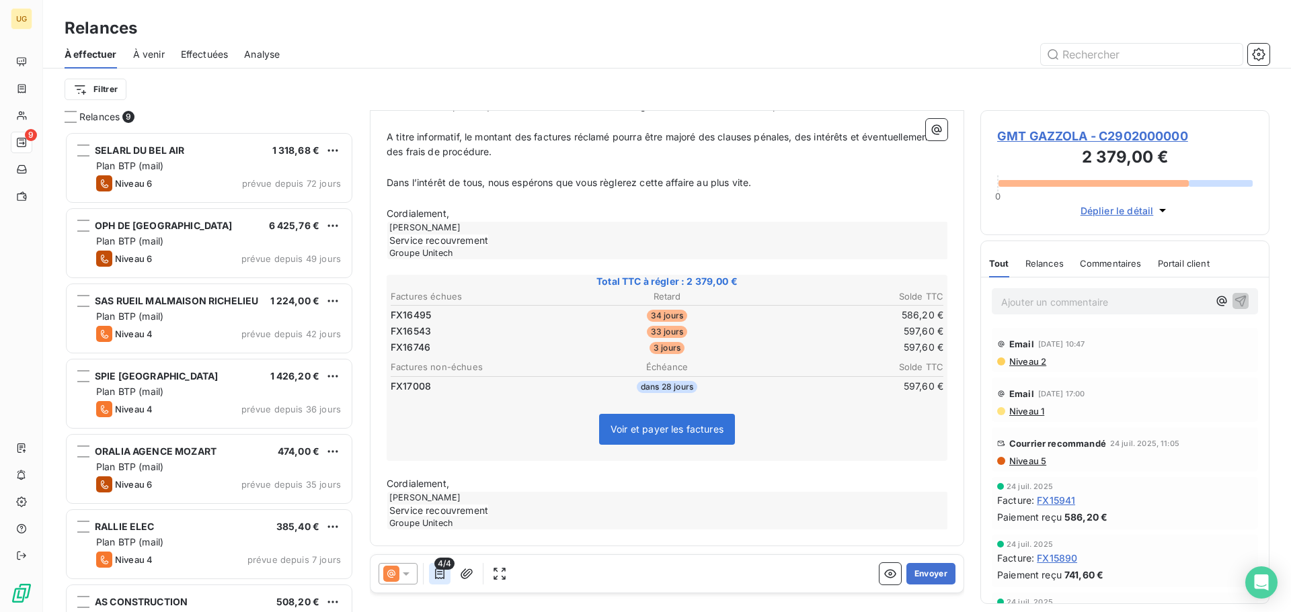
click at [442, 578] on icon "button" at bounding box center [439, 573] width 13 height 13
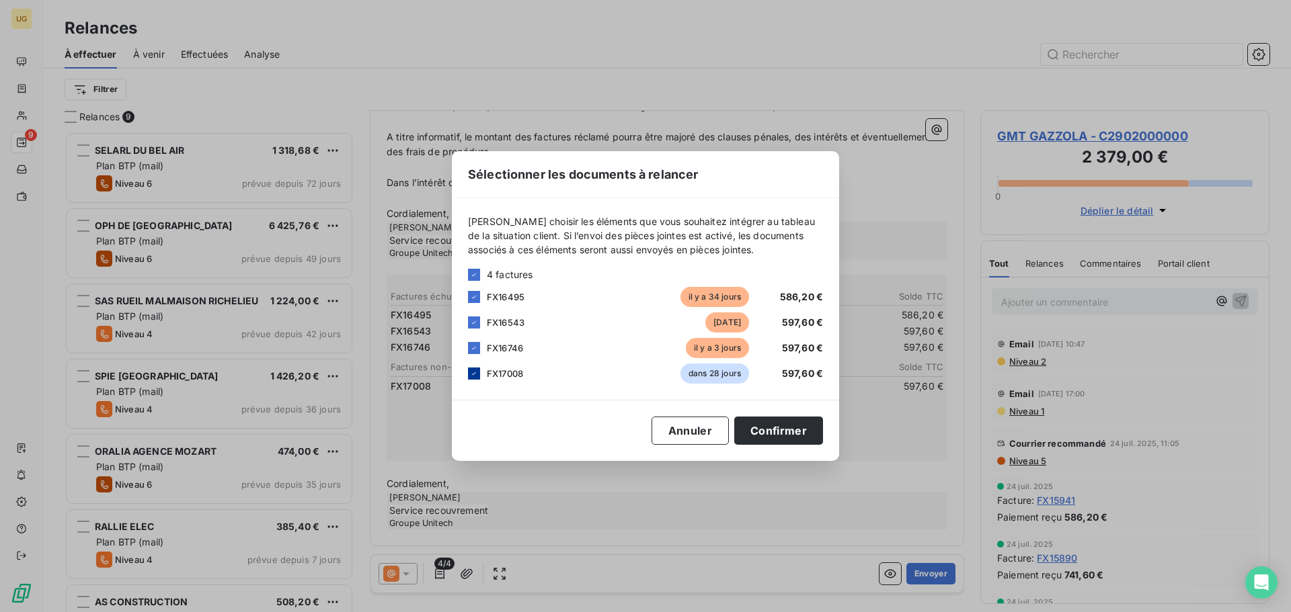
click at [471, 374] on icon at bounding box center [474, 374] width 8 height 8
click at [779, 436] on button "Confirmer" at bounding box center [778, 431] width 89 height 28
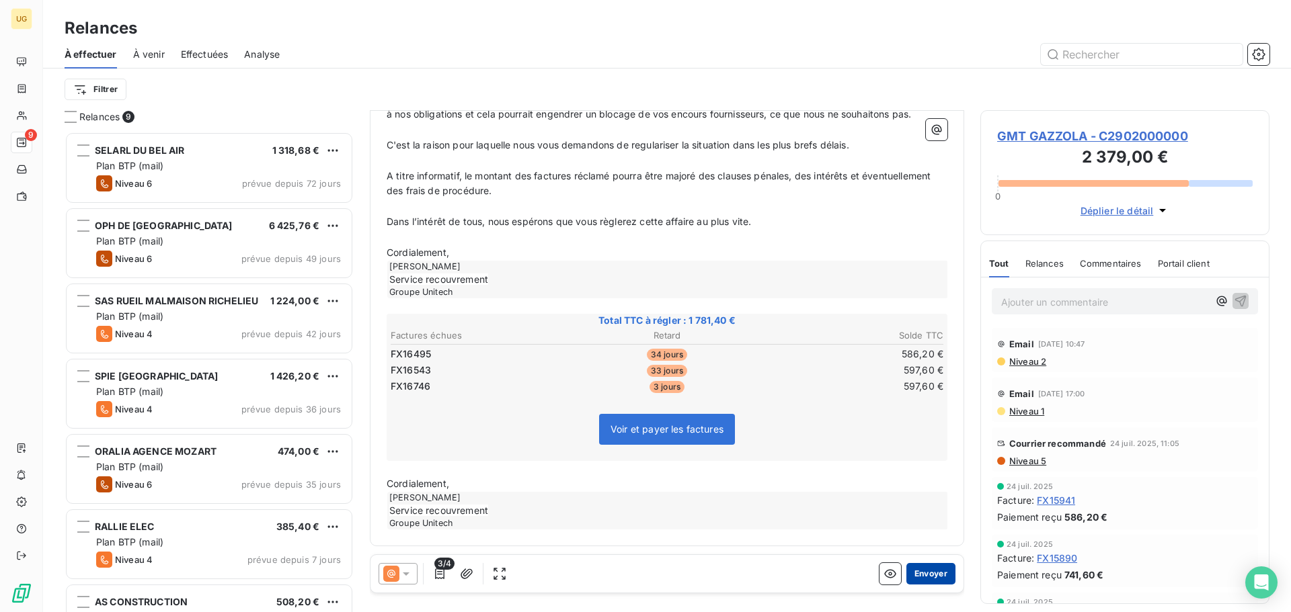
click at [921, 577] on button "Envoyer" at bounding box center [930, 574] width 49 height 22
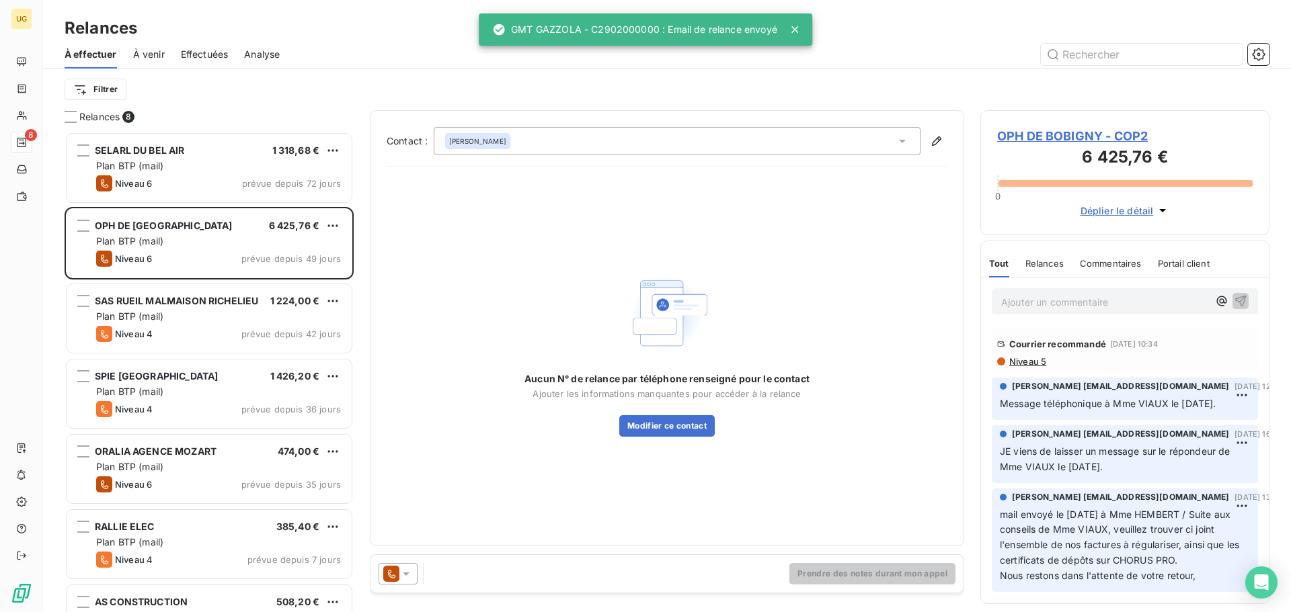
click at [153, 54] on span "À venir" at bounding box center [149, 54] width 32 height 13
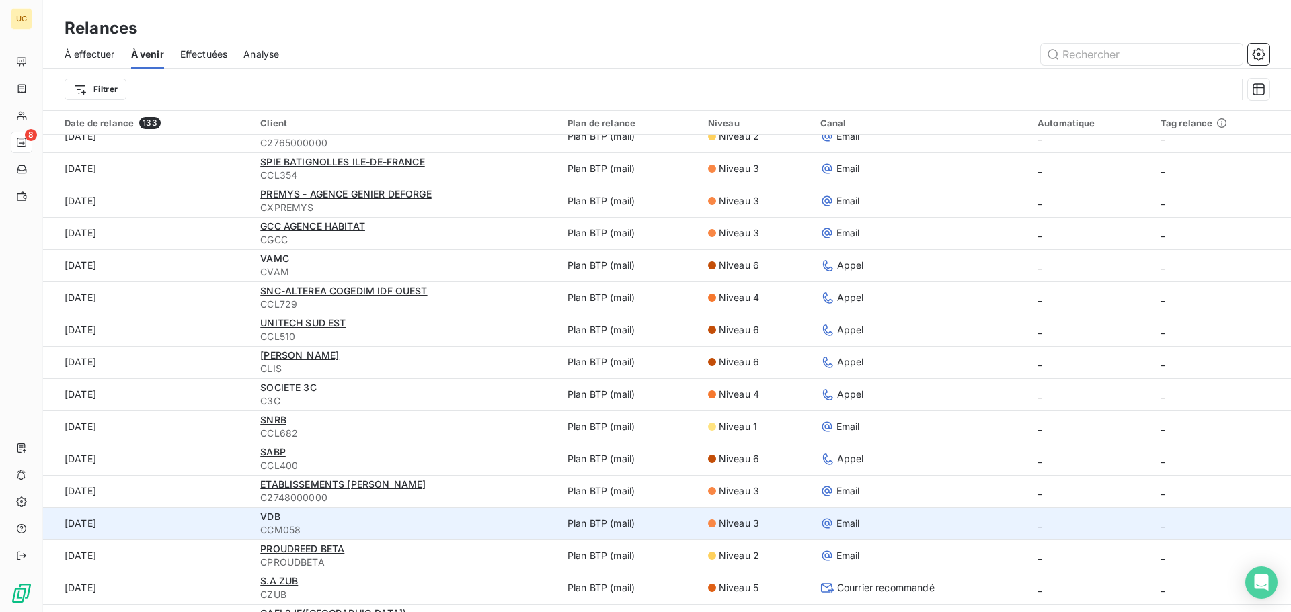
scroll to position [134, 0]
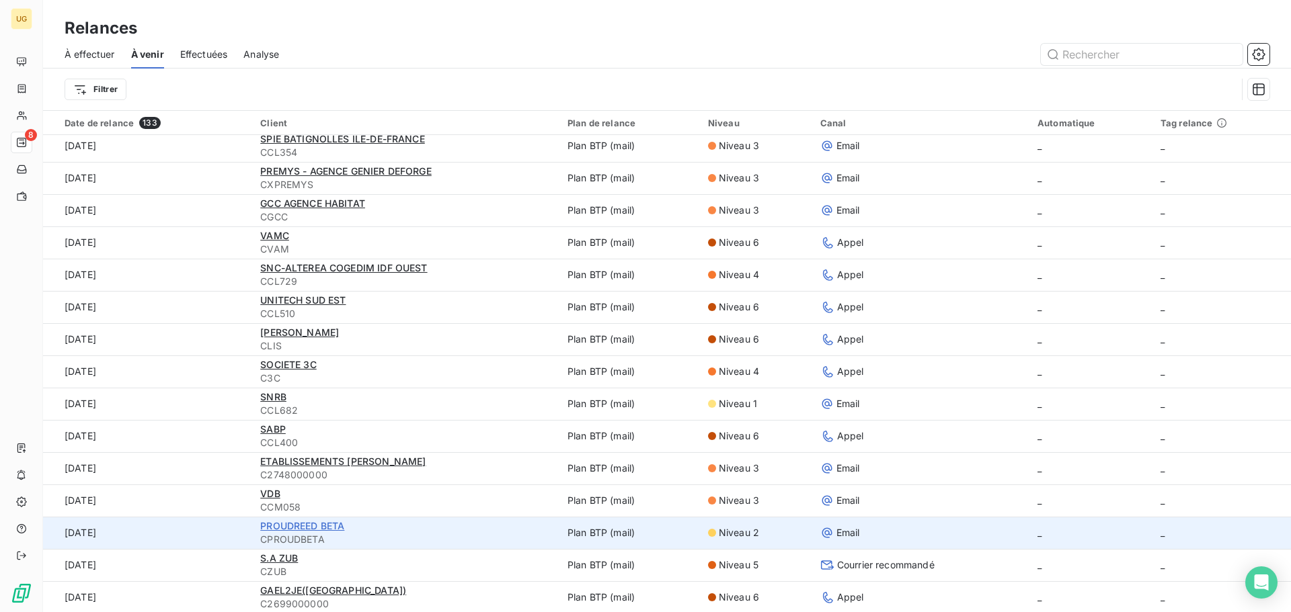
click at [336, 528] on span "PROUDREED BETA" at bounding box center [302, 525] width 84 height 11
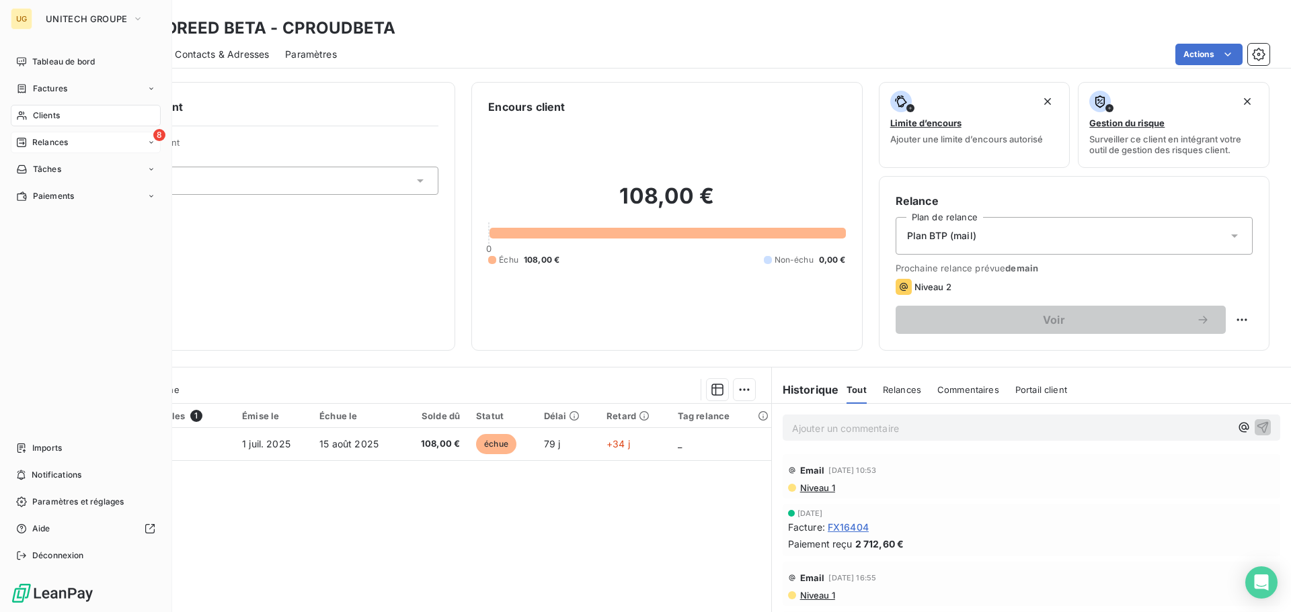
click at [50, 140] on span "Relances" at bounding box center [50, 142] width 36 height 12
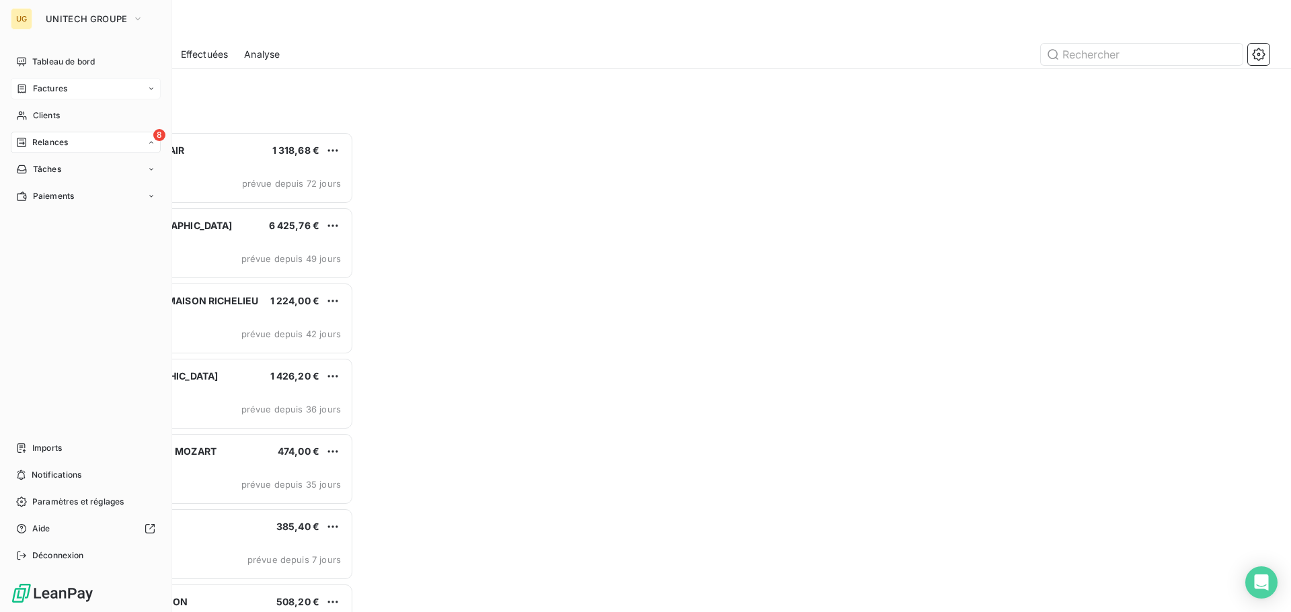
scroll to position [471, 279]
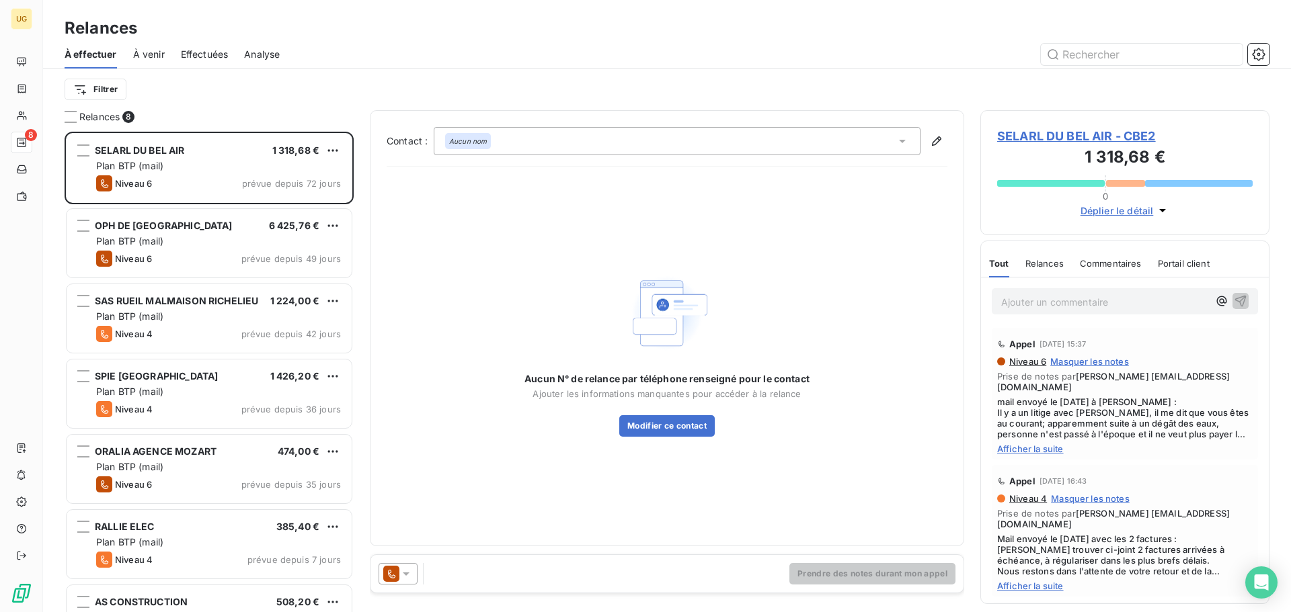
click at [147, 56] on span "À venir" at bounding box center [149, 54] width 32 height 13
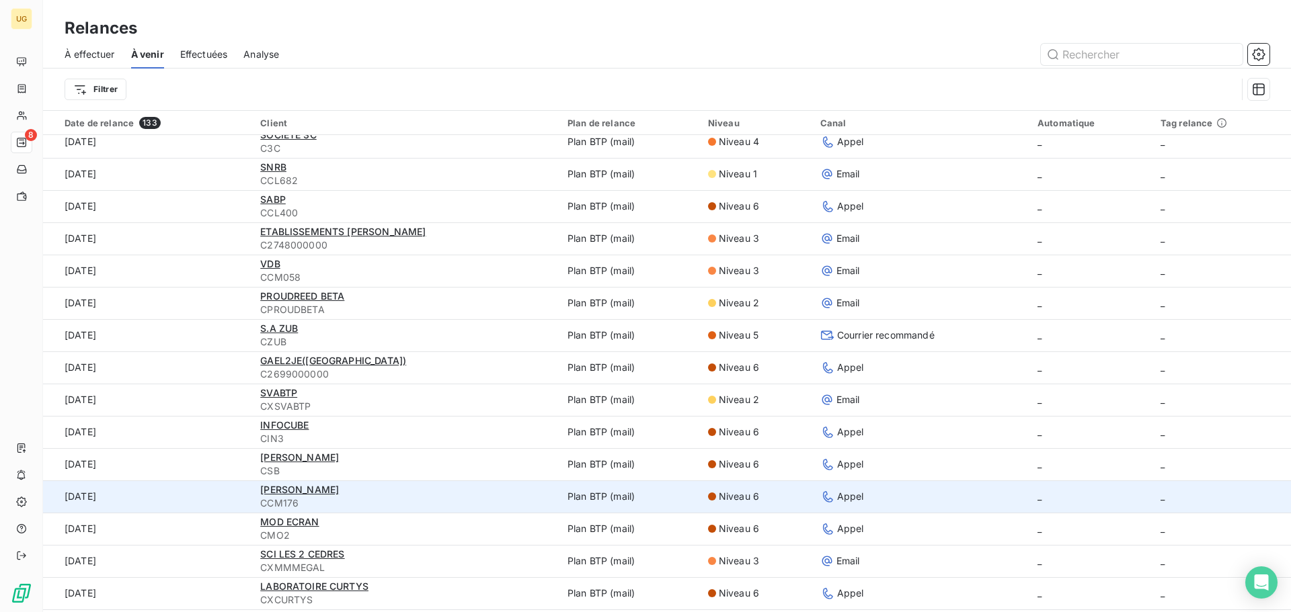
scroll to position [336, 0]
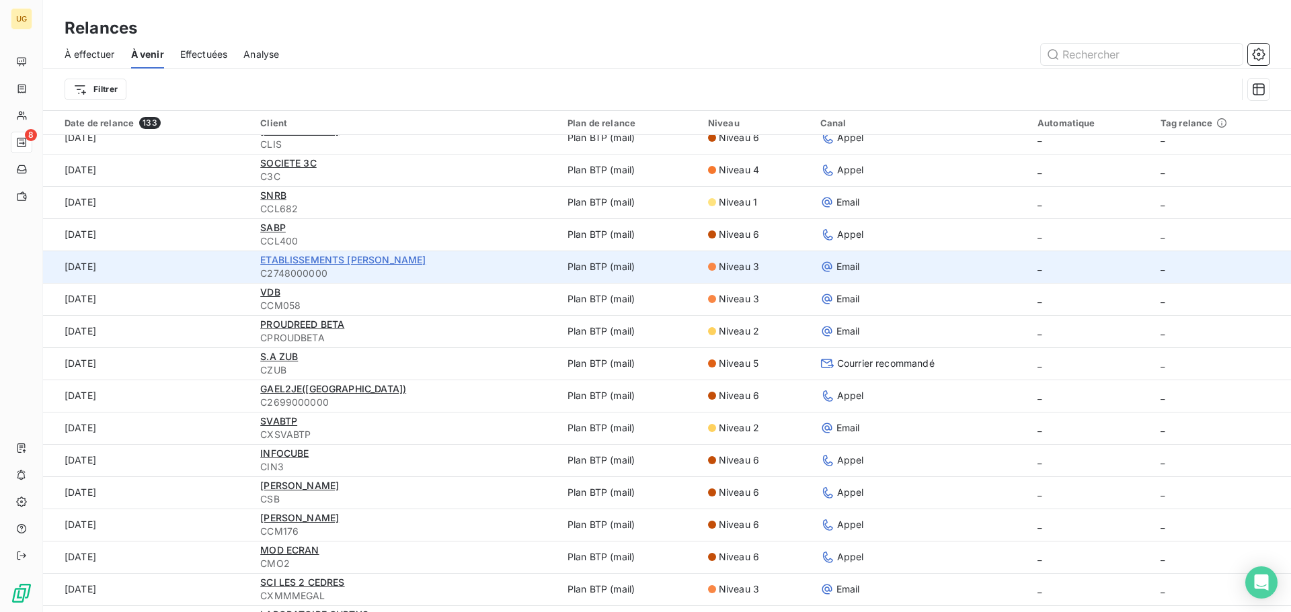
click at [392, 254] on span "ETABLISSEMENTS [PERSON_NAME]" at bounding box center [342, 259] width 165 height 11
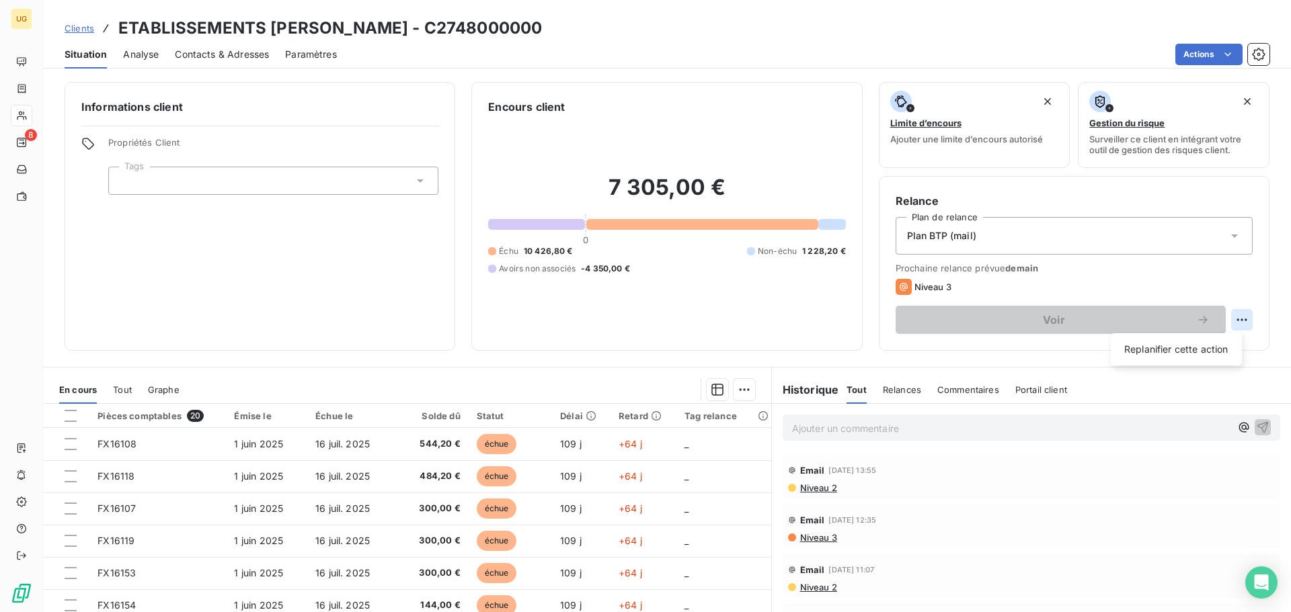
click at [1237, 322] on html "UG 8 Clients ETABLISSEMENTS [PERSON_NAME] - C2748000000 Situation Analyse Conta…" at bounding box center [645, 306] width 1291 height 612
click at [1171, 350] on div "Replanifier cette action" at bounding box center [1176, 350] width 120 height 22
select select "8"
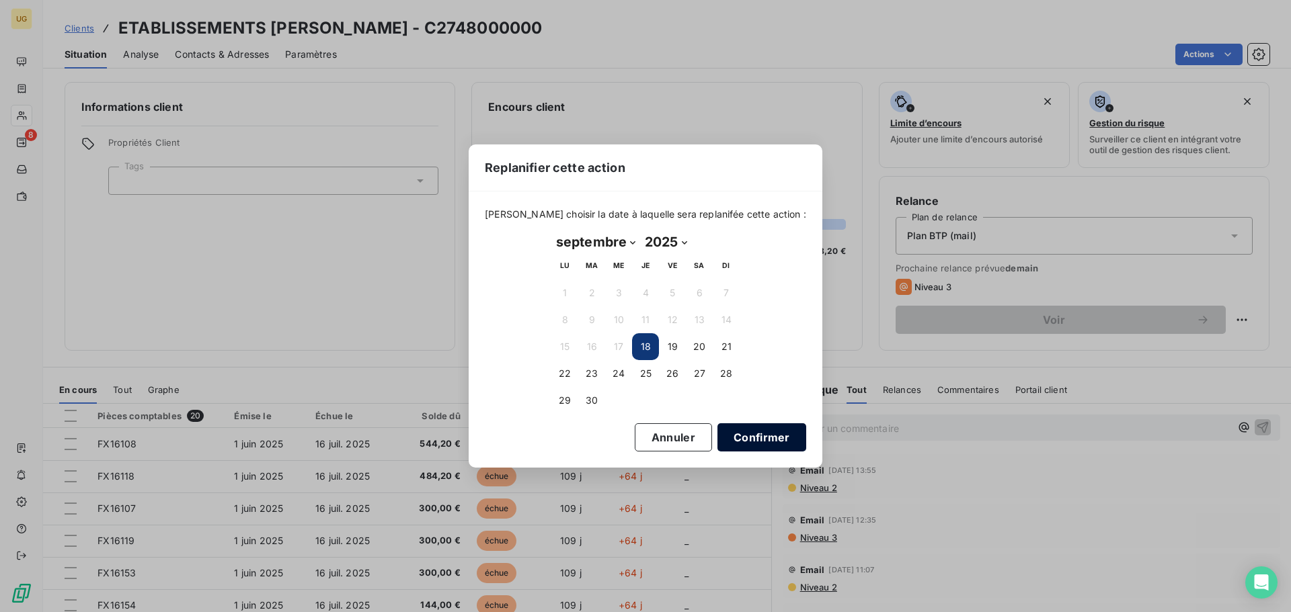
click at [732, 434] on button "Confirmer" at bounding box center [761, 438] width 89 height 28
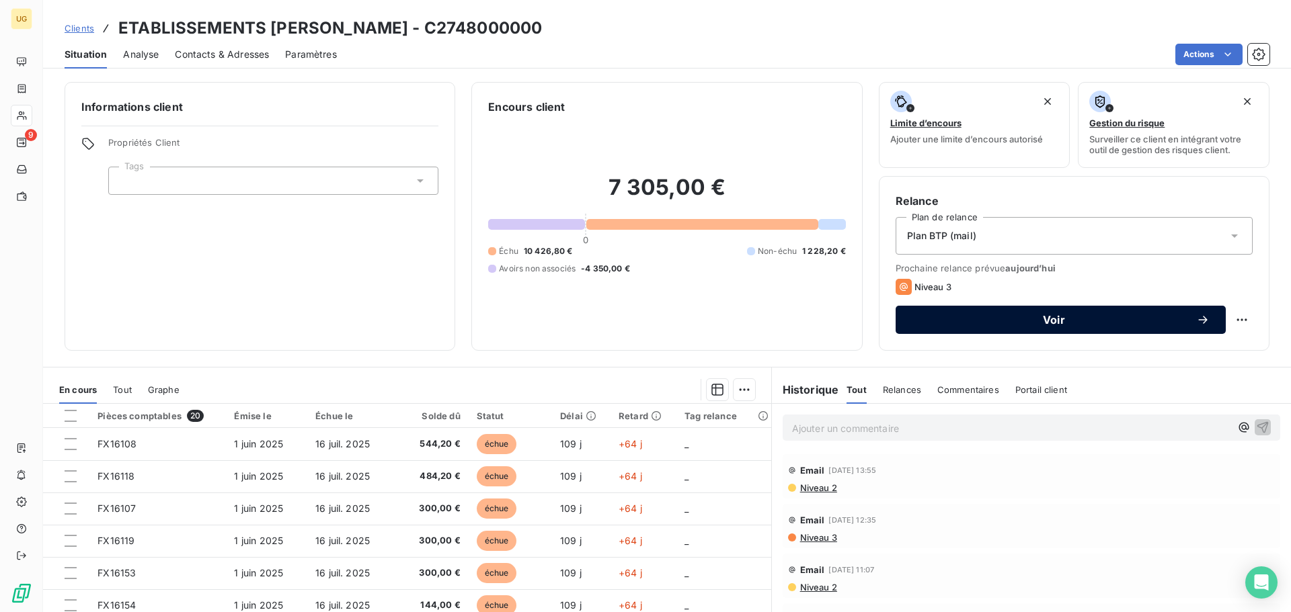
click at [1052, 325] on span "Voir" at bounding box center [1054, 320] width 284 height 11
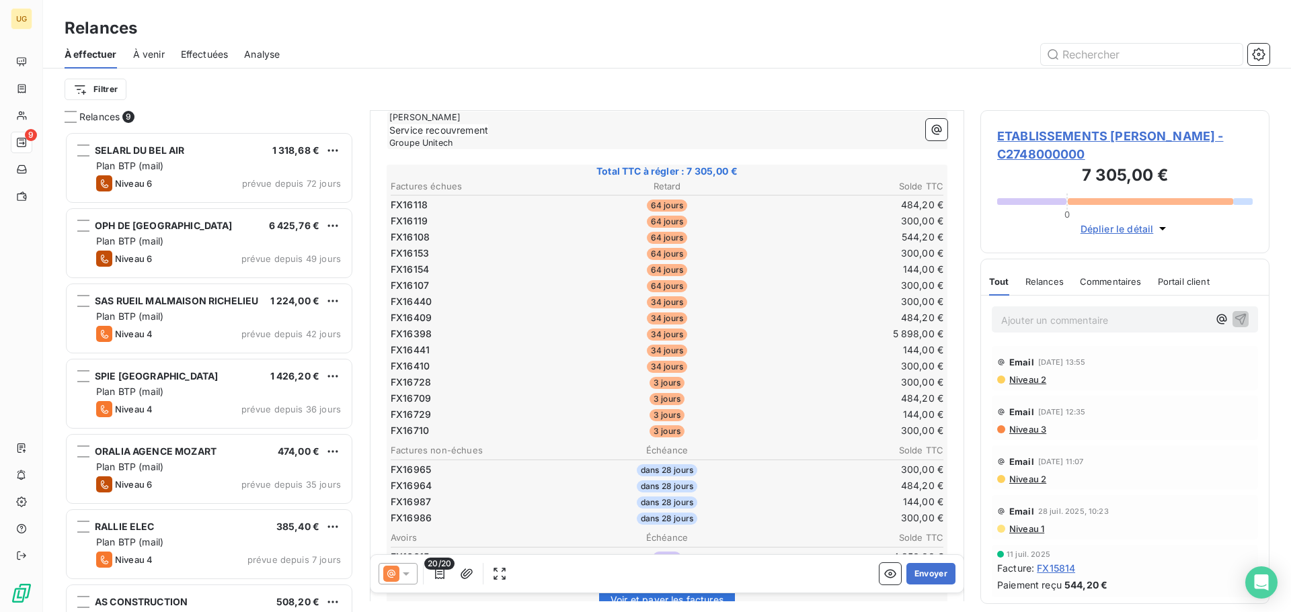
scroll to position [539, 0]
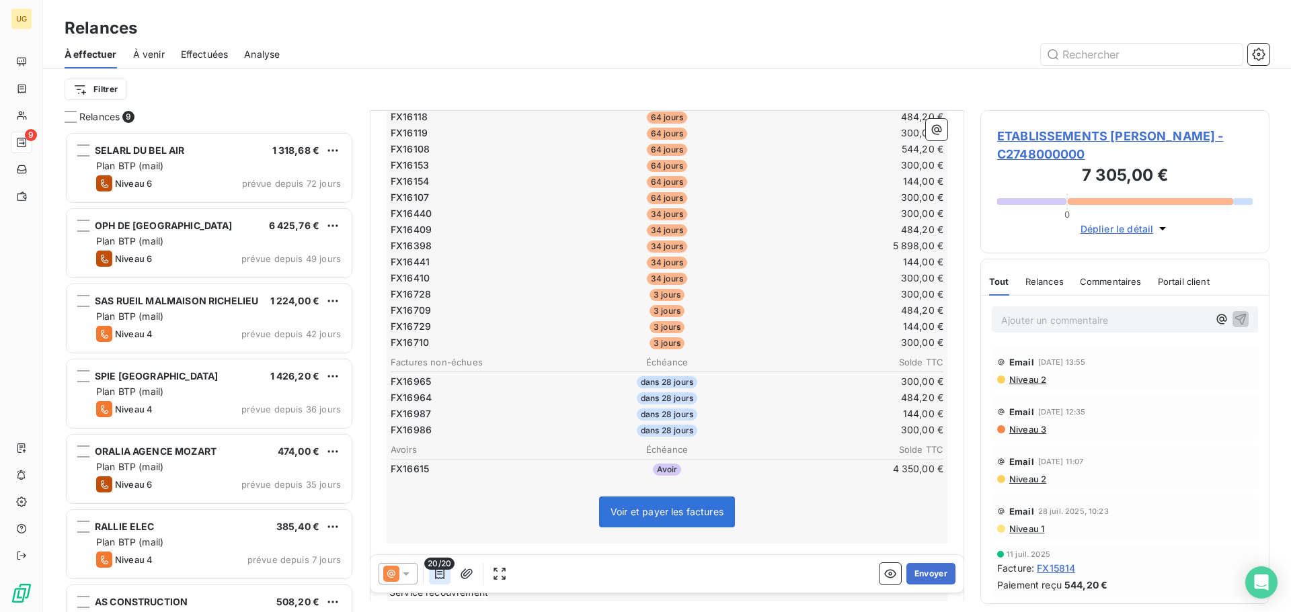
click at [442, 580] on icon "button" at bounding box center [439, 573] width 13 height 13
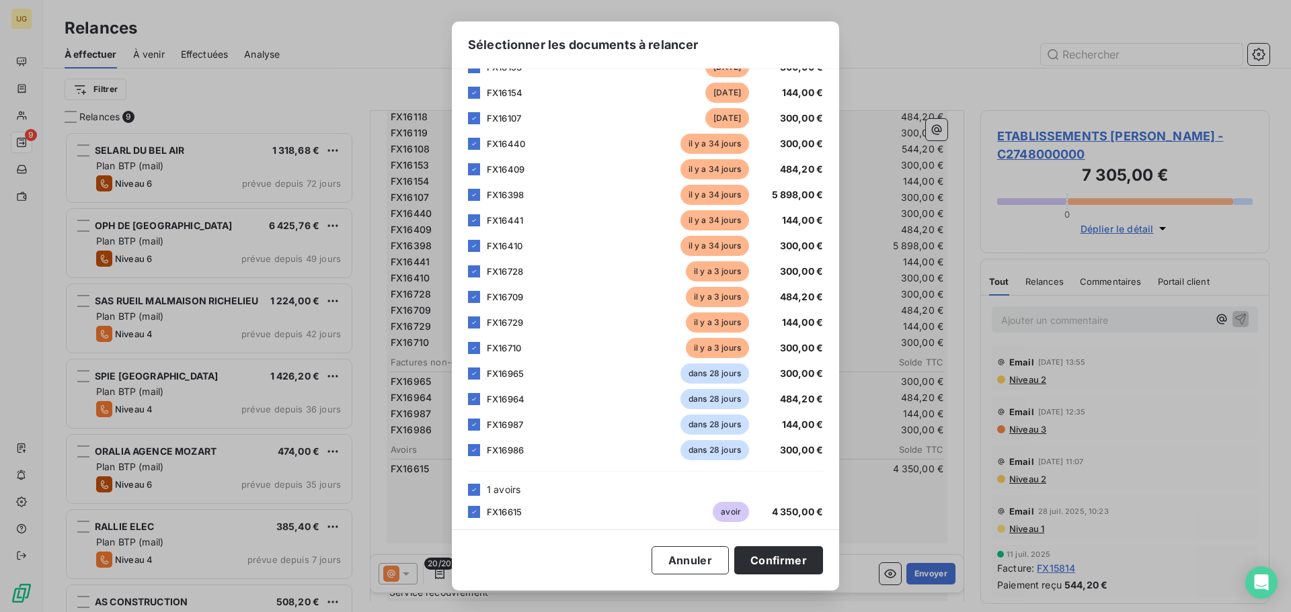
scroll to position [186, 0]
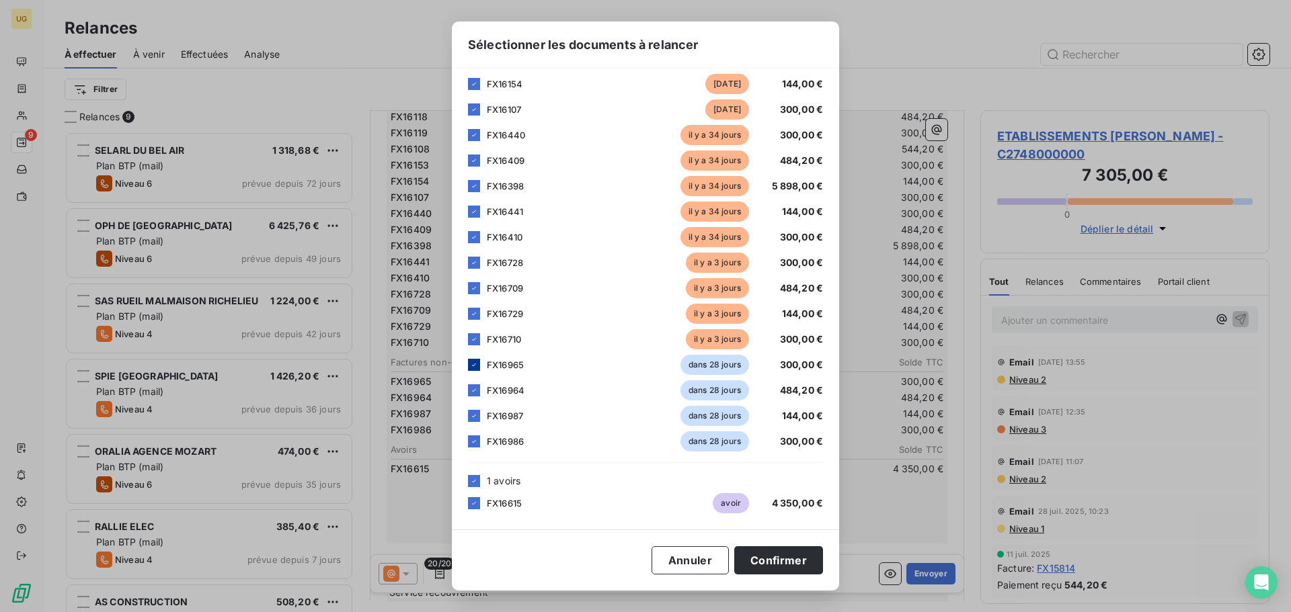
click at [475, 365] on icon at bounding box center [474, 365] width 4 height 3
click at [475, 388] on icon at bounding box center [474, 391] width 8 height 8
click at [473, 415] on icon at bounding box center [474, 416] width 8 height 8
click at [475, 444] on icon at bounding box center [474, 442] width 8 height 8
click at [764, 557] on button "Confirmer" at bounding box center [778, 561] width 89 height 28
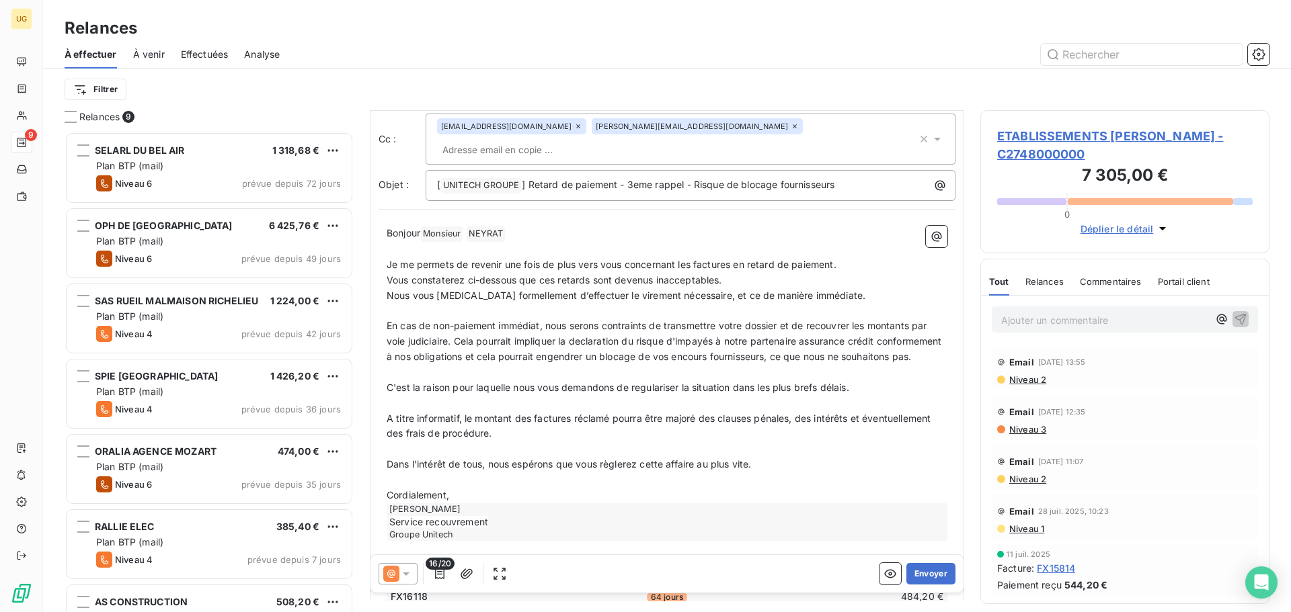
scroll to position [0, 0]
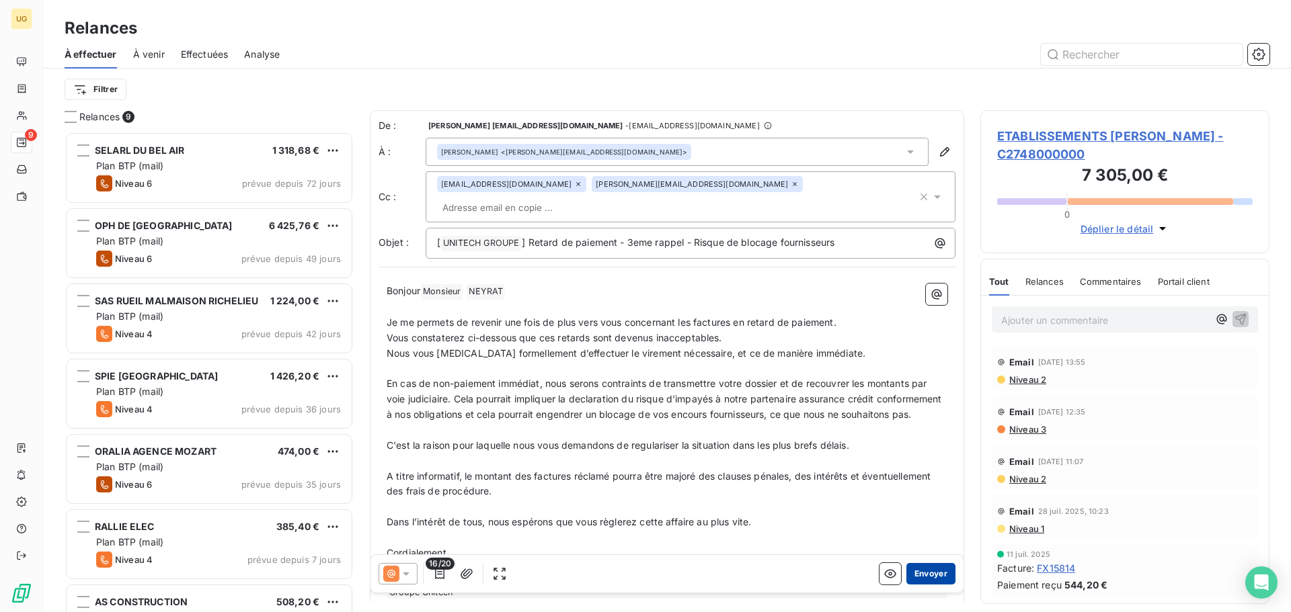
click at [915, 580] on button "Envoyer" at bounding box center [930, 574] width 49 height 22
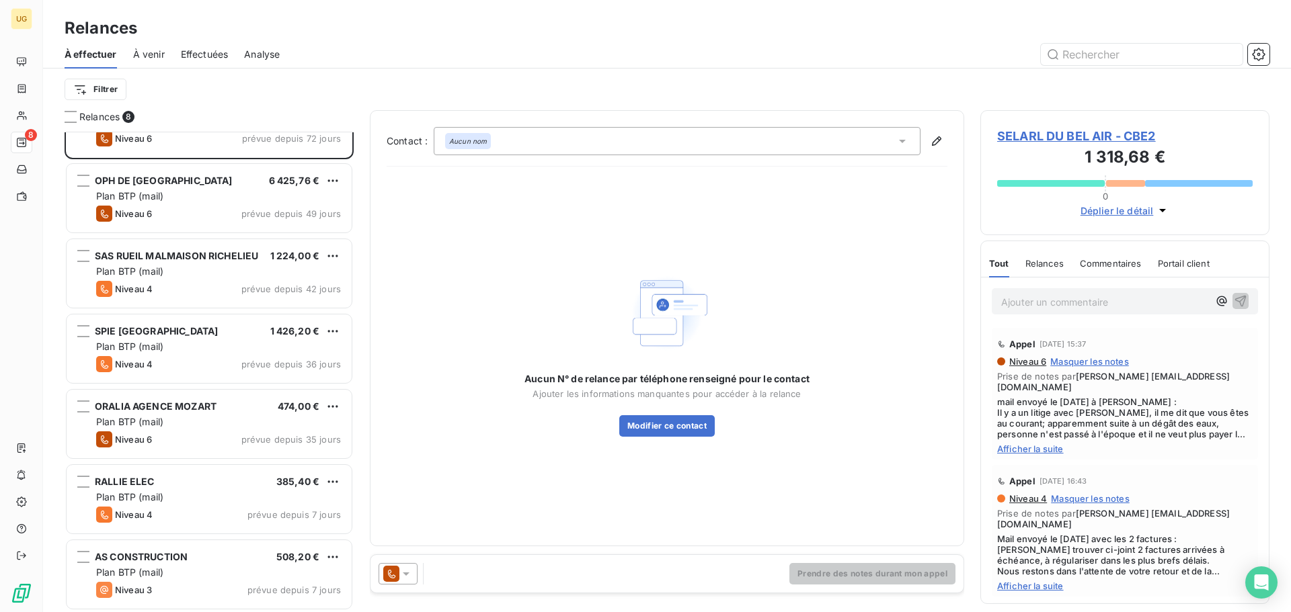
scroll to position [122, 0]
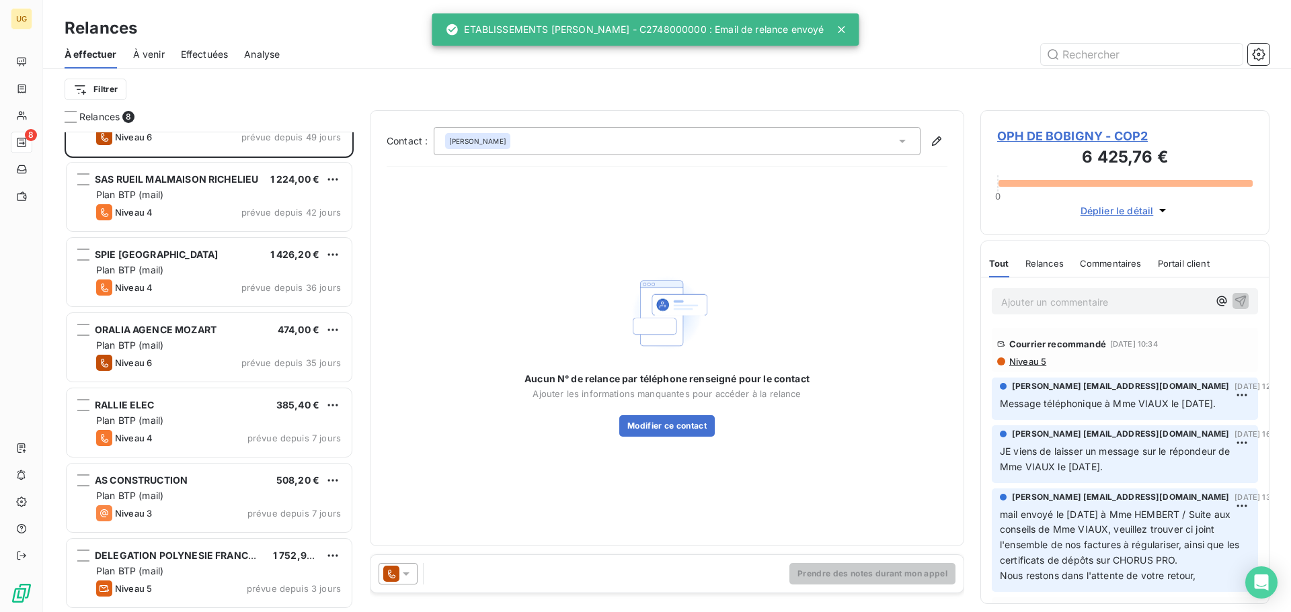
click at [157, 51] on span "À venir" at bounding box center [149, 54] width 32 height 13
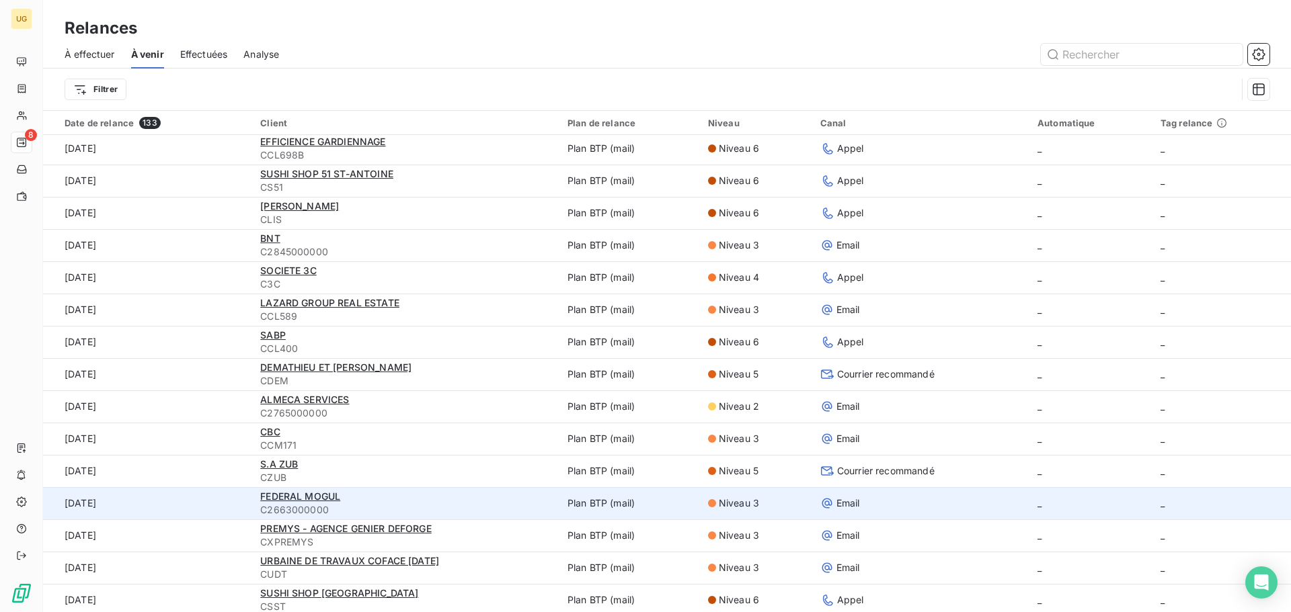
scroll to position [134, 0]
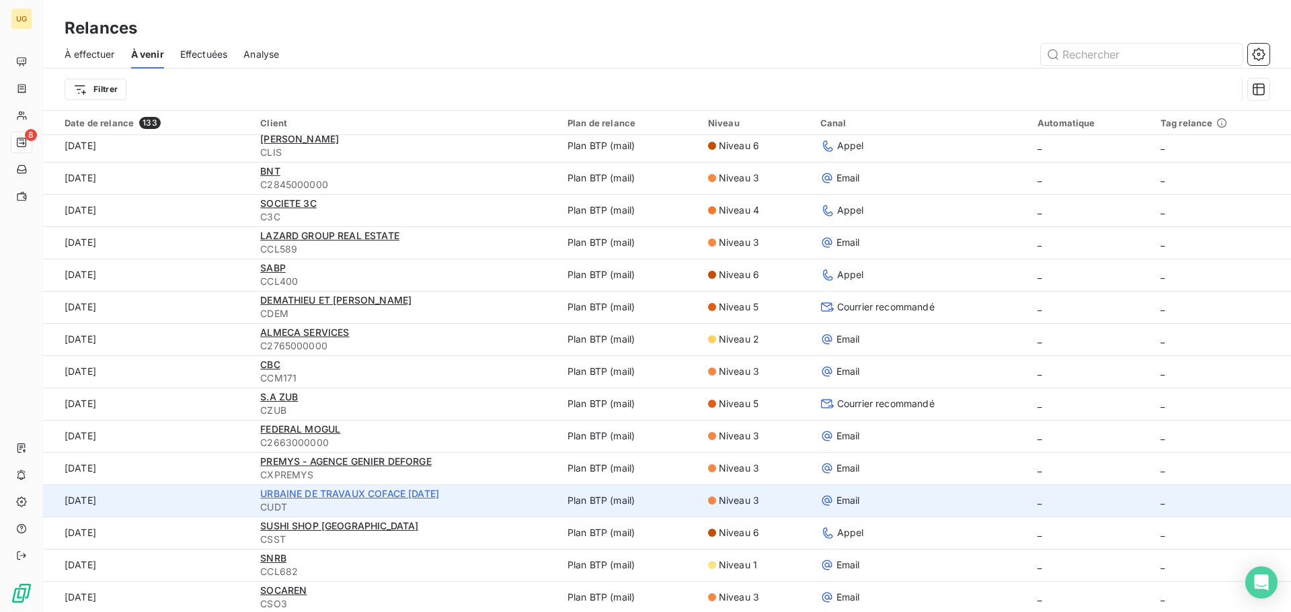
click at [374, 496] on span "URBAINE DE TRAVAUX COFACE [DATE]" at bounding box center [349, 493] width 179 height 11
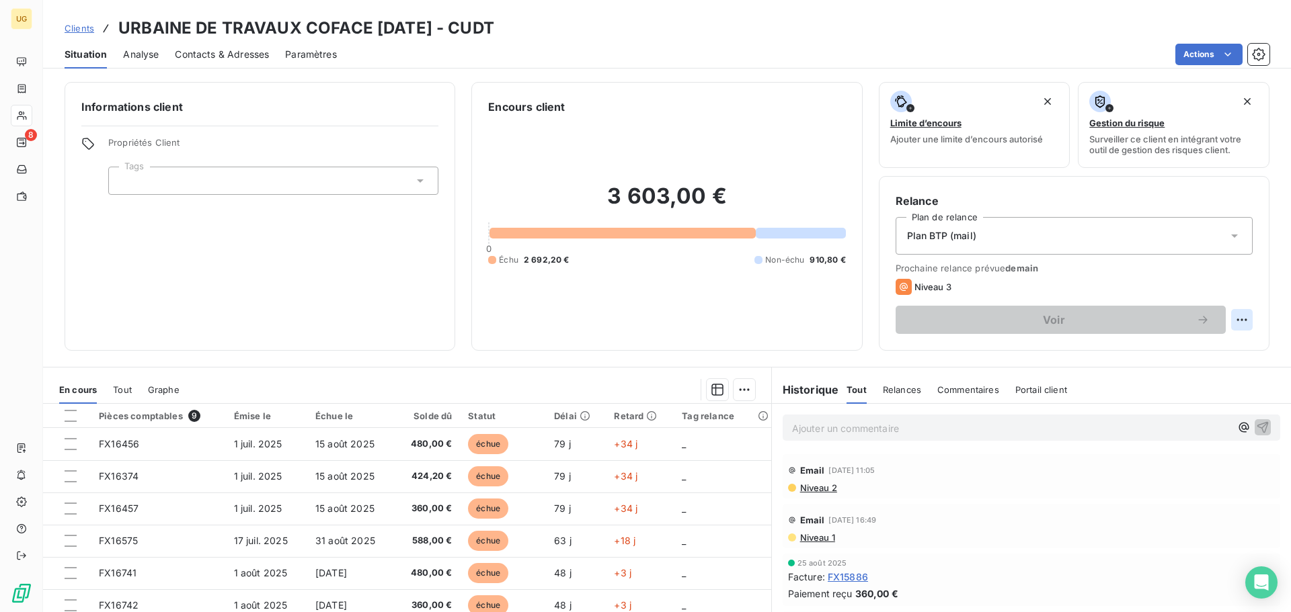
click at [1229, 323] on html "UG 8 Clients URBAINE DE TRAVAUX COFACE [DATE] - CUDT Situation Analyse Contacts…" at bounding box center [645, 306] width 1291 height 612
click at [1134, 352] on div "Replanifier cette action" at bounding box center [1176, 350] width 120 height 22
select select "8"
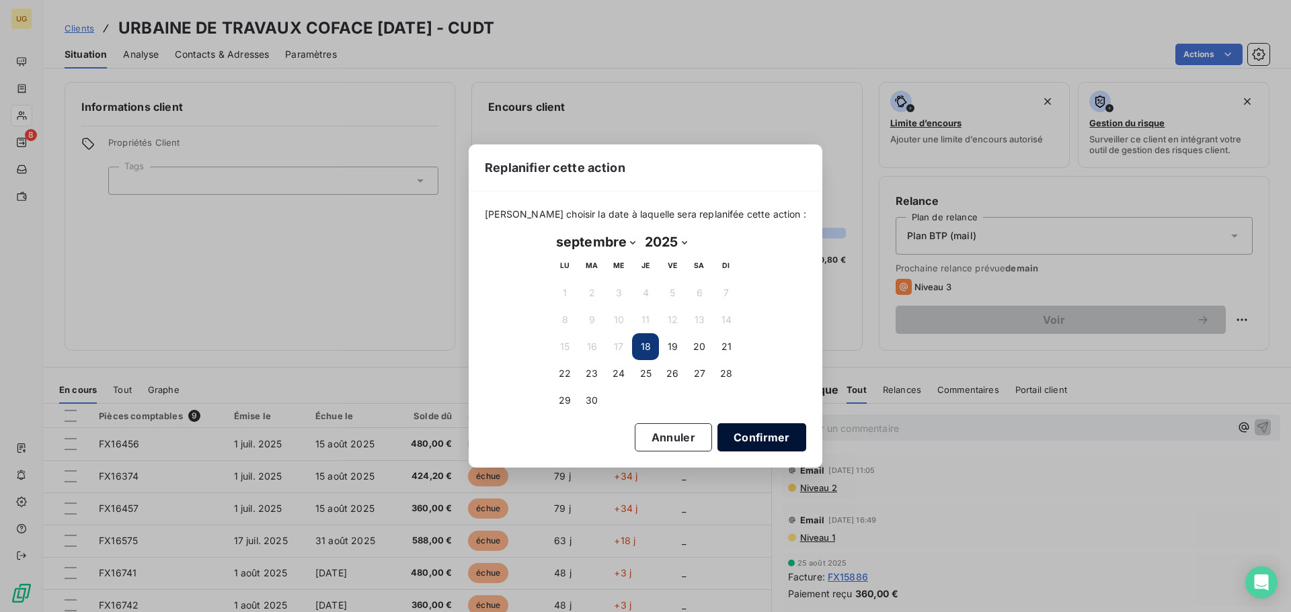
click at [729, 432] on button "Confirmer" at bounding box center [761, 438] width 89 height 28
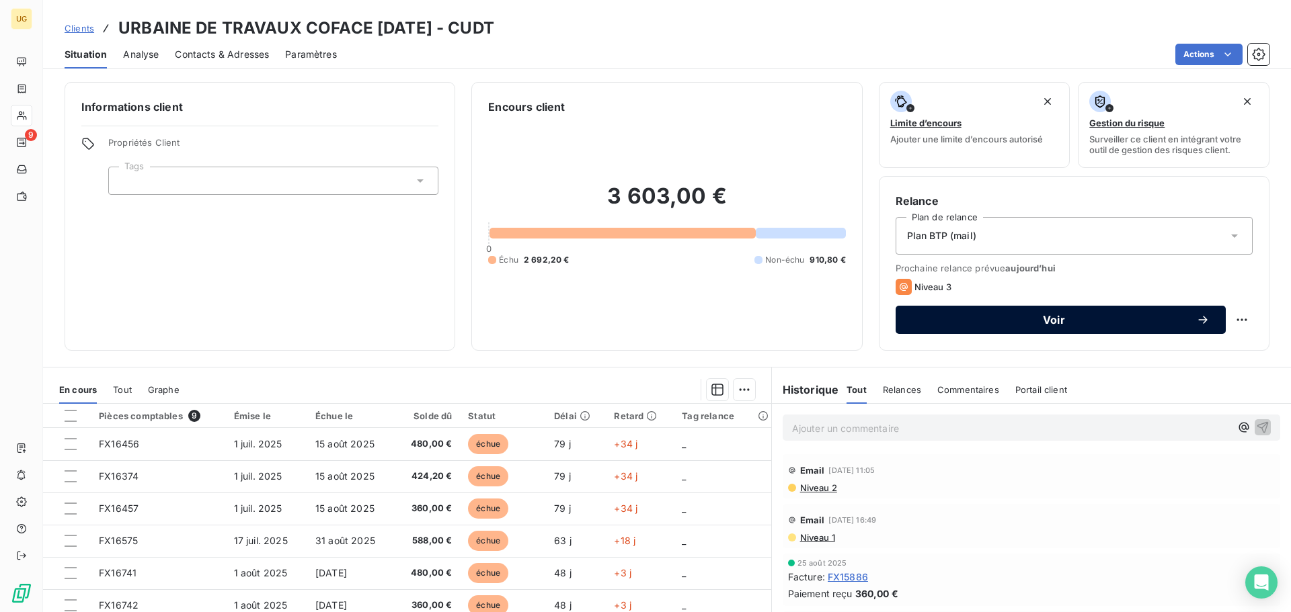
click at [1041, 319] on span "Voir" at bounding box center [1054, 320] width 284 height 11
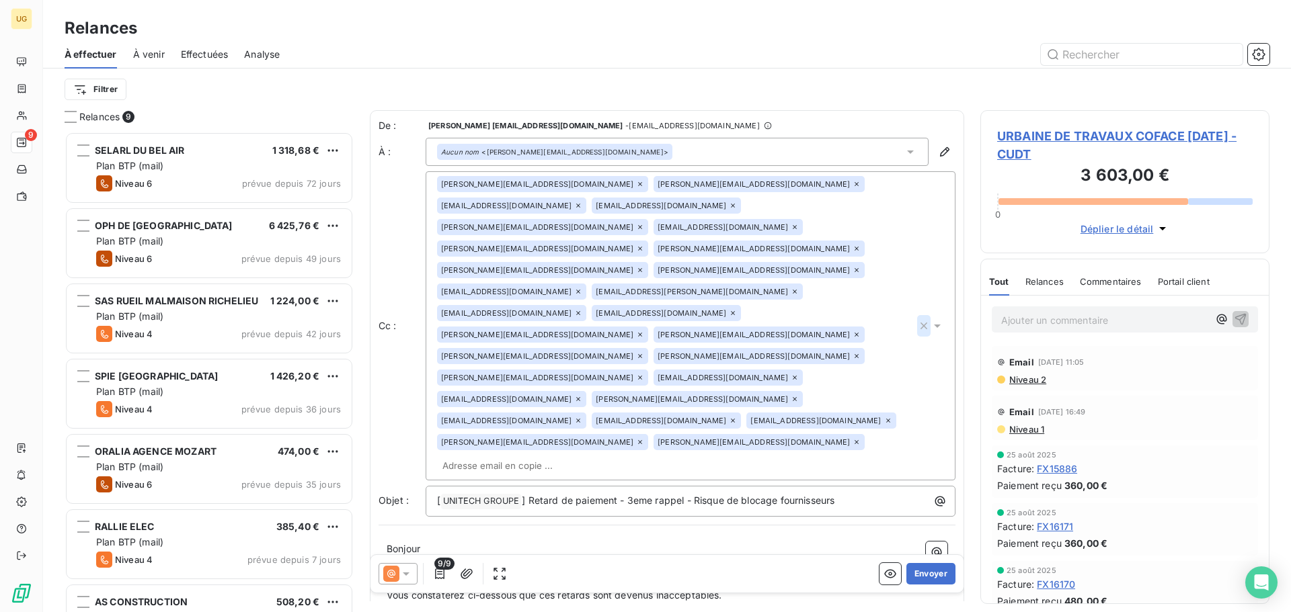
click at [920, 323] on icon "button" at bounding box center [923, 326] width 7 height 7
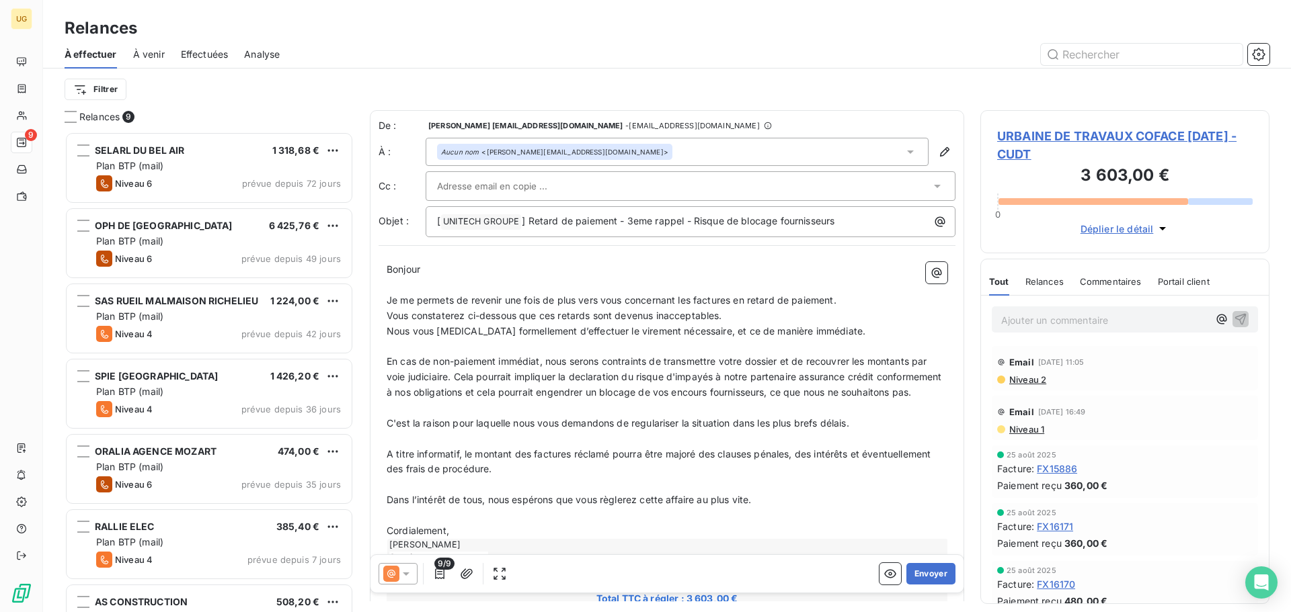
click at [805, 33] on div "Relances" at bounding box center [667, 28] width 1248 height 24
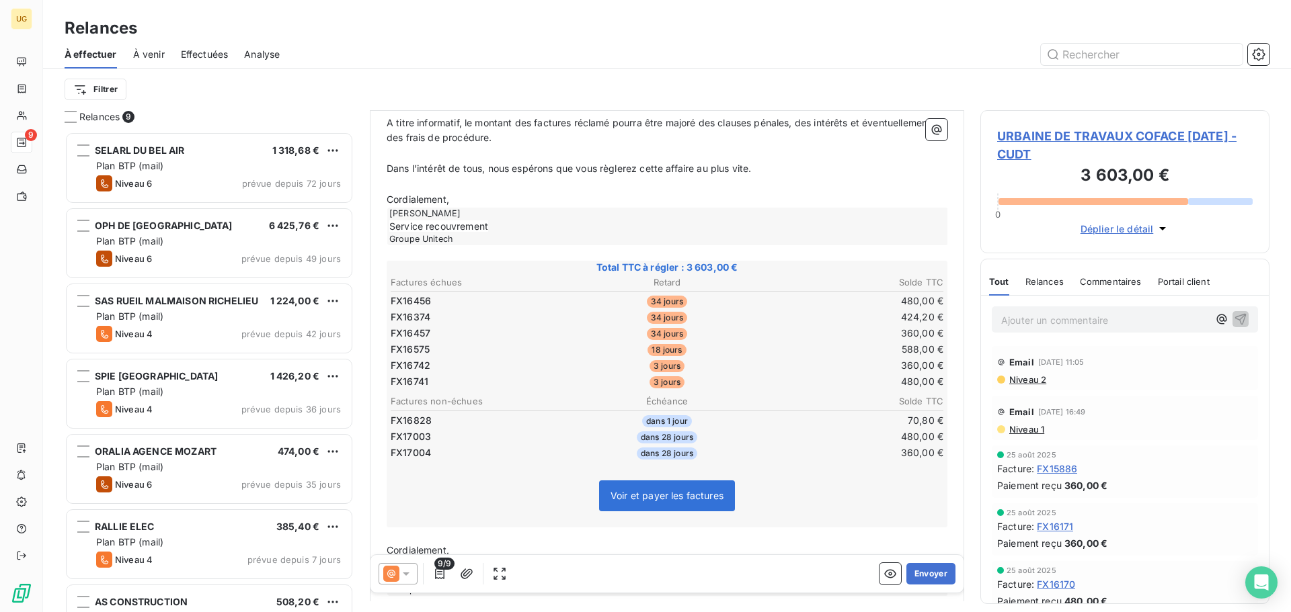
scroll to position [405, 0]
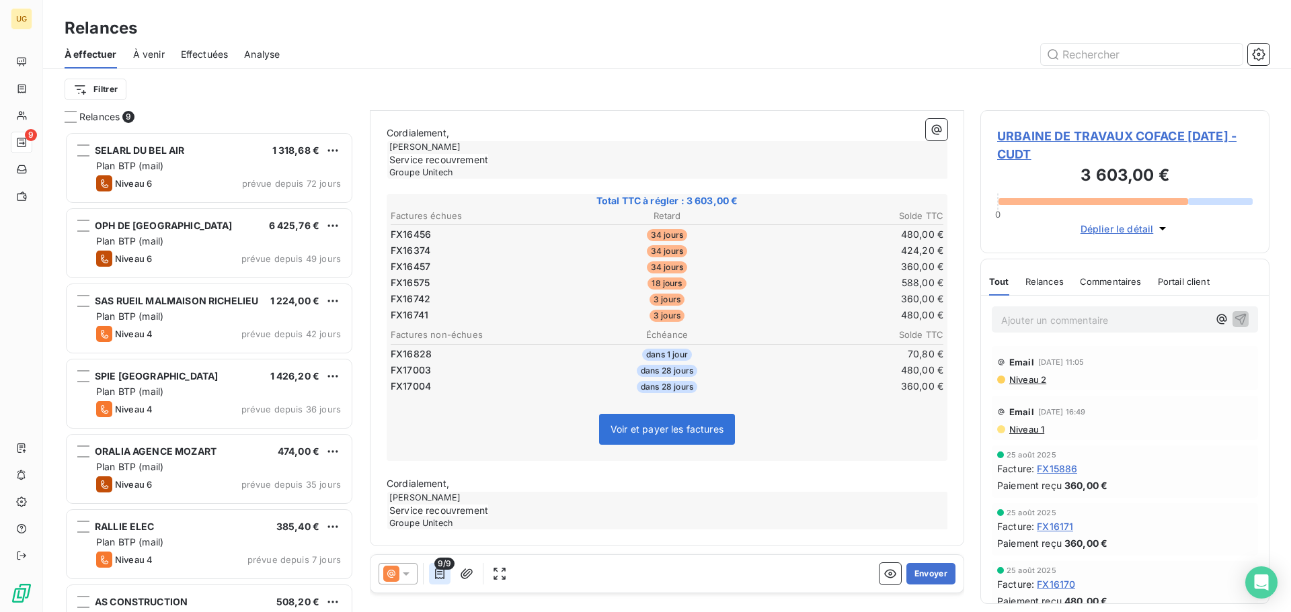
click at [447, 580] on button "button" at bounding box center [440, 574] width 22 height 22
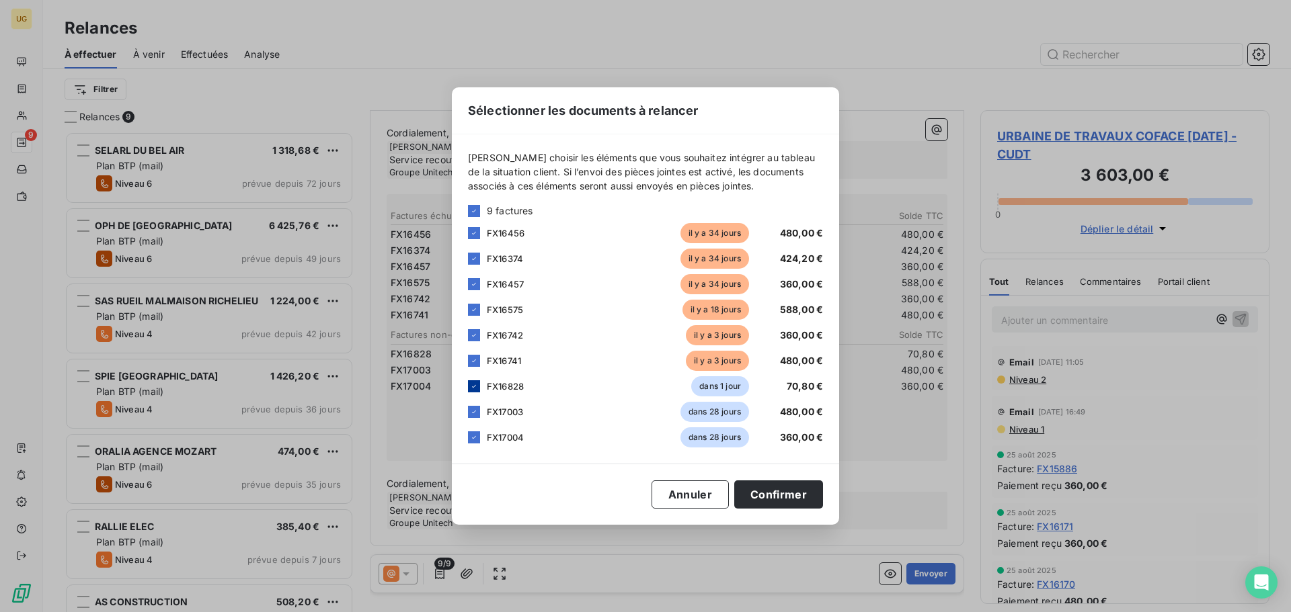
click at [474, 389] on icon at bounding box center [474, 387] width 8 height 8
click at [474, 411] on icon at bounding box center [474, 412] width 8 height 8
click at [473, 437] on icon at bounding box center [474, 438] width 8 height 8
click at [768, 497] on button "Confirmer" at bounding box center [778, 495] width 89 height 28
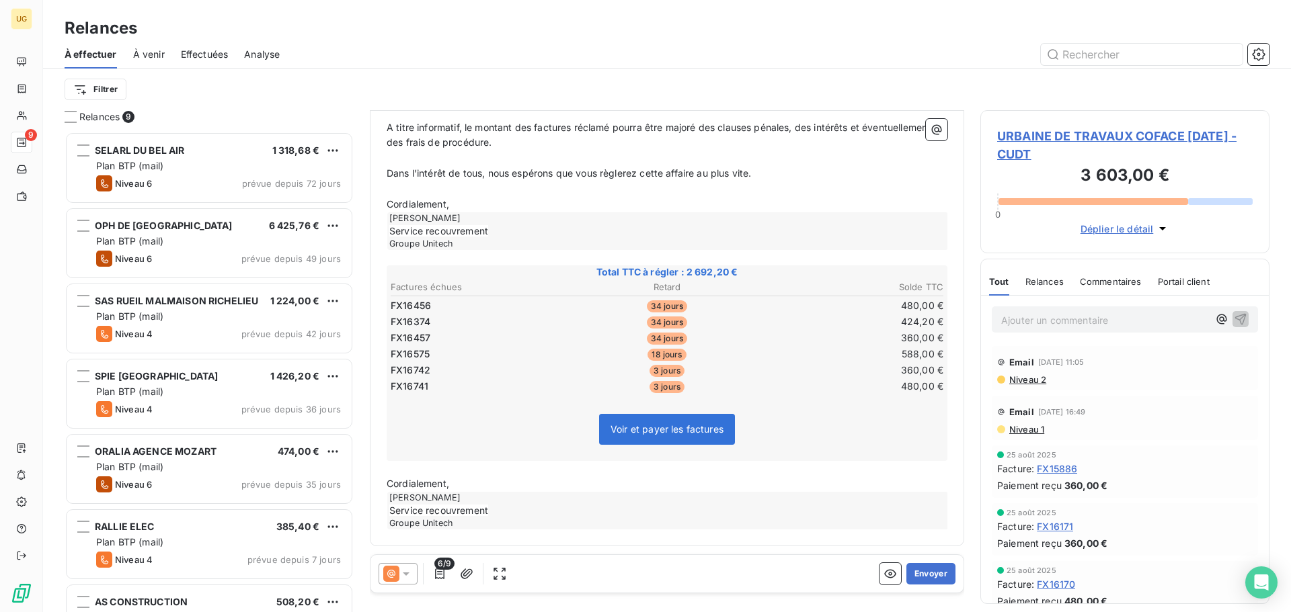
scroll to position [343, 0]
click at [915, 579] on button "Envoyer" at bounding box center [930, 574] width 49 height 22
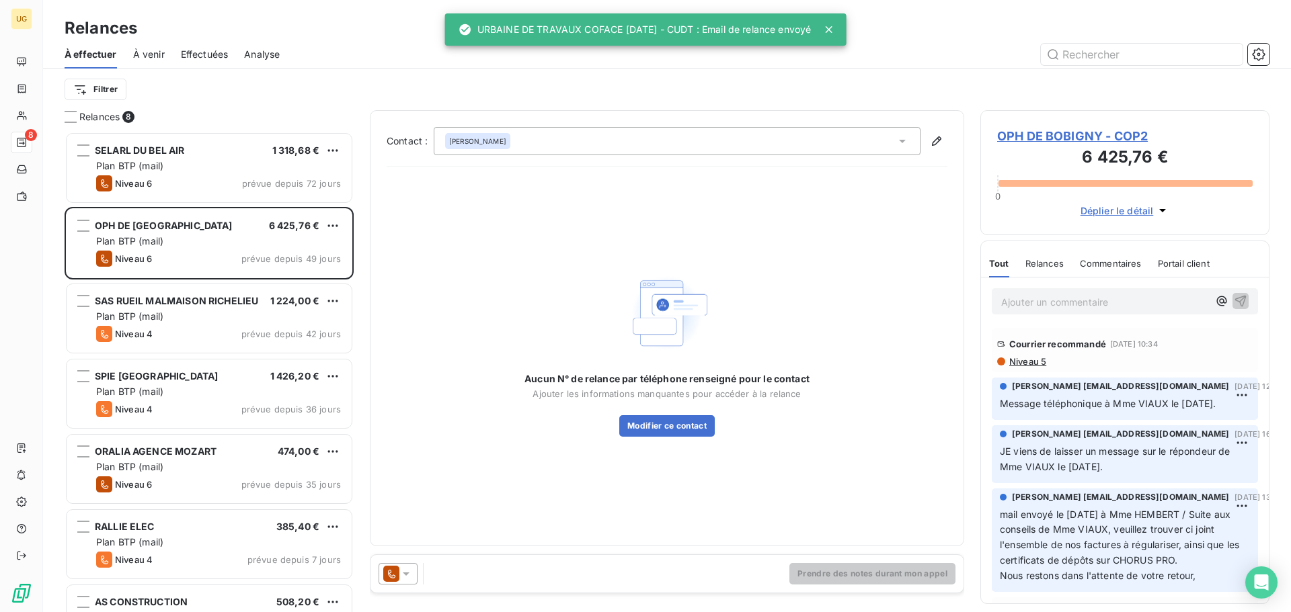
click at [141, 55] on span "À venir" at bounding box center [149, 54] width 32 height 13
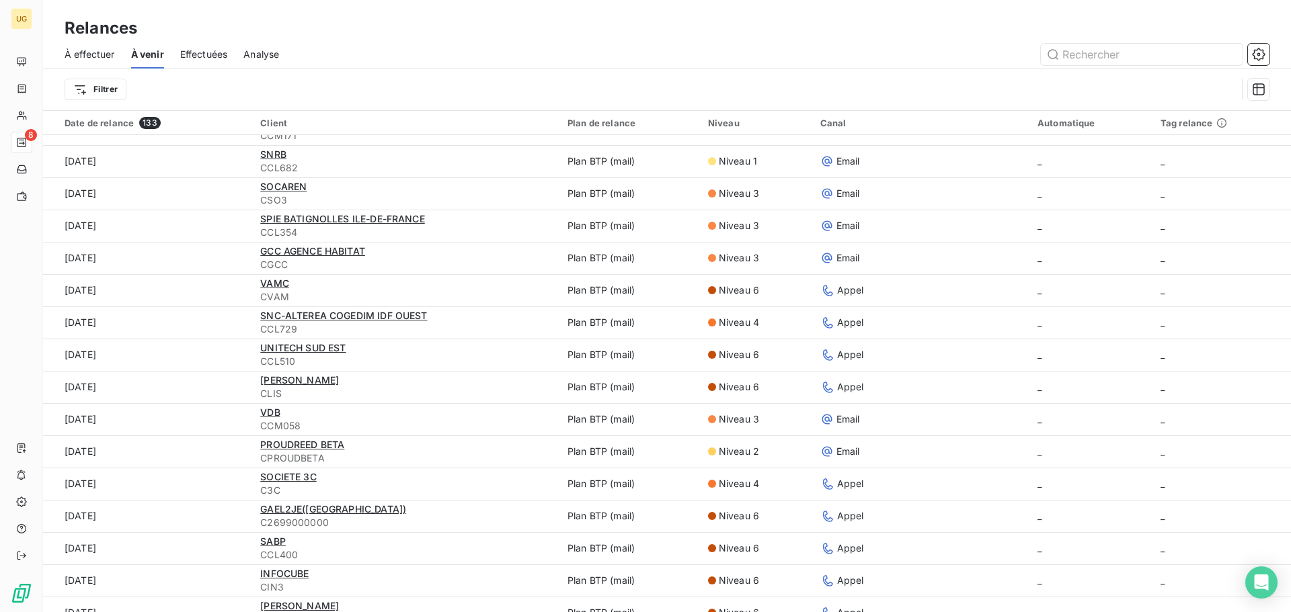
scroll to position [336, 0]
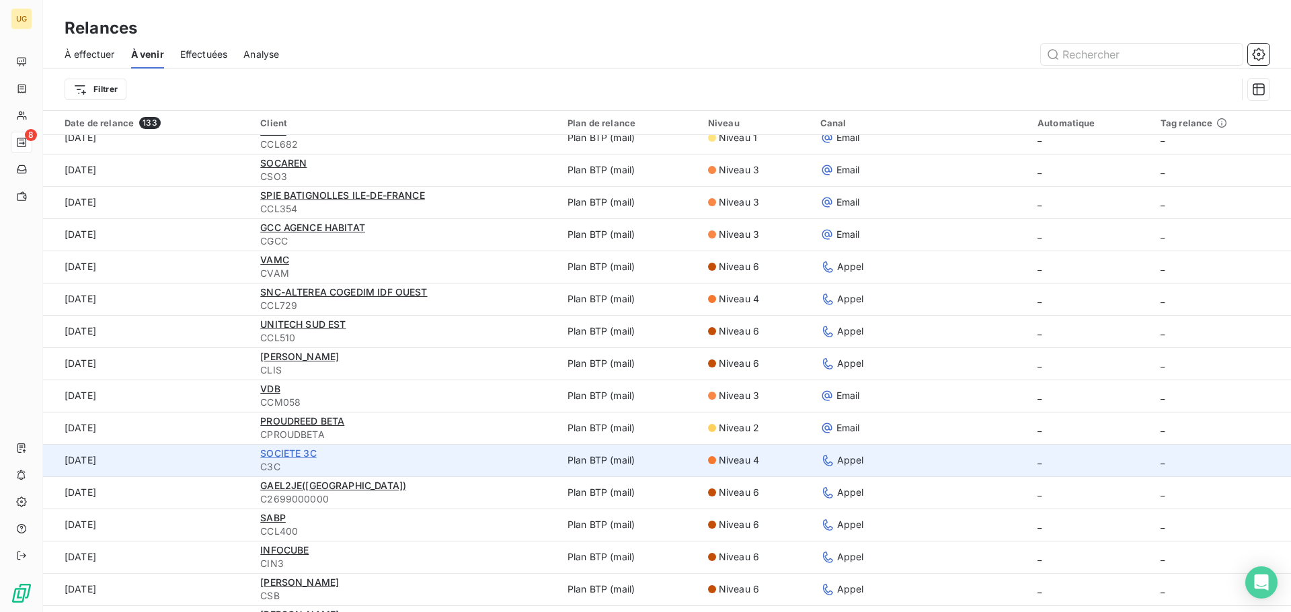
click at [303, 451] on span "SOCIETE 3C" at bounding box center [288, 453] width 56 height 11
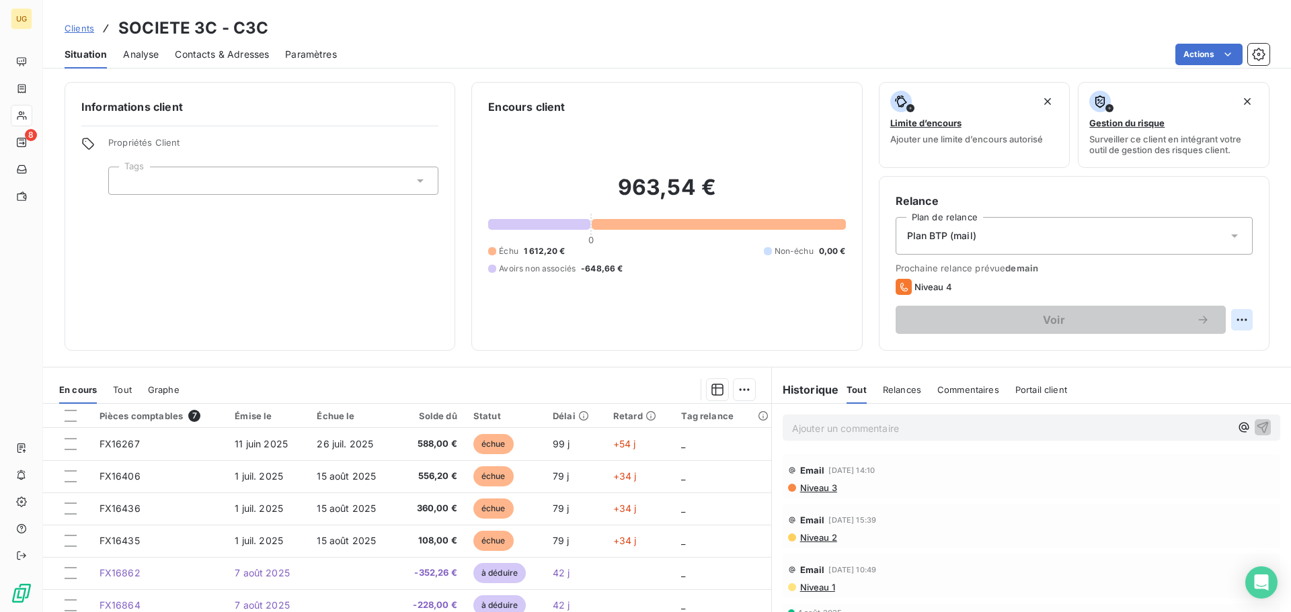
click at [1230, 326] on html "UG 8 Clients SOCIETE 3C - C3C Situation Analyse Contacts & Adresses Paramètres …" at bounding box center [645, 306] width 1291 height 612
click at [1203, 354] on div "Replanifier cette action" at bounding box center [1176, 350] width 120 height 22
select select "8"
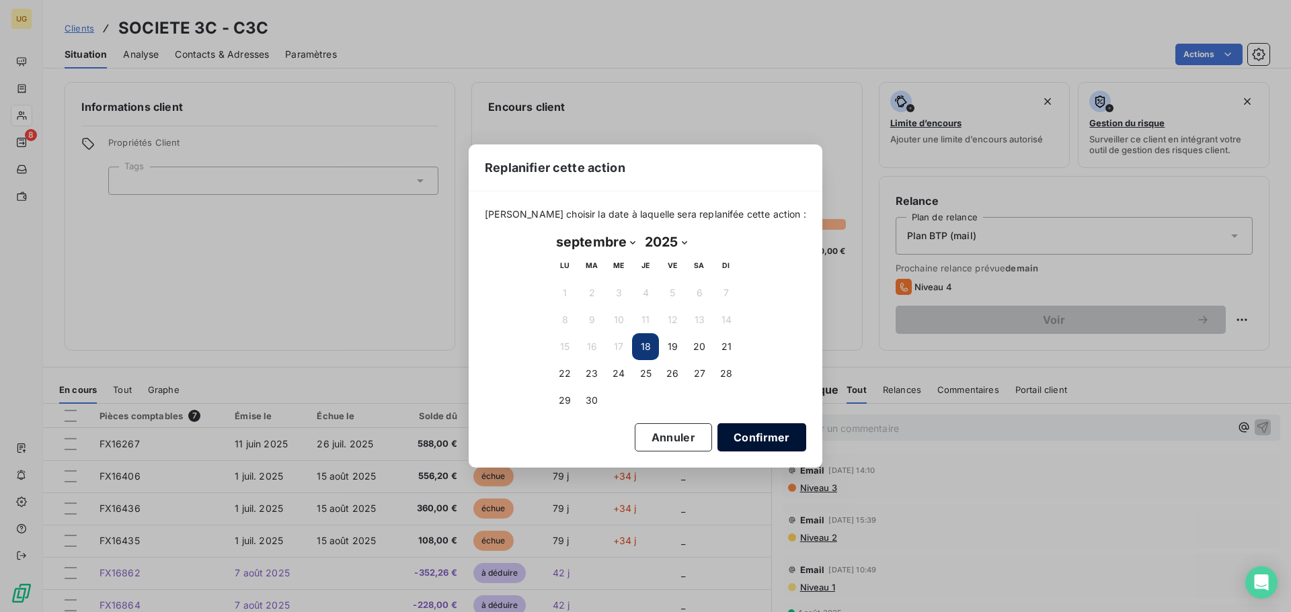
click at [750, 440] on button "Confirmer" at bounding box center [761, 438] width 89 height 28
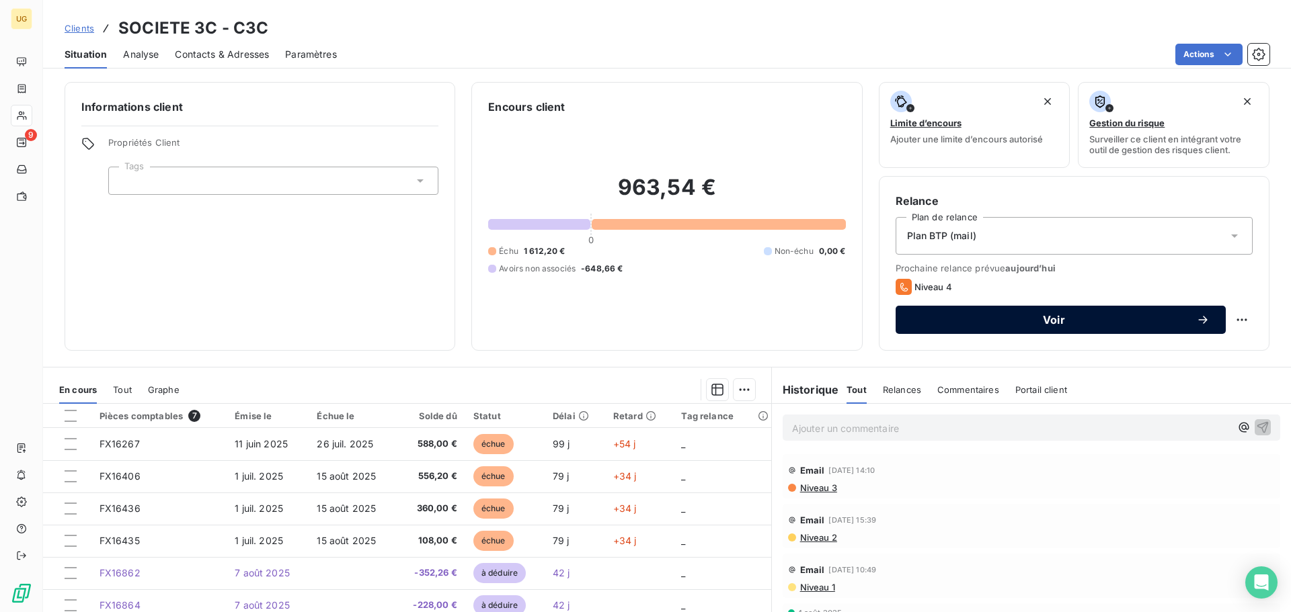
click at [1027, 320] on span "Voir" at bounding box center [1054, 320] width 284 height 11
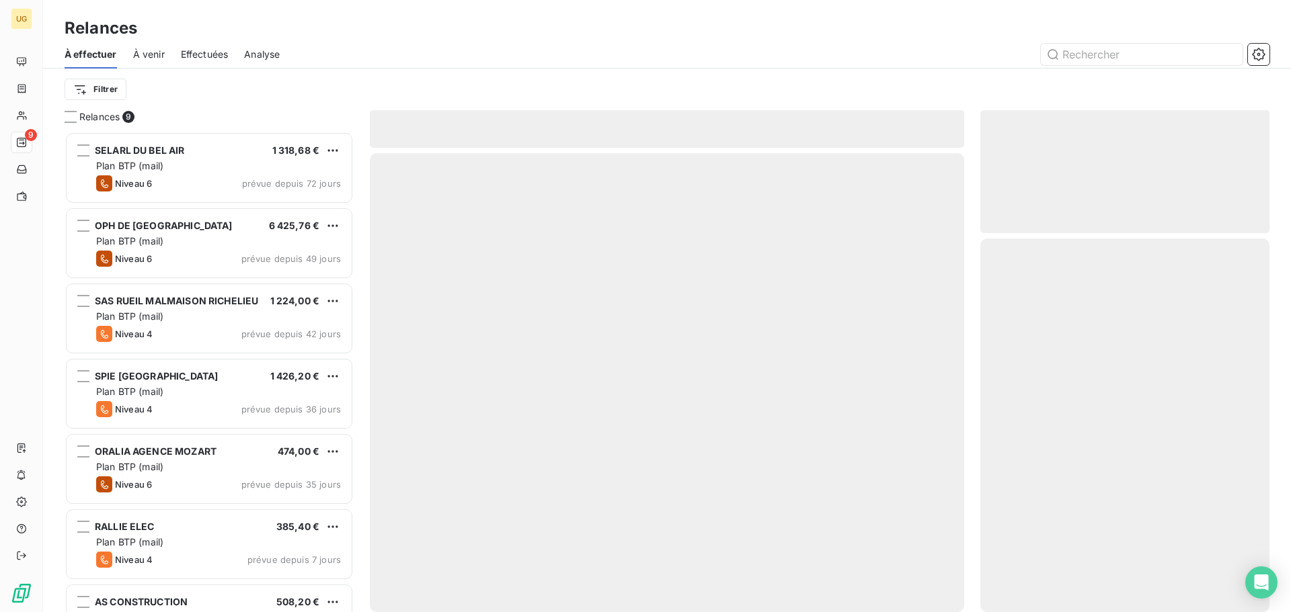
scroll to position [471, 279]
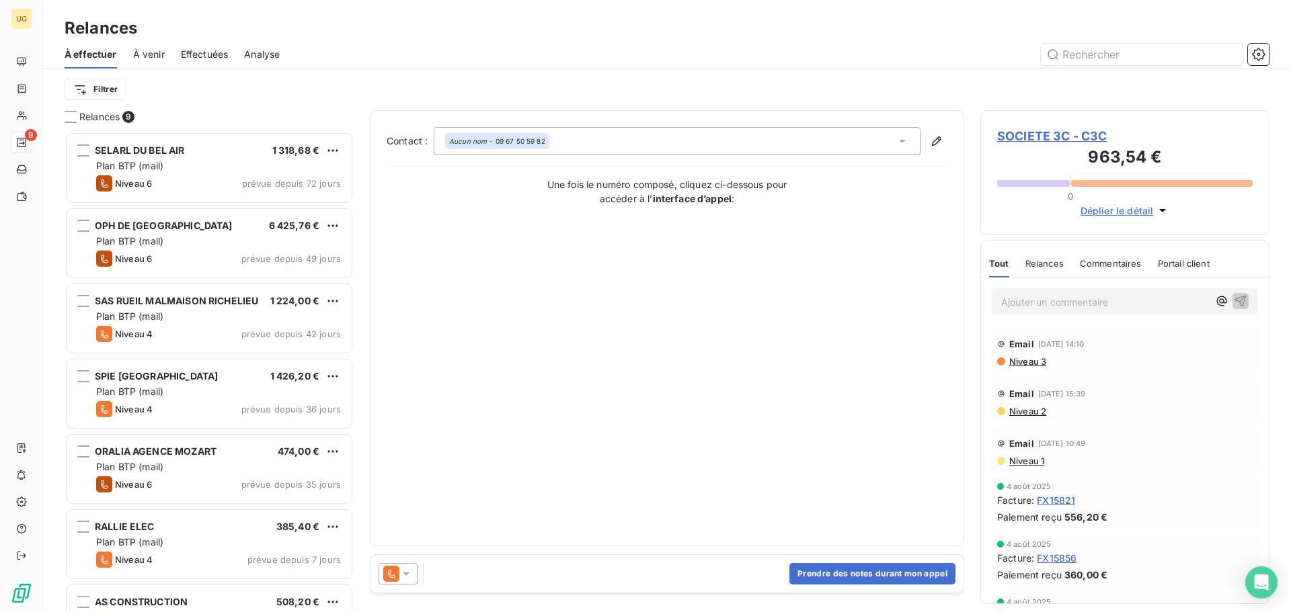
click at [410, 567] on div at bounding box center [398, 574] width 39 height 22
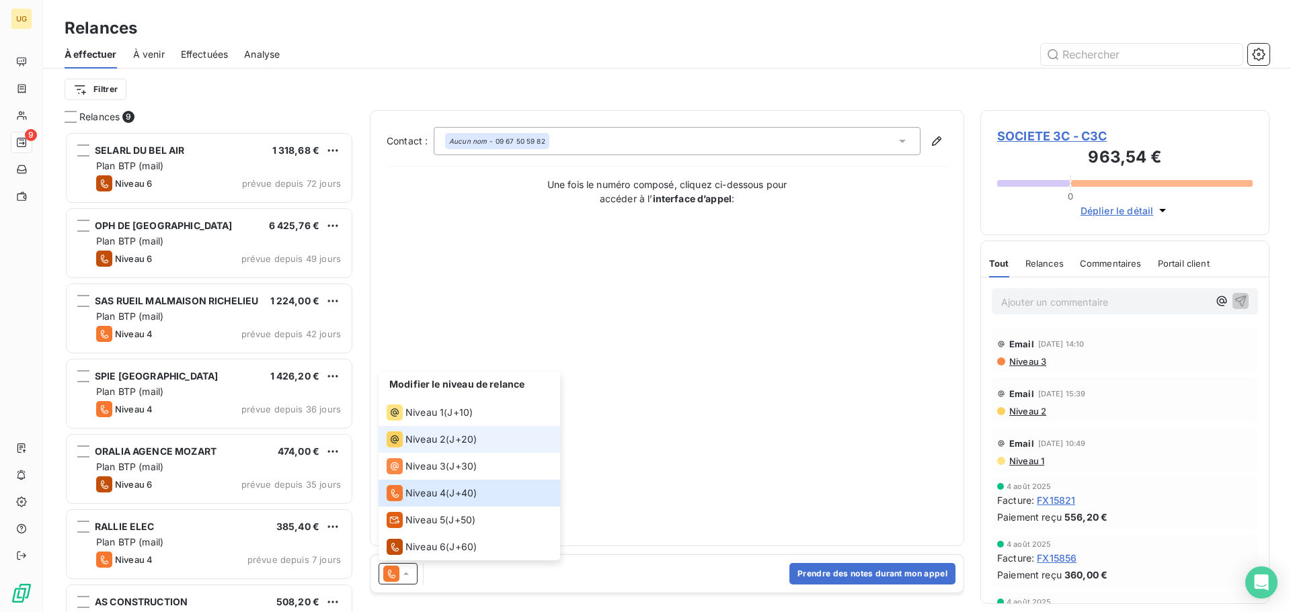
click at [433, 435] on span "Niveau 2" at bounding box center [425, 439] width 40 height 13
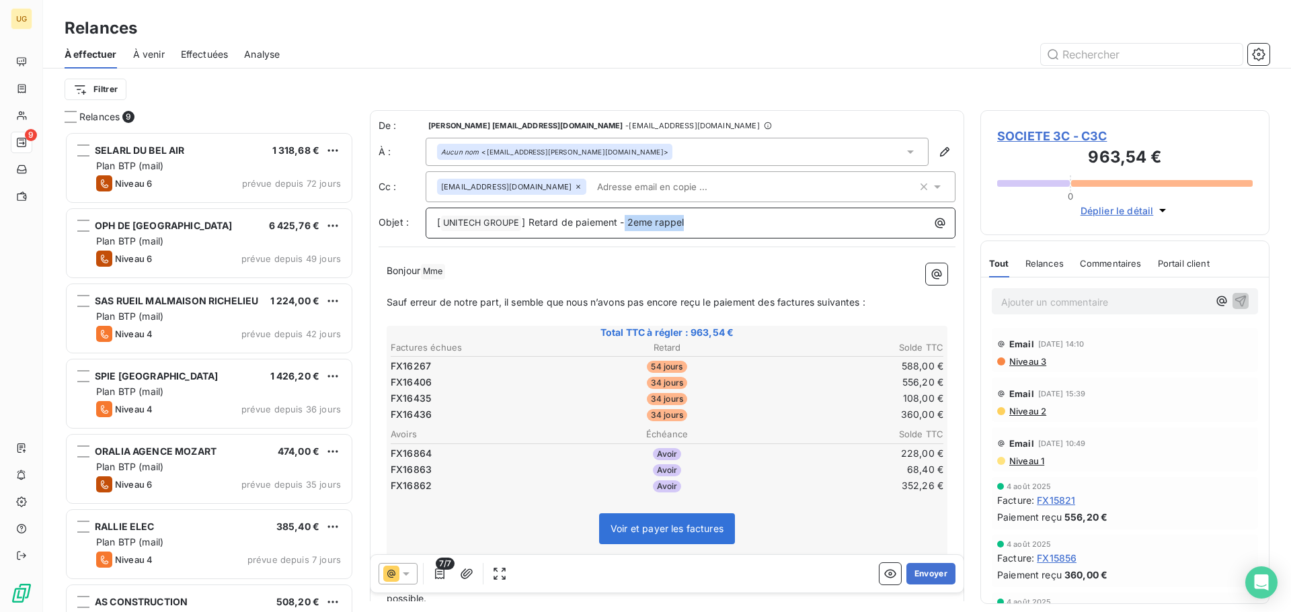
drag, startPoint x: 625, startPoint y: 223, endPoint x: 769, endPoint y: 229, distance: 144.0
click at [769, 229] on p "[ UNITECH GROUPE ﻿ ] Retard de paiement - 2eme rappel" at bounding box center [694, 223] width 514 height 16
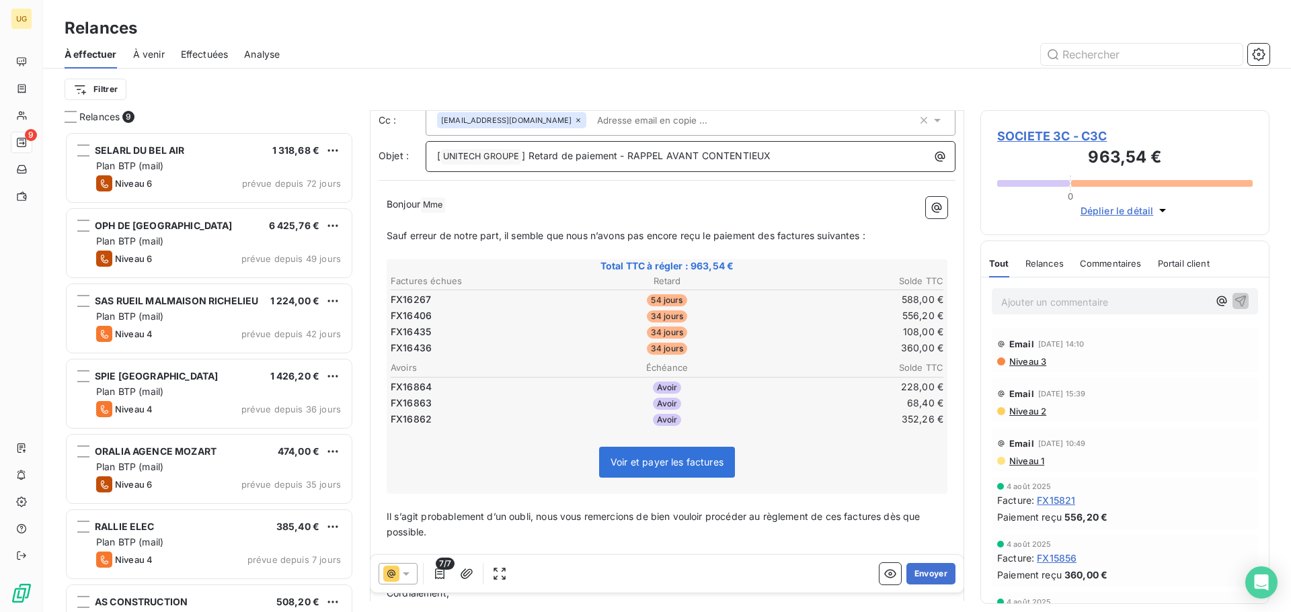
scroll to position [177, 0]
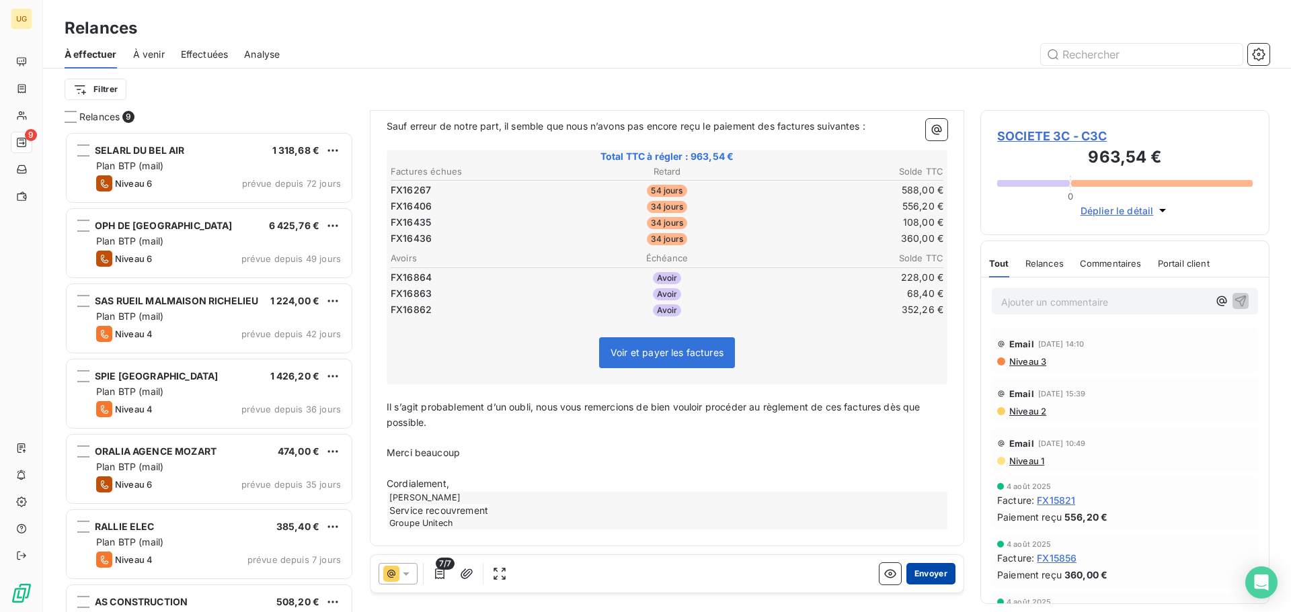
click at [908, 576] on button "Envoyer" at bounding box center [930, 574] width 49 height 22
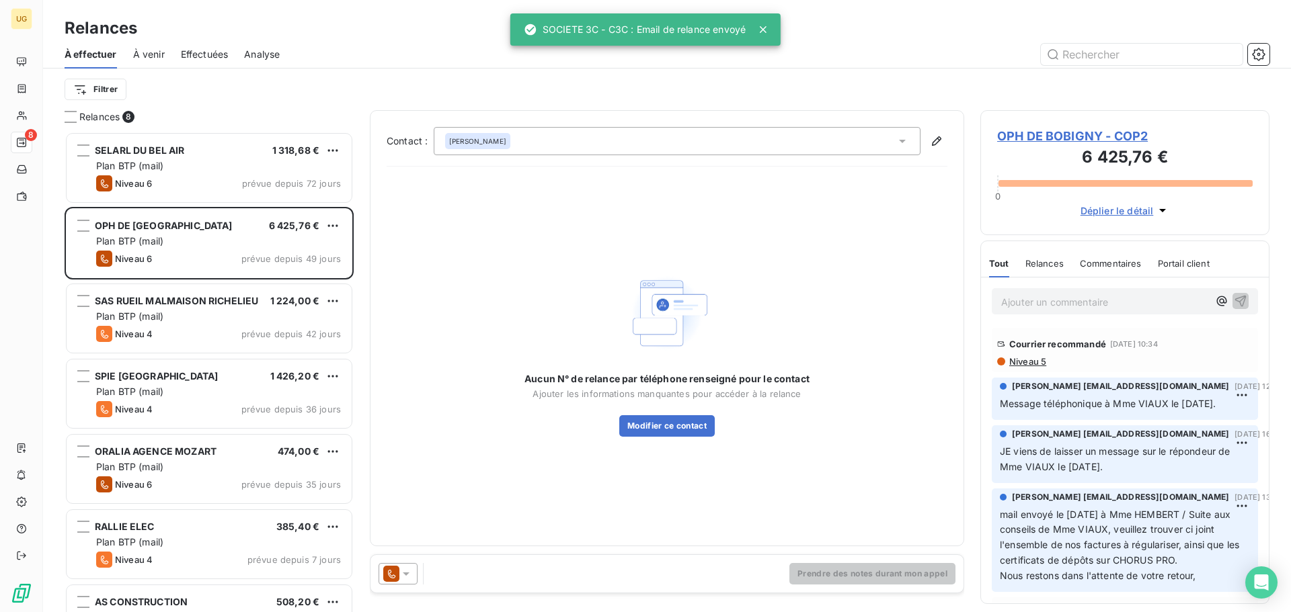
click at [143, 50] on span "À venir" at bounding box center [149, 54] width 32 height 13
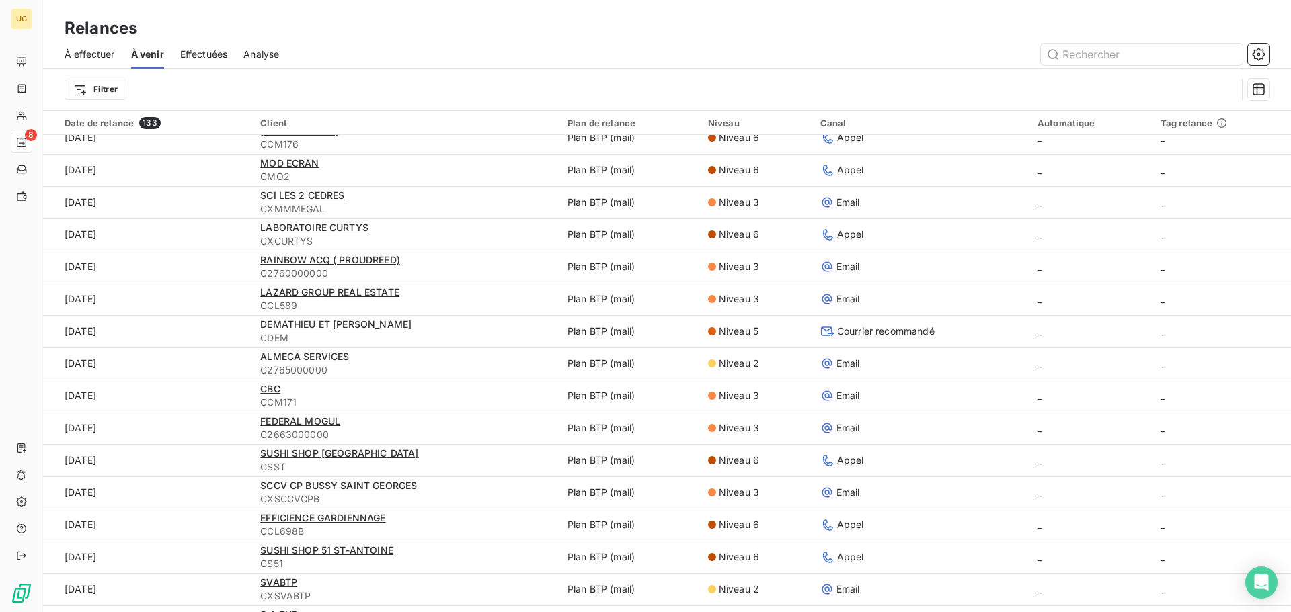
scroll to position [202, 0]
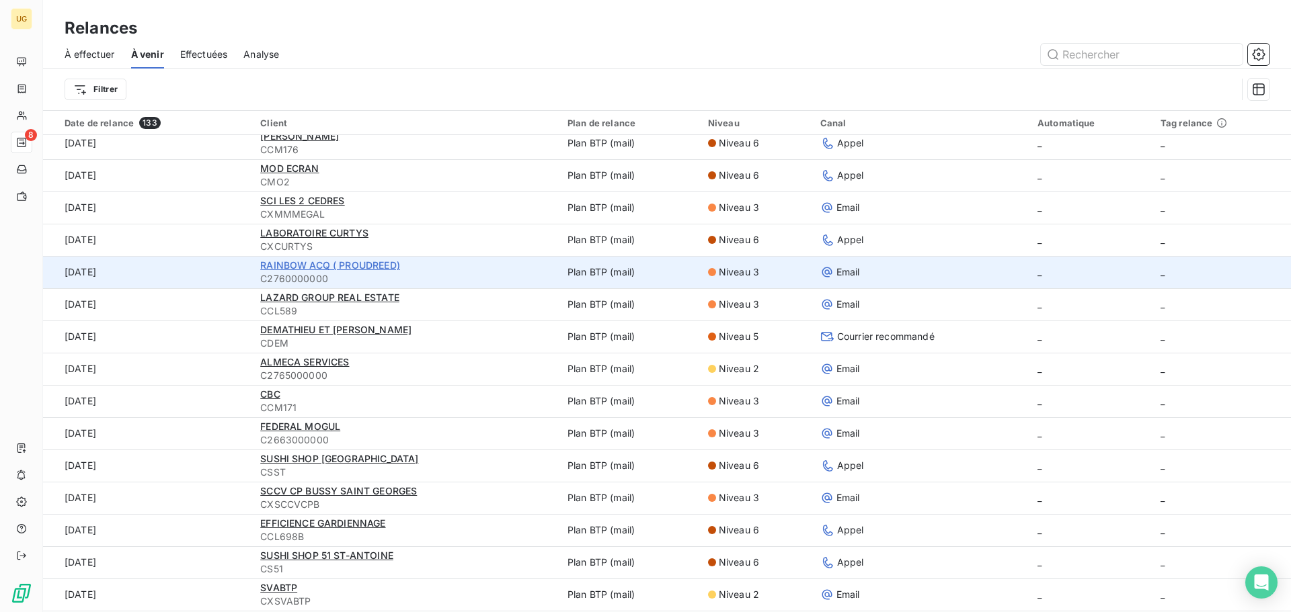
click at [376, 268] on span "RAINBOW ACQ ( PROUDREED)" at bounding box center [330, 265] width 140 height 11
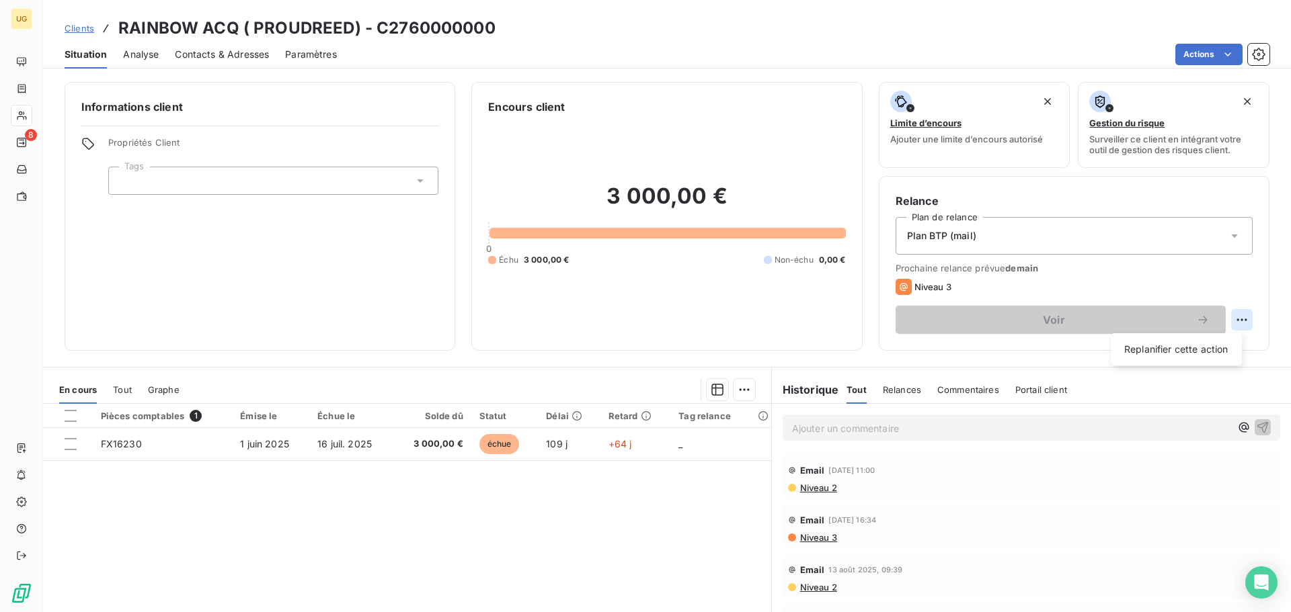
click at [1233, 319] on html "UG 8 Clients RAINBOW ACQ ( PROUDREED) - C2760000000 Situation Analyse Contacts …" at bounding box center [645, 306] width 1291 height 612
click at [1209, 346] on div "Replanifier cette action" at bounding box center [1176, 350] width 120 height 22
select select "8"
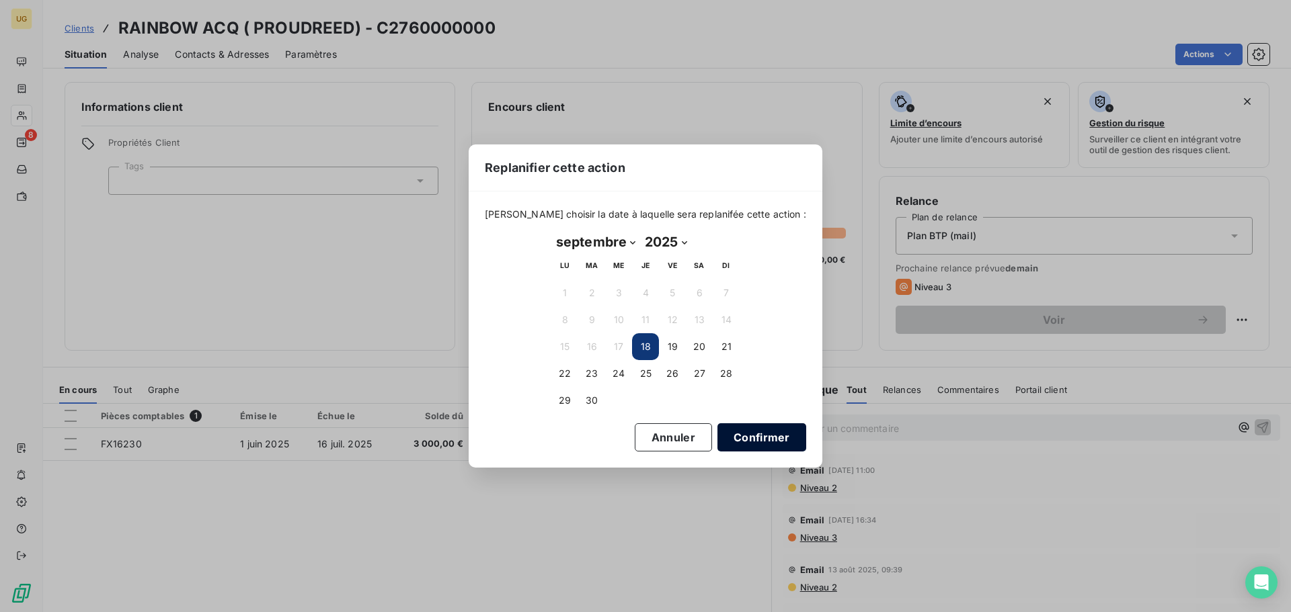
click at [750, 436] on button "Confirmer" at bounding box center [761, 438] width 89 height 28
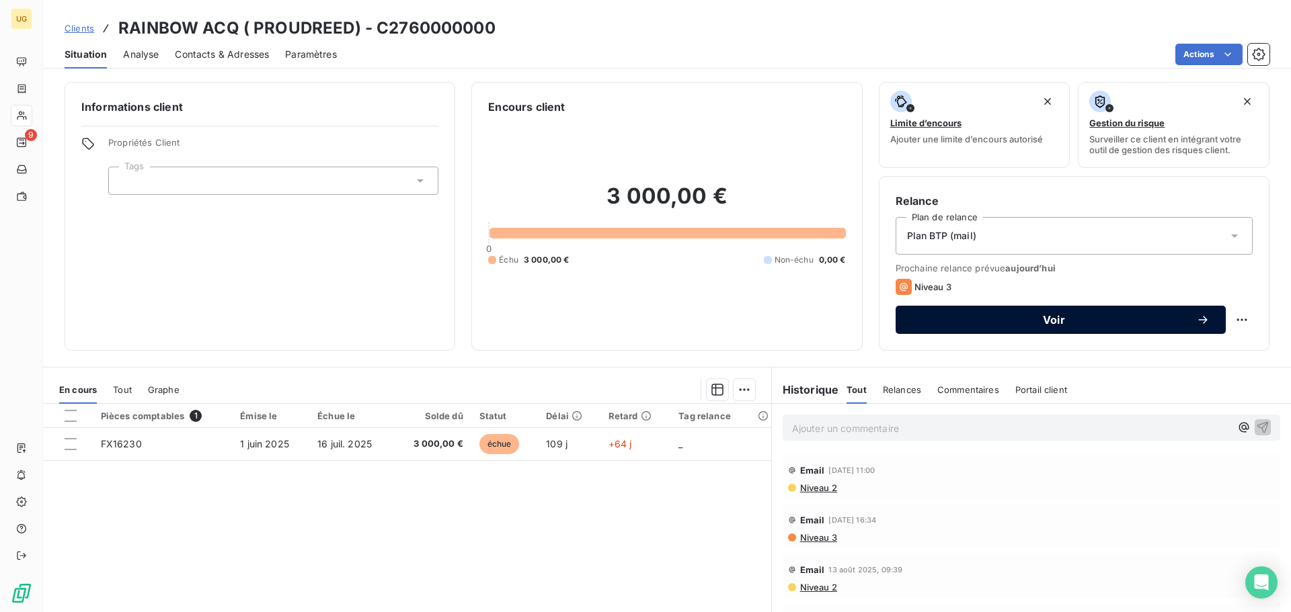
click at [1034, 323] on span "Voir" at bounding box center [1054, 320] width 284 height 11
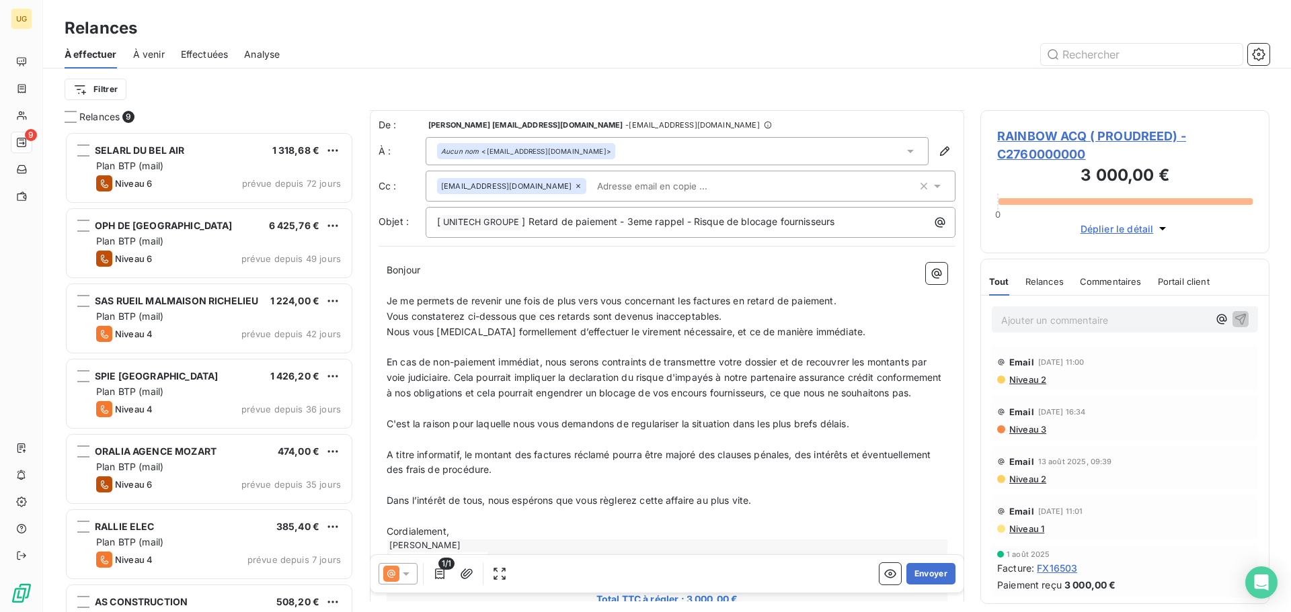
scroll to position [1, 0]
click at [917, 188] on icon "button" at bounding box center [923, 186] width 13 height 13
click at [892, 87] on div "Filtrer" at bounding box center [667, 90] width 1205 height 26
click at [924, 576] on button "Envoyer" at bounding box center [930, 574] width 49 height 22
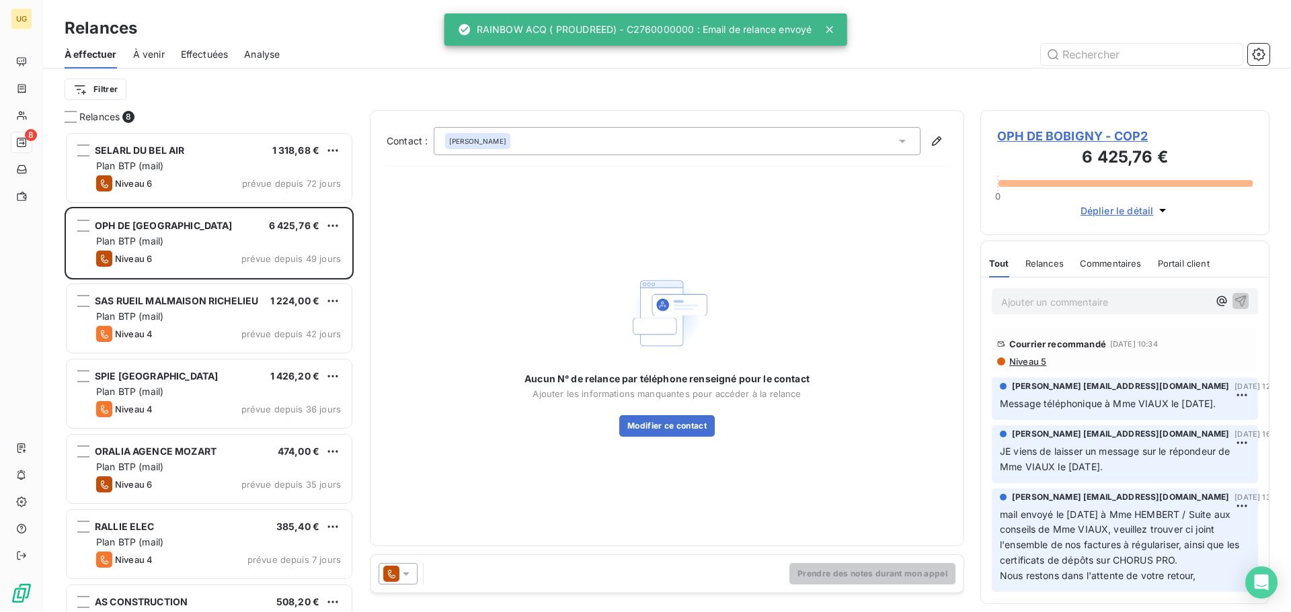
click at [153, 50] on span "À venir" at bounding box center [149, 54] width 32 height 13
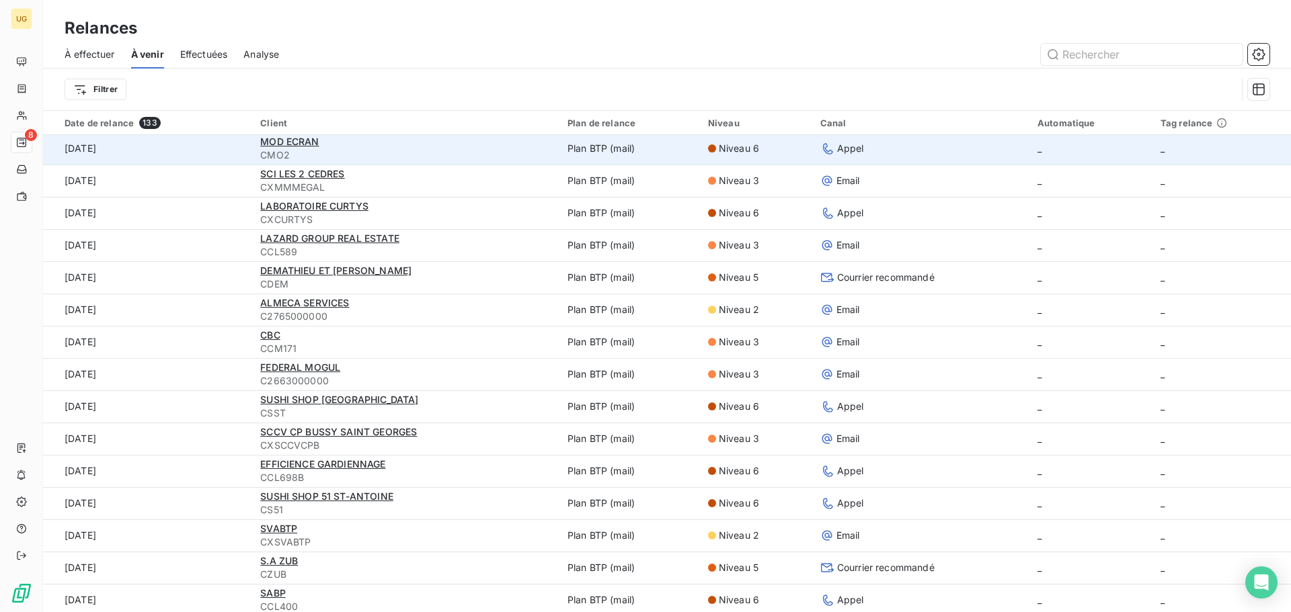
scroll to position [269, 0]
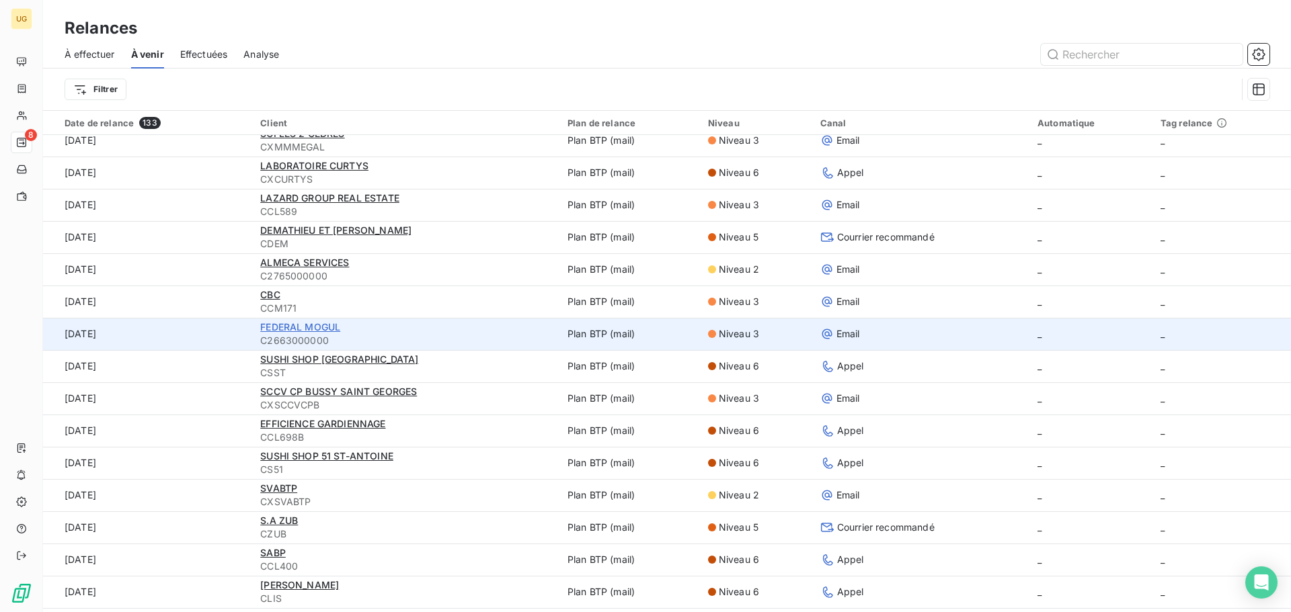
click at [260, 330] on span "FEDERAL MOGUL" at bounding box center [300, 326] width 80 height 11
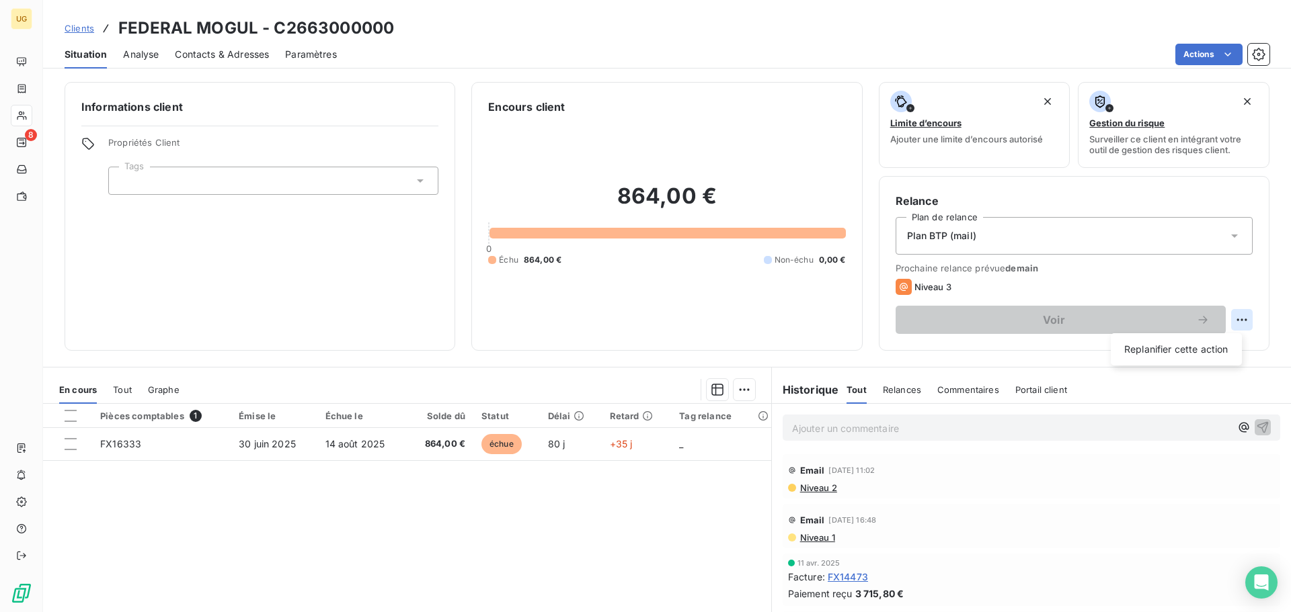
click at [1229, 323] on html "UG 8 Clients FEDERAL MOGUL - C2663000000 Situation Analyse Contacts & Adresses …" at bounding box center [645, 306] width 1291 height 612
click at [1212, 350] on div "Replanifier cette action" at bounding box center [1176, 350] width 120 height 22
select select "8"
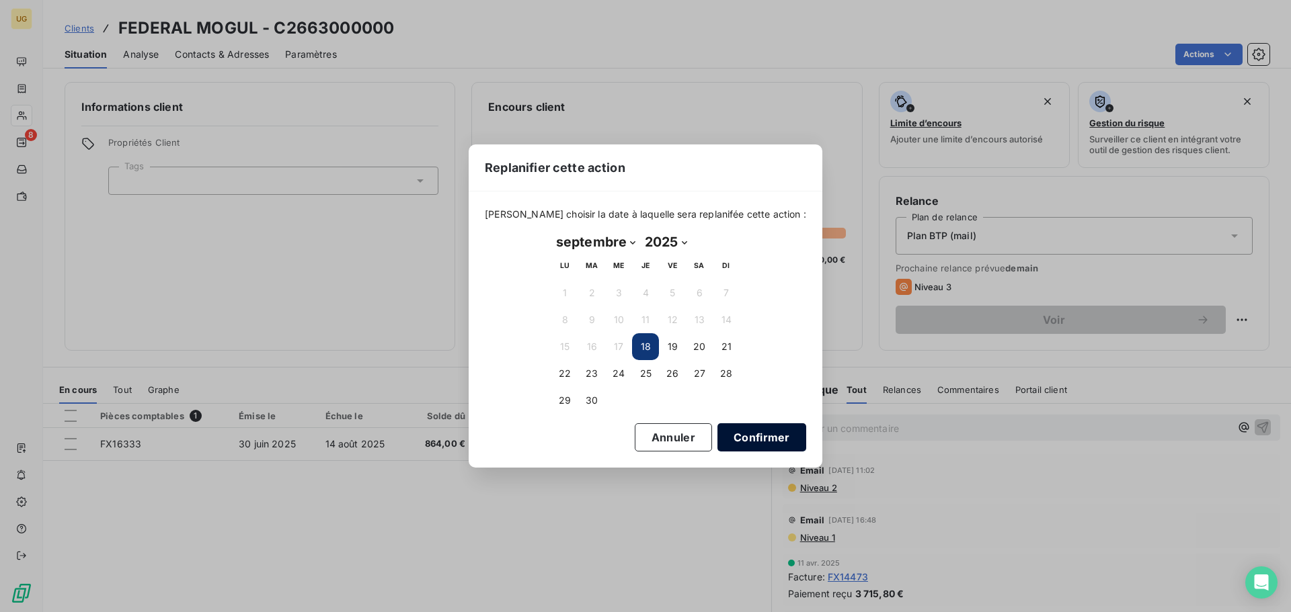
click at [745, 432] on button "Confirmer" at bounding box center [761, 438] width 89 height 28
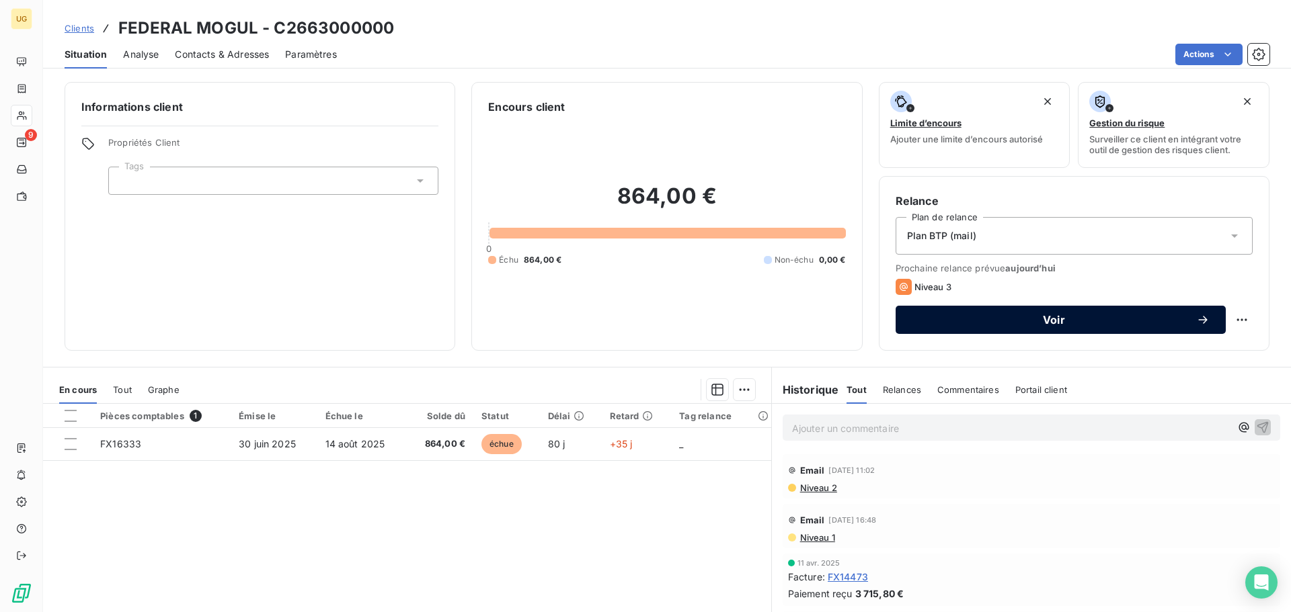
click at [1020, 322] on span "Voir" at bounding box center [1054, 320] width 284 height 11
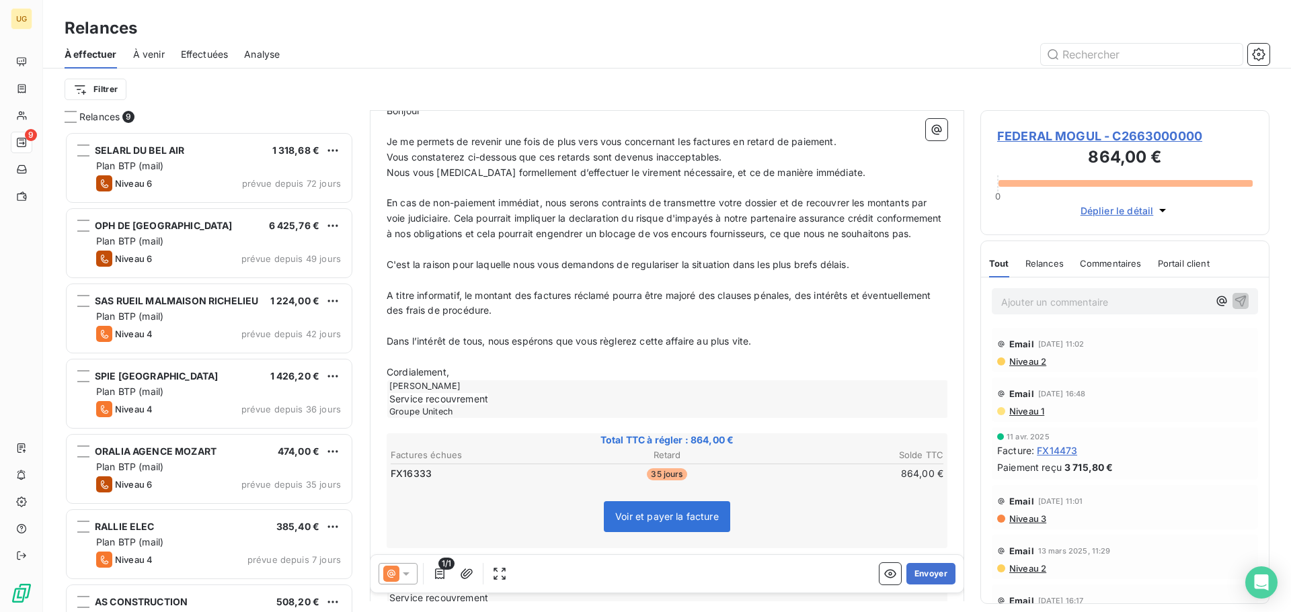
scroll to position [203, 0]
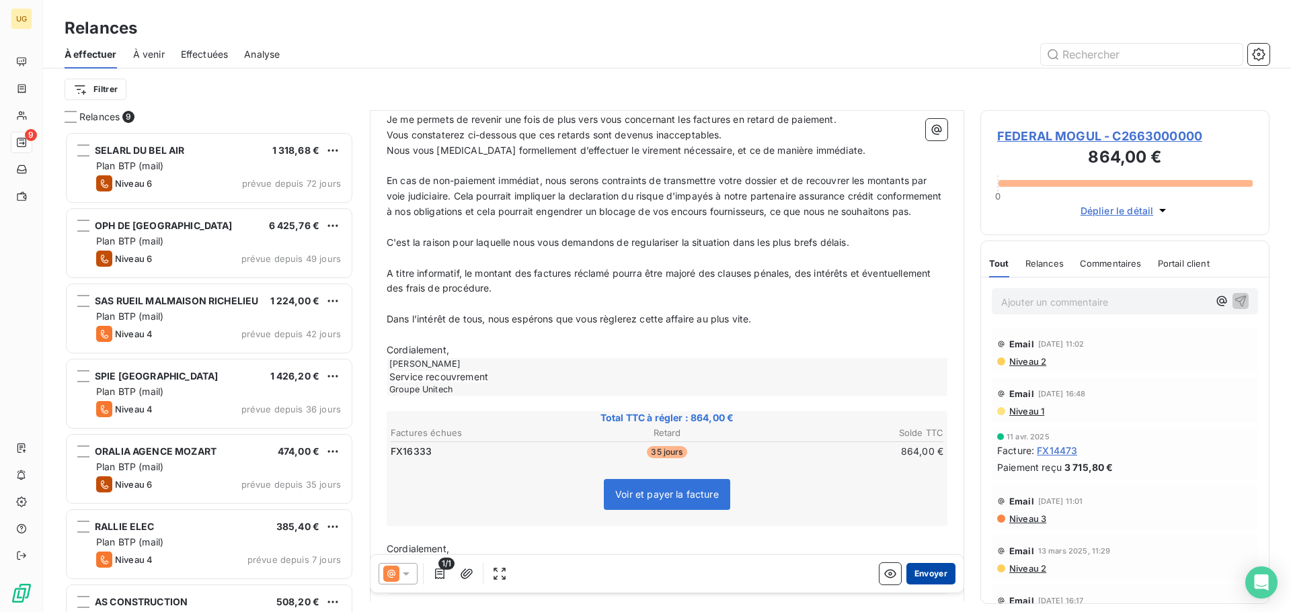
click at [914, 568] on button "Envoyer" at bounding box center [930, 574] width 49 height 22
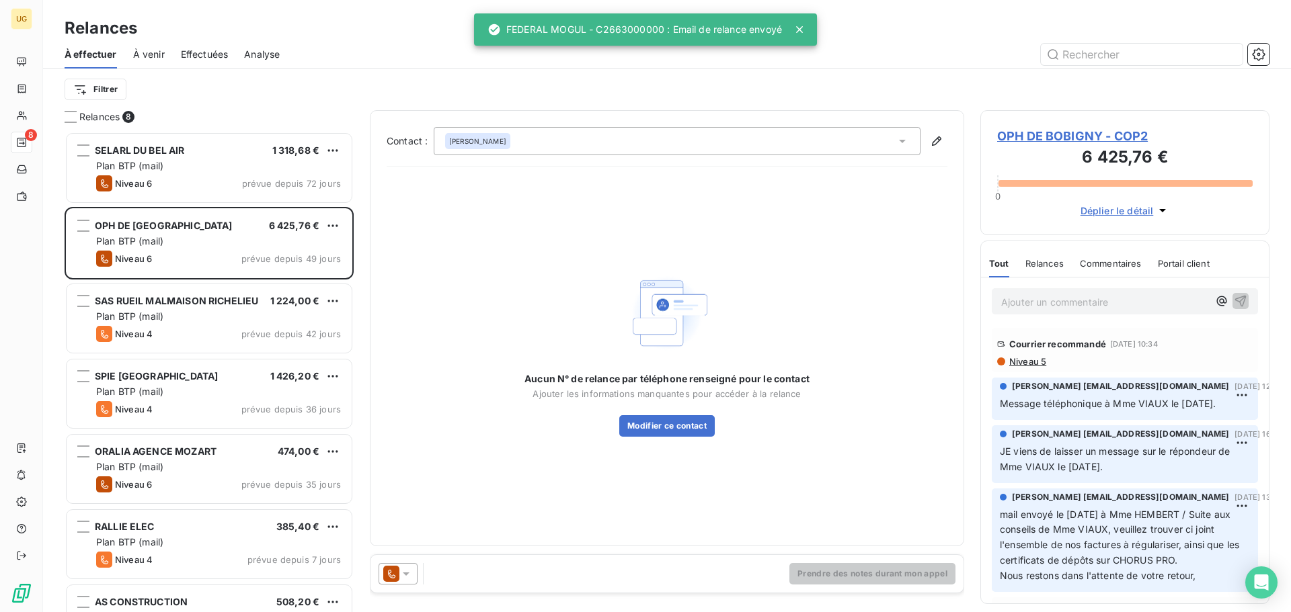
click at [152, 56] on span "À venir" at bounding box center [149, 54] width 32 height 13
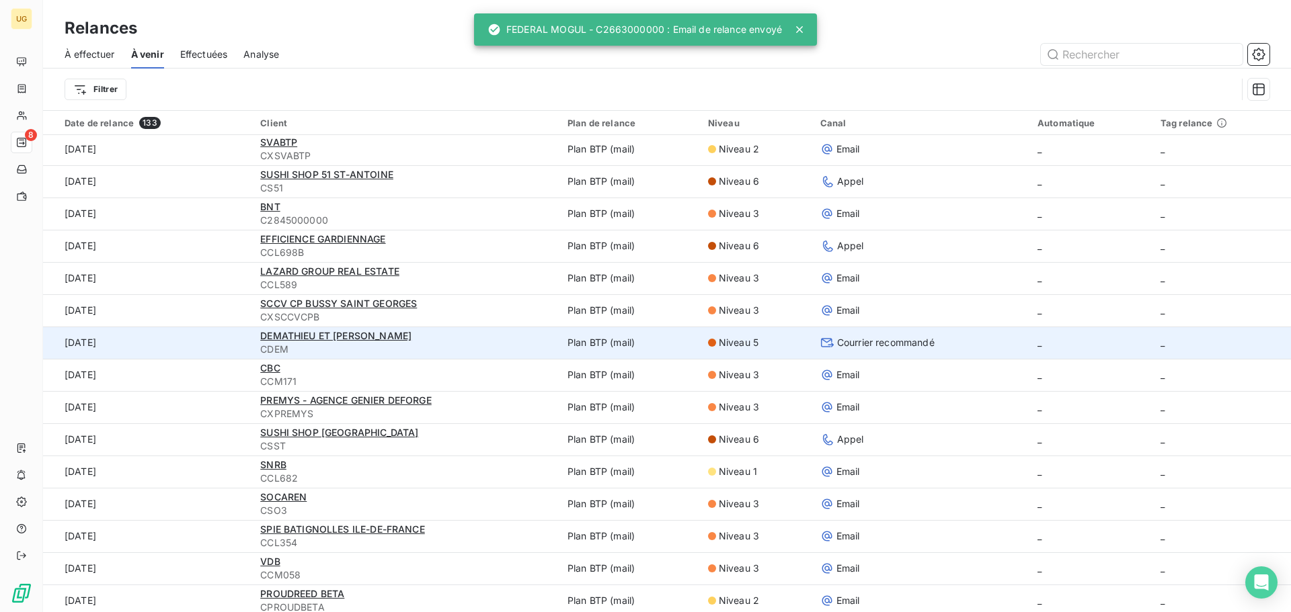
scroll to position [202, 0]
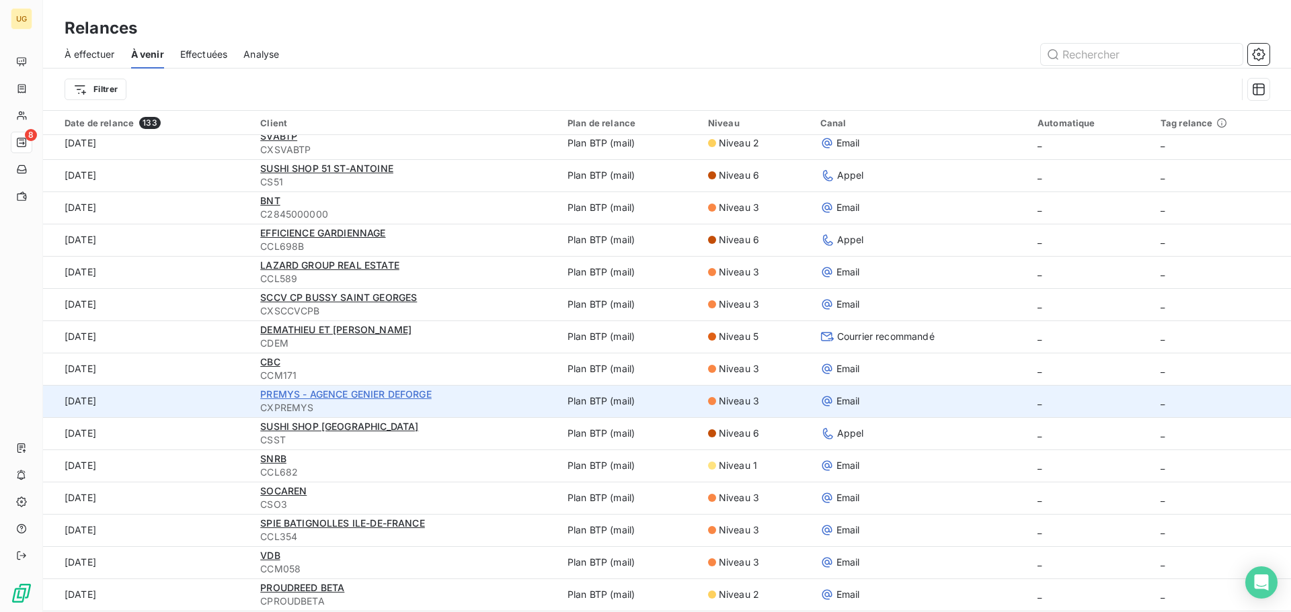
click at [340, 392] on span "PREMYS - AGENCE GENIER DEFORGE" at bounding box center [345, 394] width 171 height 11
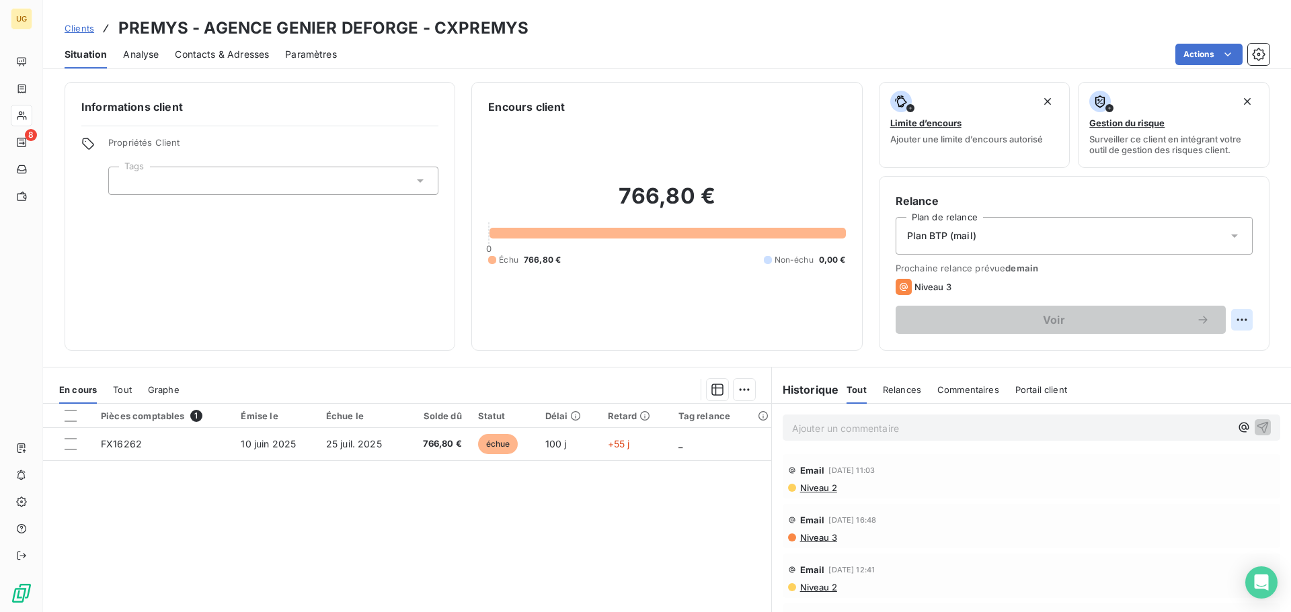
click at [1238, 321] on html "UG 8 Clients PREMYS - AGENCE GENIER DEFORGE - CXPREMYS Situation Analyse Contac…" at bounding box center [645, 306] width 1291 height 612
click at [1178, 355] on div "Replanifier cette action" at bounding box center [1176, 350] width 120 height 22
select select "8"
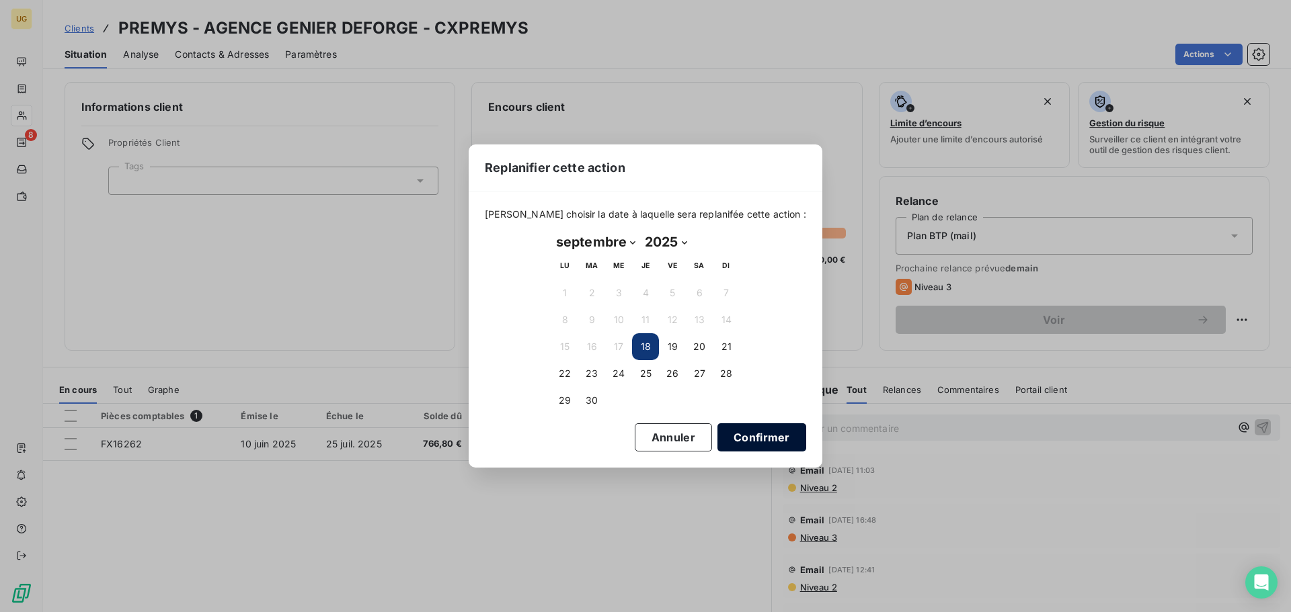
click at [747, 438] on button "Confirmer" at bounding box center [761, 438] width 89 height 28
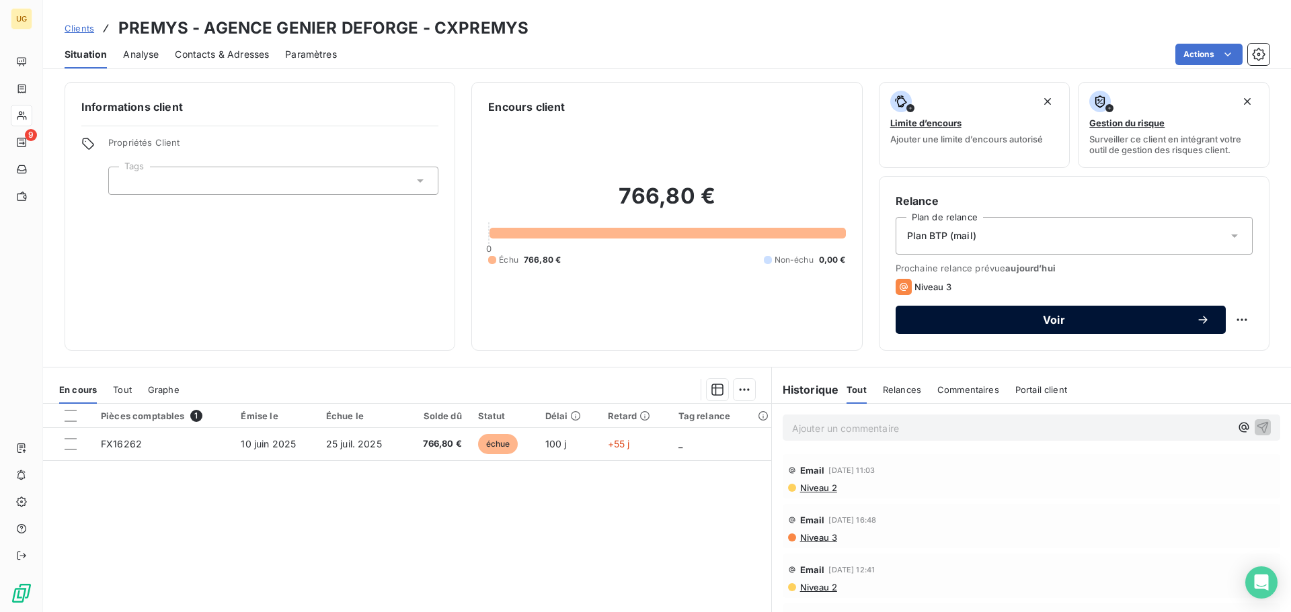
click at [1045, 319] on span "Voir" at bounding box center [1054, 320] width 284 height 11
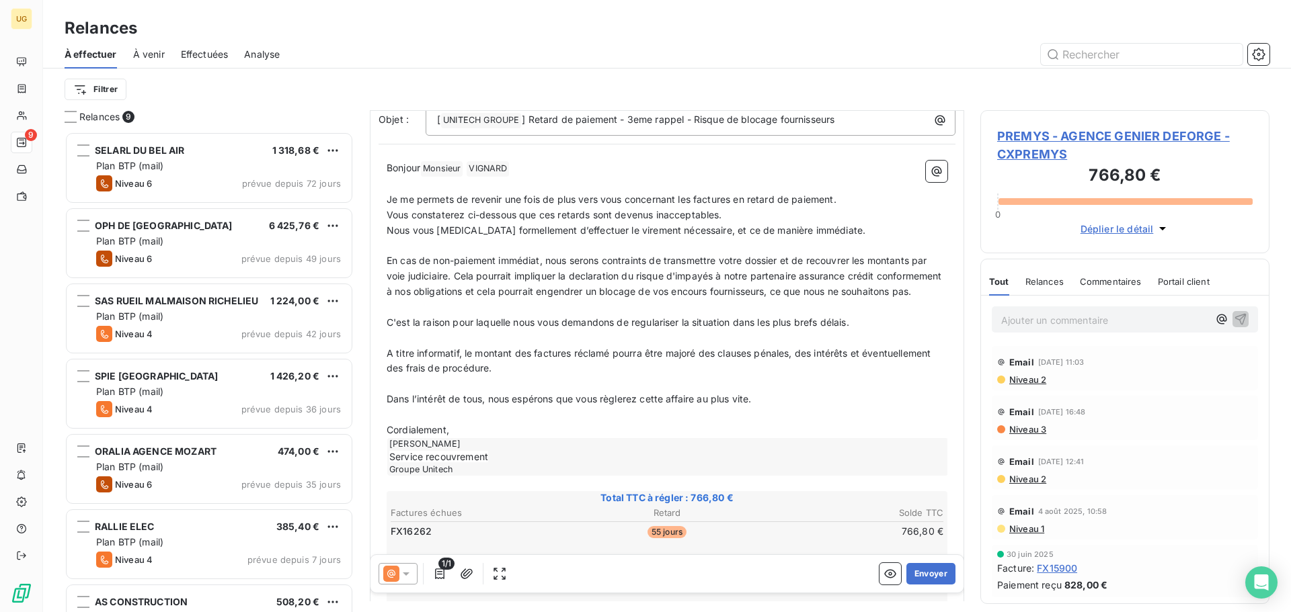
scroll to position [136, 0]
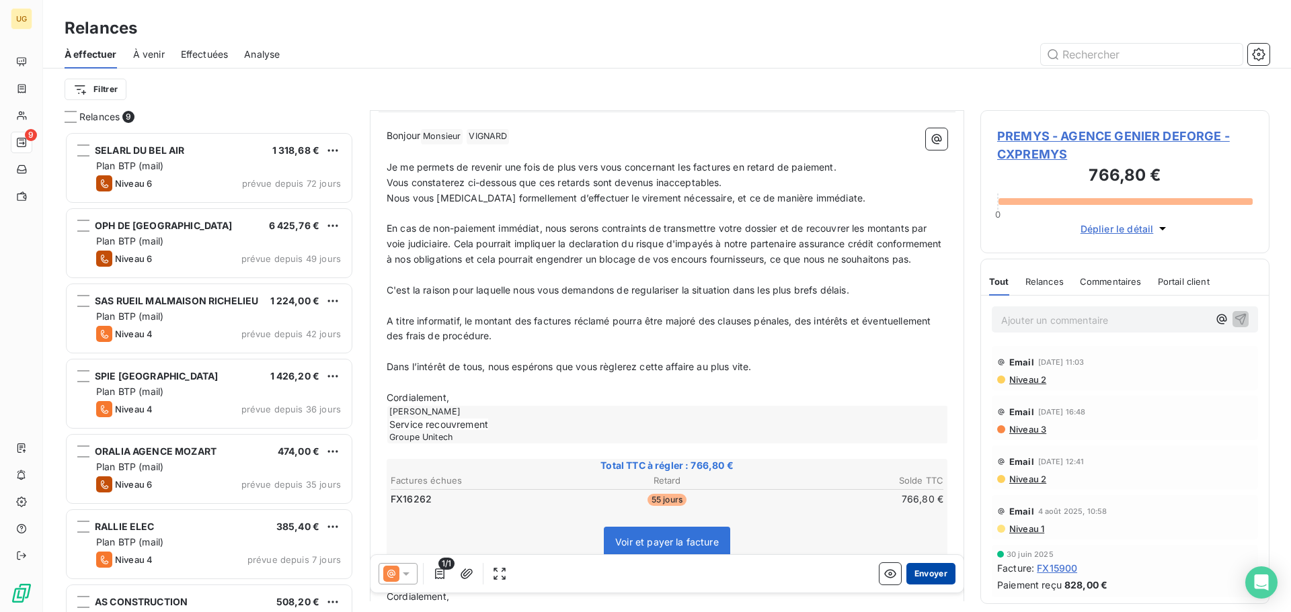
click at [926, 578] on button "Envoyer" at bounding box center [930, 574] width 49 height 22
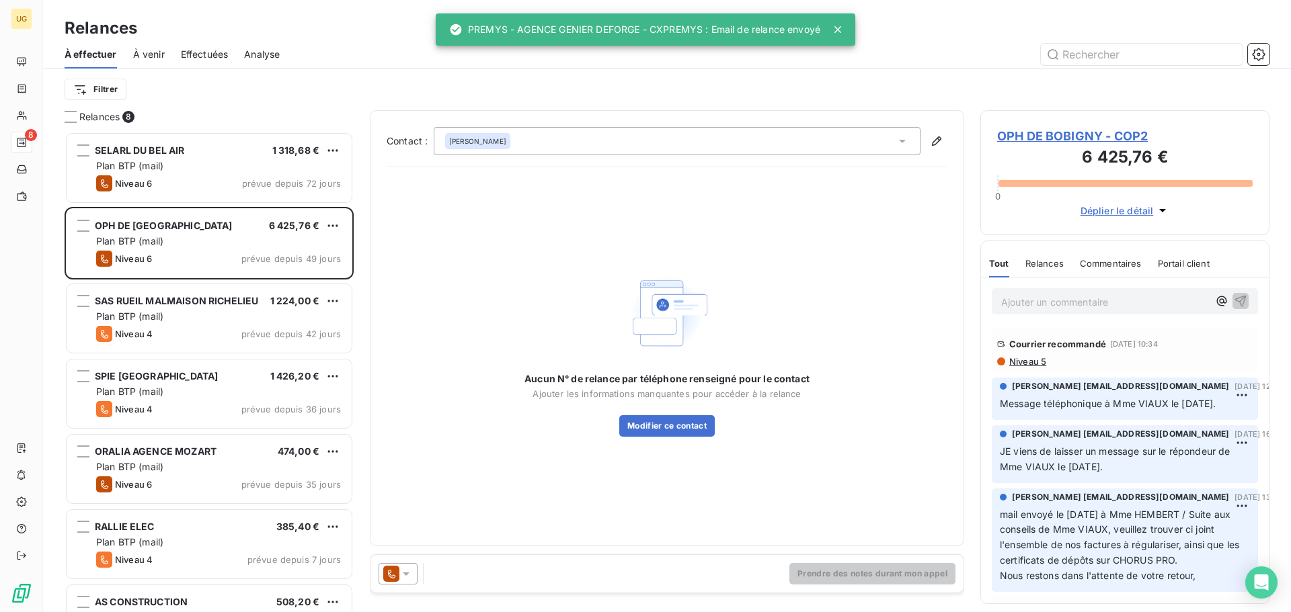
click at [153, 55] on span "À venir" at bounding box center [149, 54] width 32 height 13
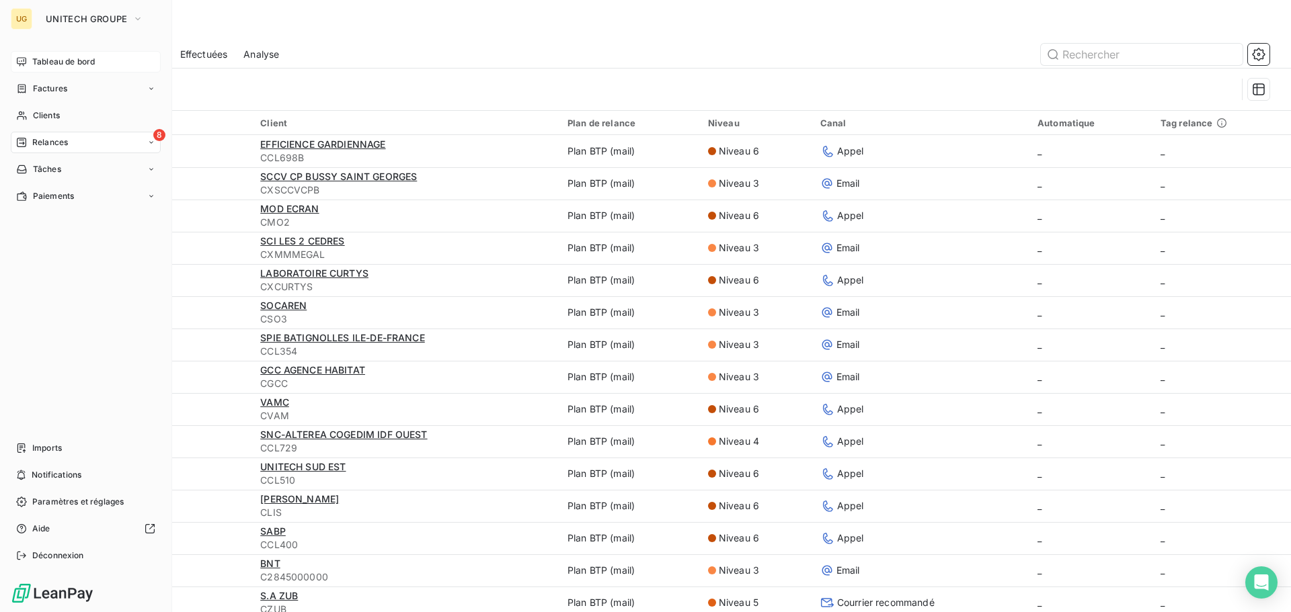
drag, startPoint x: 60, startPoint y: 56, endPoint x: 75, endPoint y: 63, distance: 16.0
click at [63, 58] on span "Tableau de bord" at bounding box center [63, 62] width 63 height 12
